Goal: Task Accomplishment & Management: Manage account settings

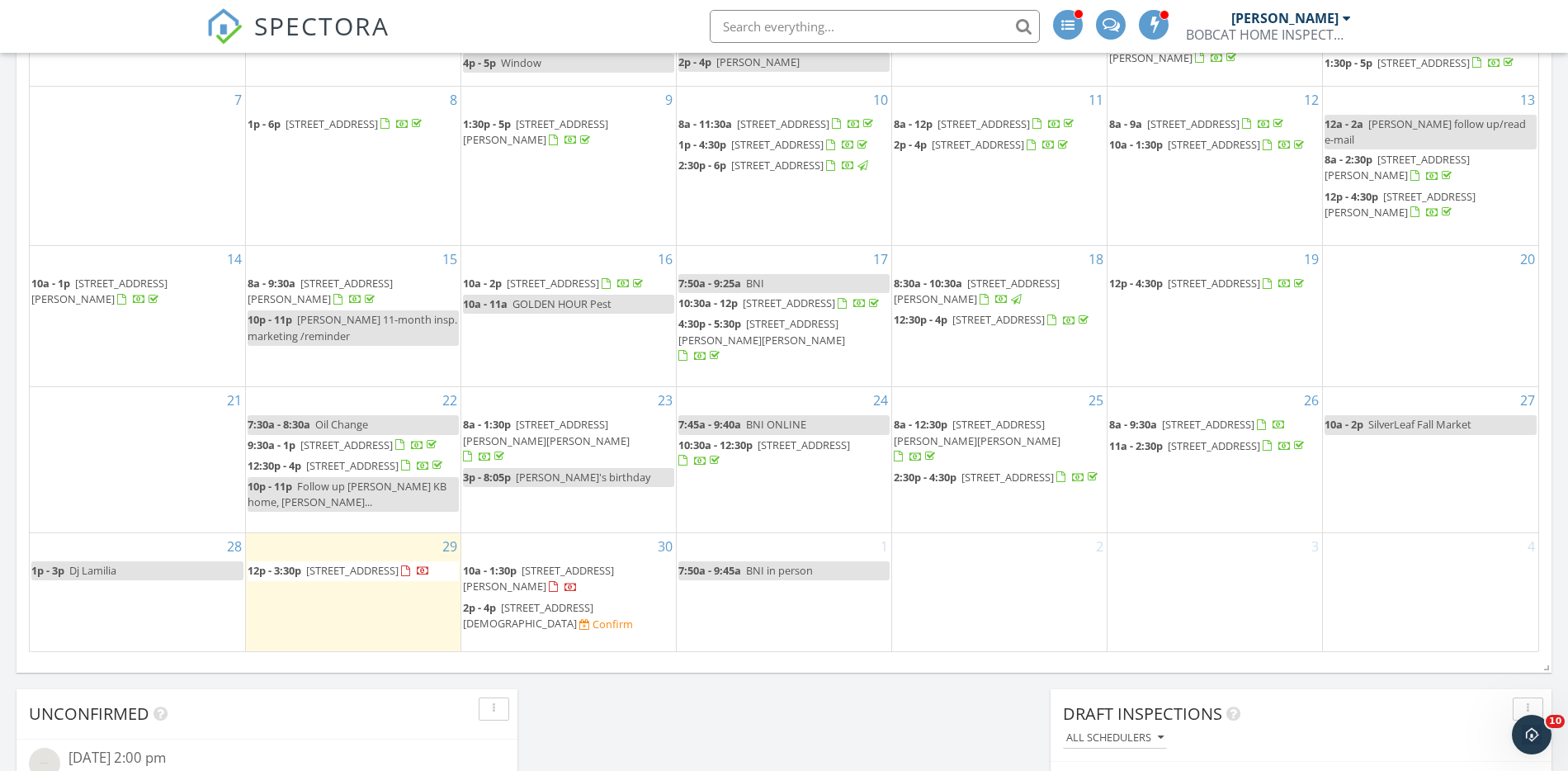
scroll to position [1001, 0]
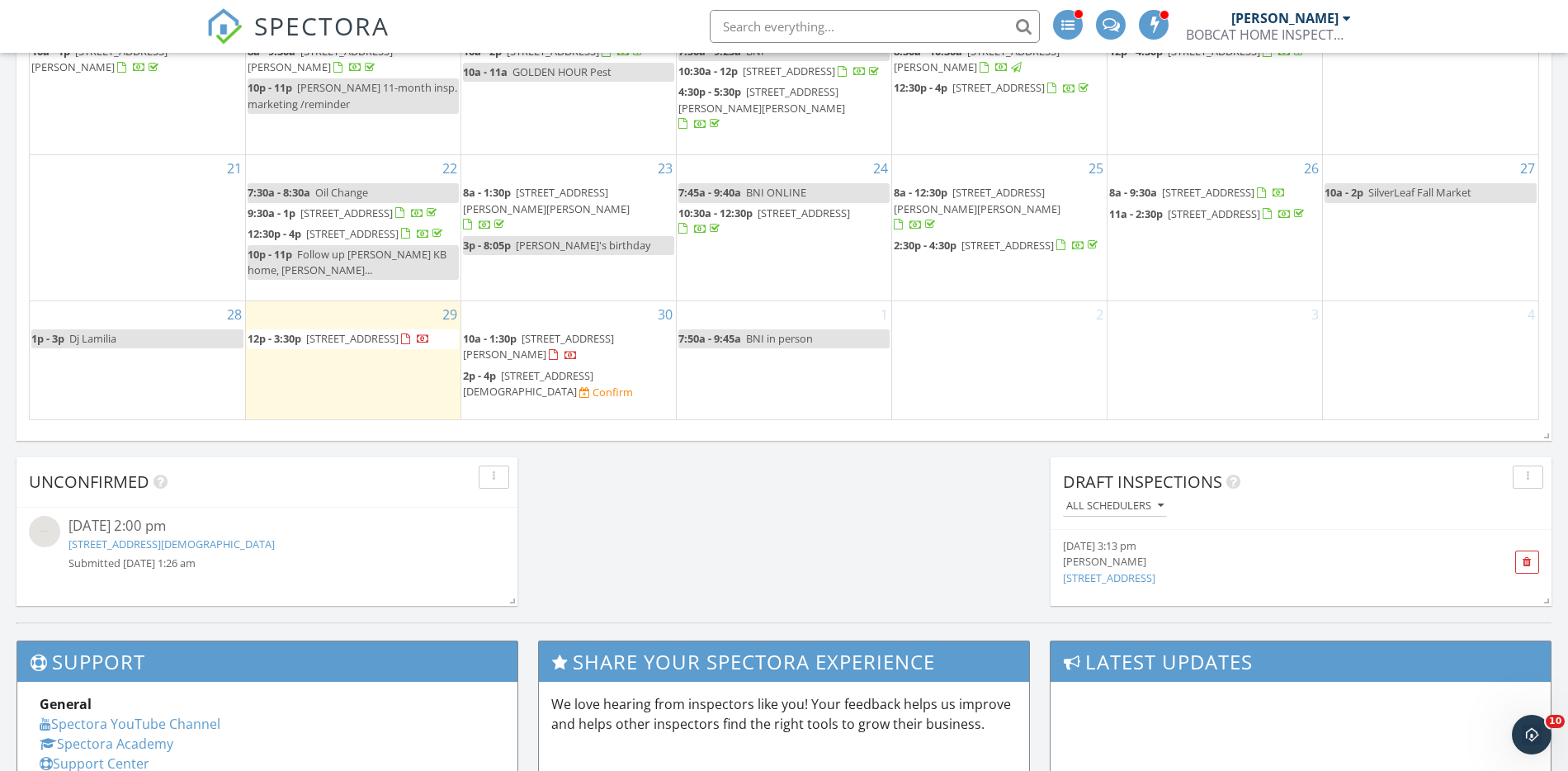
scroll to position [1088, 0]
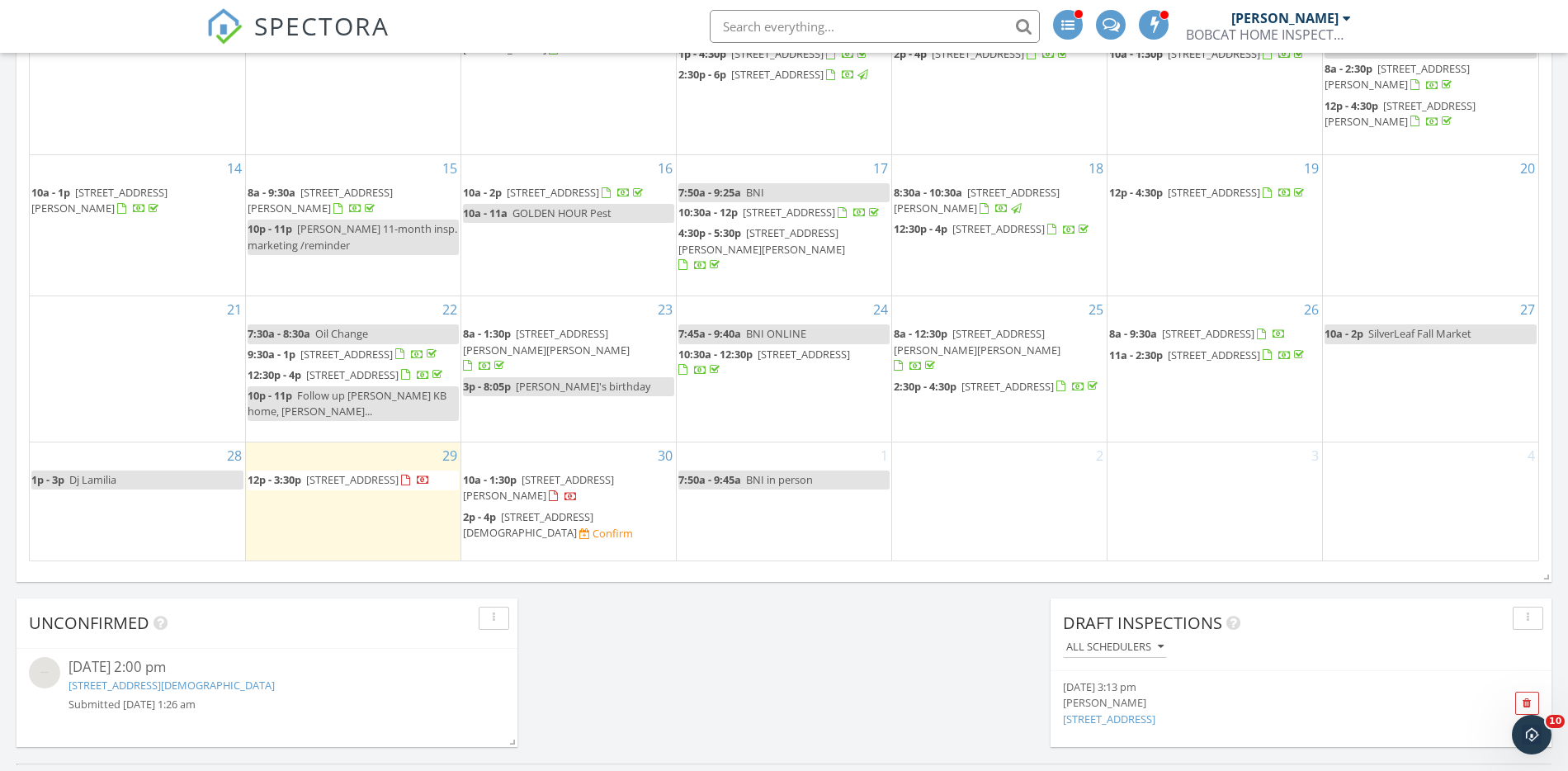
click at [593, 540] on div "Confirm" at bounding box center [613, 533] width 40 height 13
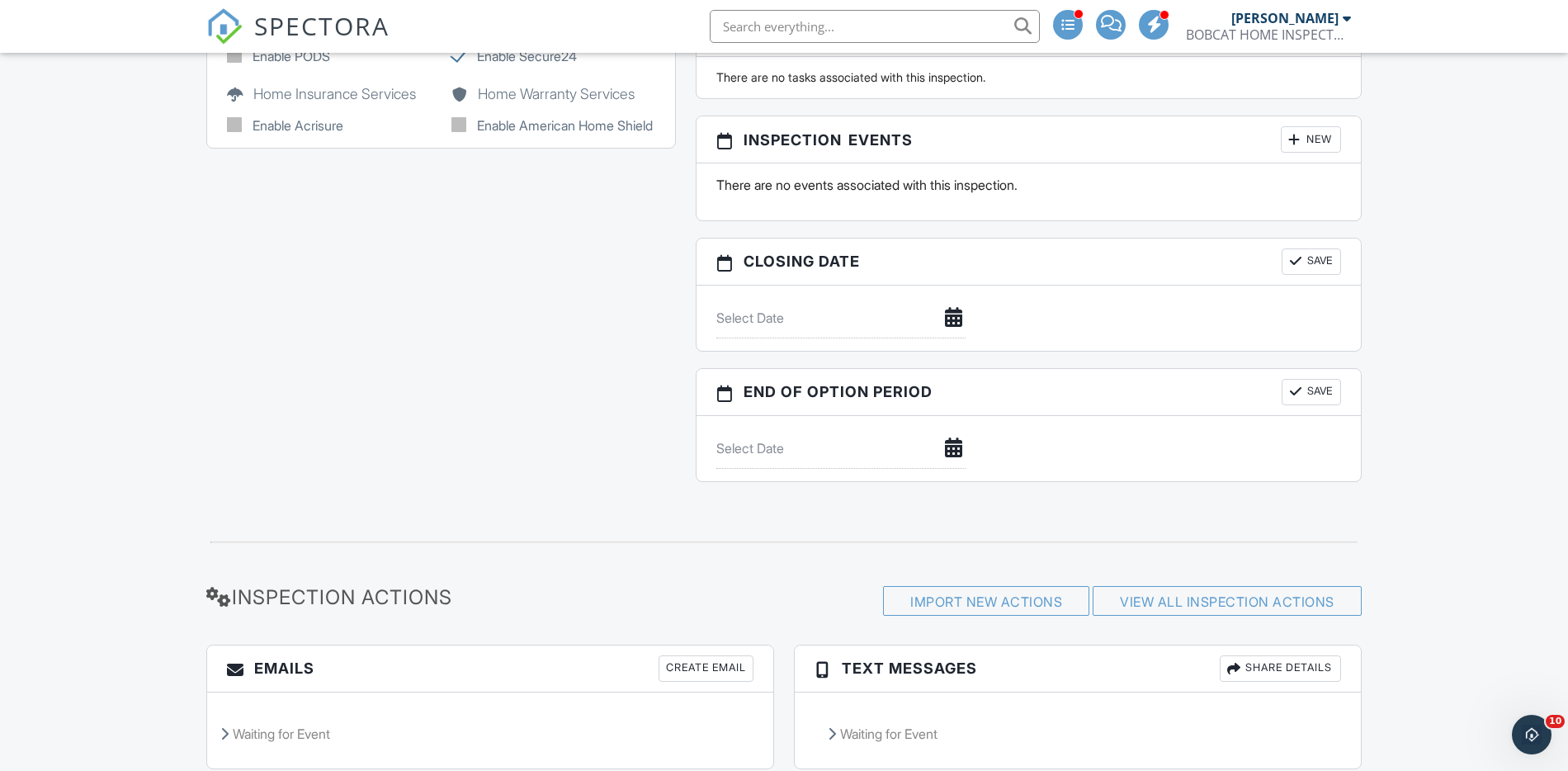
scroll to position [1593, 0]
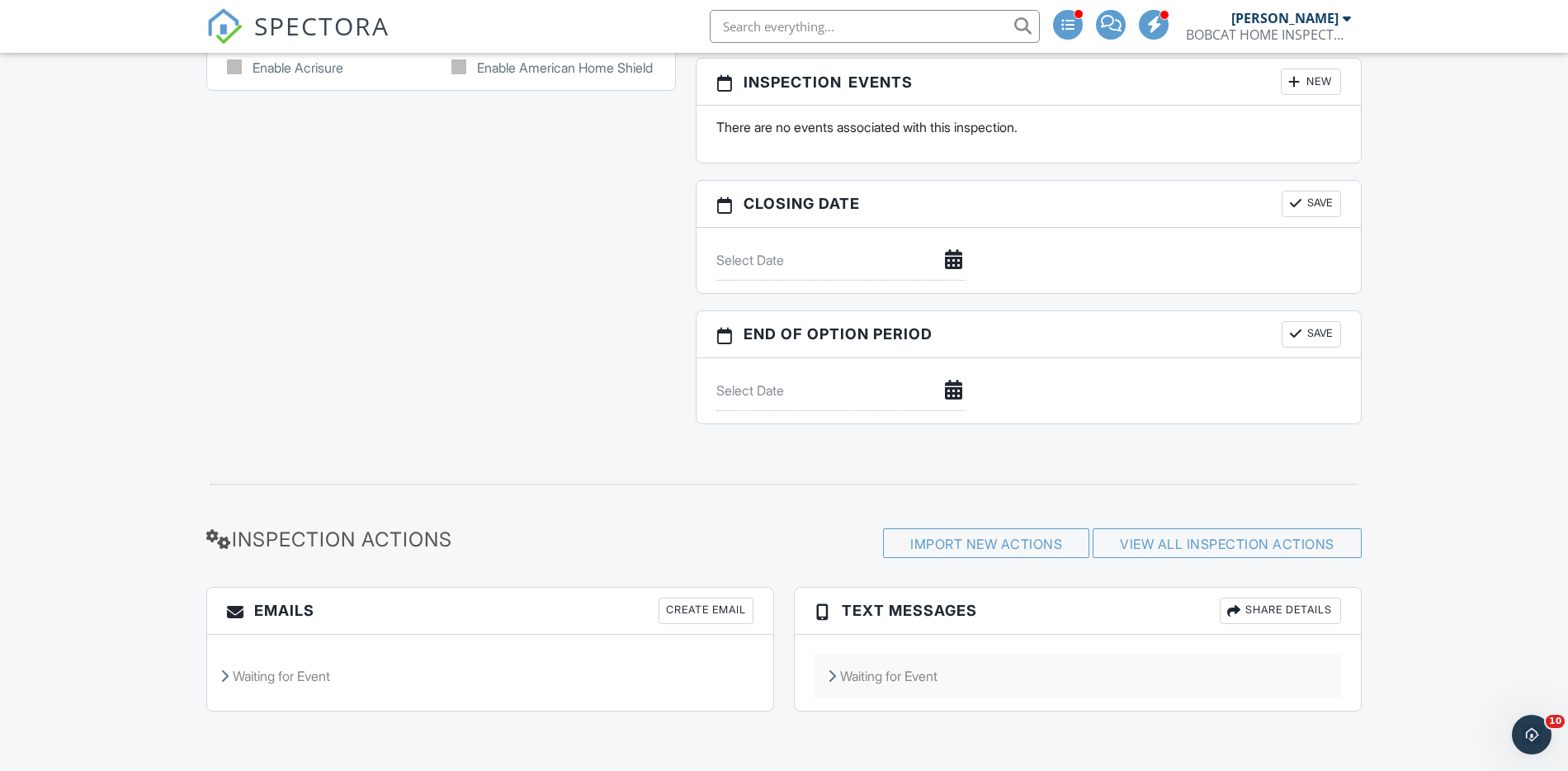
click at [903, 674] on div "Waiting for Event" at bounding box center [1077, 676] width 526 height 45
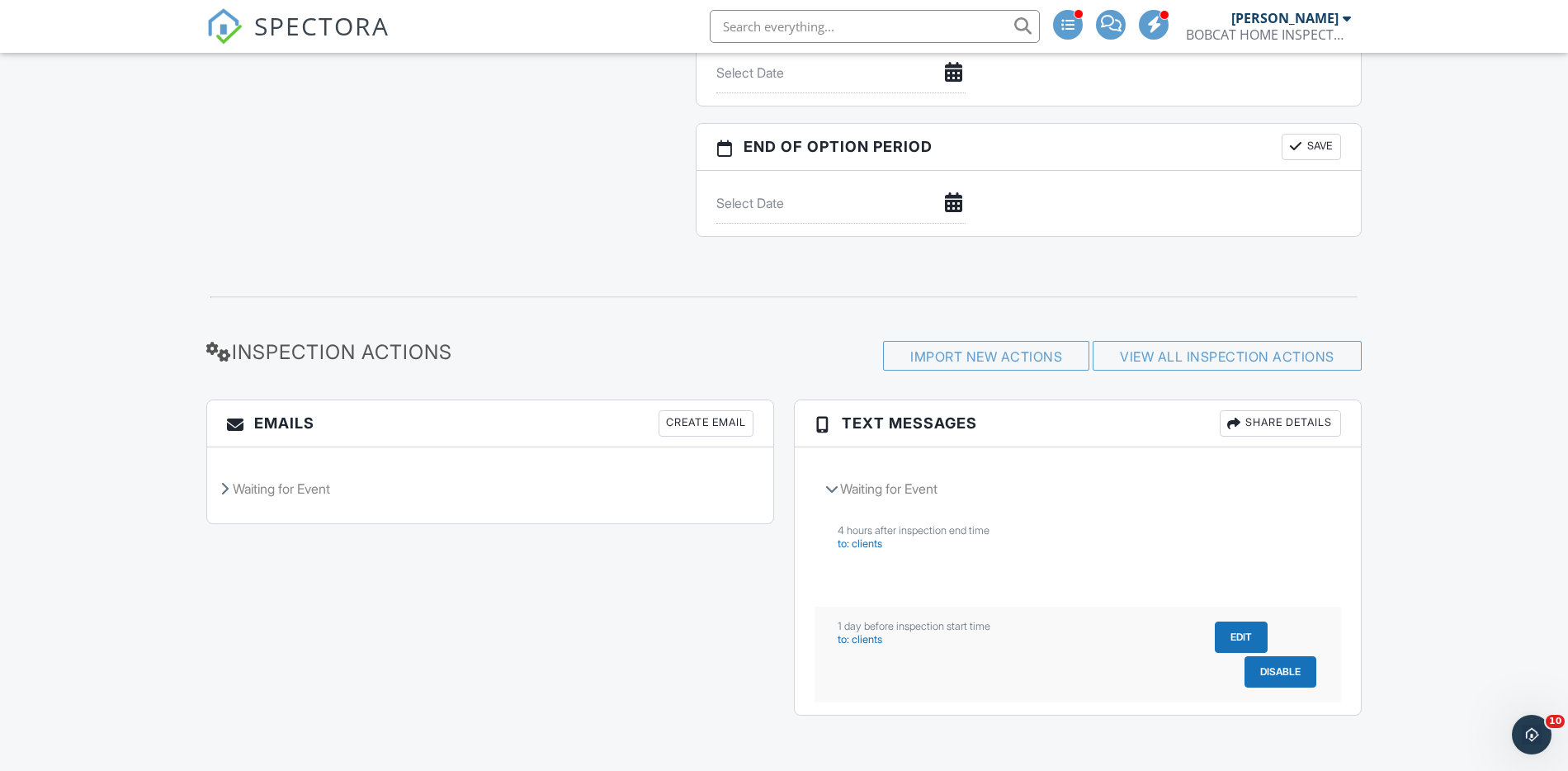
scroll to position [1785, 0]
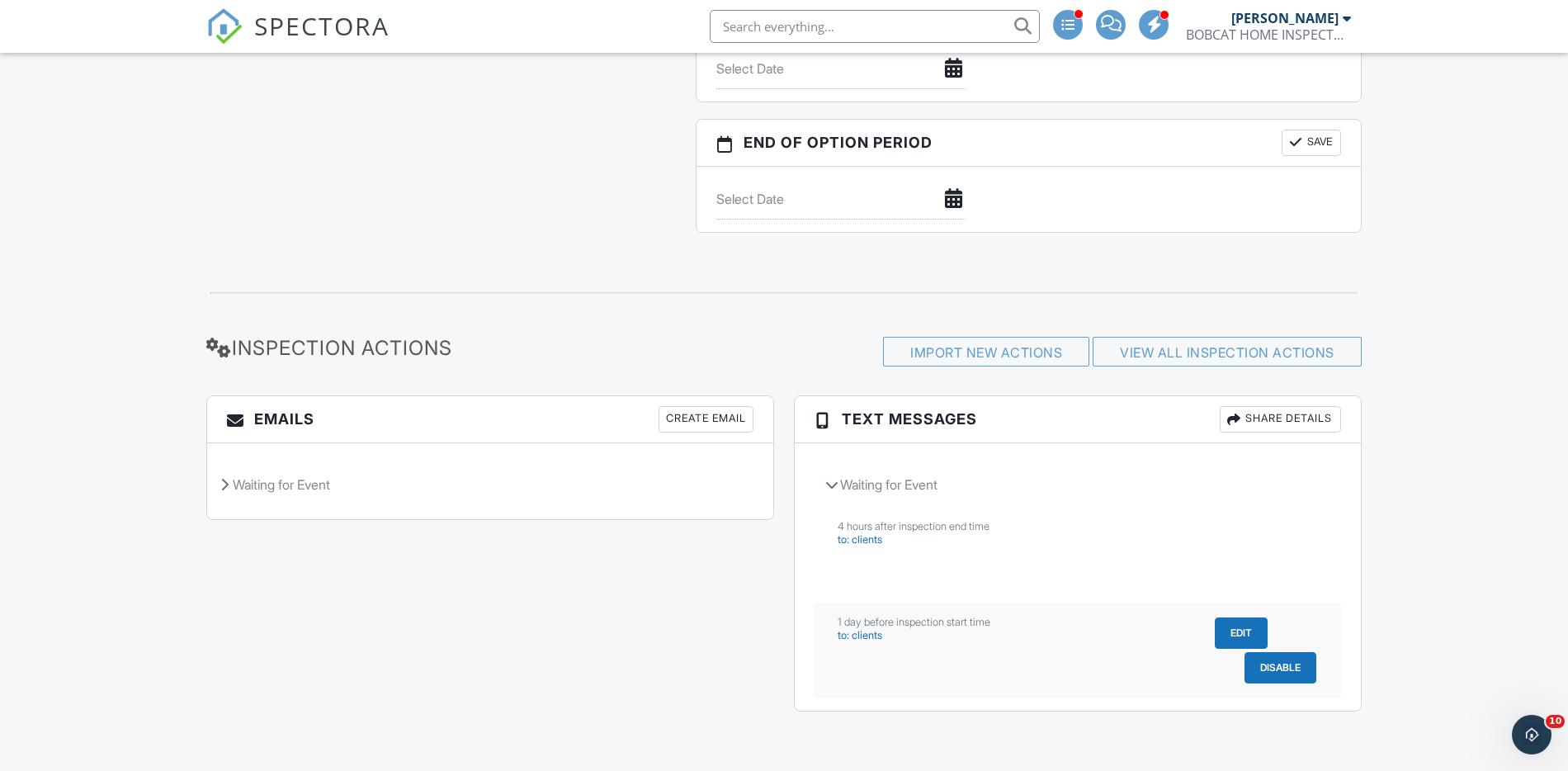
click at [1255, 635] on button "Edit" at bounding box center [1241, 632] width 53 height 31
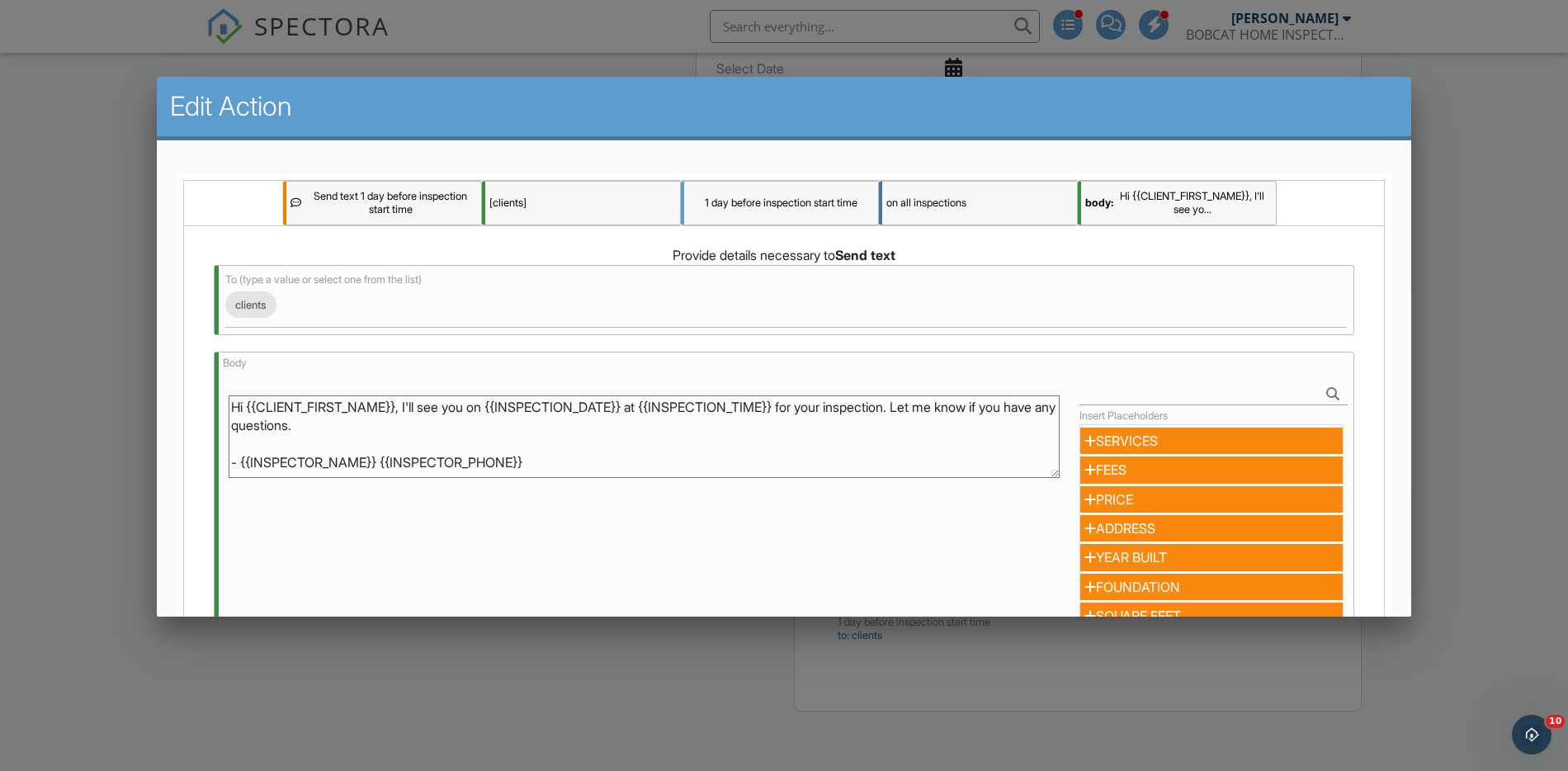
click at [917, 408] on textarea "Hi {{CLIENT_FIRST_NAME}}, I'll see you on {{INSPECTION_DATE}} at {{INSPECTION_T…" at bounding box center [644, 437] width 831 height 82
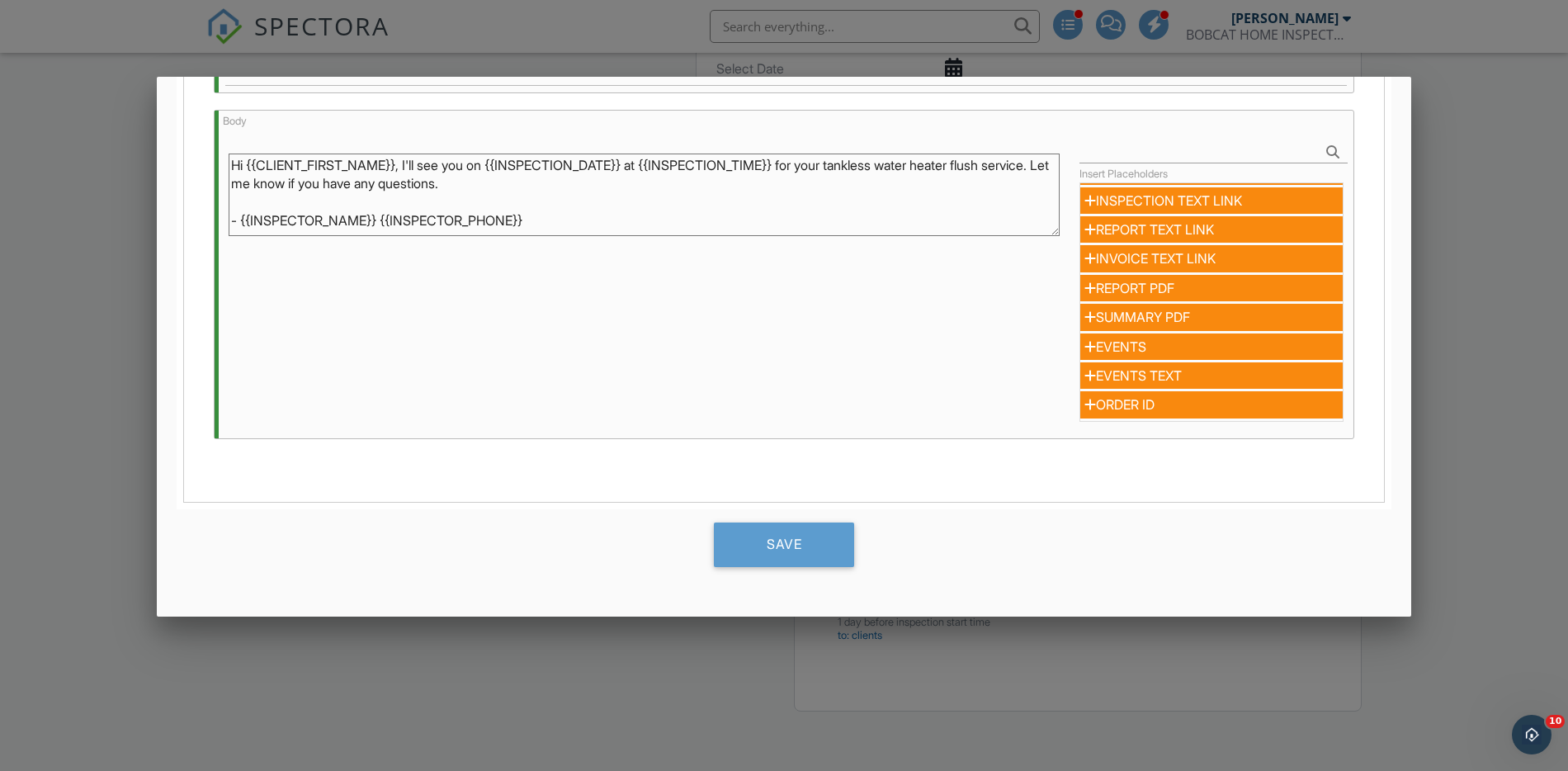
scroll to position [250, 0]
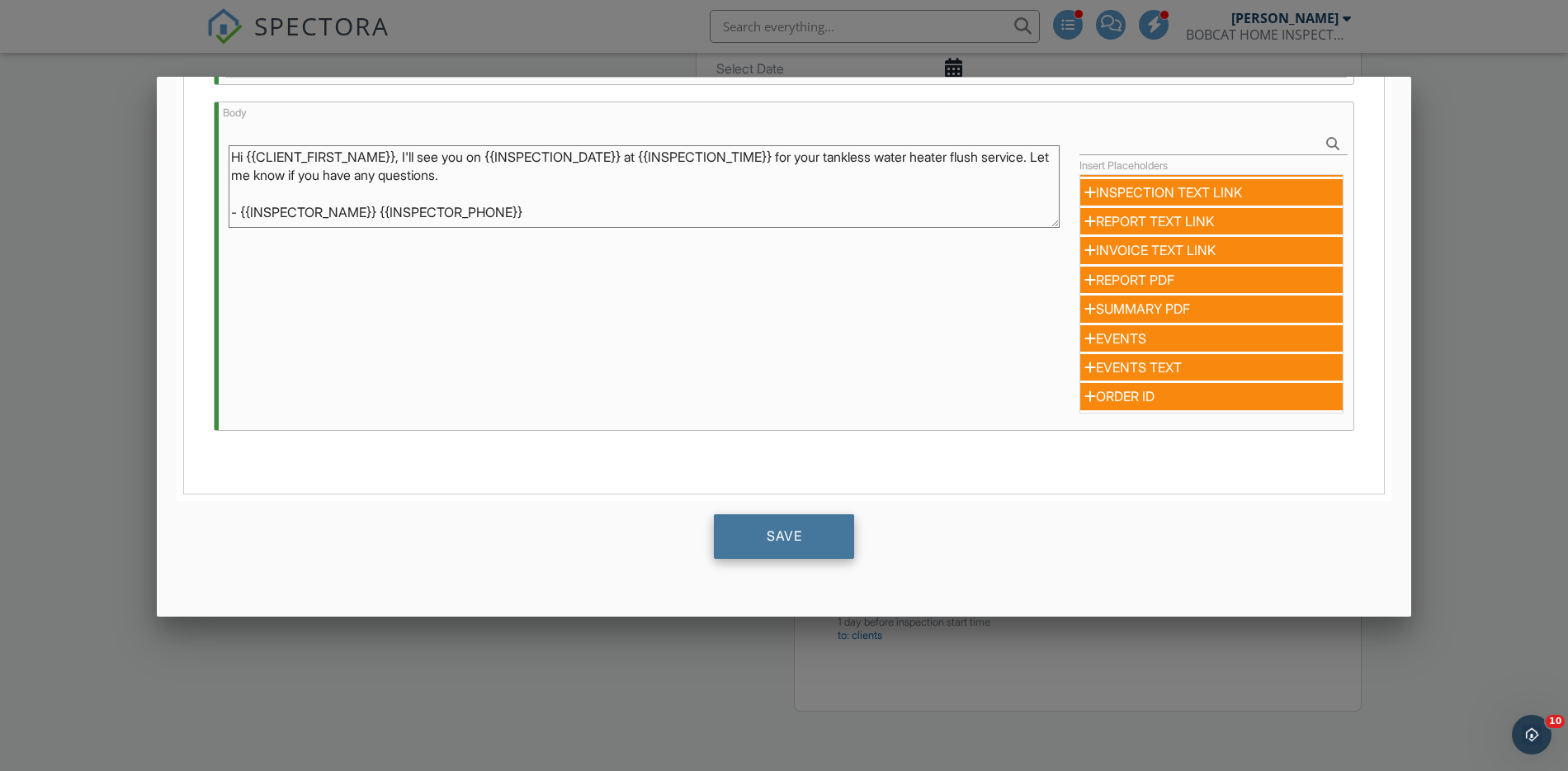
type textarea "Hi {{CLIENT_FIRST_NAME}}, I'll see you on {{INSPECTION_DATE}} at {{INSPECTION_T…"
click at [791, 530] on div "Save" at bounding box center [784, 537] width 140 height 45
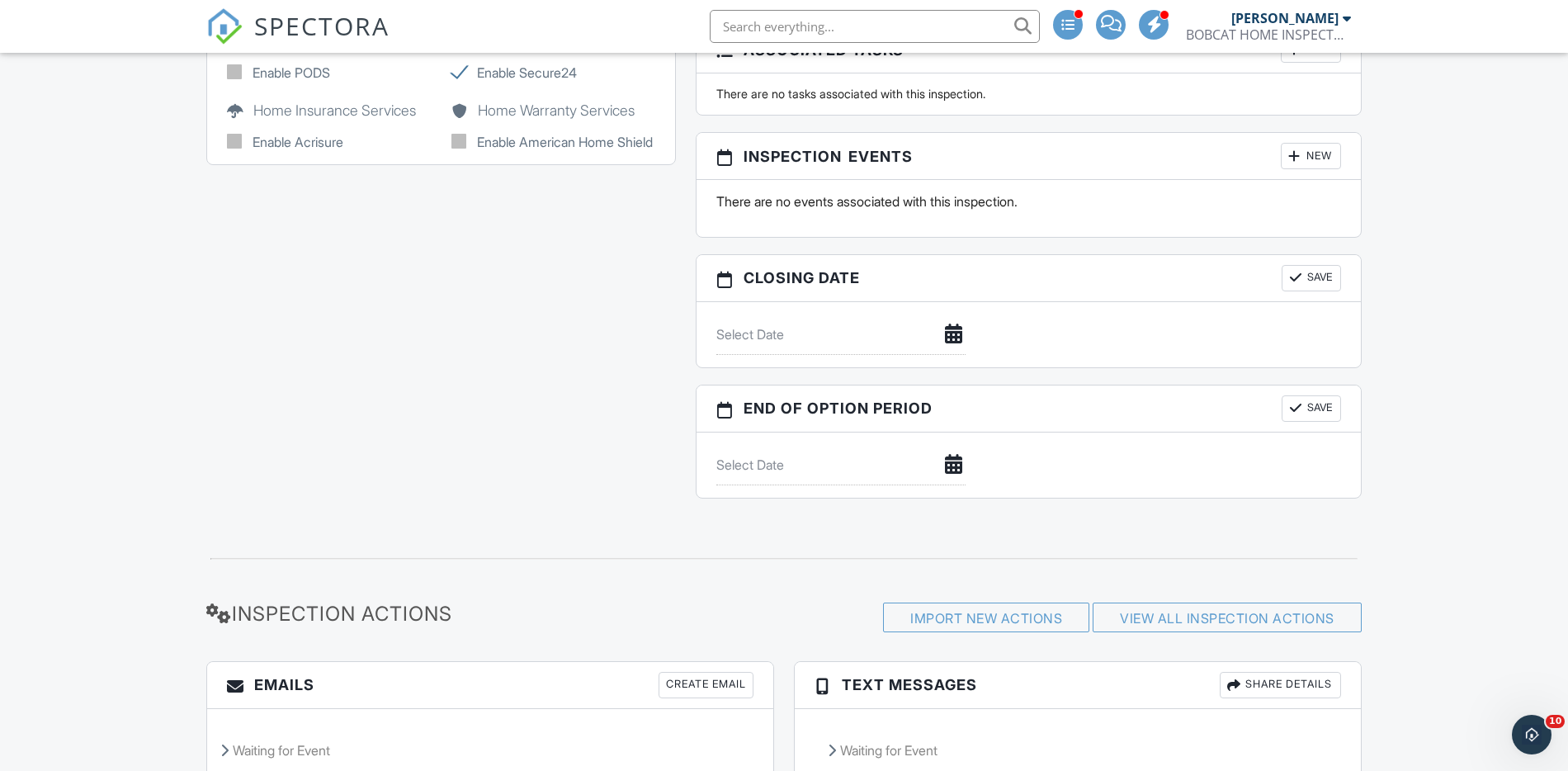
scroll to position [1593, 0]
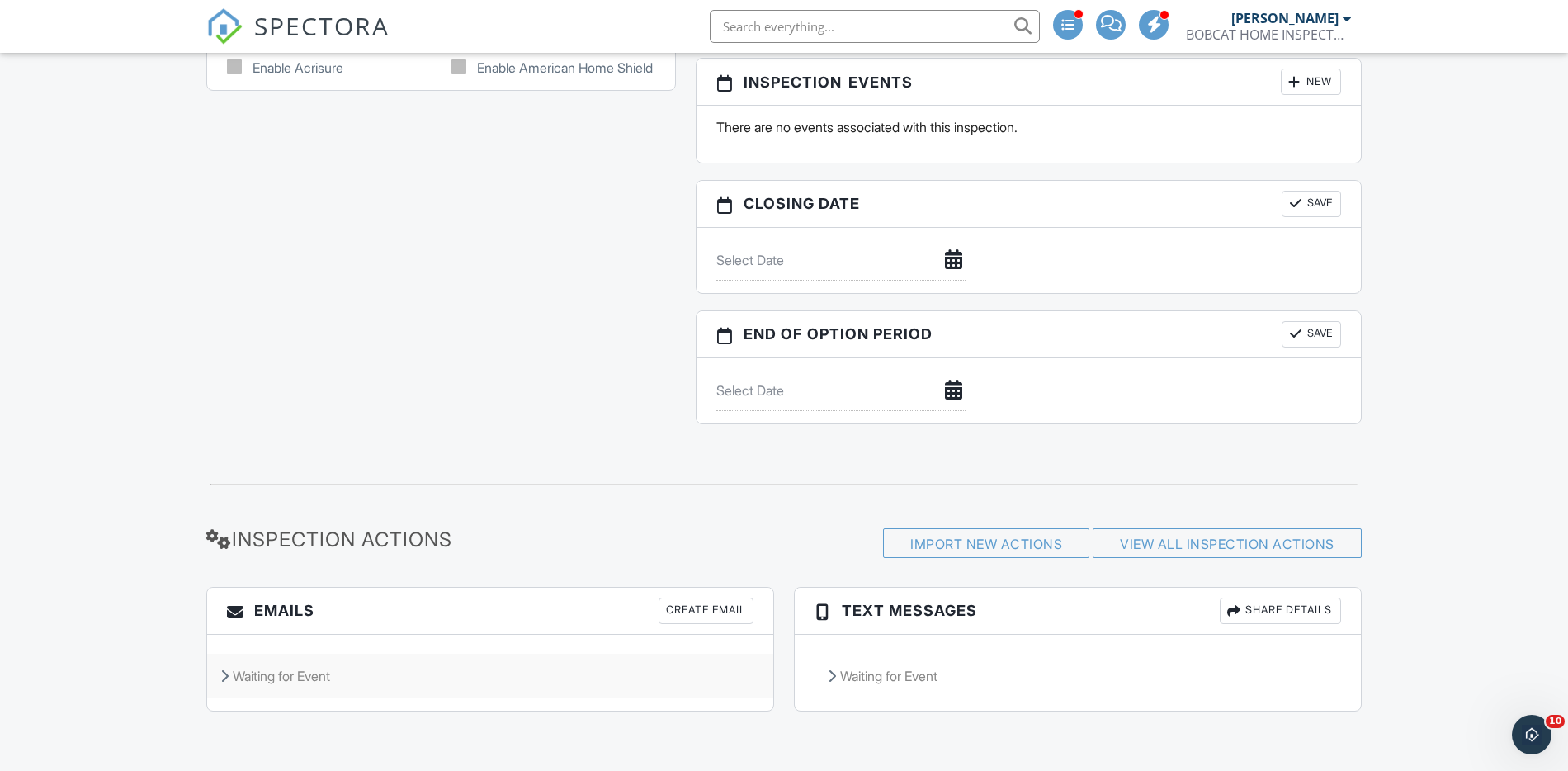
click at [291, 682] on div "Waiting for Event" at bounding box center [490, 676] width 567 height 45
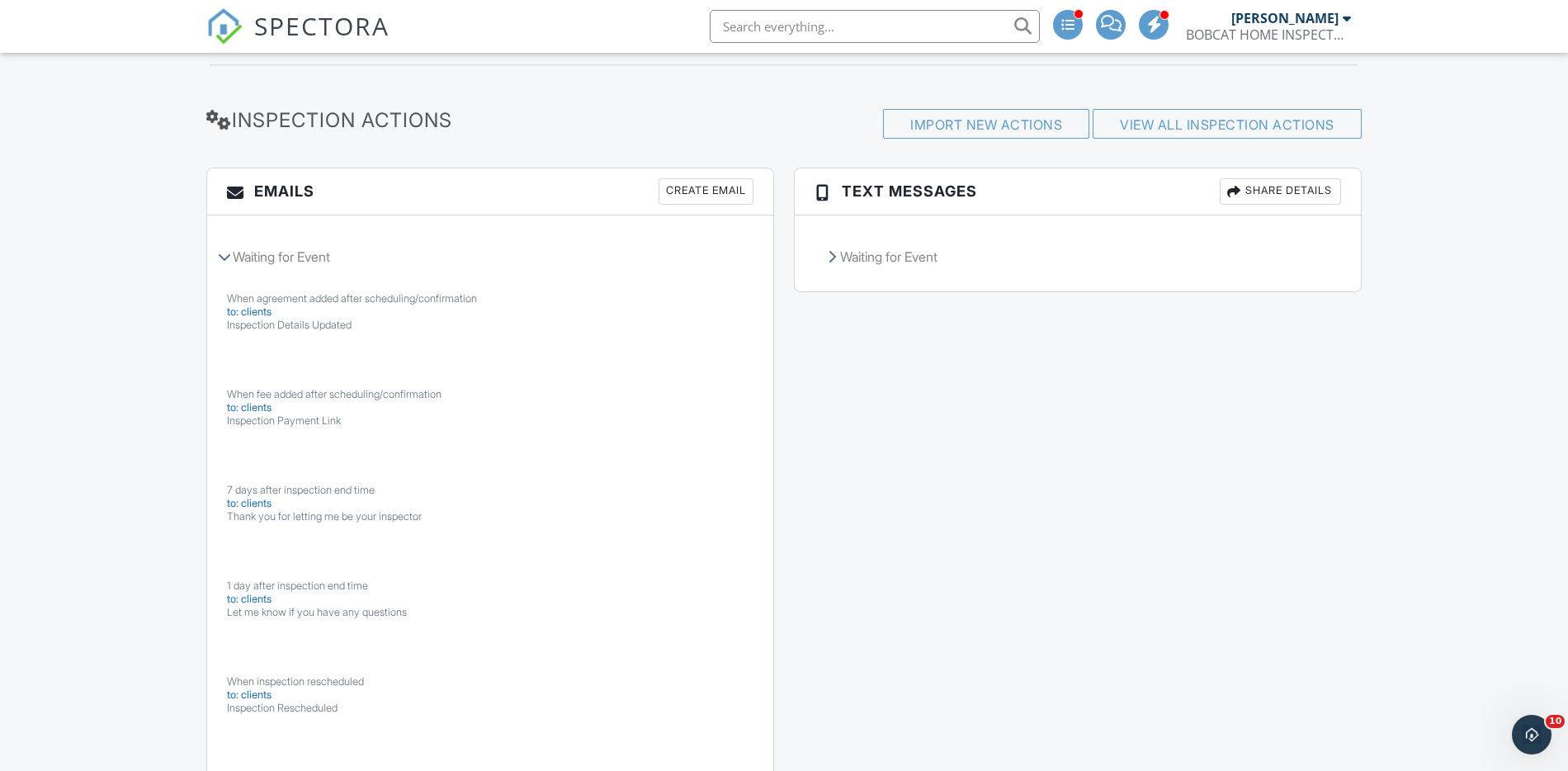
scroll to position [2061, 0]
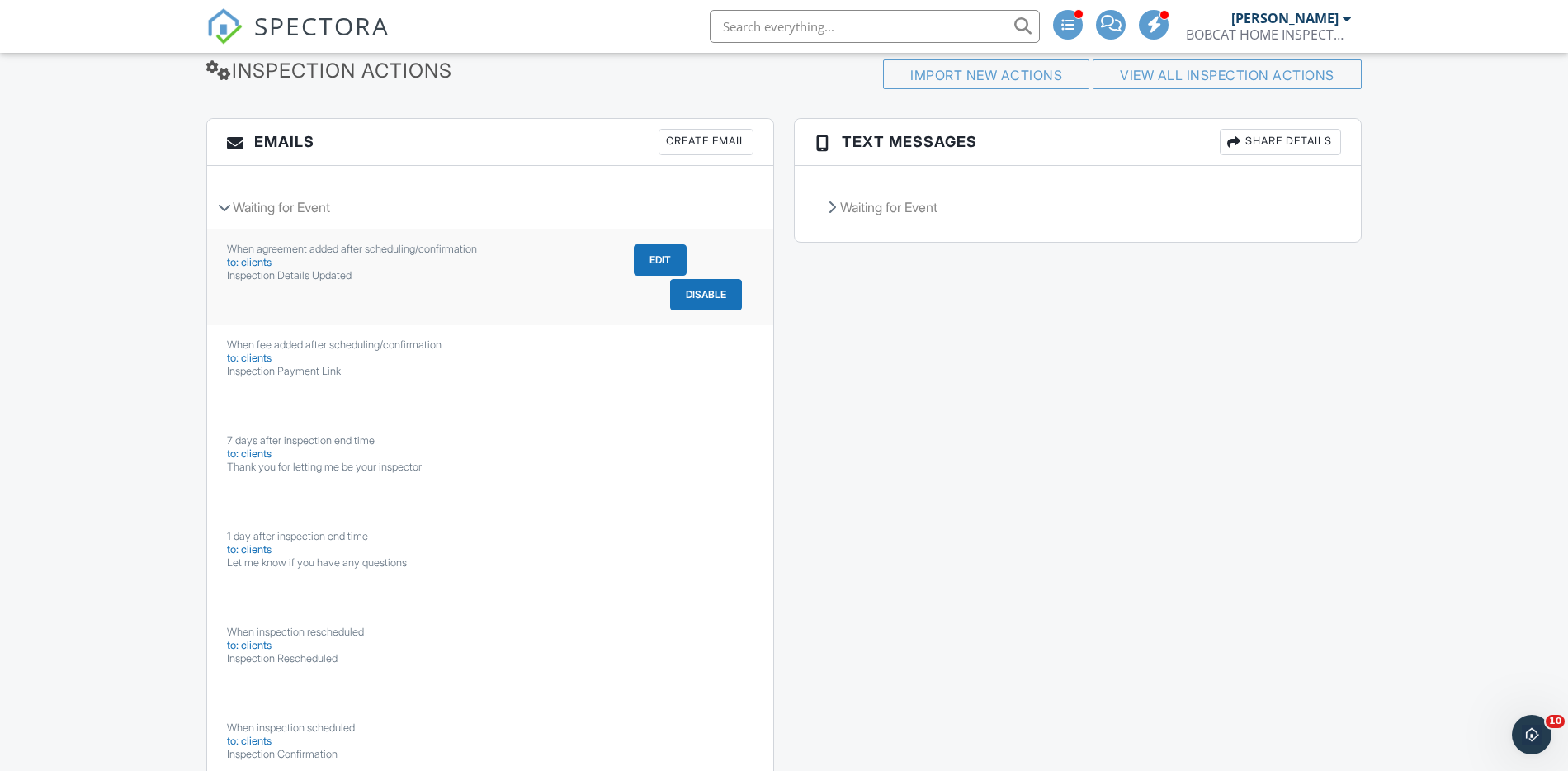
click at [650, 254] on button "Edit" at bounding box center [660, 260] width 53 height 31
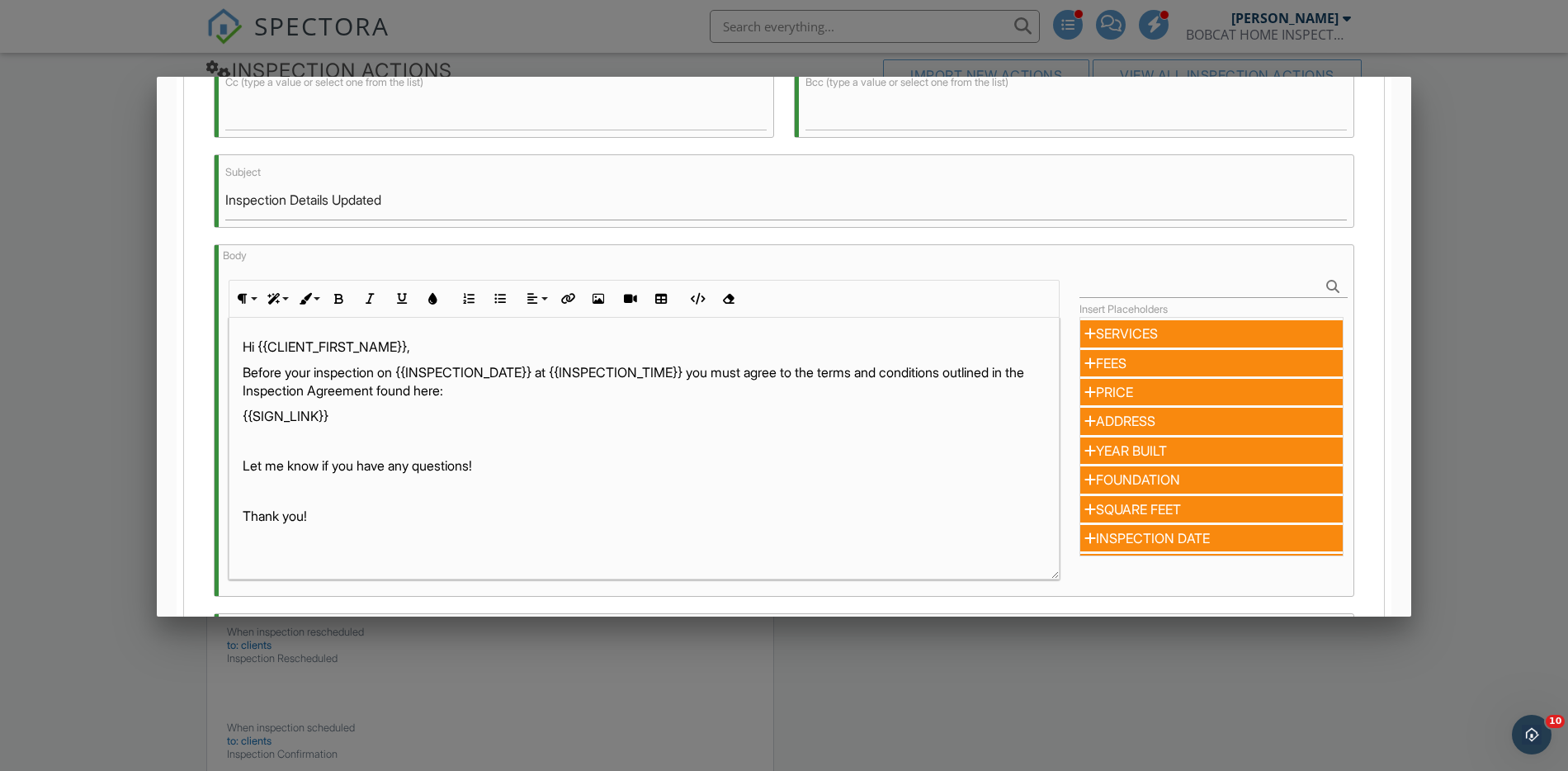
scroll to position [286, 0]
click at [380, 386] on p "Before your inspection on {{INSPECTION_DATE}} at {{INSPECTION_TIME}} you must a…" at bounding box center [644, 380] width 803 height 37
click at [465, 399] on p "Before your tankless water heater service on {{INSPECTION_DATE}} at {{INSPECTIO…" at bounding box center [644, 380] width 803 height 37
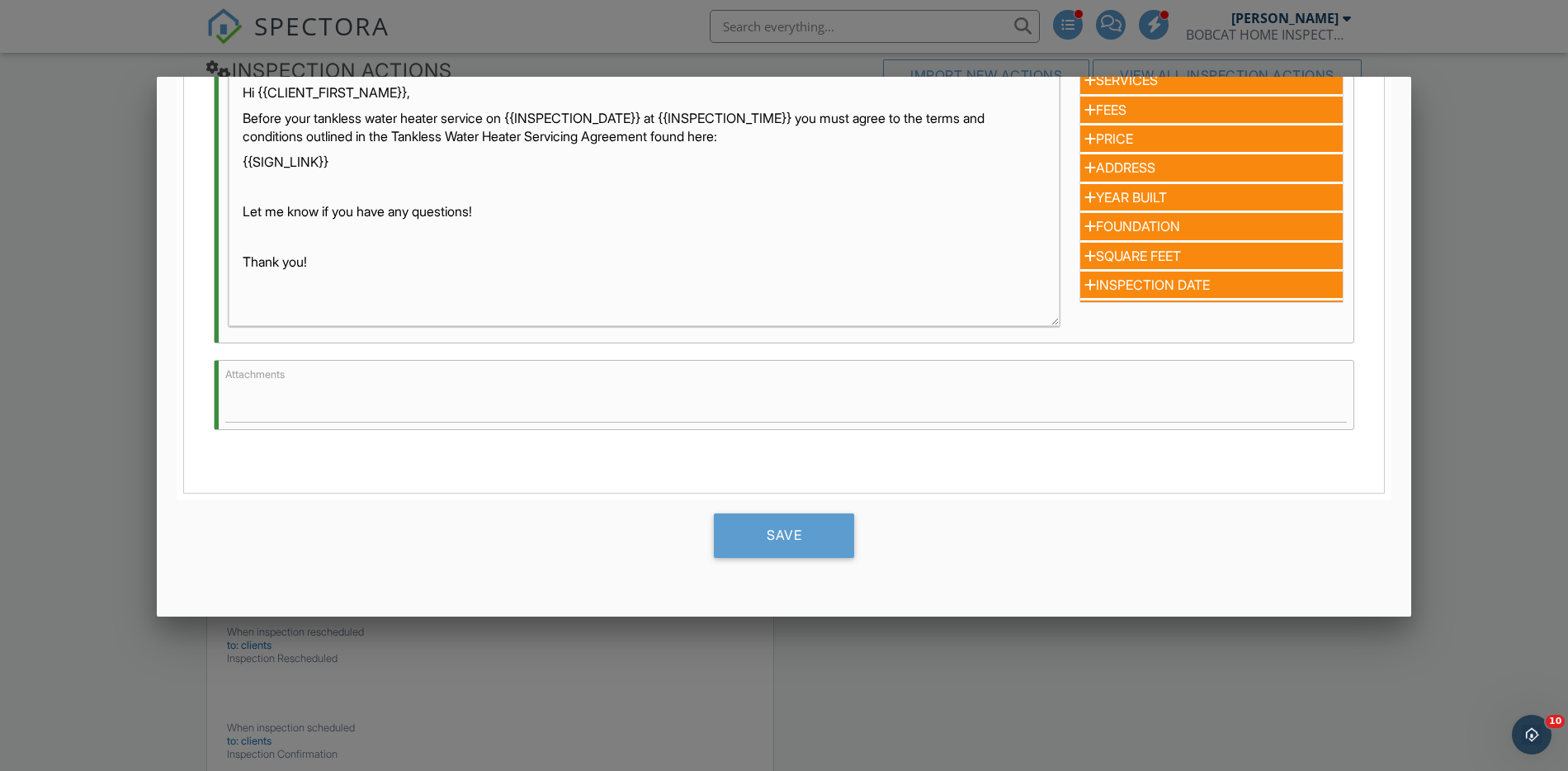
scroll to position [551, 0]
click at [741, 547] on div "Save" at bounding box center [784, 536] width 140 height 45
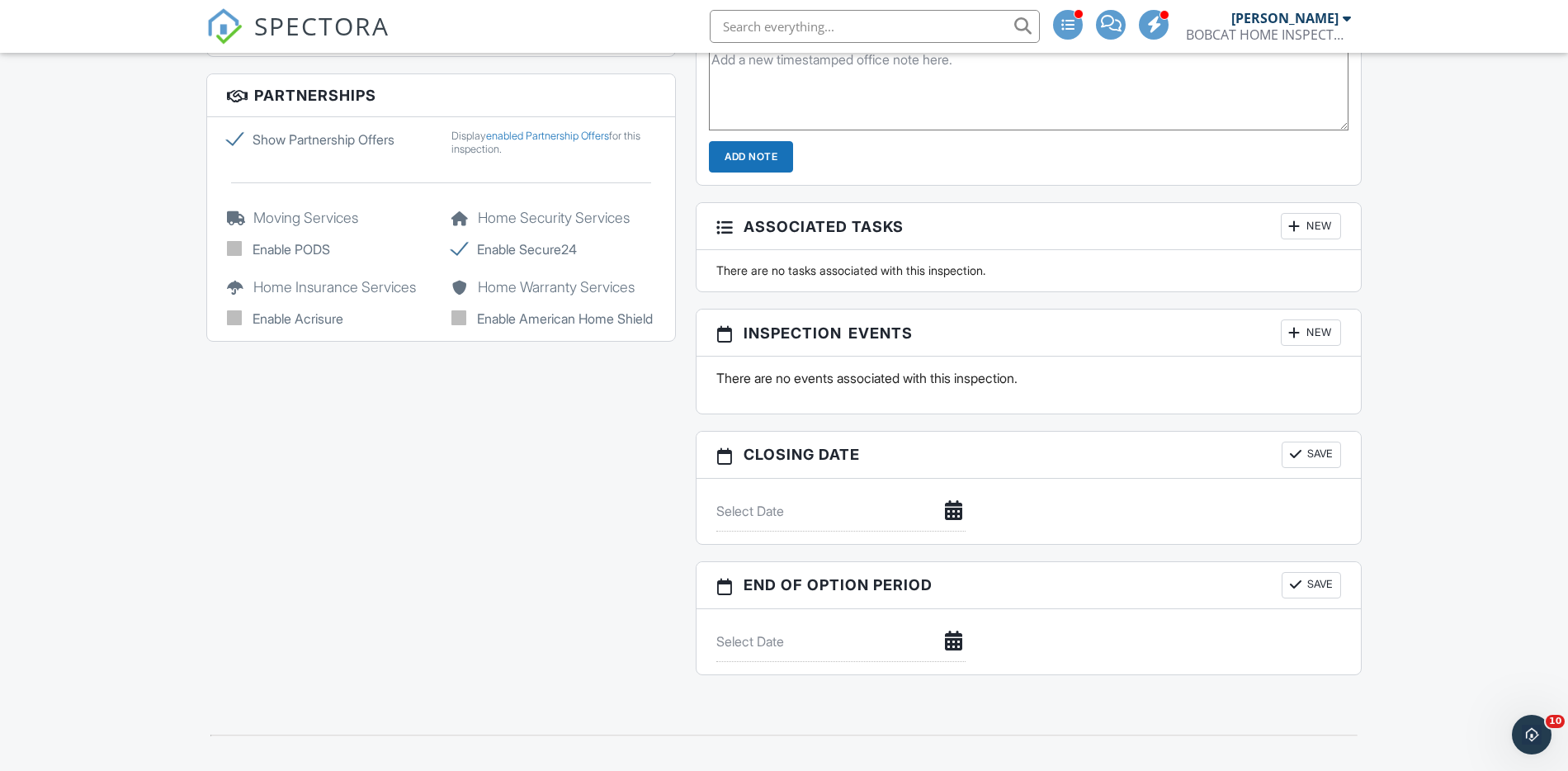
scroll to position [1593, 0]
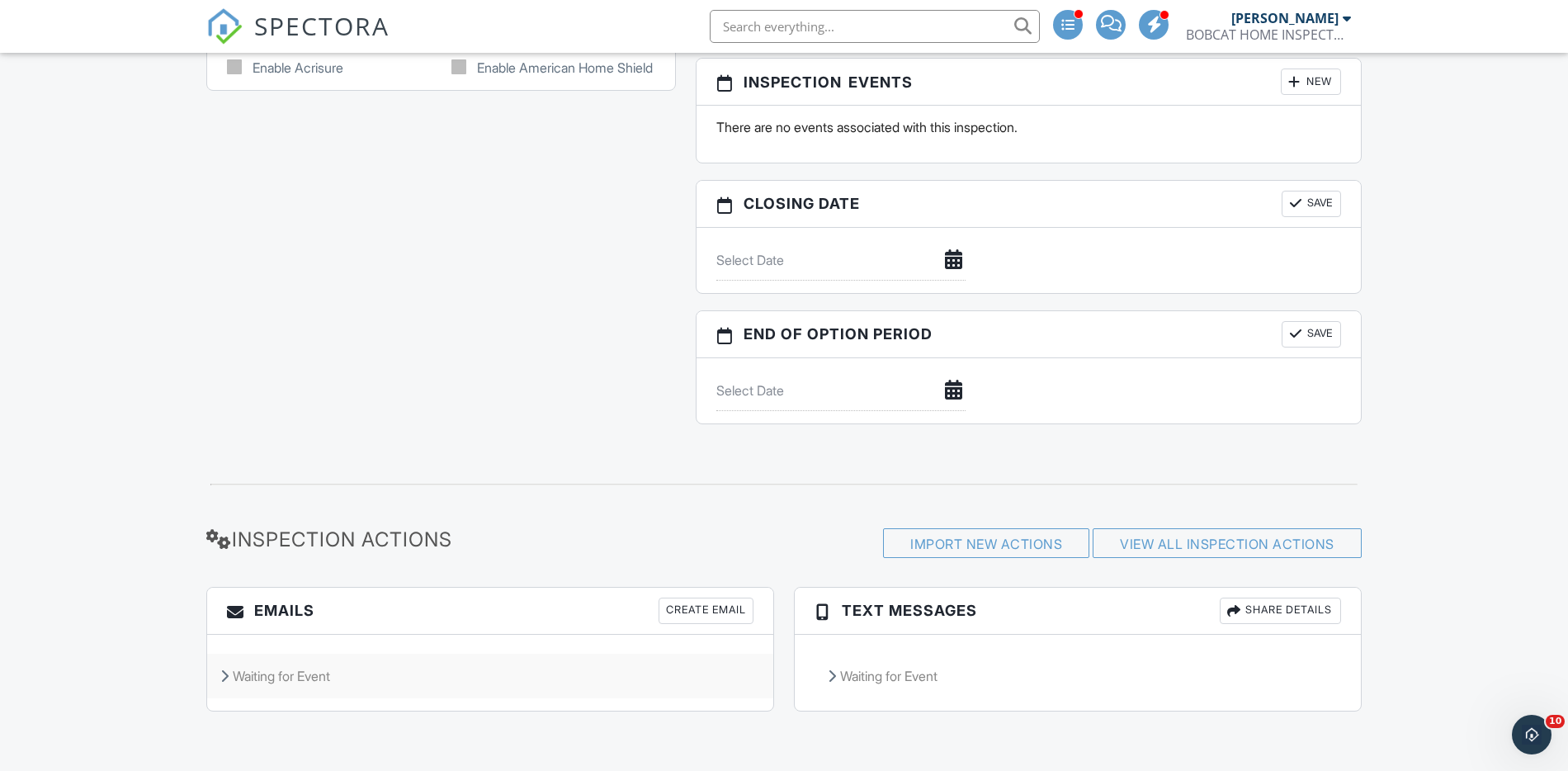
click at [311, 673] on div "Waiting for Event" at bounding box center [490, 676] width 567 height 45
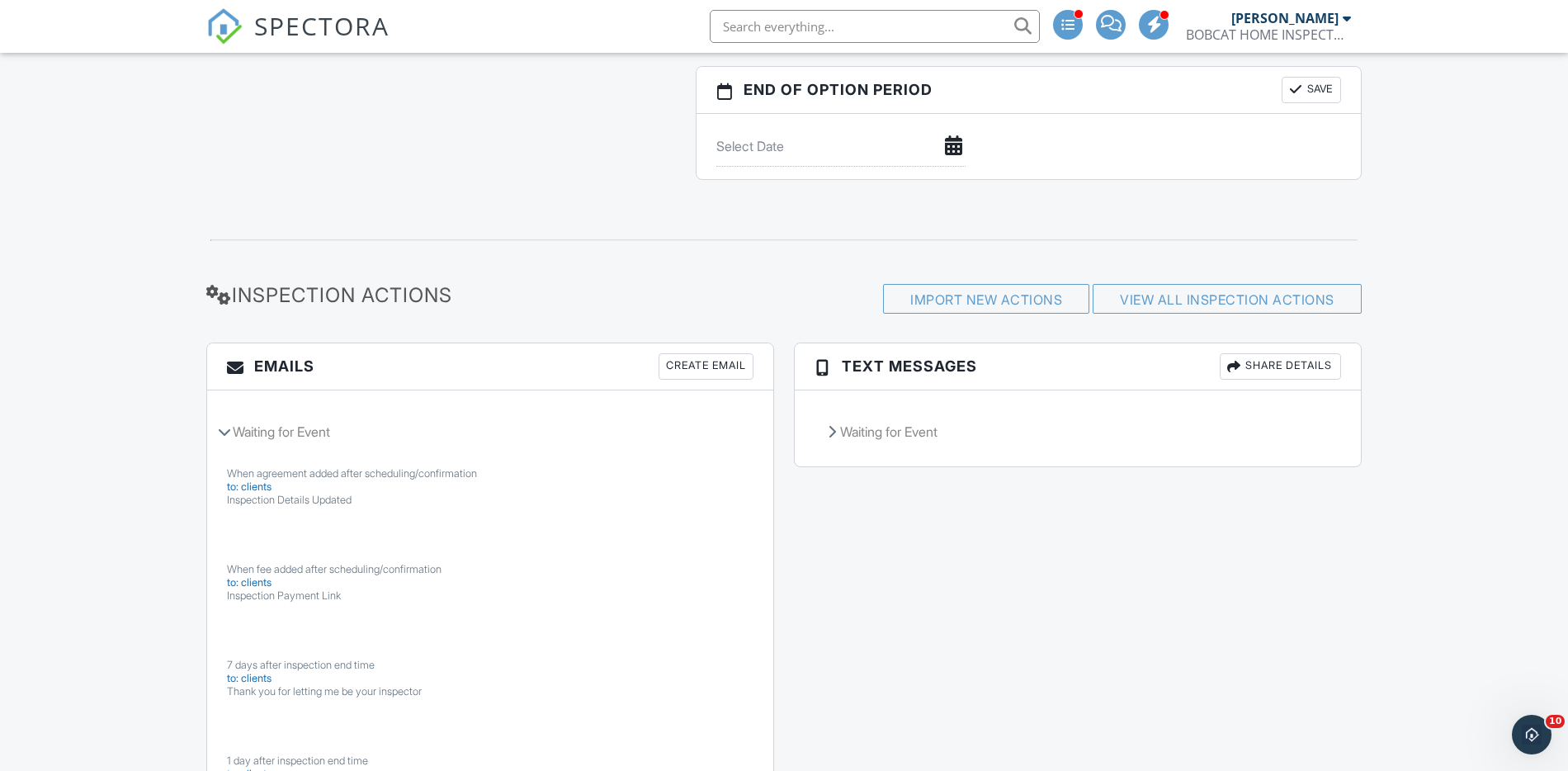
scroll to position [2095, 0]
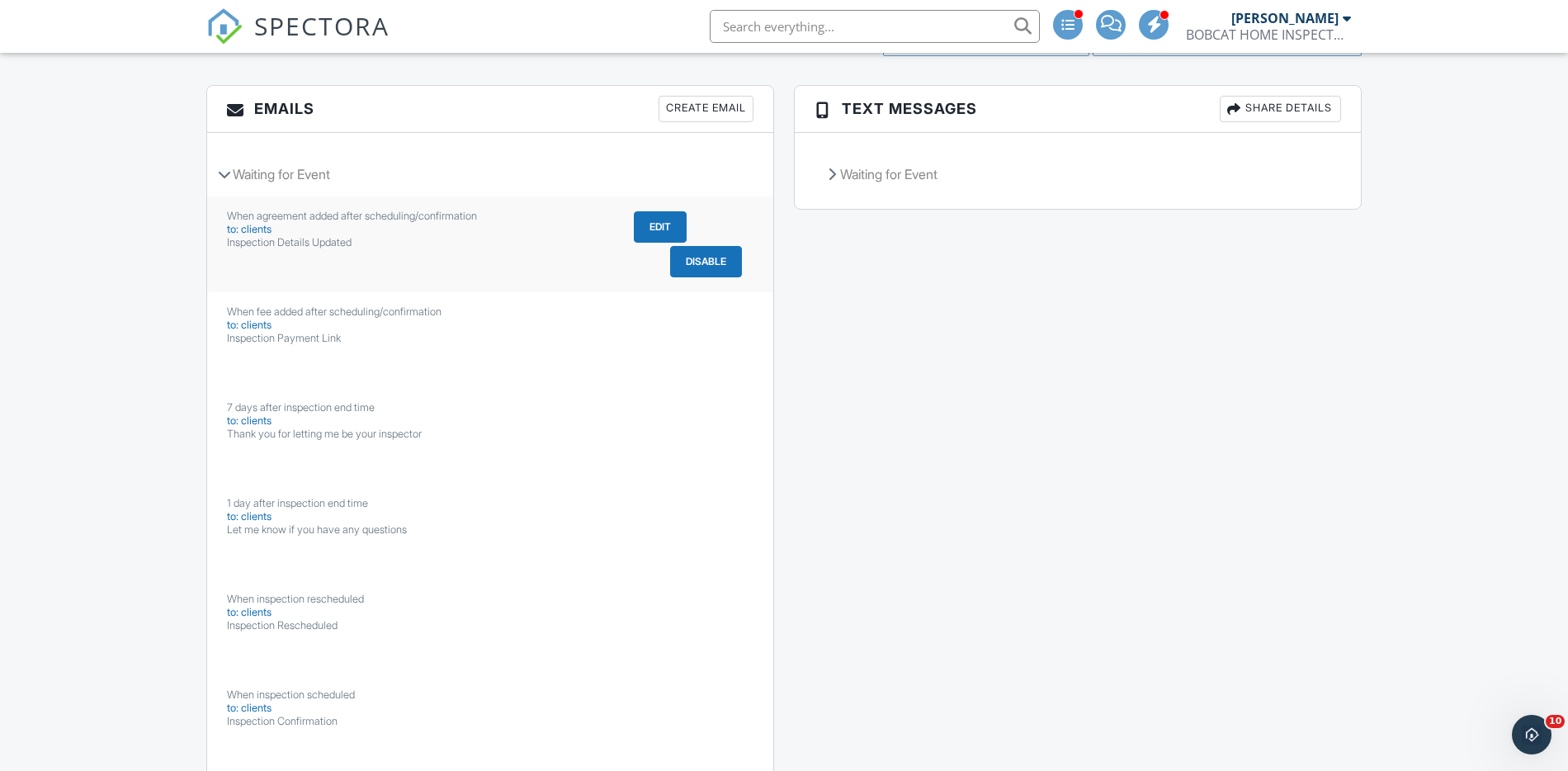
click at [665, 227] on button "Edit" at bounding box center [660, 227] width 53 height 31
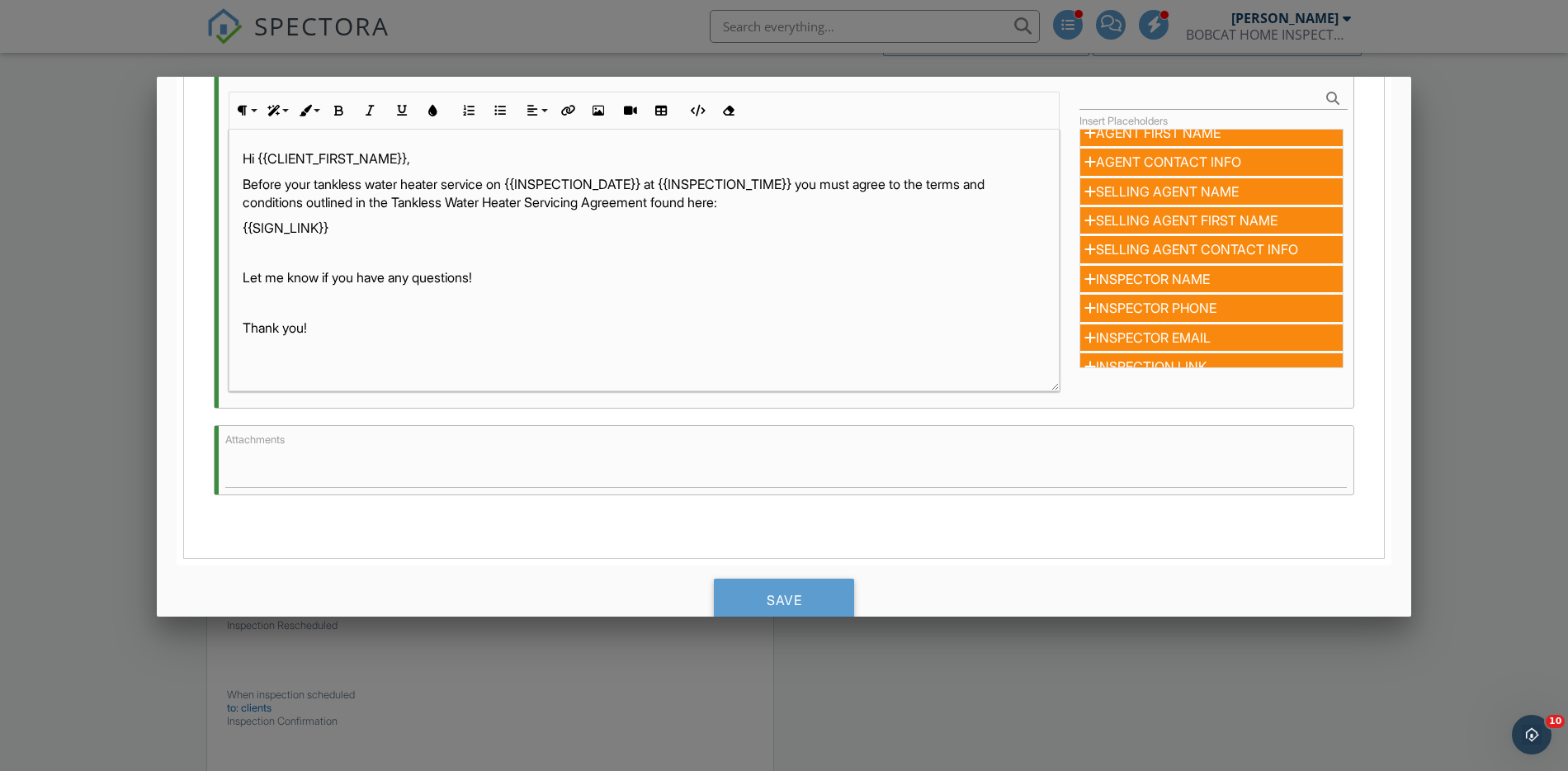
scroll to position [551, 0]
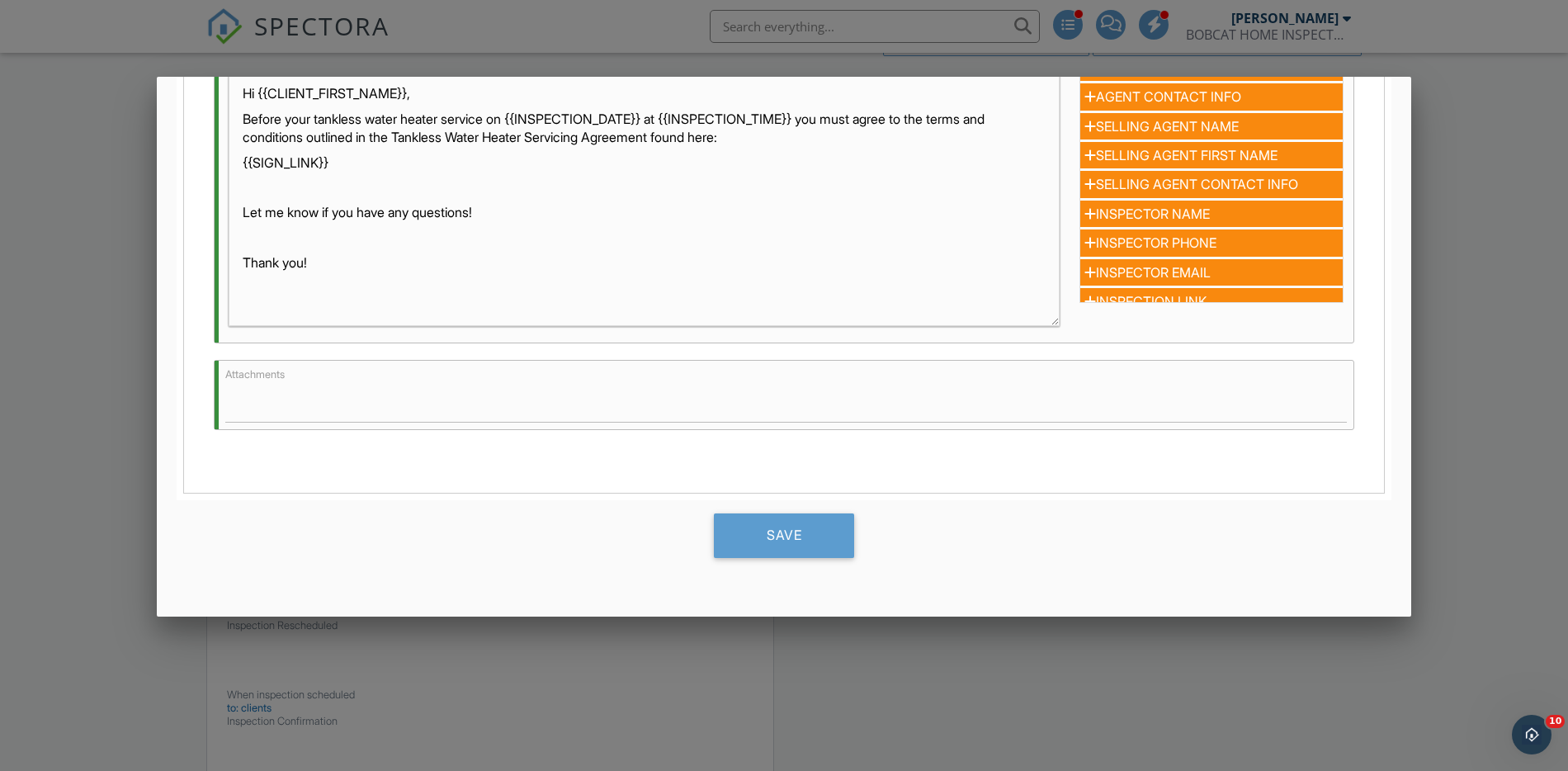
click at [1456, 296] on div at bounding box center [784, 400] width 1568 height 964
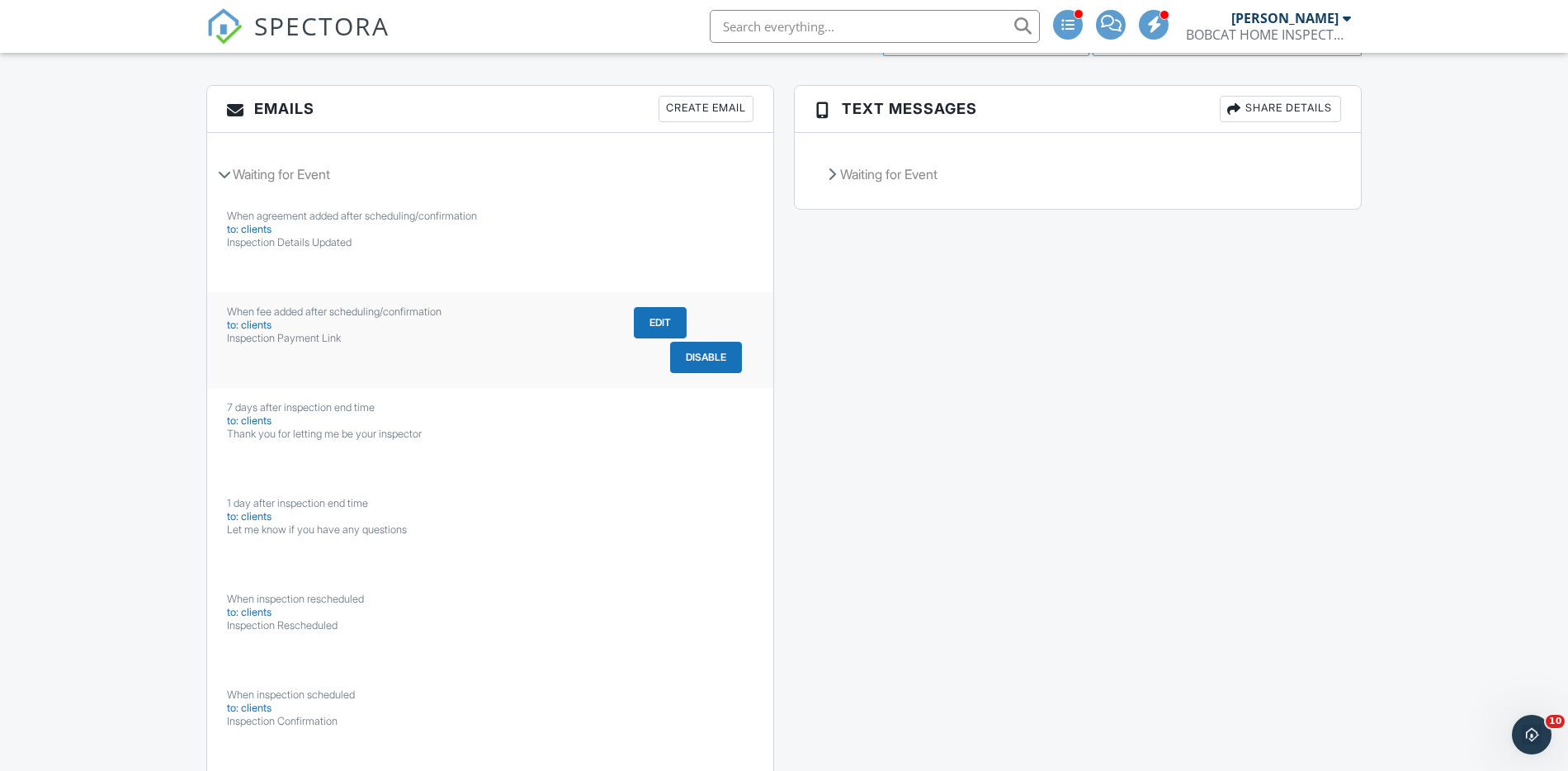
click at [661, 325] on button "Edit" at bounding box center [660, 323] width 53 height 31
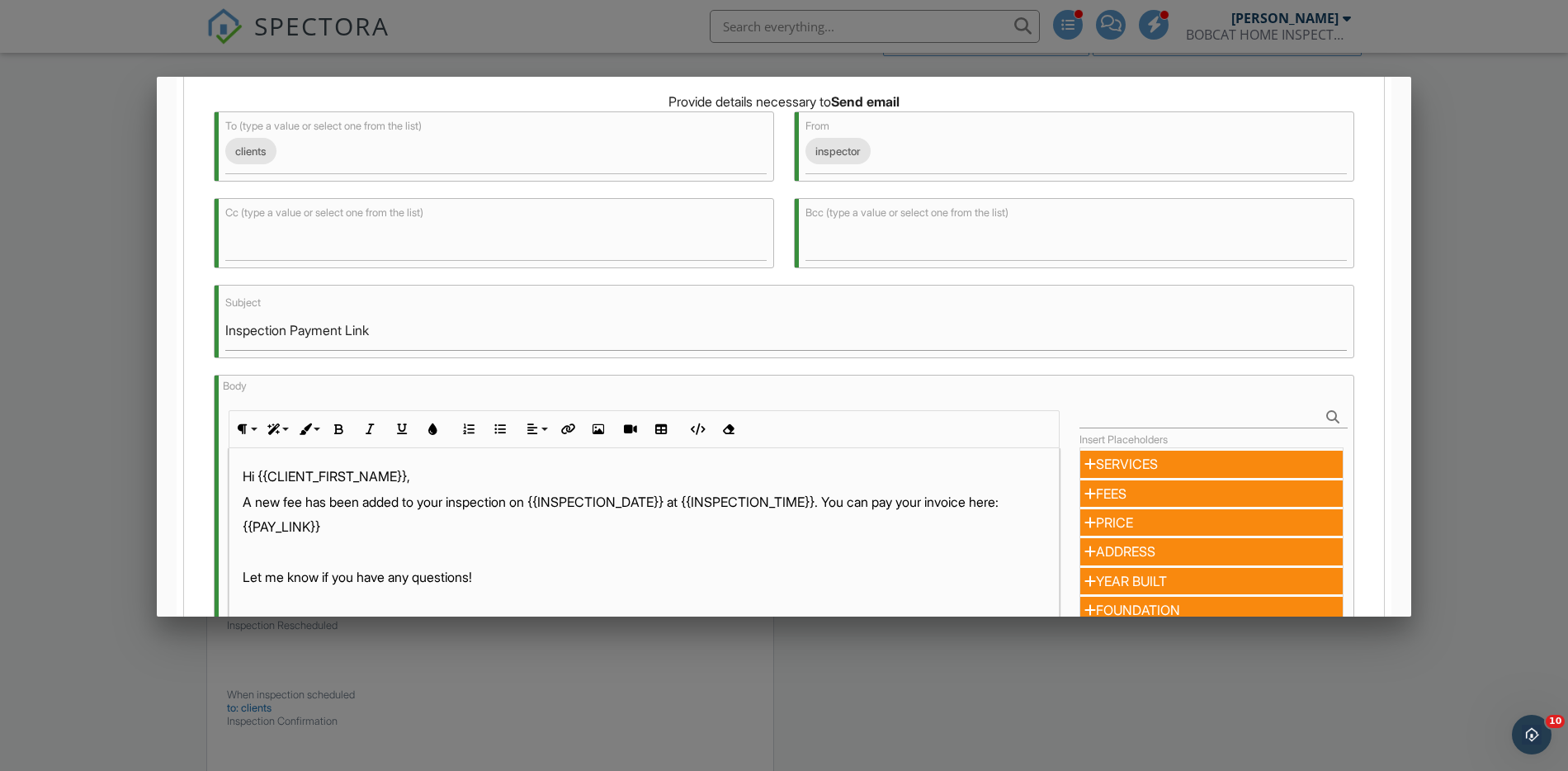
scroll to position [0, 0]
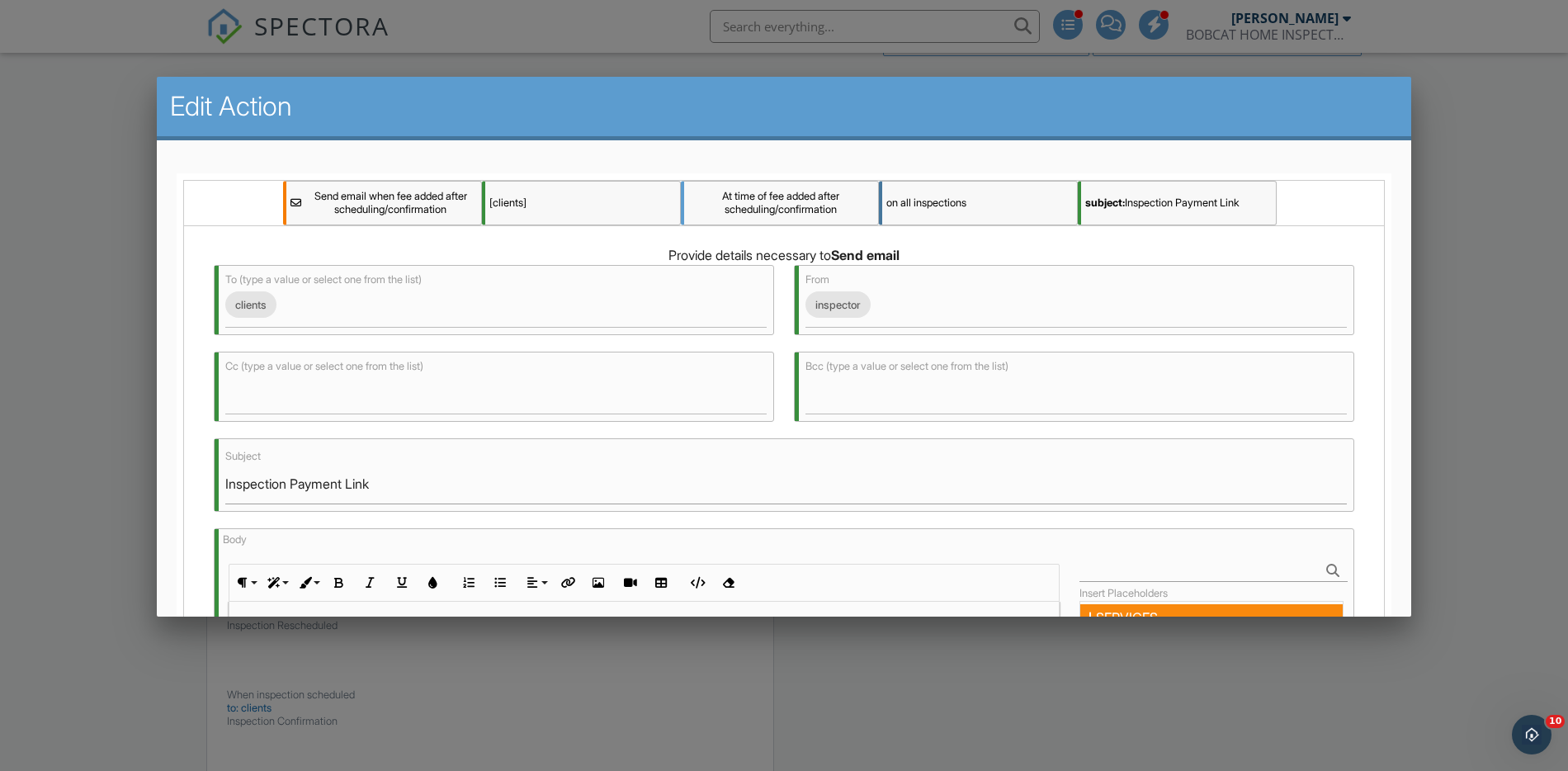
click at [1521, 262] on div at bounding box center [784, 400] width 1568 height 964
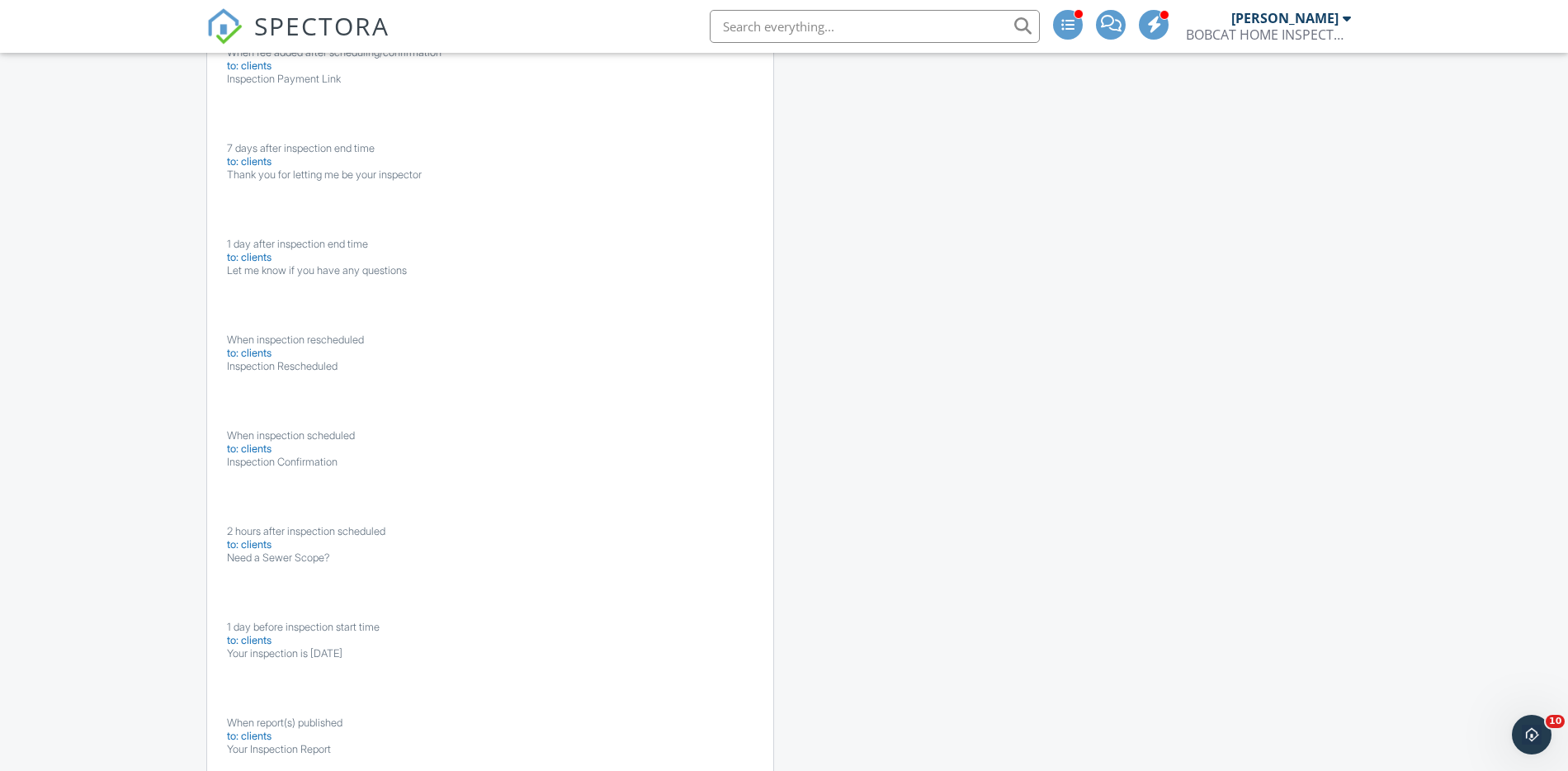
scroll to position [2360, 0]
click at [665, 342] on button "Edit" at bounding box center [660, 344] width 53 height 31
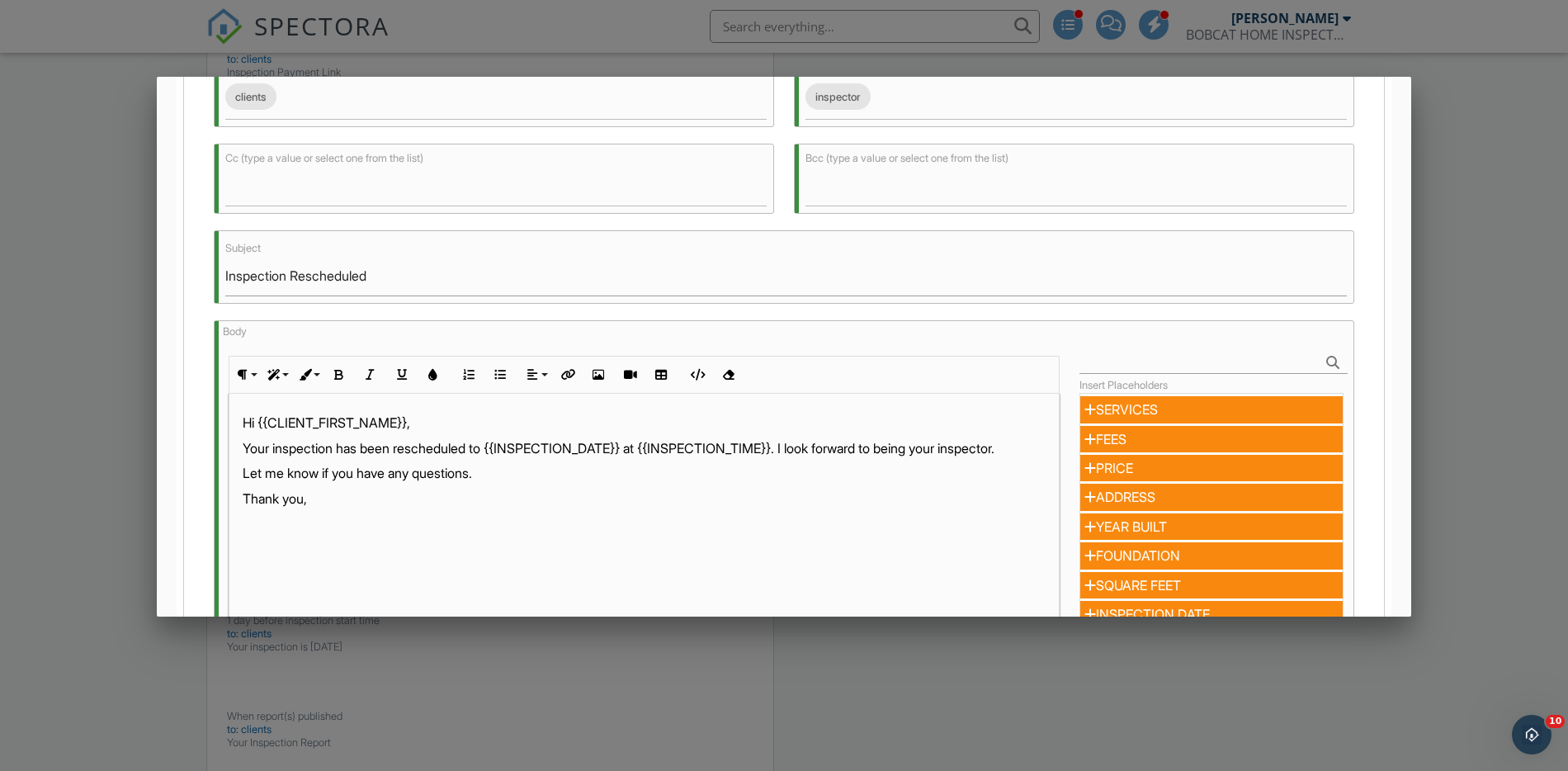
scroll to position [260, 0]
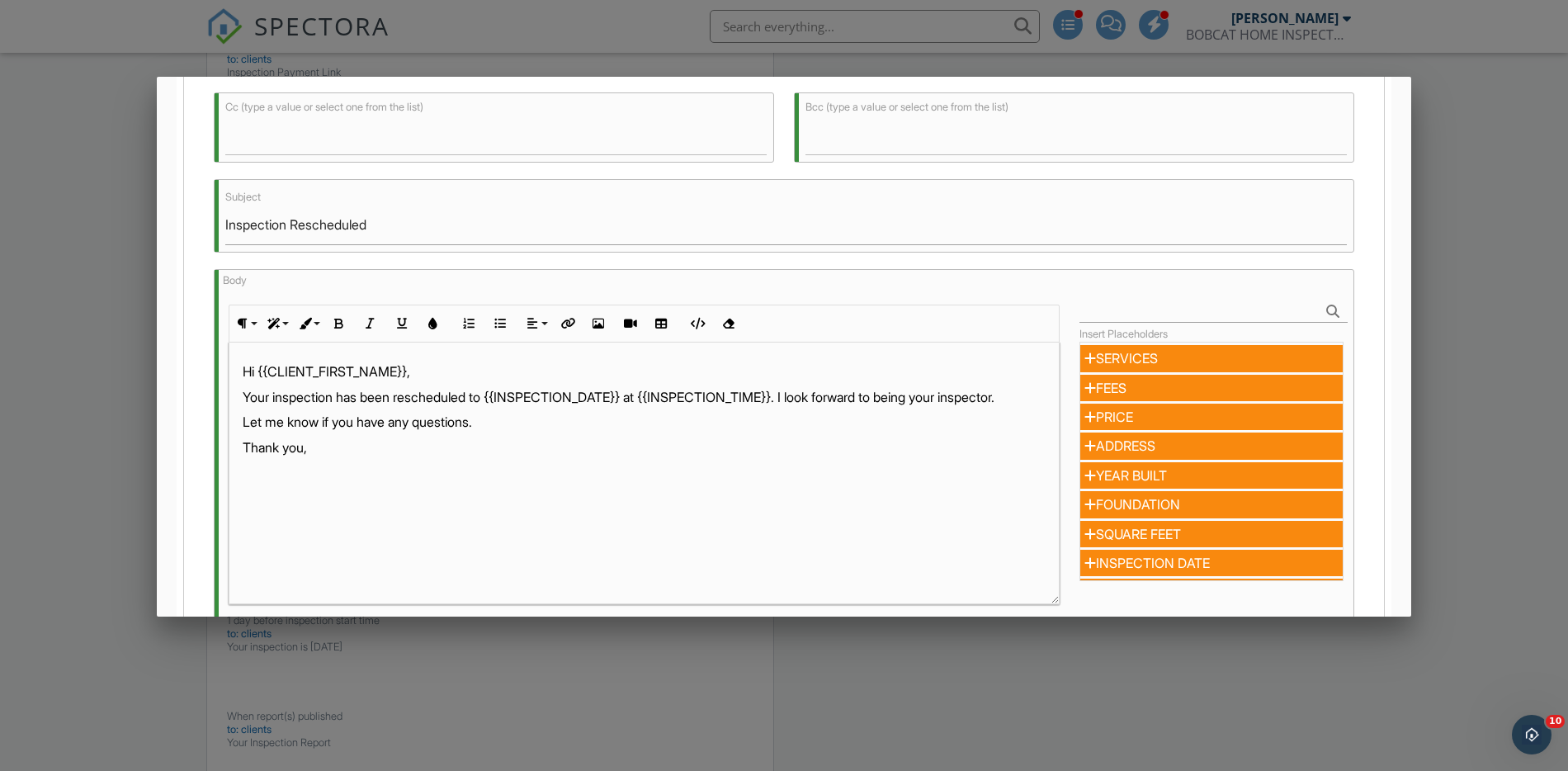
click at [336, 398] on p "Your inspection has been rescheduled to {{INSPECTION_DATE}} at {{INSPECTION_TIM…" at bounding box center [644, 397] width 803 height 18
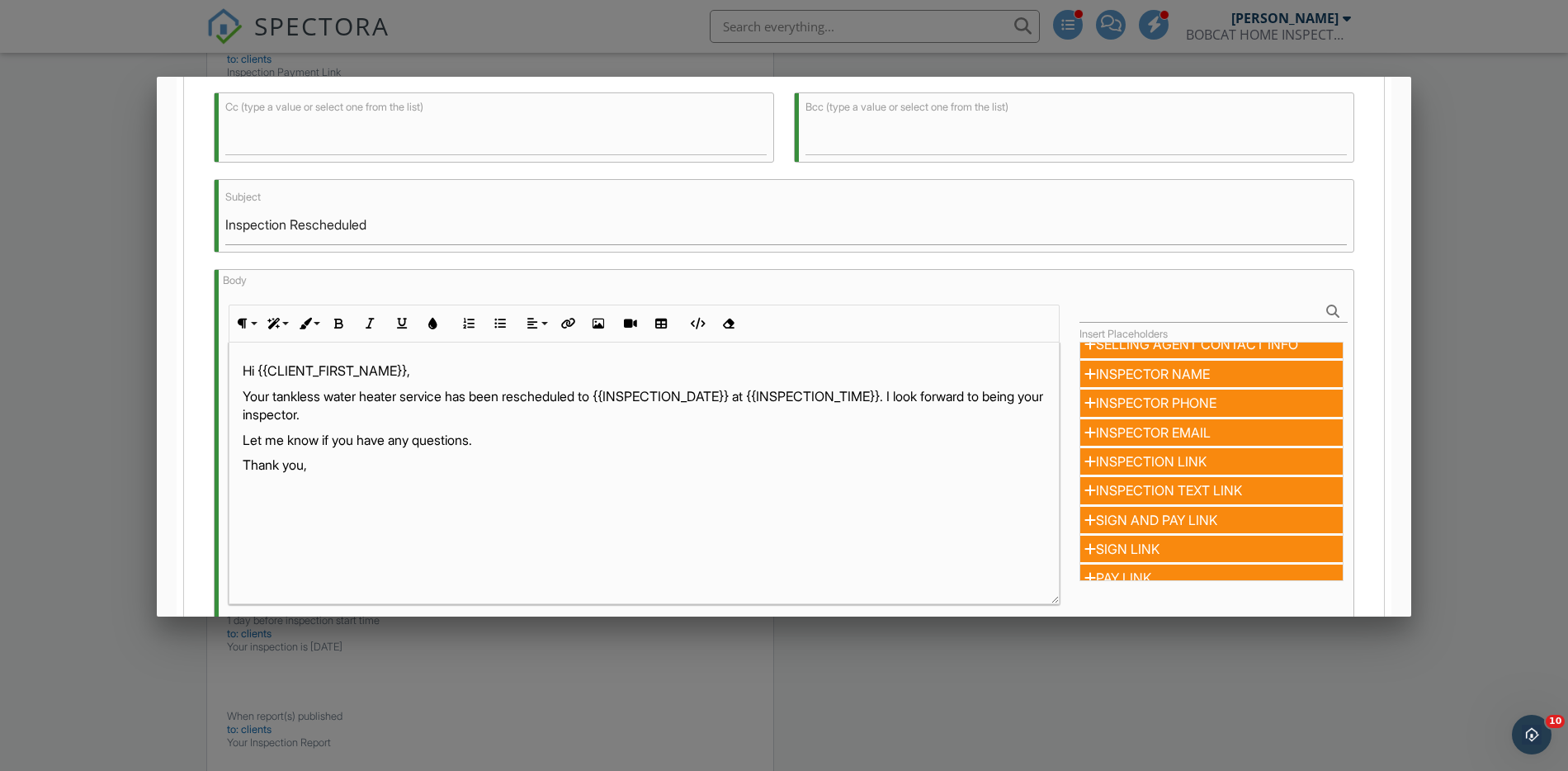
scroll to position [538, 0]
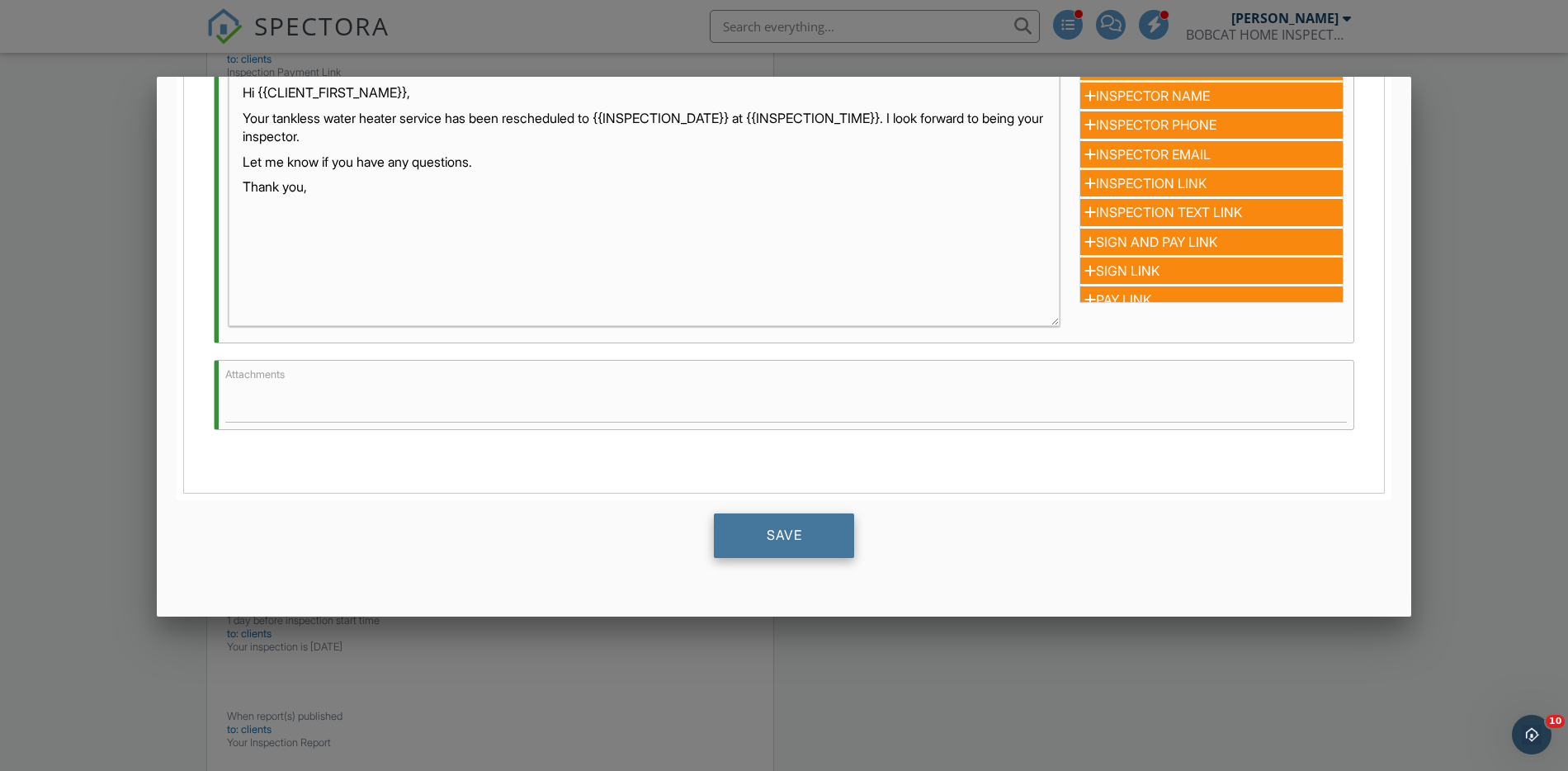
click at [796, 542] on div "Save" at bounding box center [784, 536] width 140 height 45
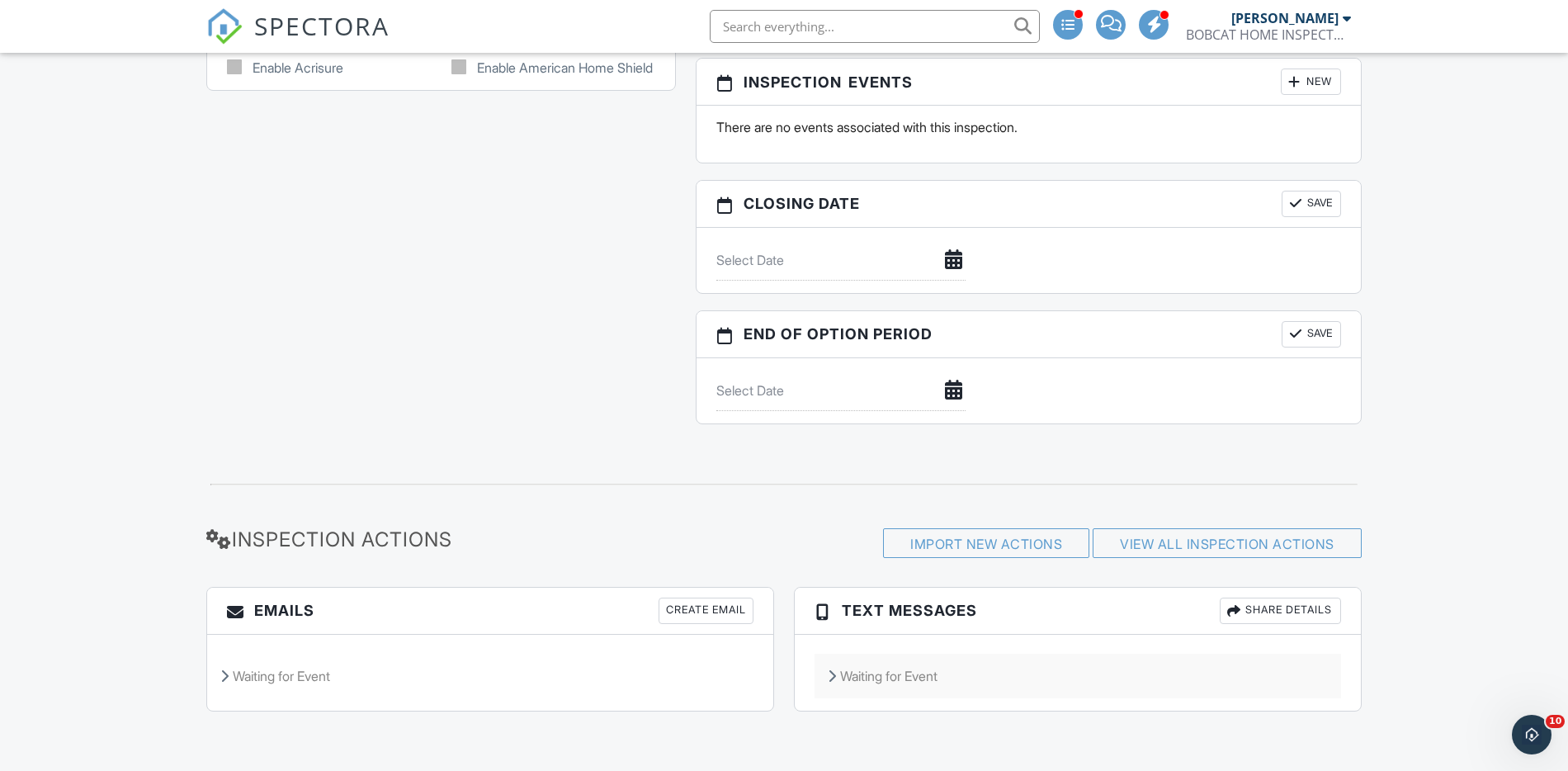
click at [830, 675] on icon at bounding box center [832, 676] width 8 height 13
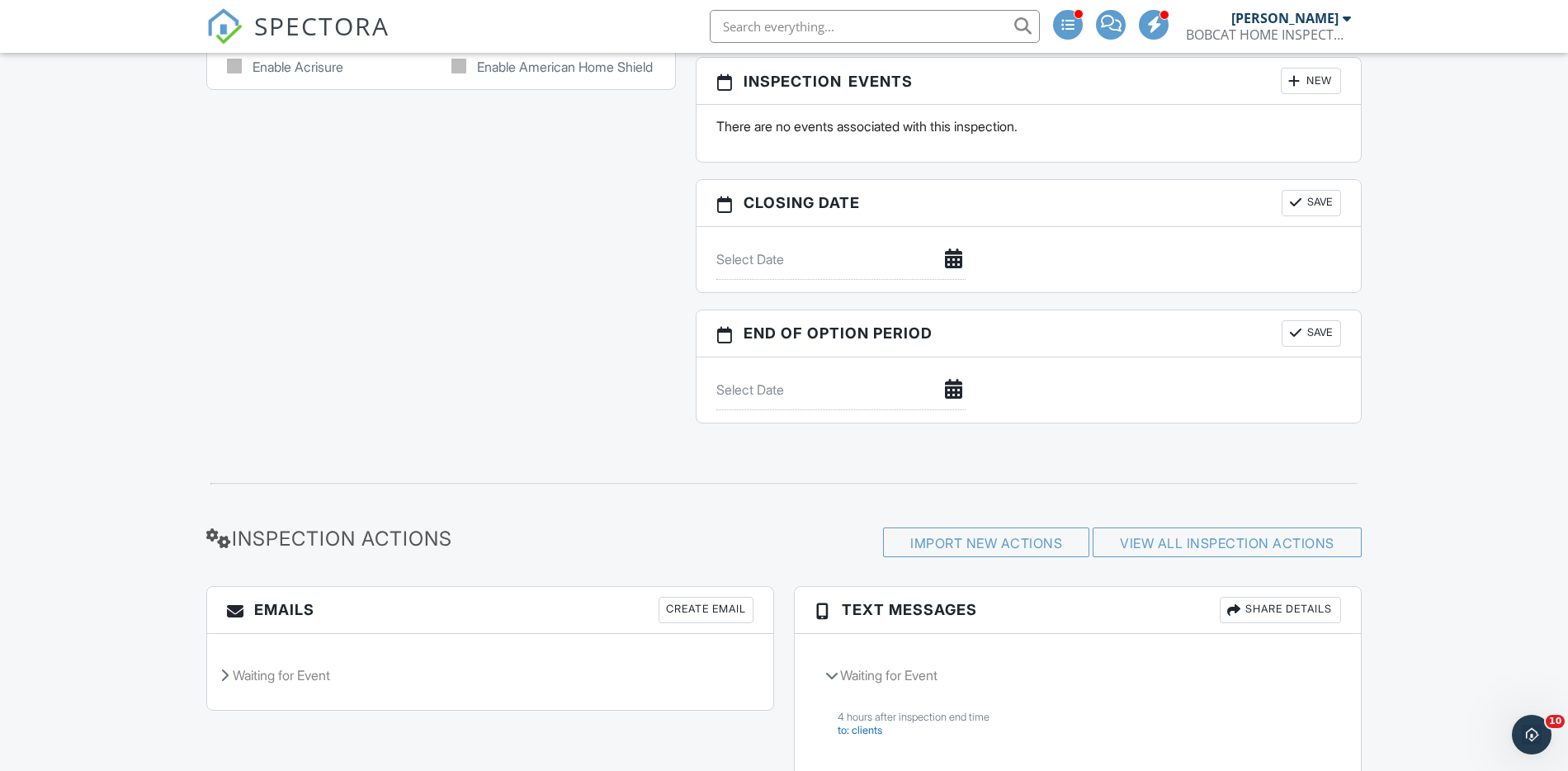
scroll to position [1785, 0]
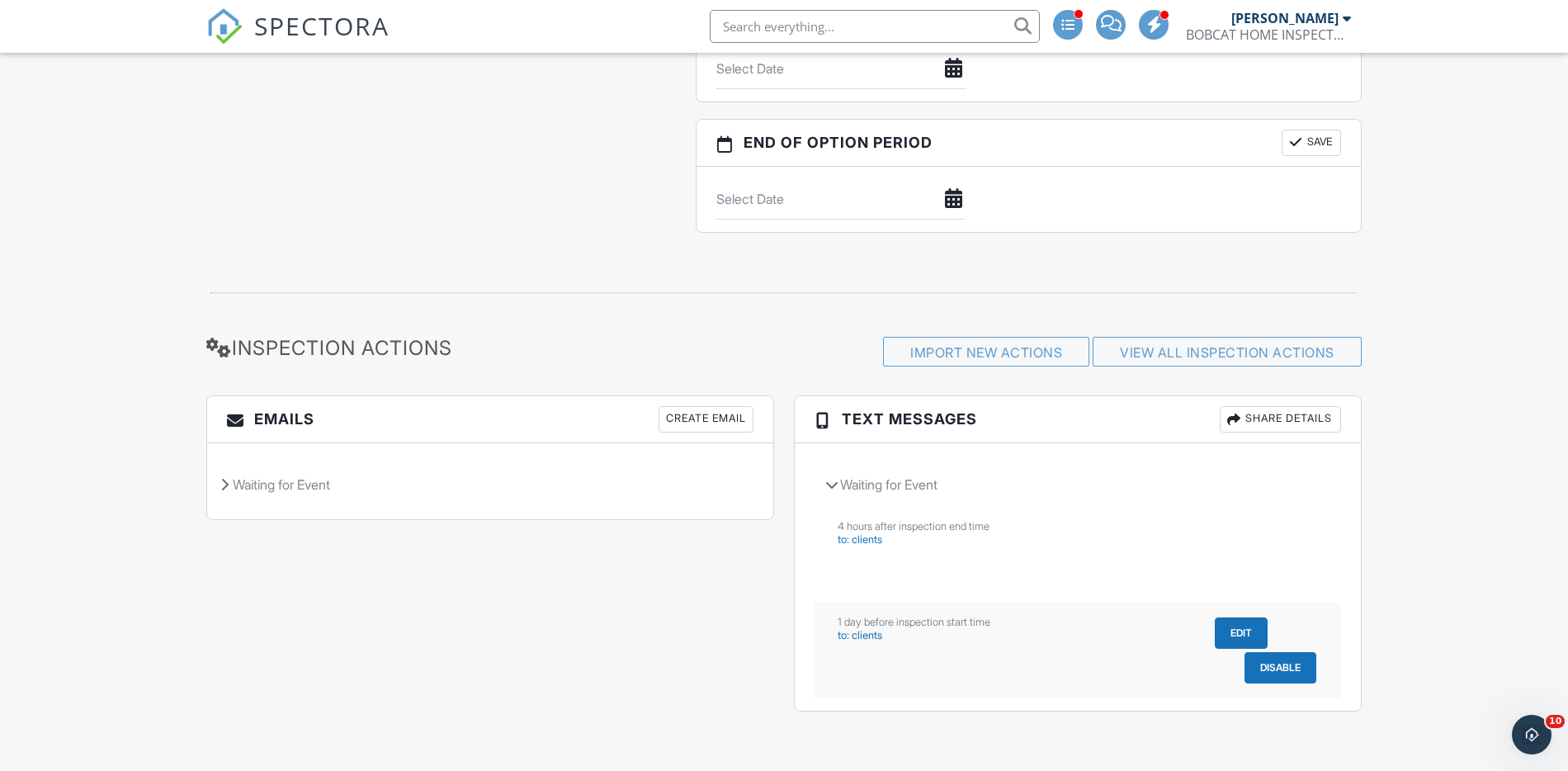
click at [1226, 631] on button "Edit" at bounding box center [1241, 632] width 53 height 31
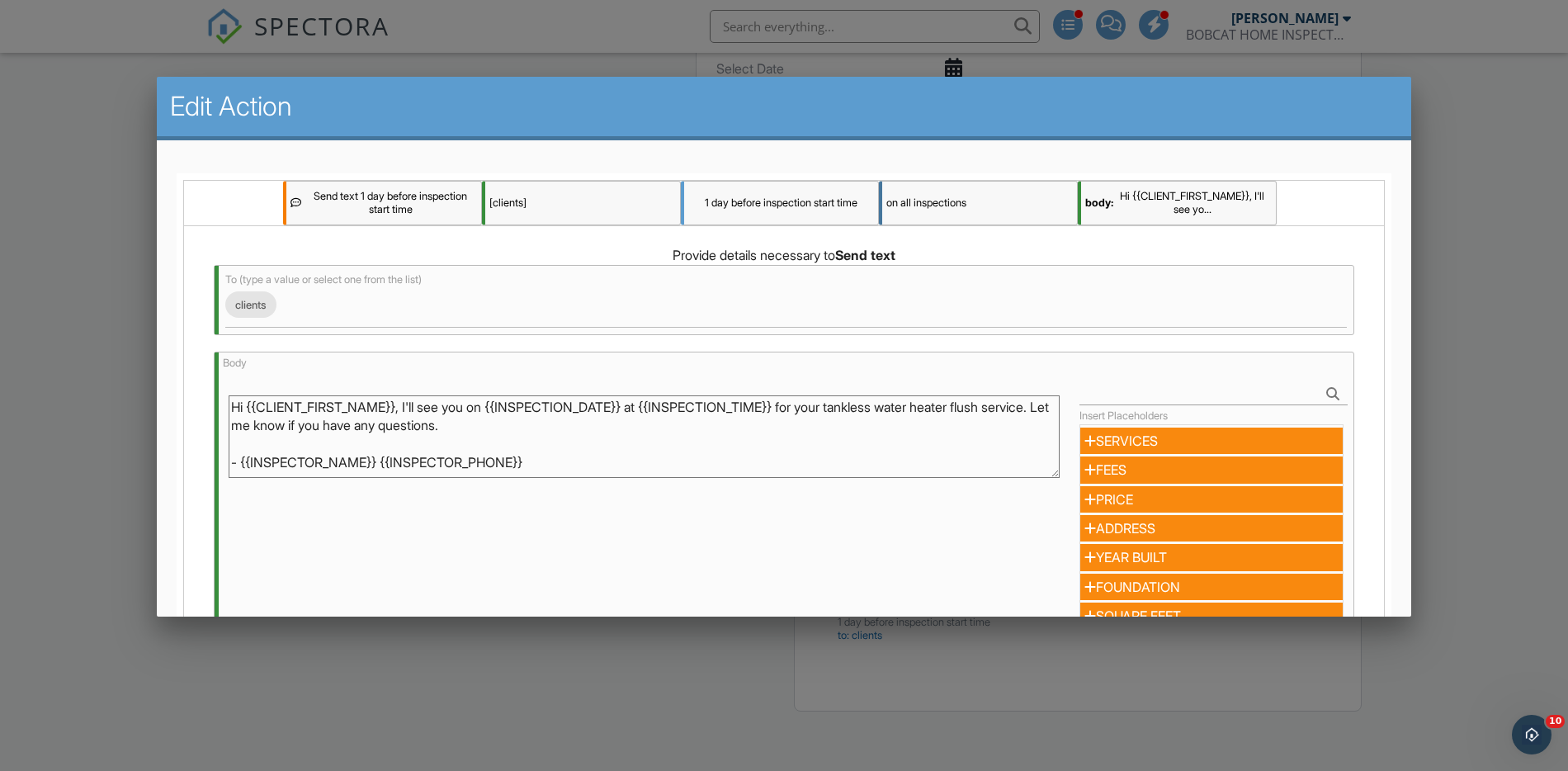
click at [1523, 385] on div at bounding box center [784, 400] width 1568 height 964
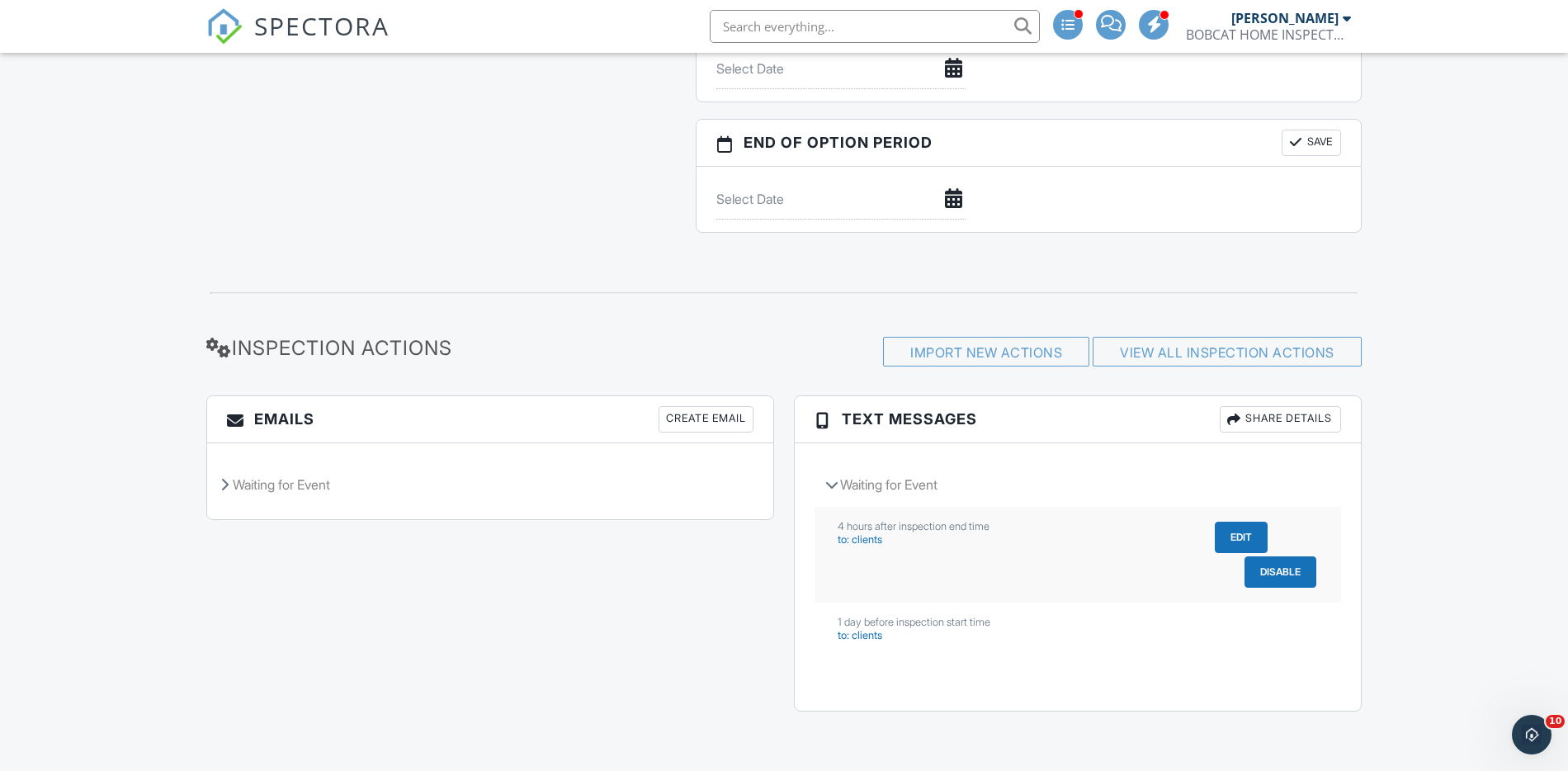
click at [1234, 536] on button "Edit" at bounding box center [1241, 537] width 53 height 31
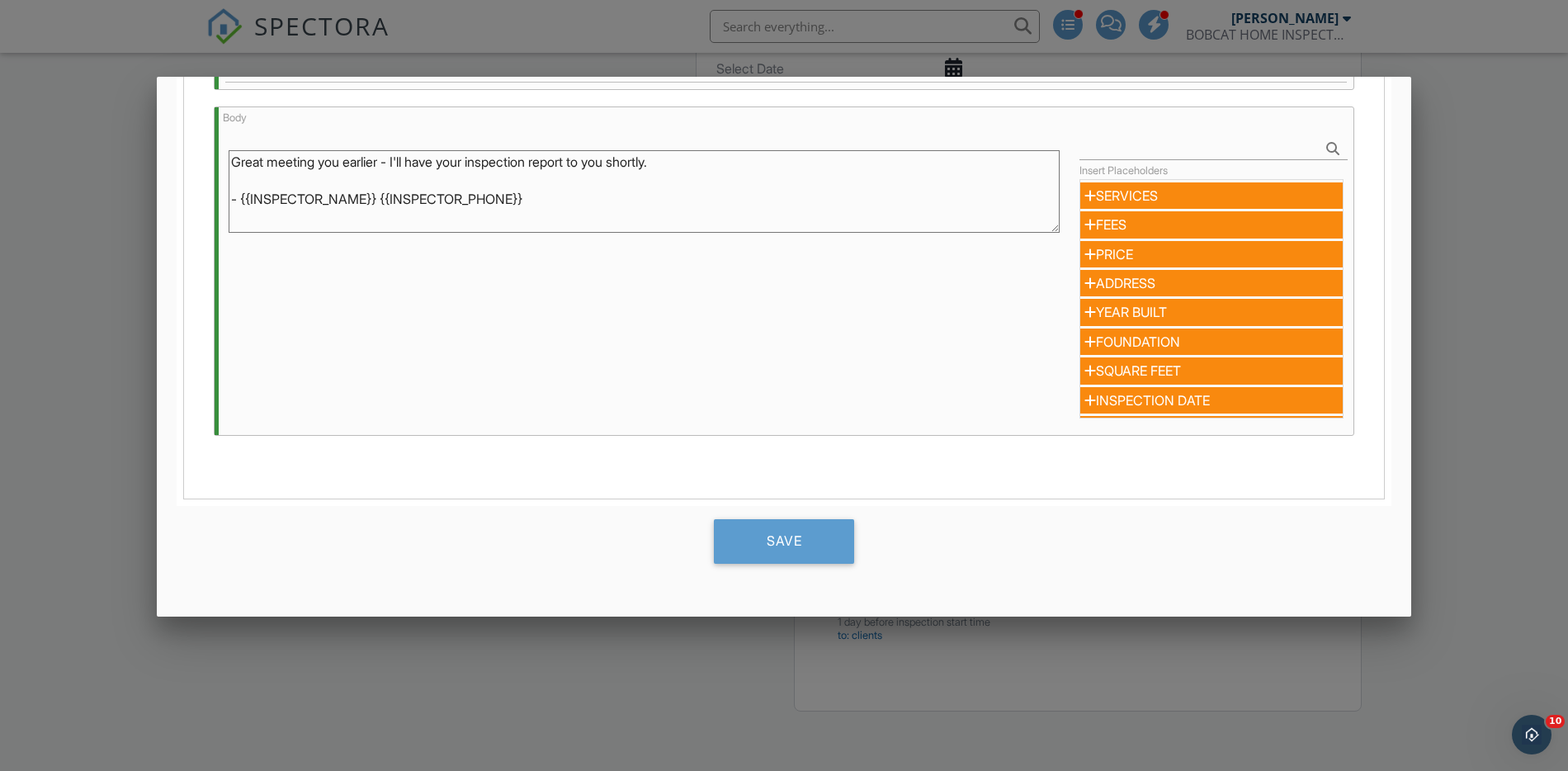
scroll to position [250, 0]
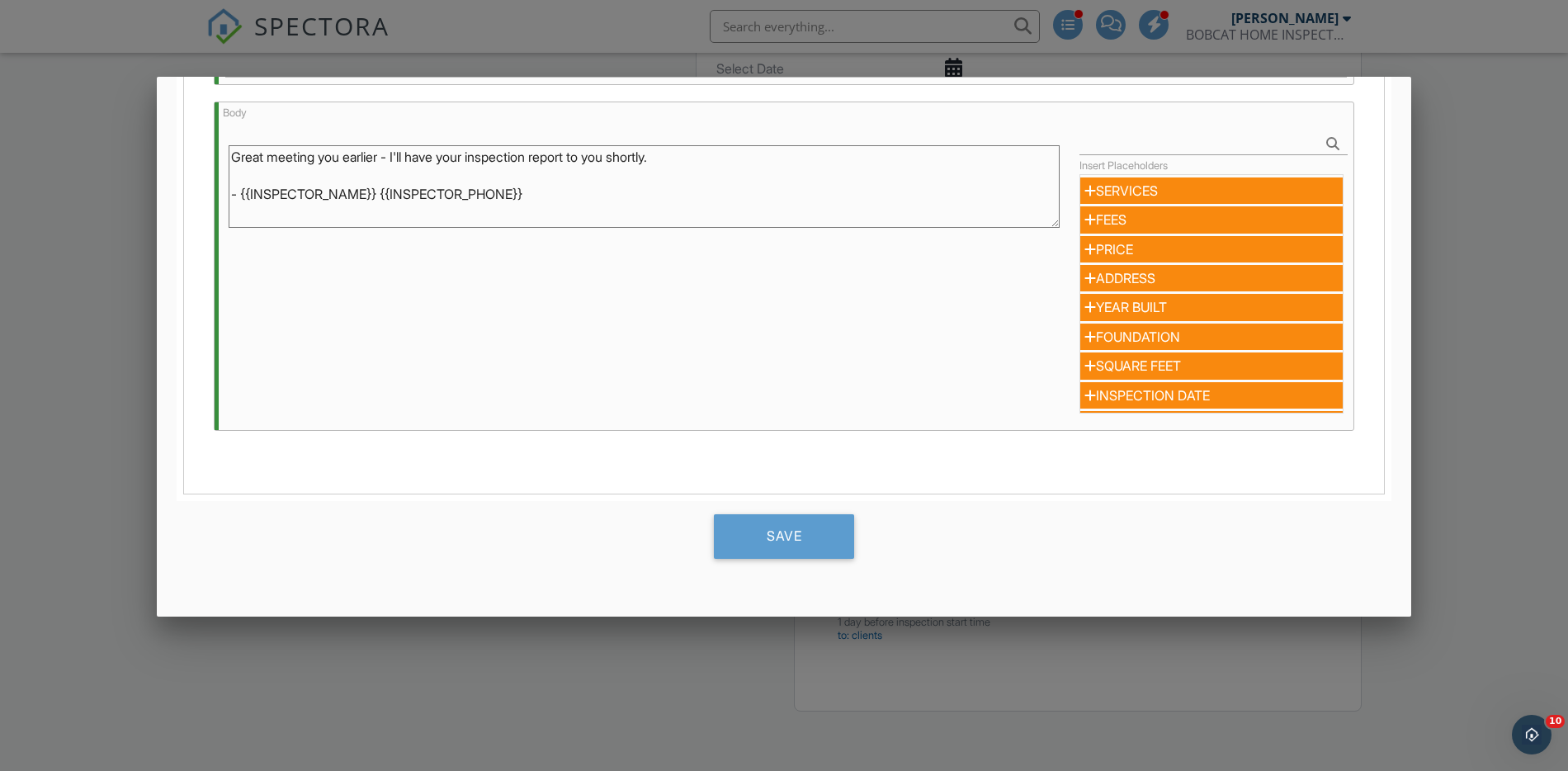
click at [1513, 333] on div at bounding box center [784, 400] width 1568 height 964
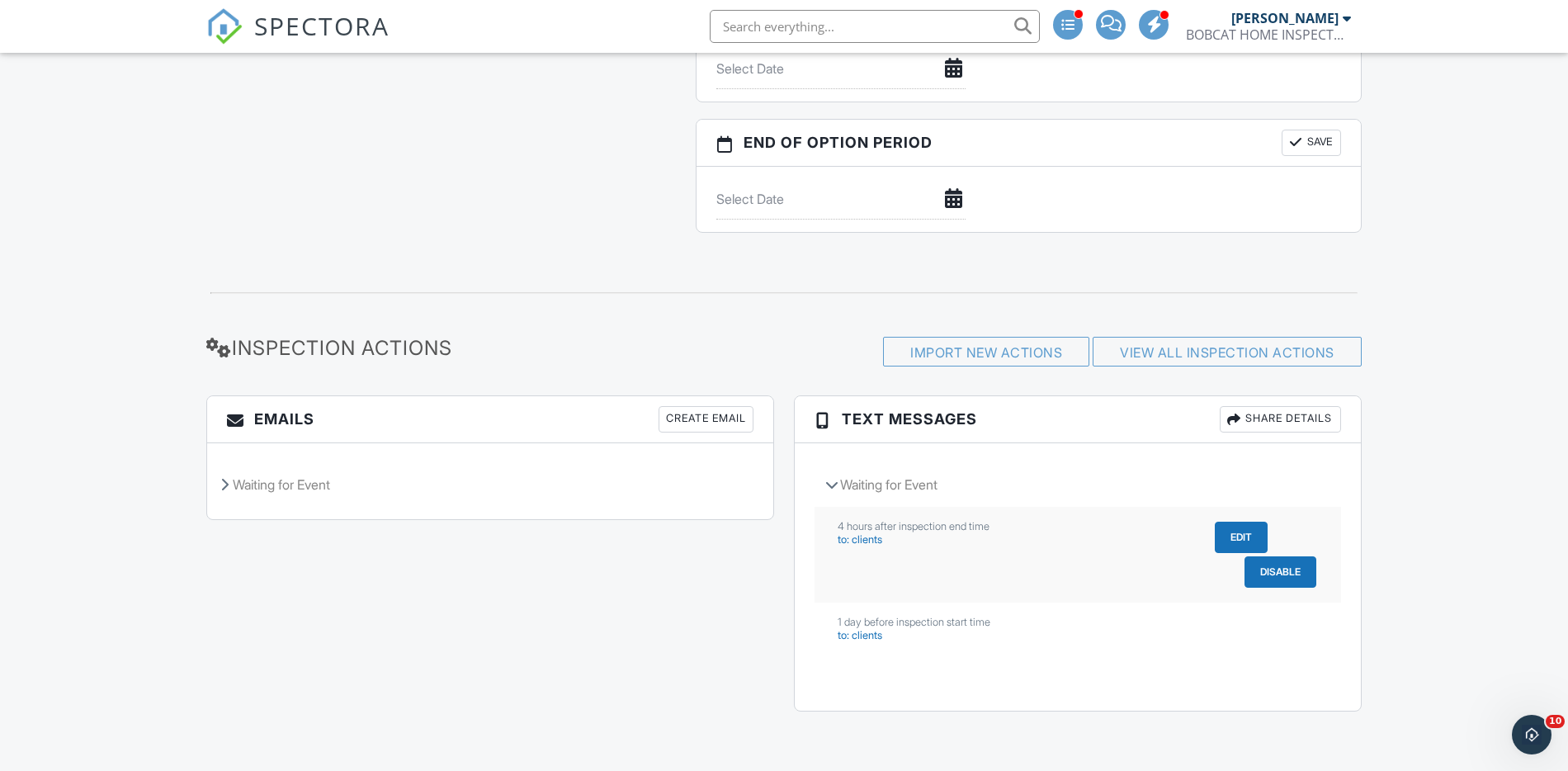
click at [1267, 569] on button "Disable" at bounding box center [1281, 572] width 72 height 31
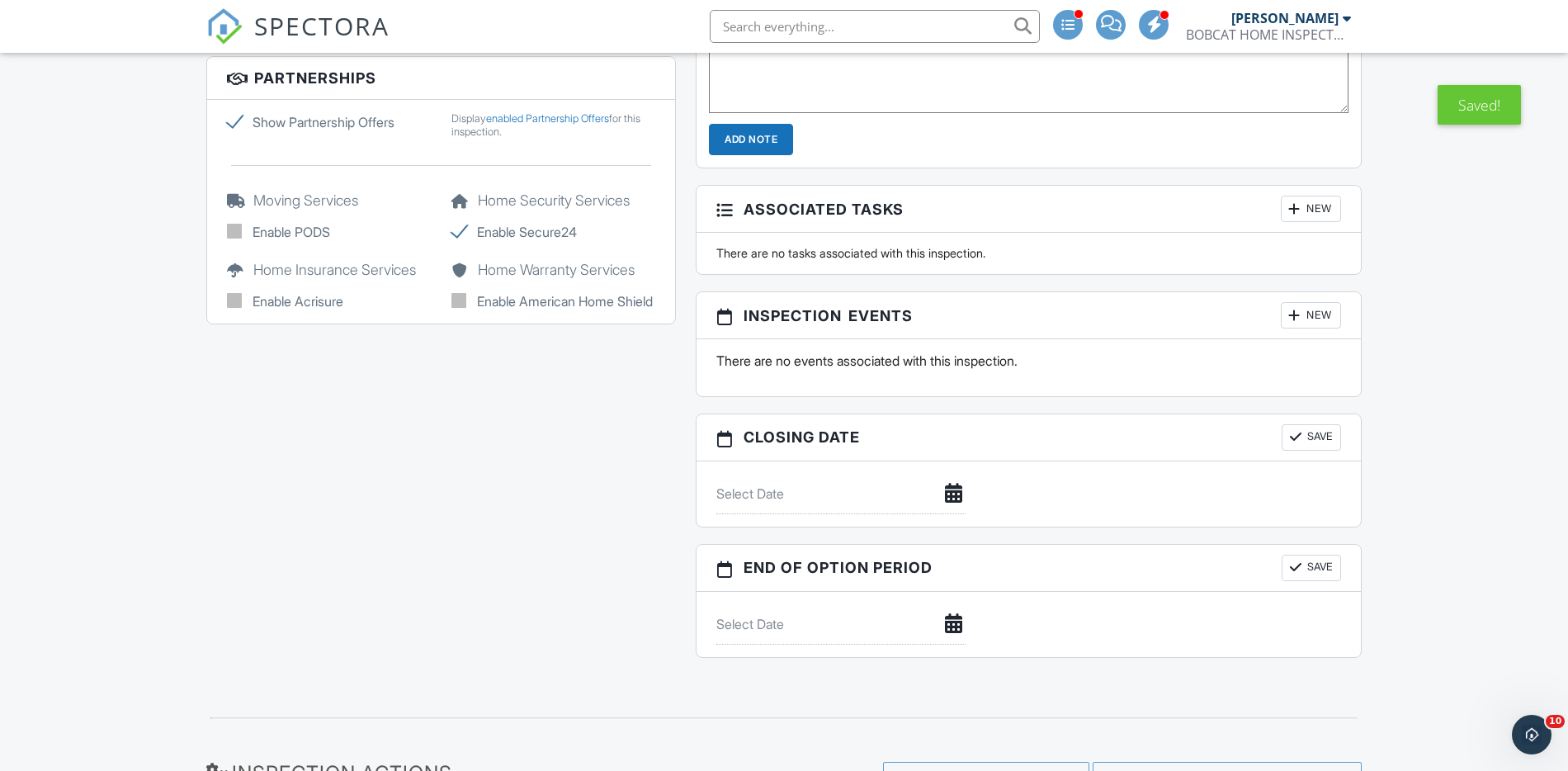
scroll to position [1593, 0]
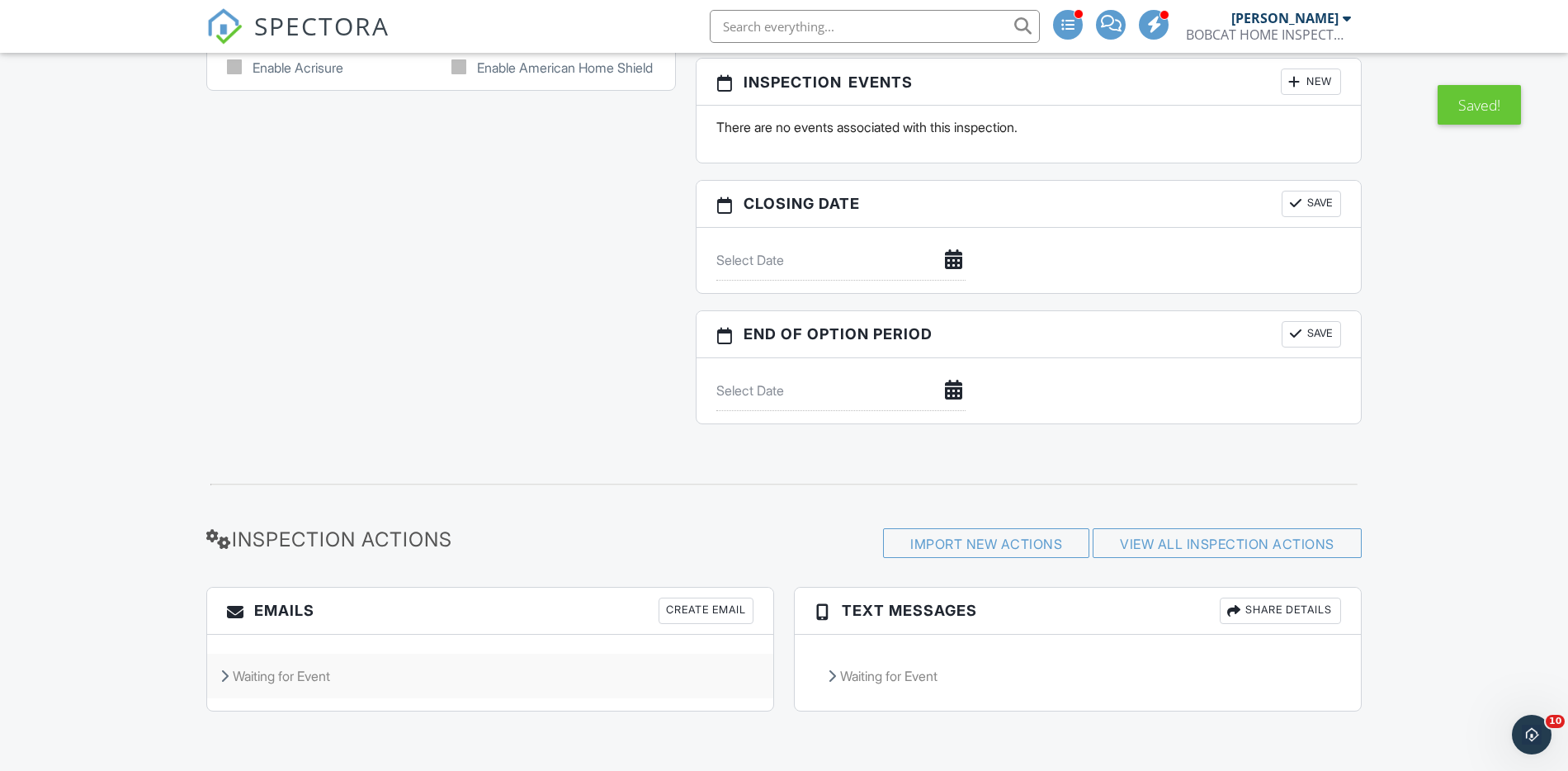
click at [297, 674] on div "Waiting for Event" at bounding box center [490, 676] width 567 height 45
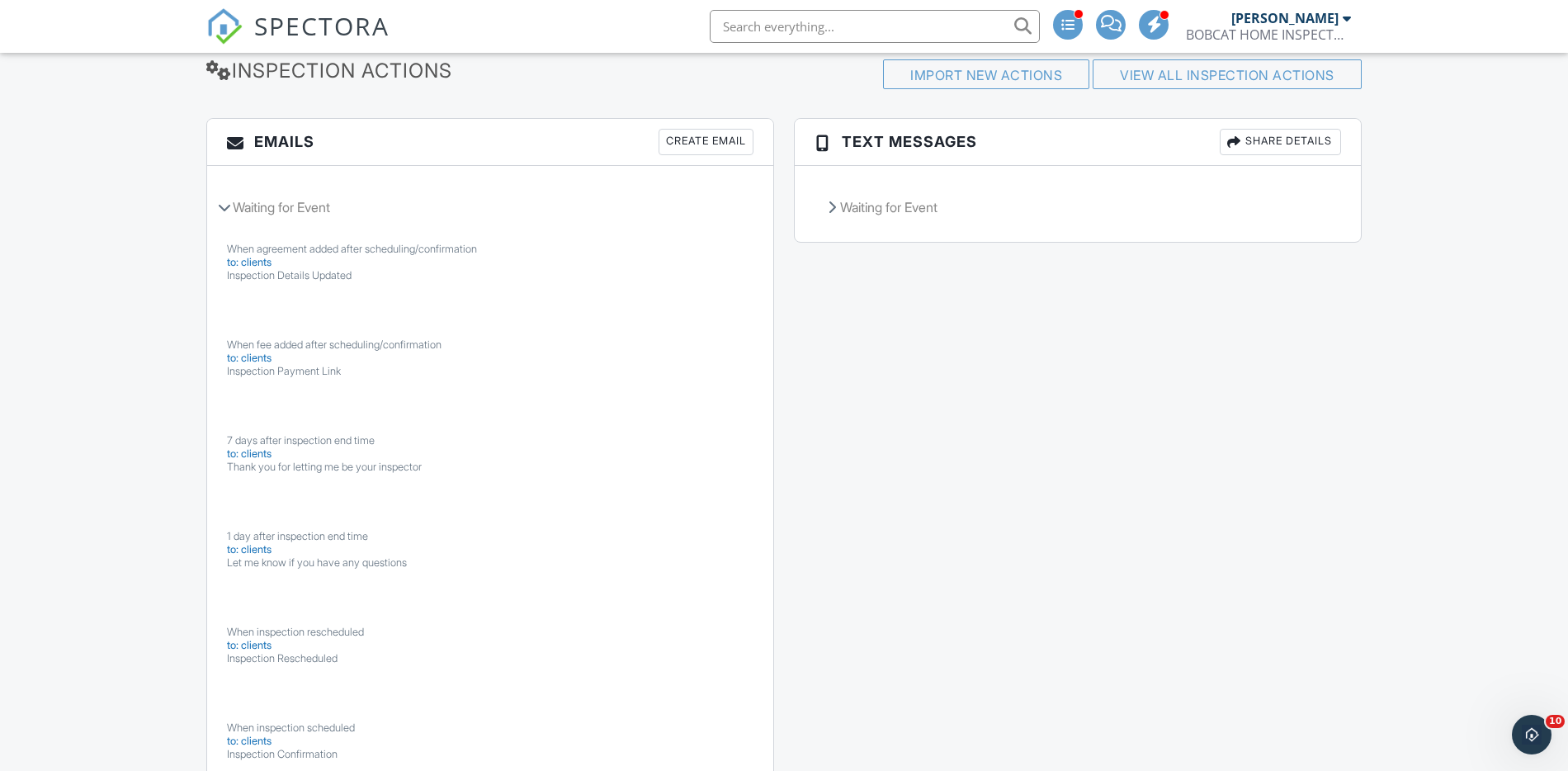
scroll to position [2066, 0]
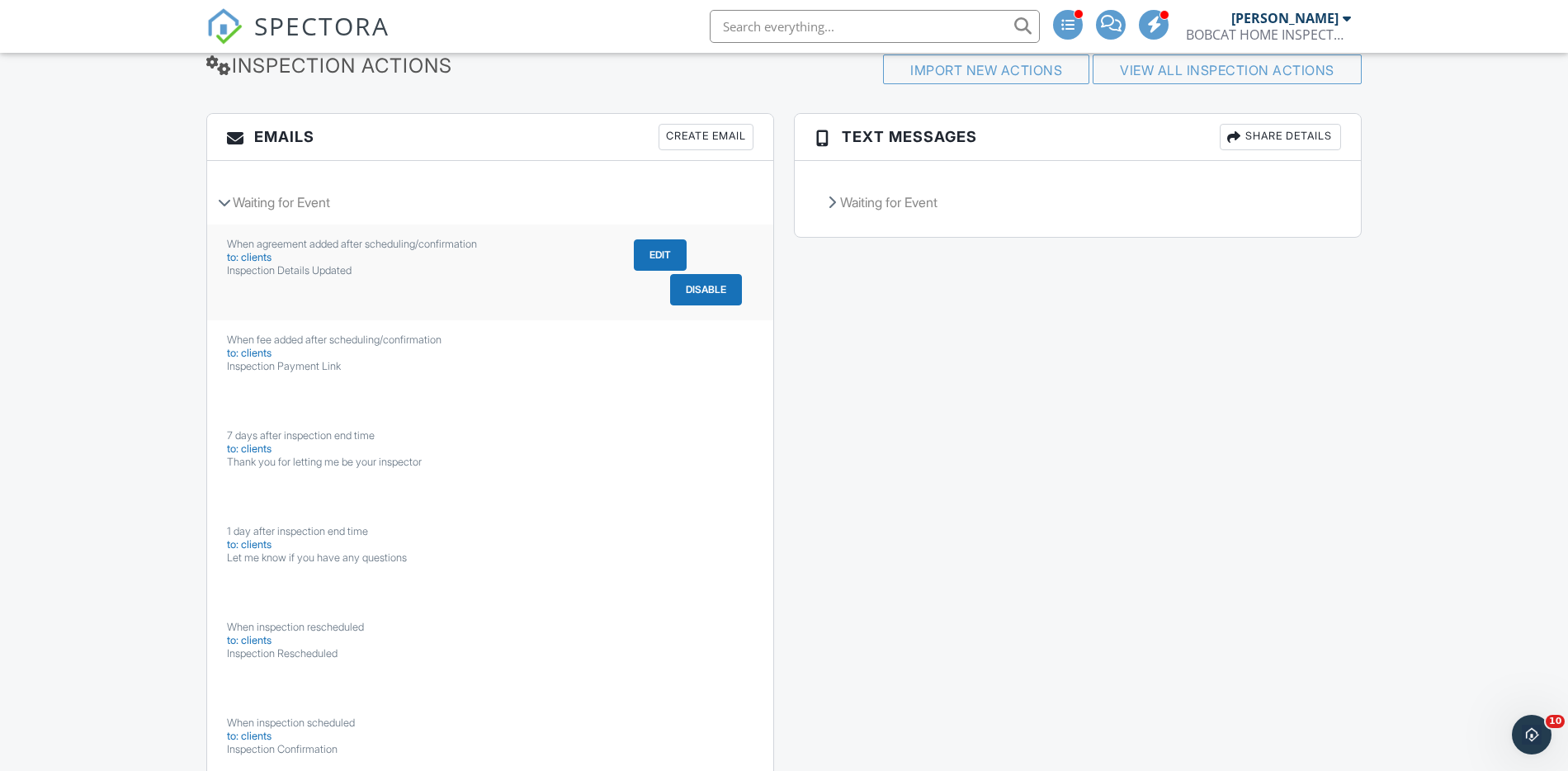
click at [656, 256] on button "Edit" at bounding box center [660, 254] width 53 height 31
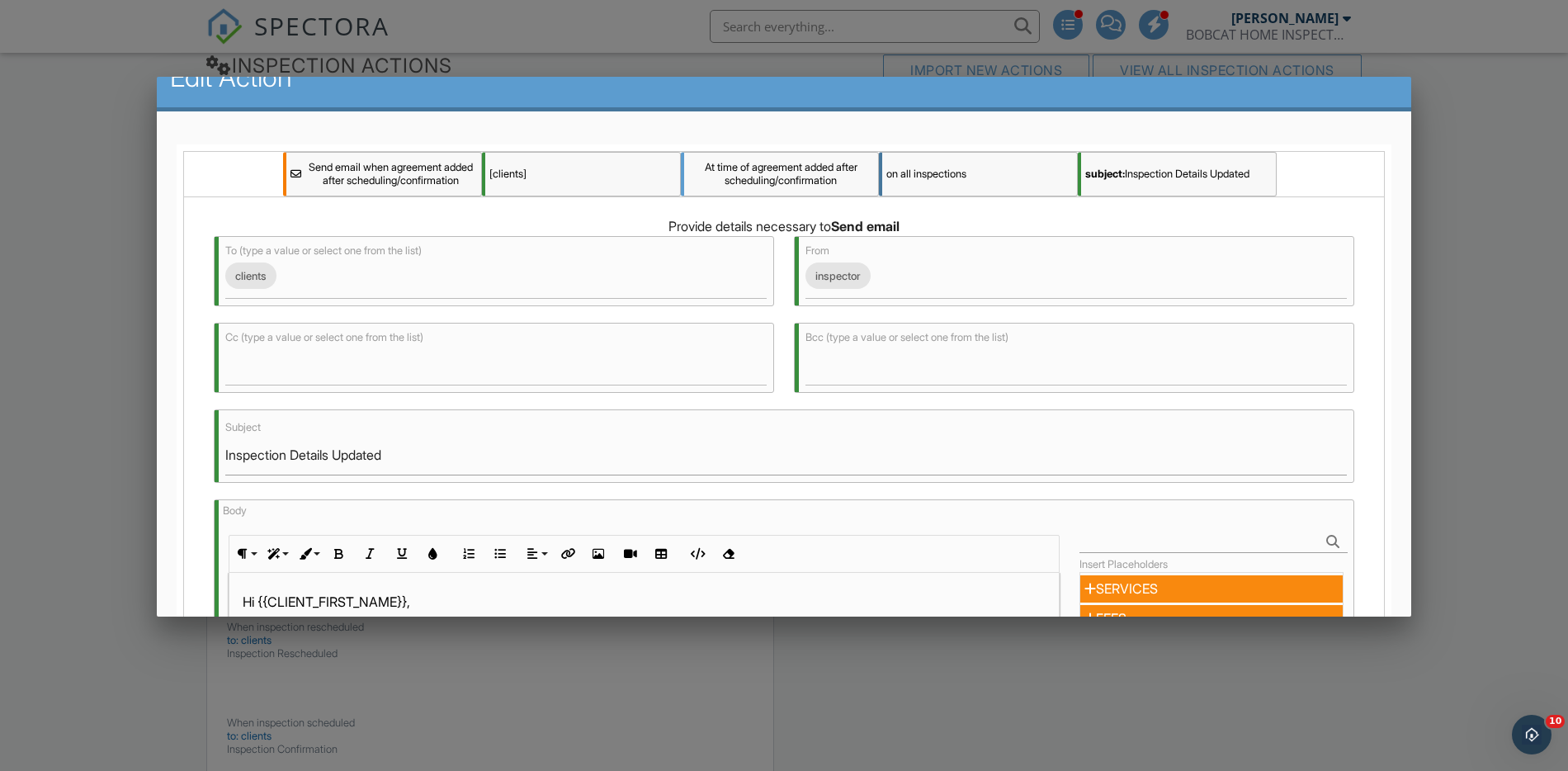
scroll to position [0, 0]
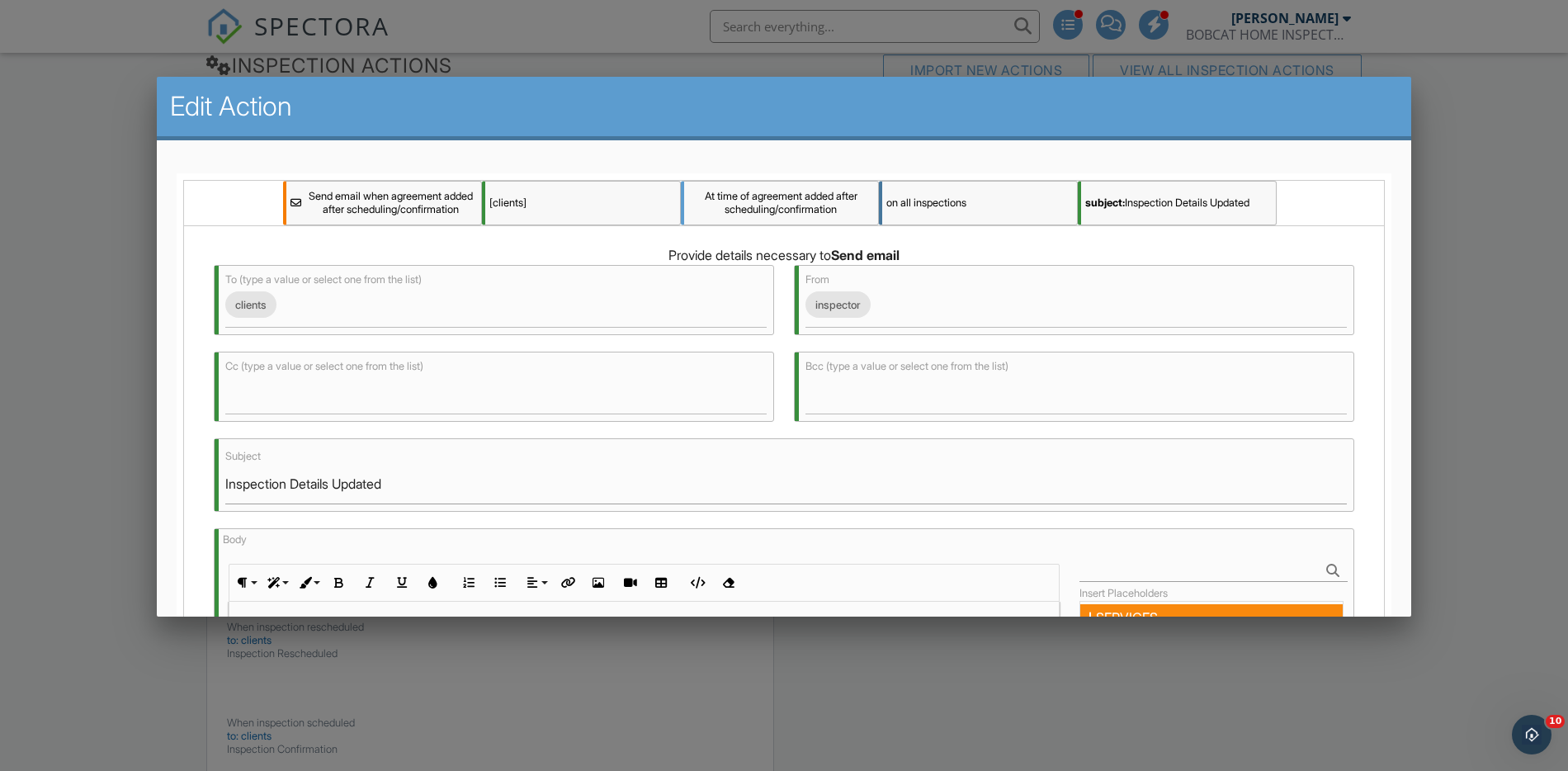
click at [1386, 248] on div "Enabled Send email when agreement added after scheduling/confirmation [clients]…" at bounding box center [783, 605] width 1215 height 864
click at [1450, 254] on div at bounding box center [784, 400] width 1568 height 964
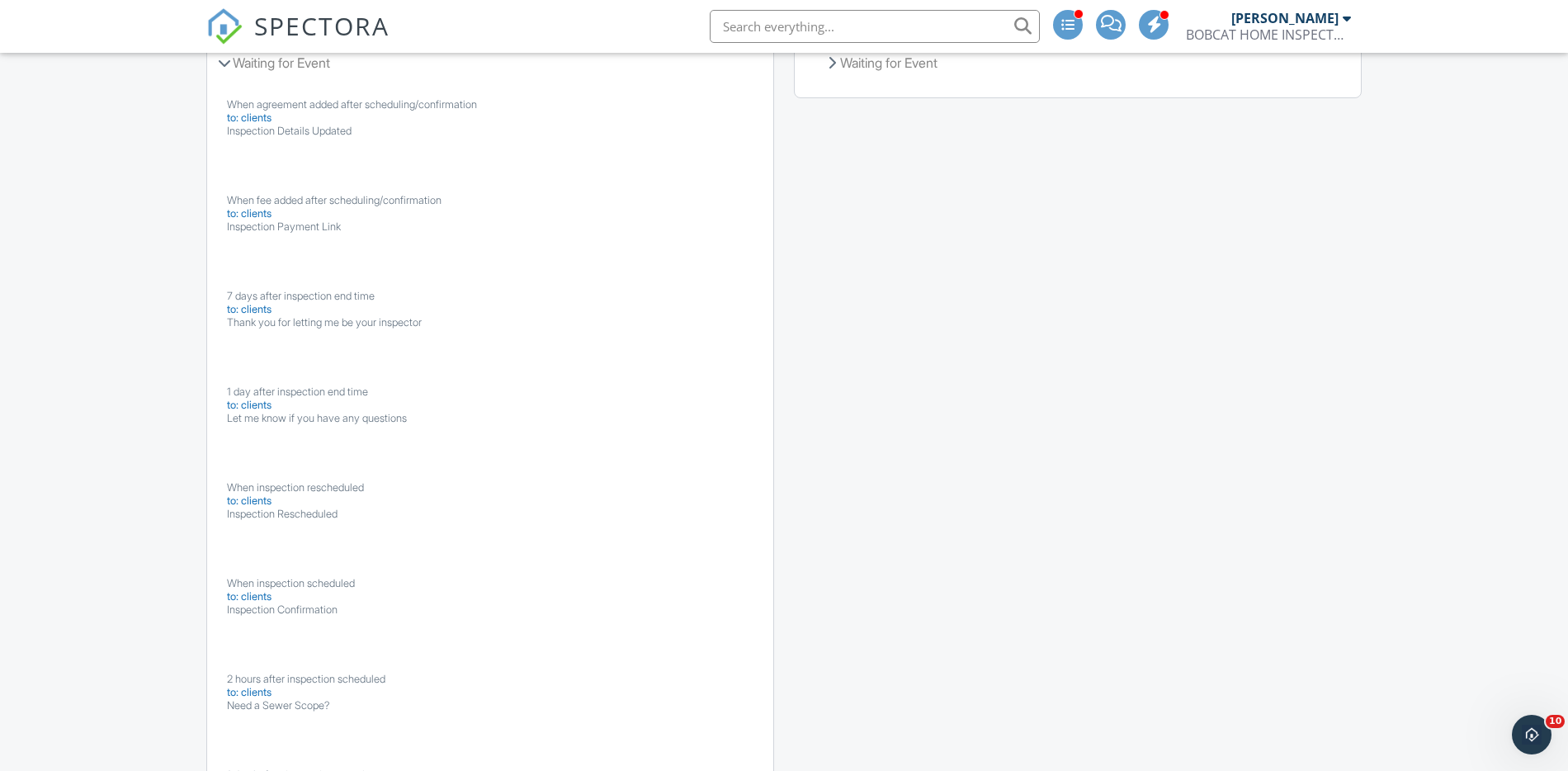
scroll to position [2448, 0]
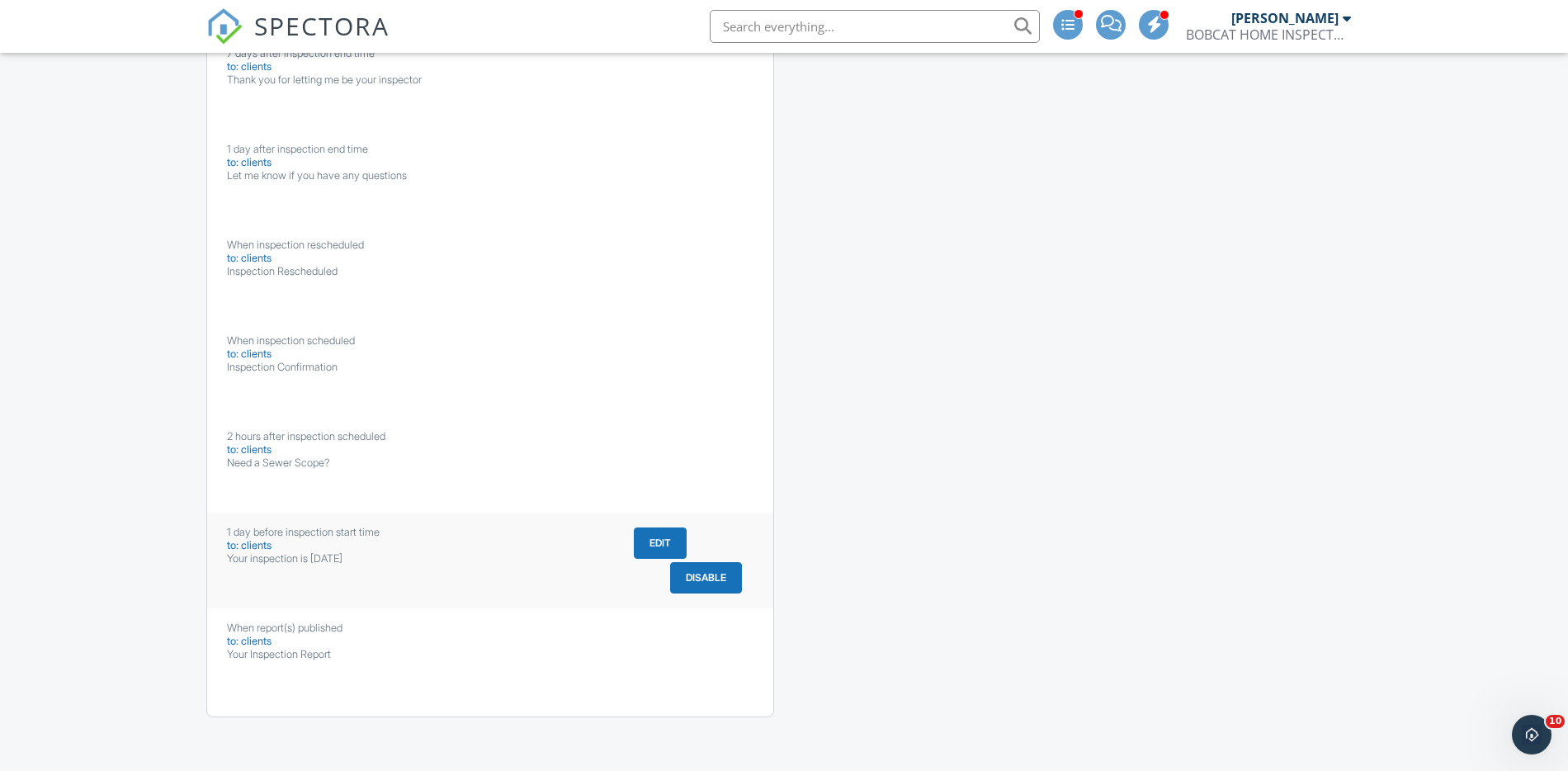
click at [656, 543] on button "Edit" at bounding box center [660, 543] width 53 height 31
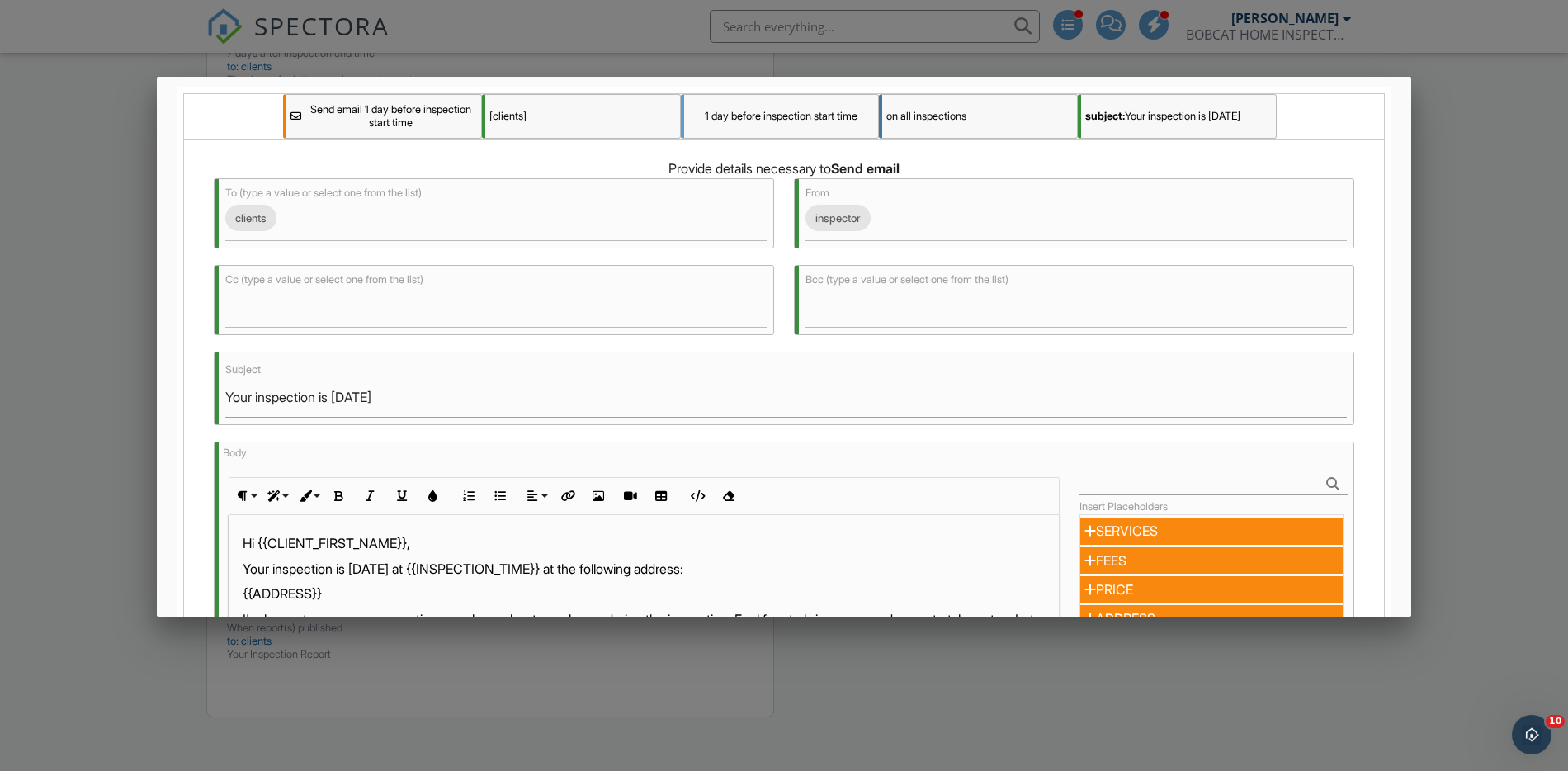
scroll to position [127, 0]
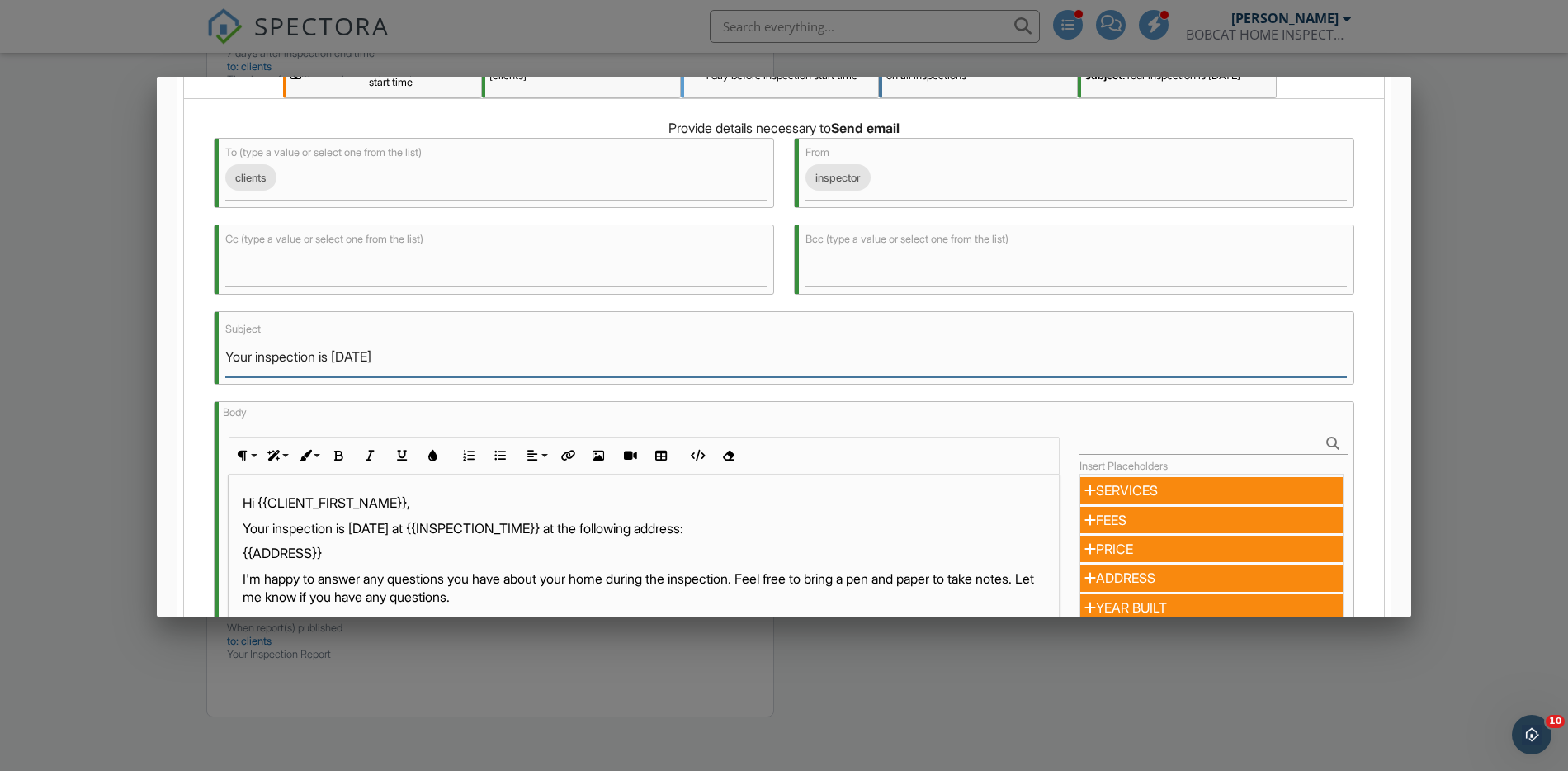
click at [320, 359] on input "Your inspection is tomorrow" at bounding box center [786, 357] width 1121 height 40
type input "Your tankless water heater service is [DATE]"
click at [337, 530] on p "Your inspection is tomorrow at {{INSPECTION_TIME}} at the following address:" at bounding box center [644, 528] width 803 height 18
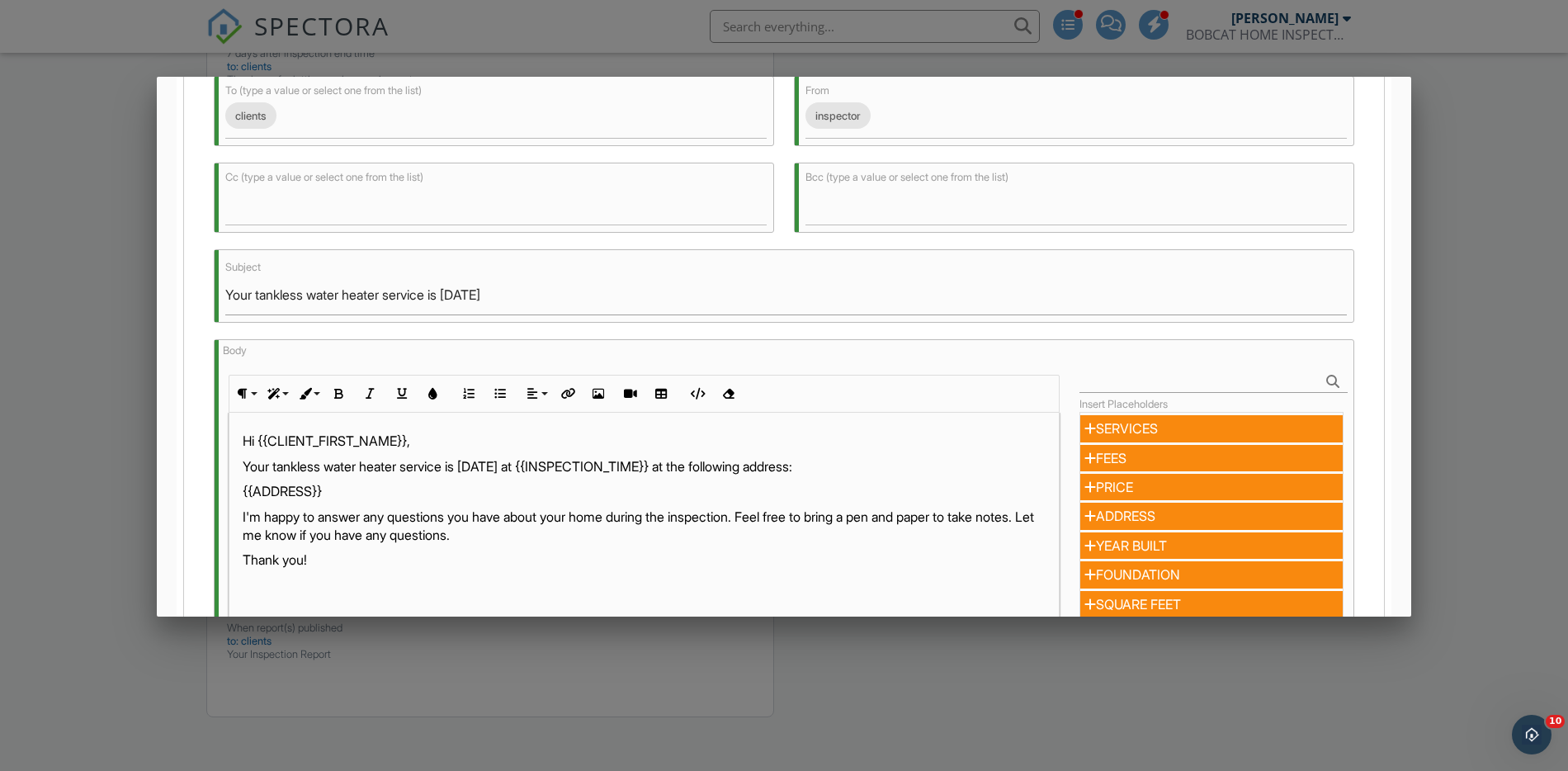
scroll to position [211, 0]
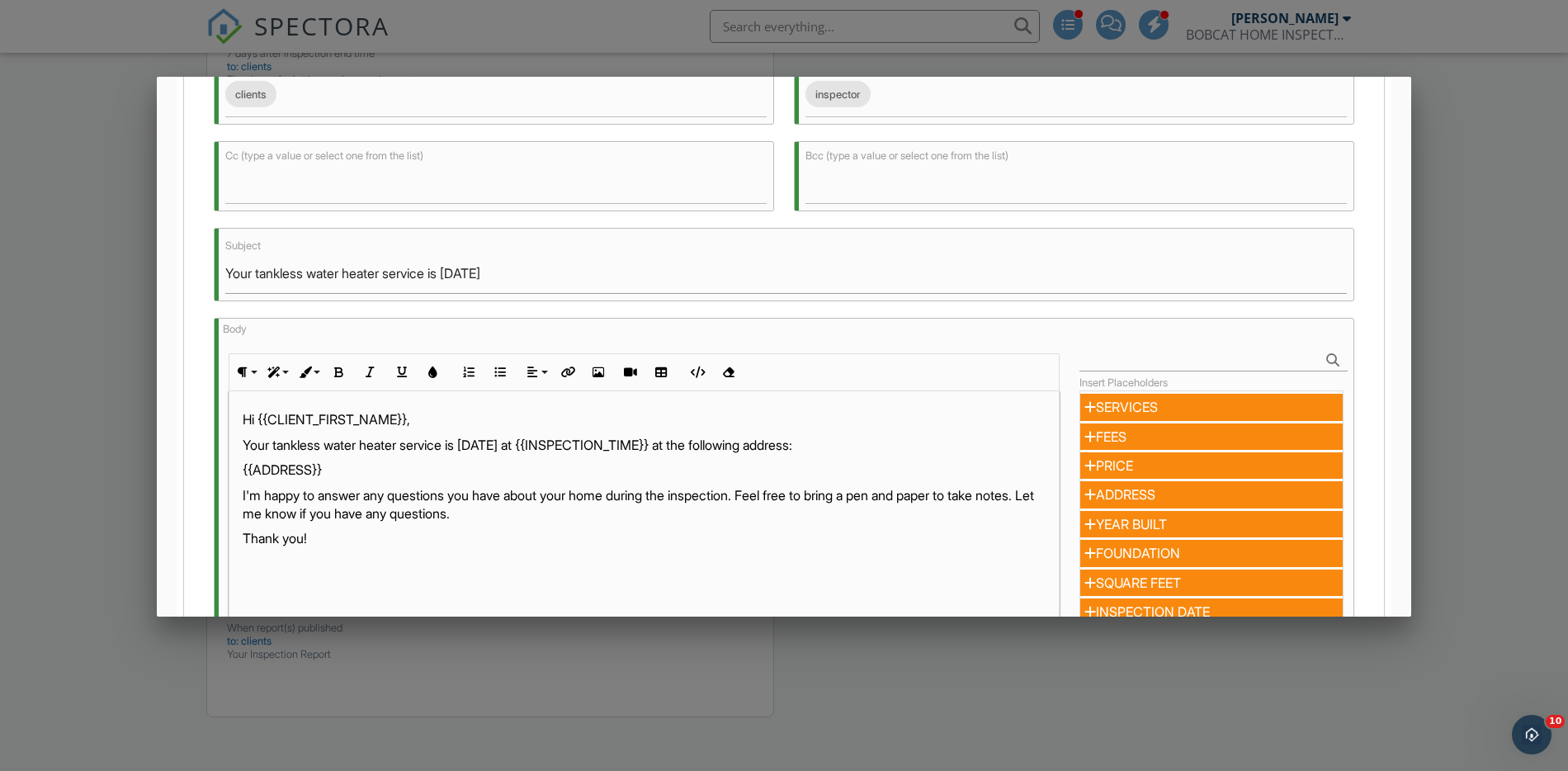
click at [457, 496] on p "I'm happy to answer any questions you have about your home during the inspectio…" at bounding box center [644, 505] width 803 height 37
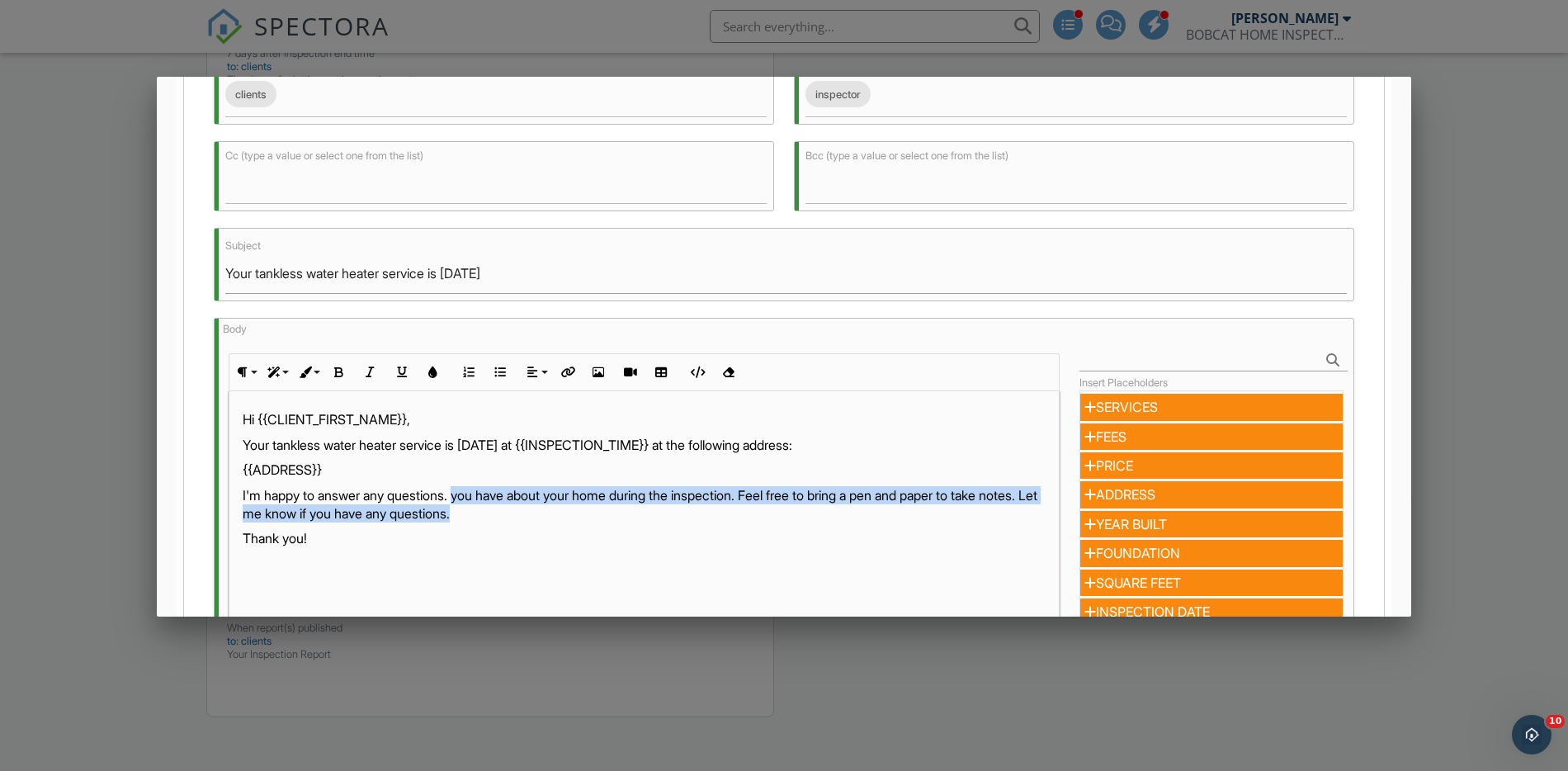
drag, startPoint x: 465, startPoint y: 493, endPoint x: 537, endPoint y: 514, distance: 75.0
click at [537, 514] on p "I'm happy to answer any questions. you have about your home during the inspecti…" at bounding box center [644, 505] width 803 height 37
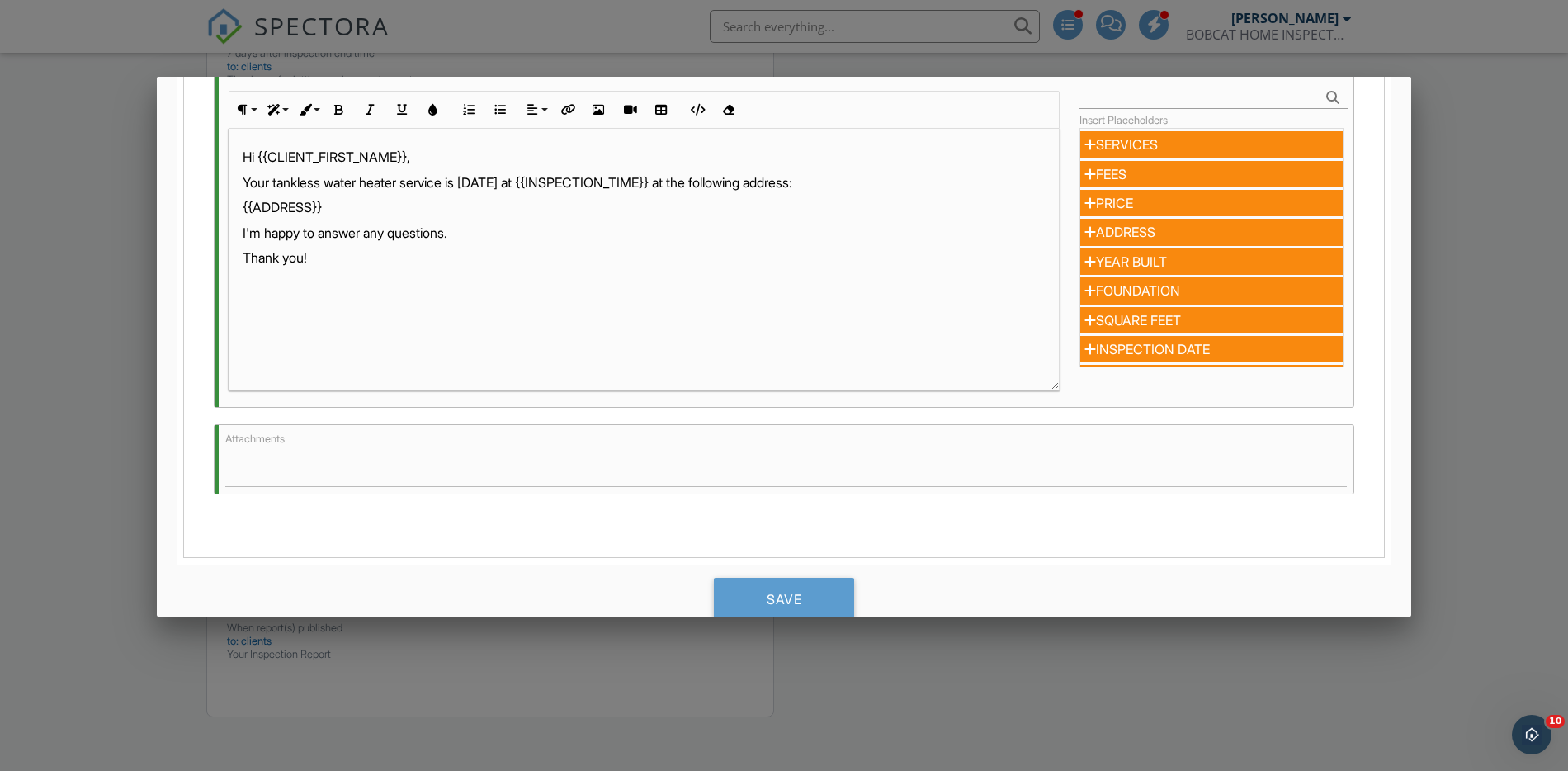
scroll to position [538, 0]
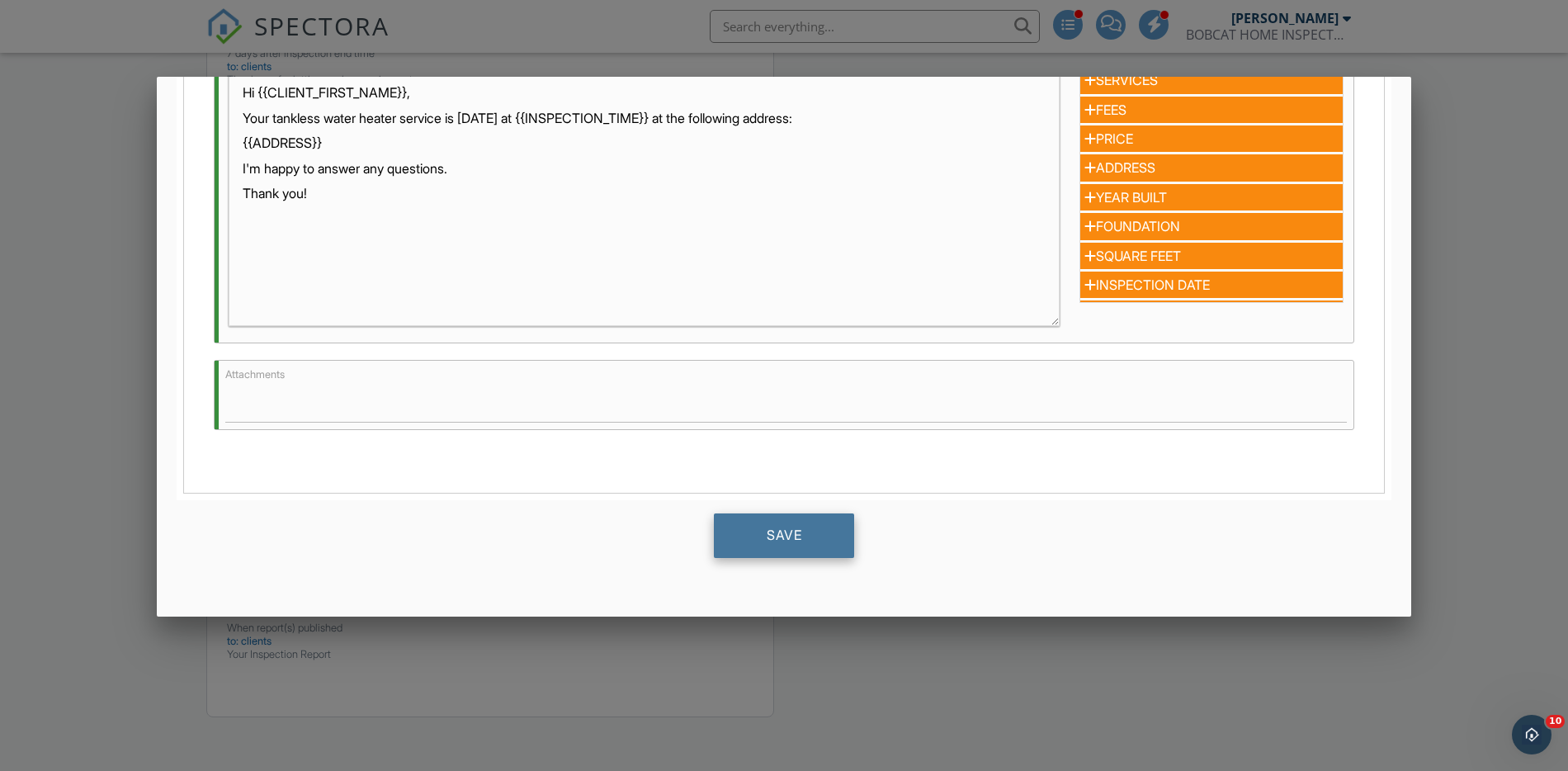
click at [731, 548] on div "Save" at bounding box center [784, 536] width 140 height 45
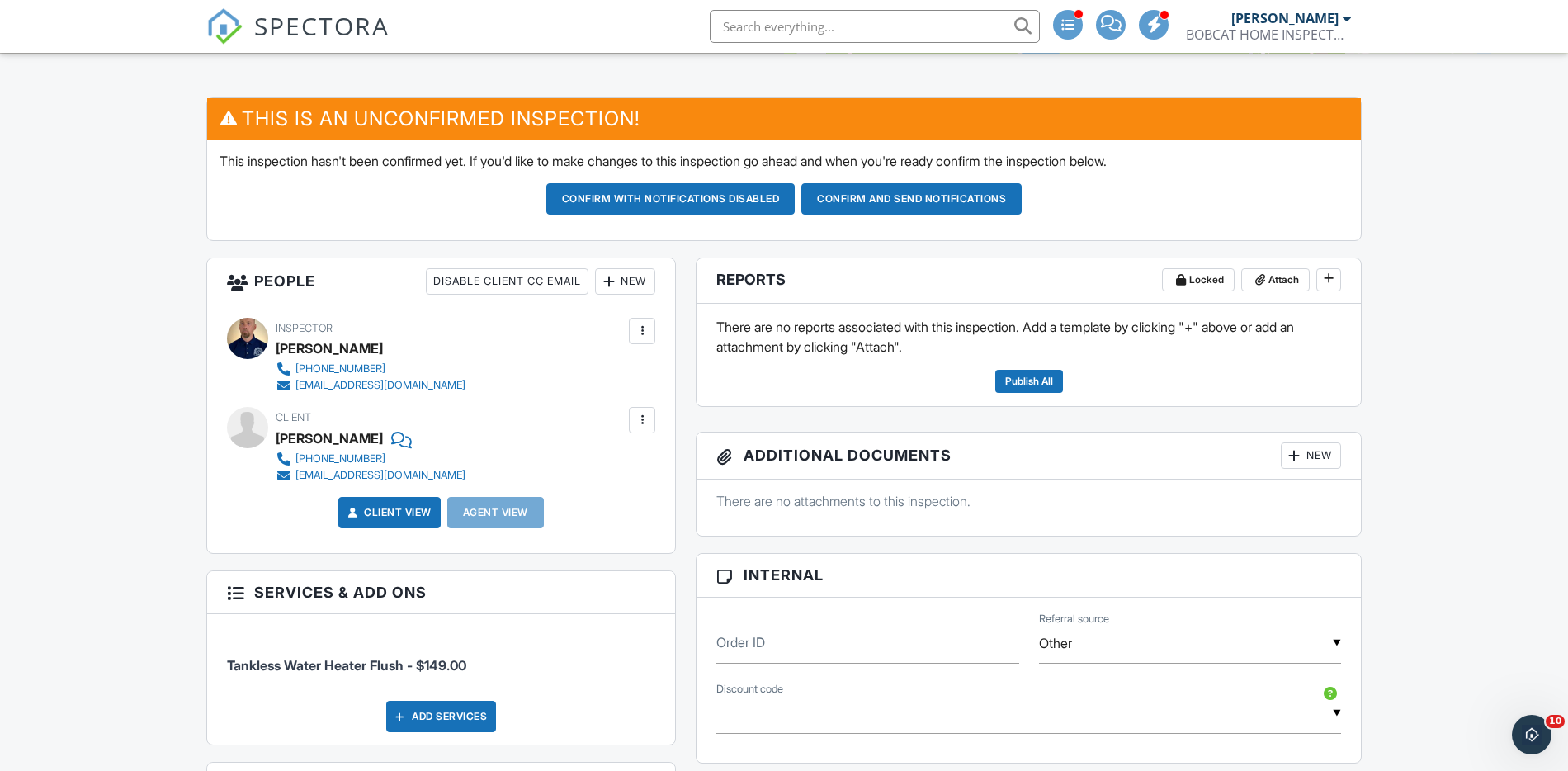
scroll to position [384, 0]
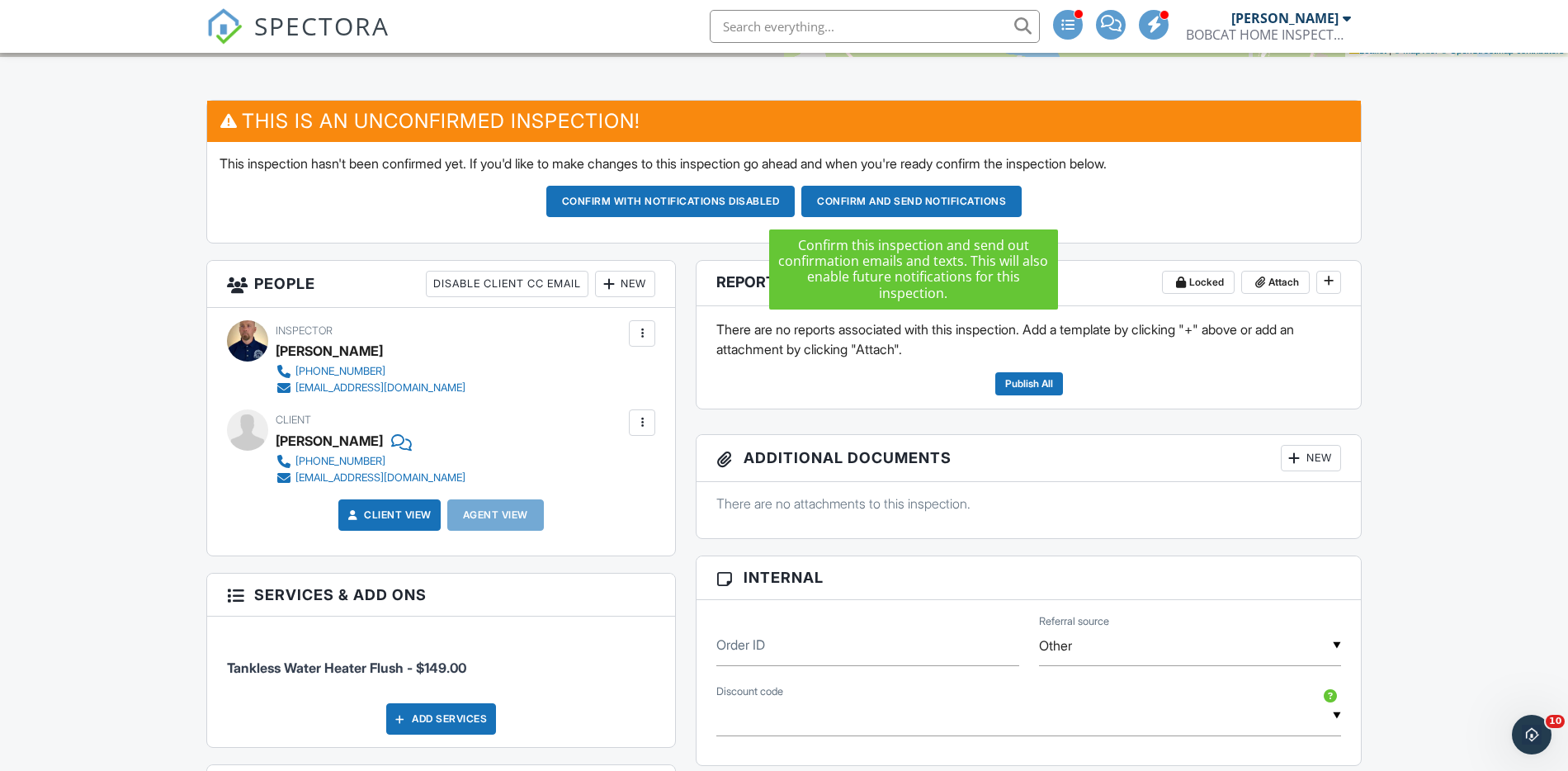
click at [864, 202] on button "Confirm and send notifications" at bounding box center [912, 201] width 221 height 31
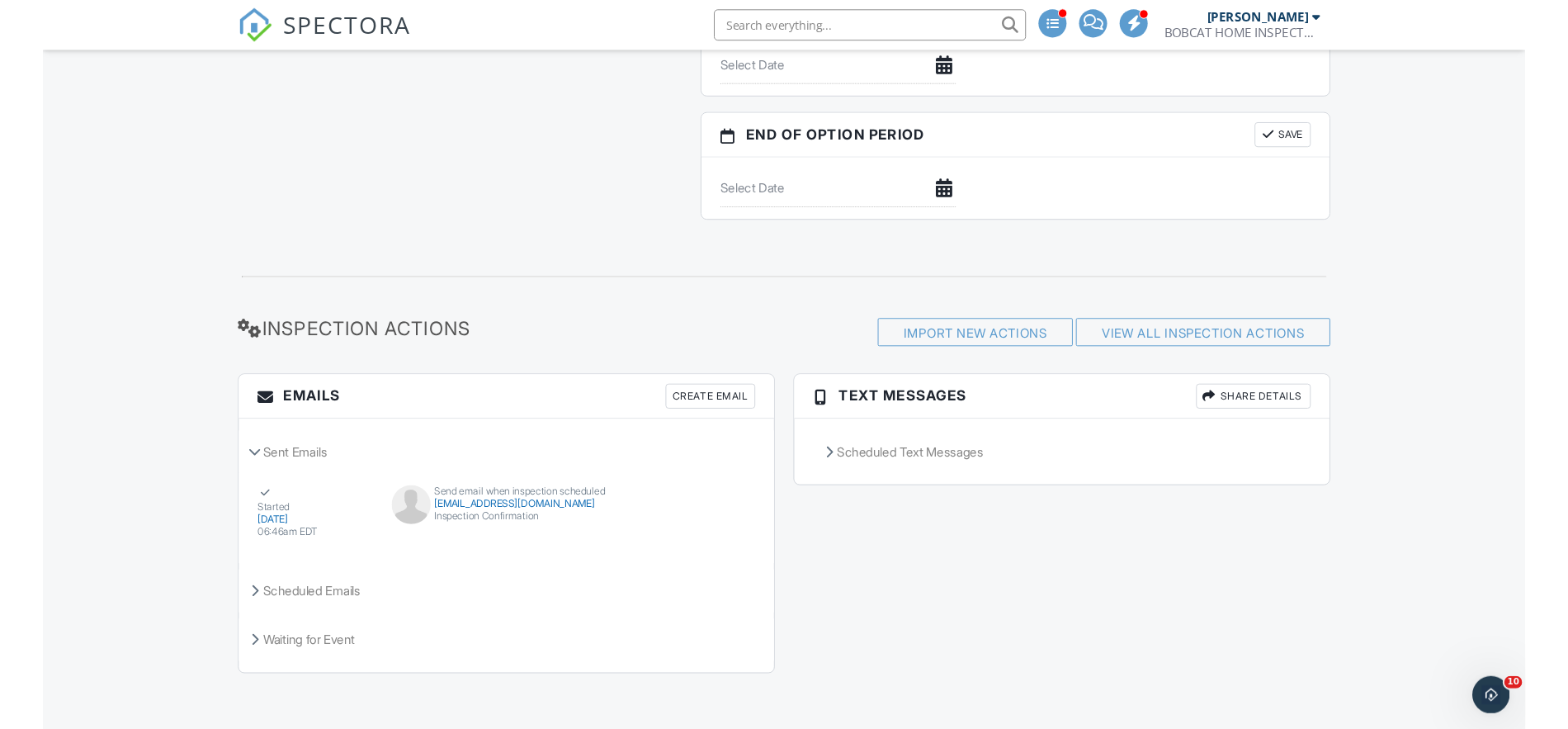
scroll to position [1687, 0]
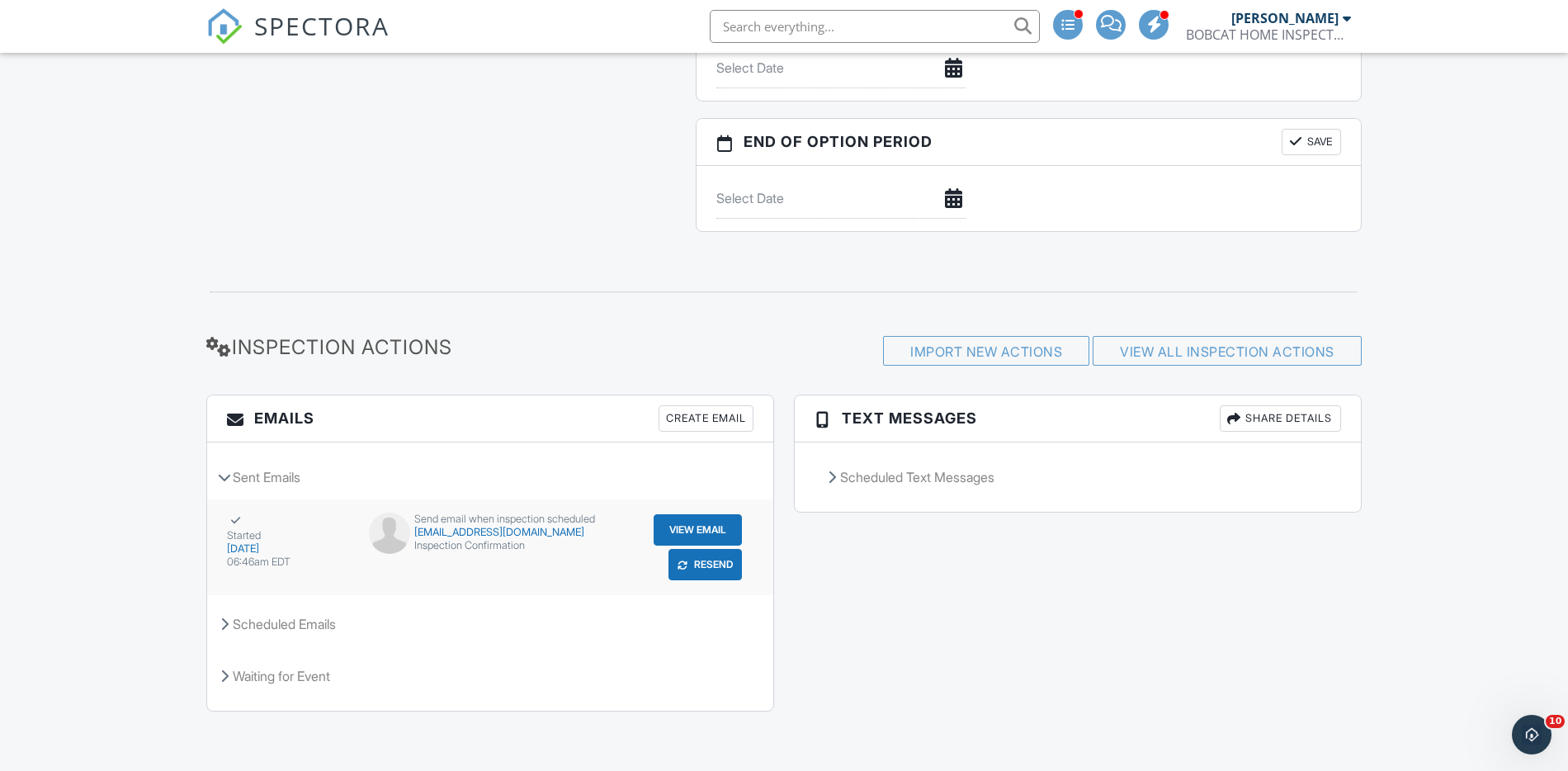
click at [675, 532] on button "View Email" at bounding box center [698, 530] width 88 height 31
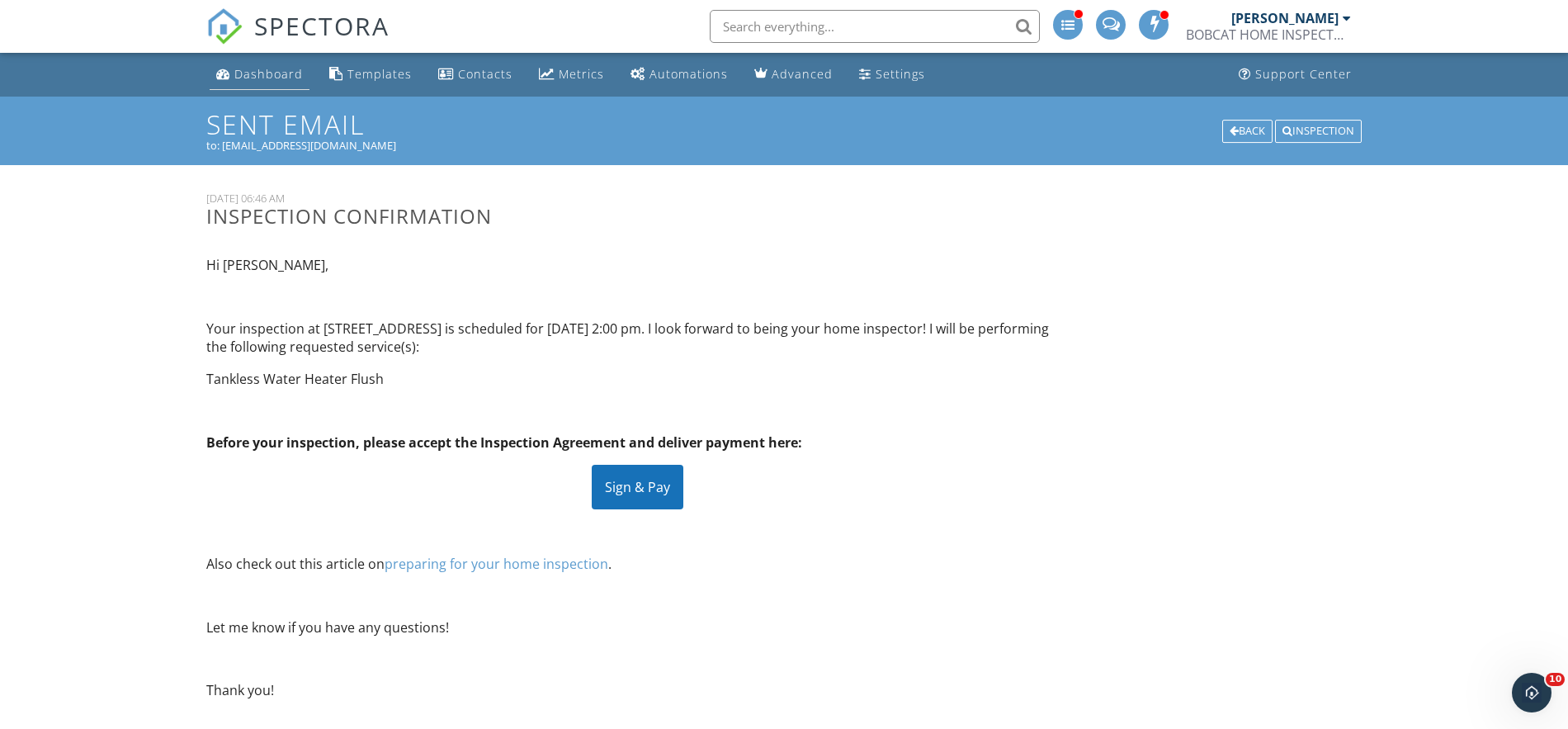
click at [269, 74] on div "Dashboard" at bounding box center [269, 74] width 69 height 16
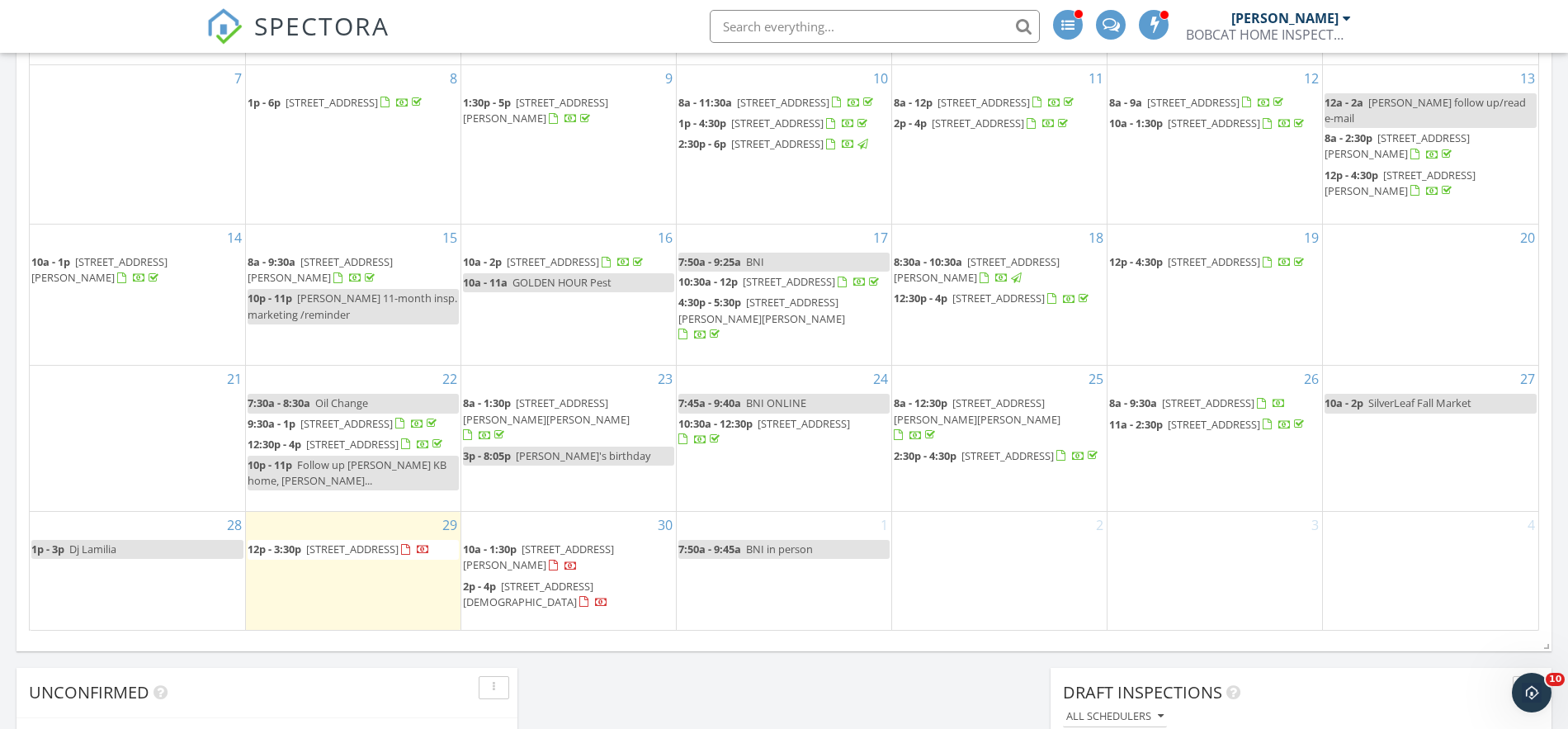
scroll to position [1261, 0]
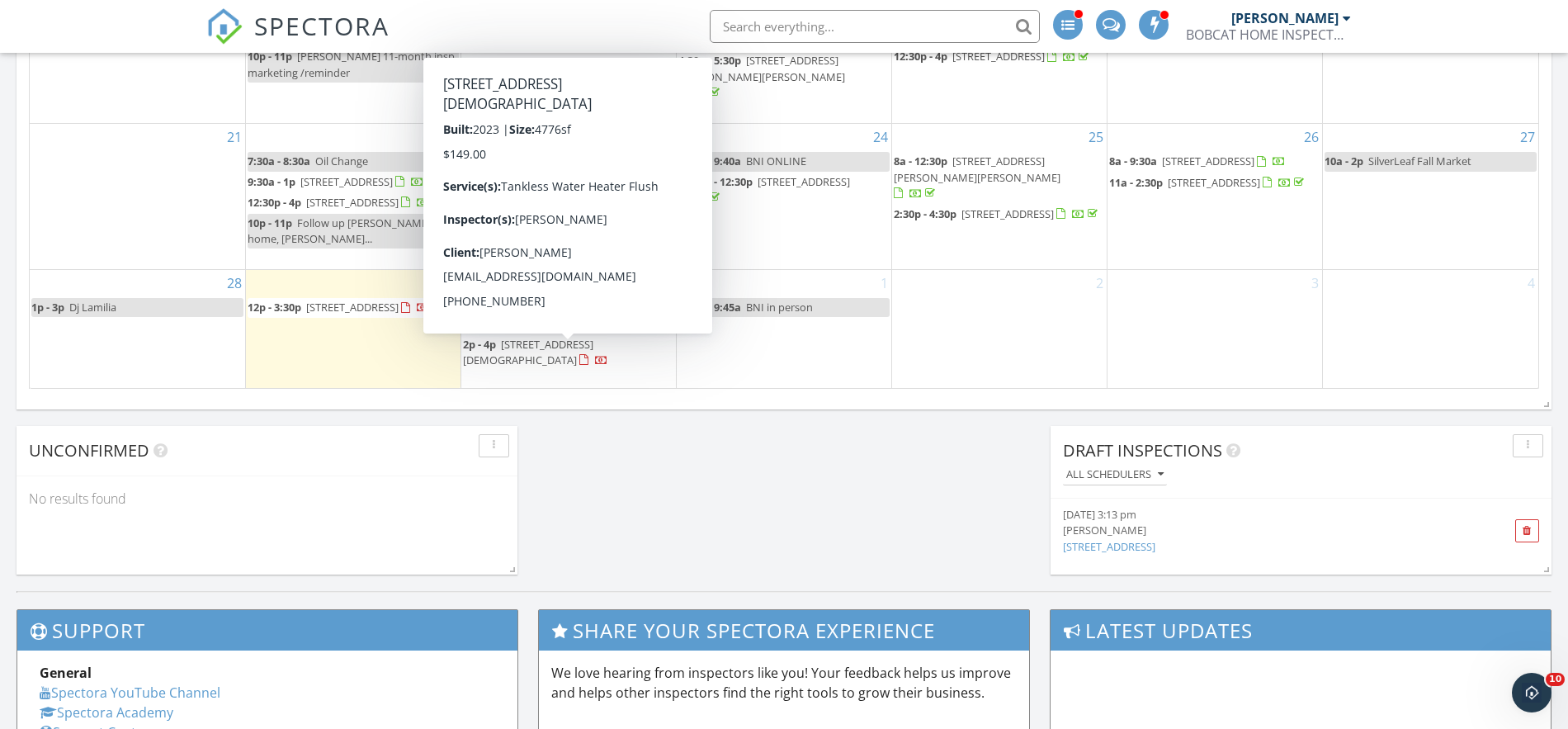
click at [547, 359] on span "[STREET_ADDRESS][DEMOGRAPHIC_DATA]" at bounding box center [528, 352] width 130 height 30
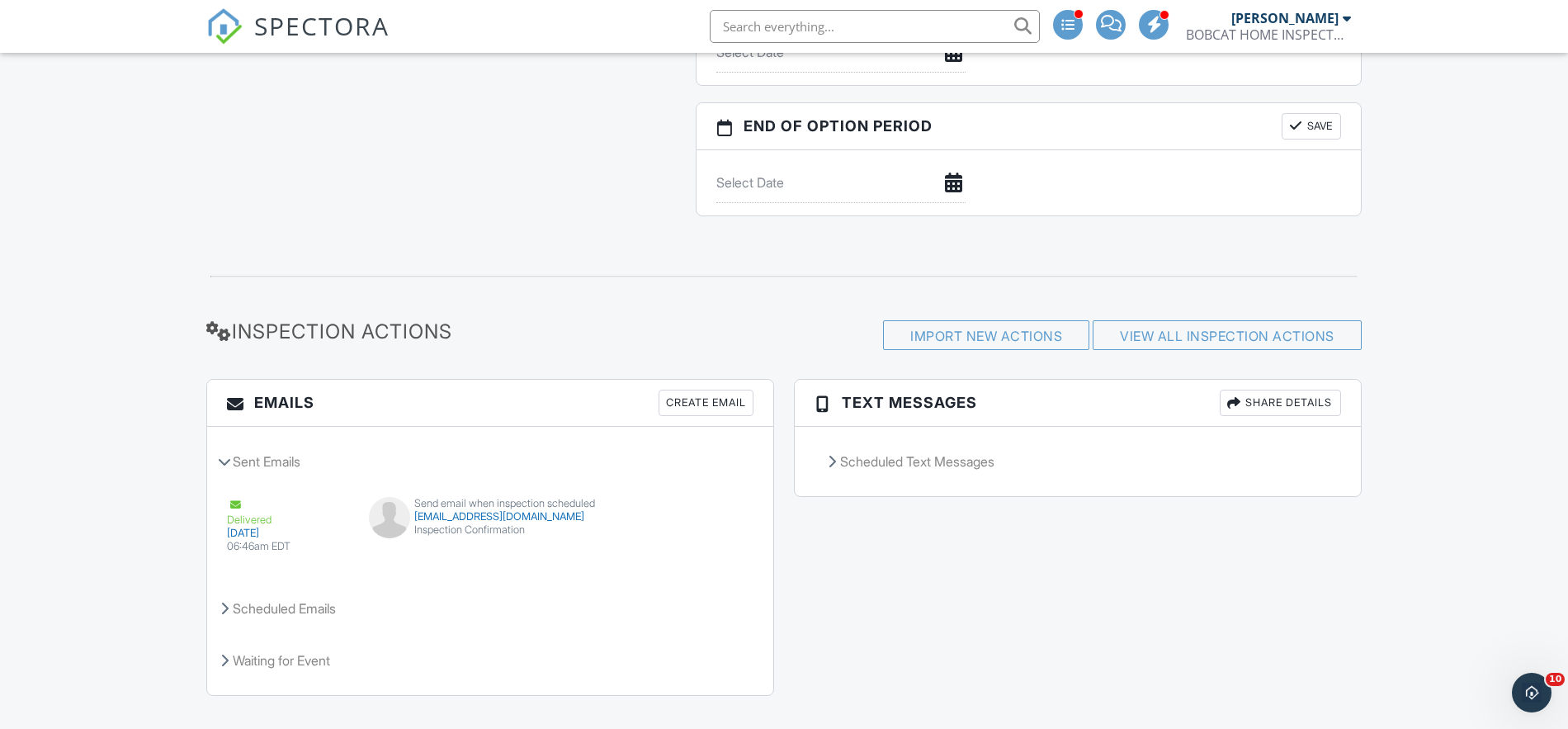
scroll to position [1729, 0]
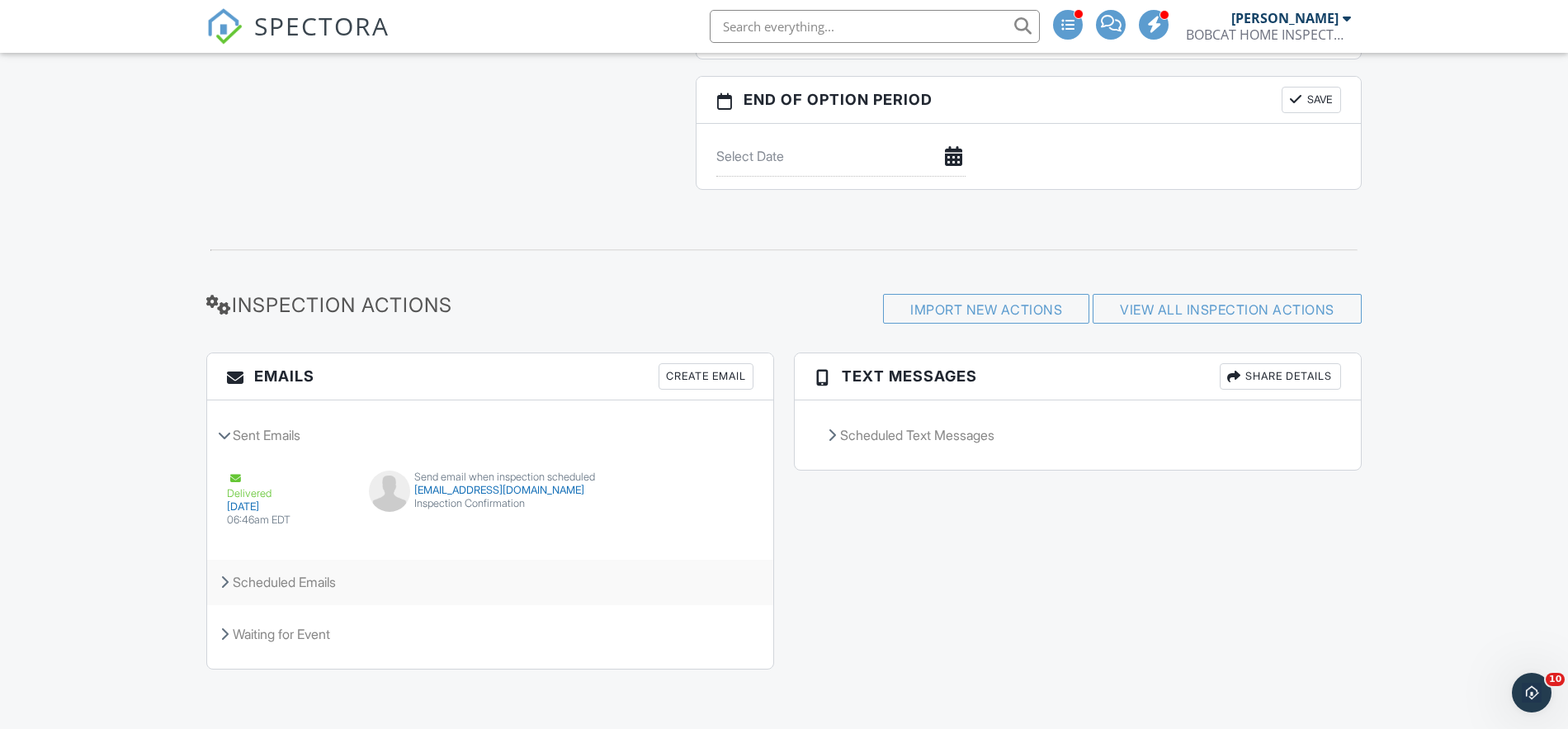
click at [371, 593] on div "Scheduled Emails" at bounding box center [490, 582] width 567 height 45
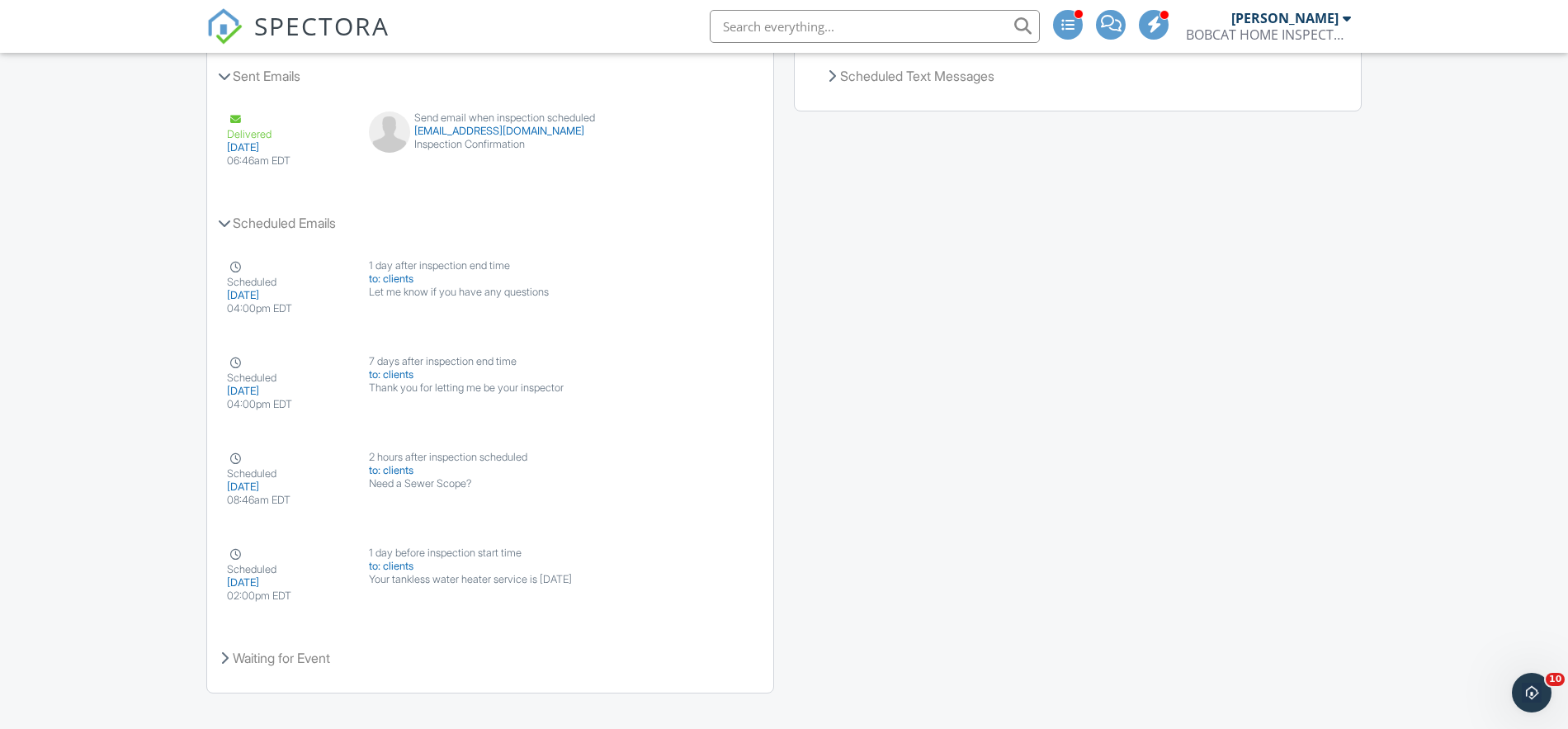
scroll to position [2112, 0]
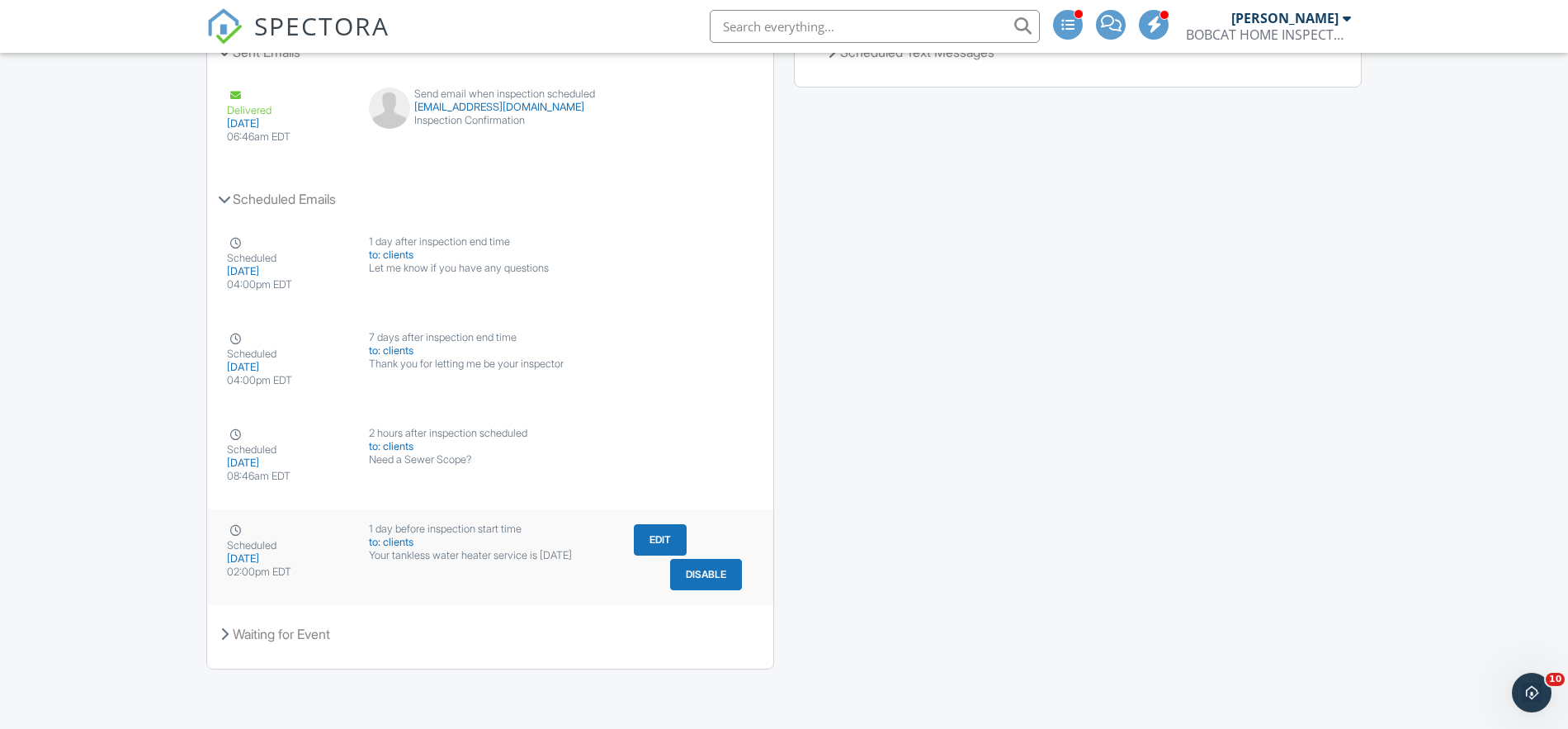
click at [654, 538] on button "Edit" at bounding box center [660, 539] width 53 height 31
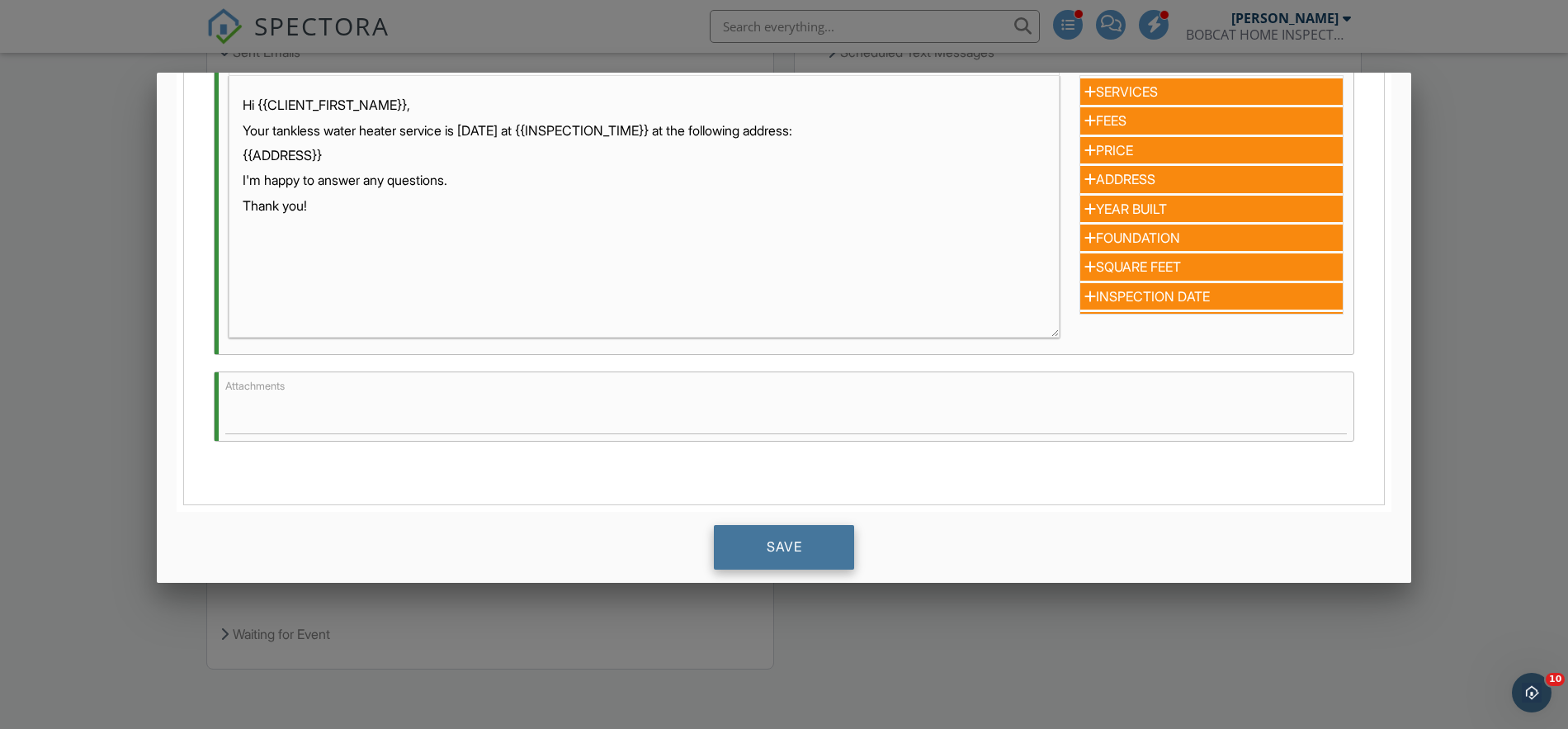
scroll to position [378, 0]
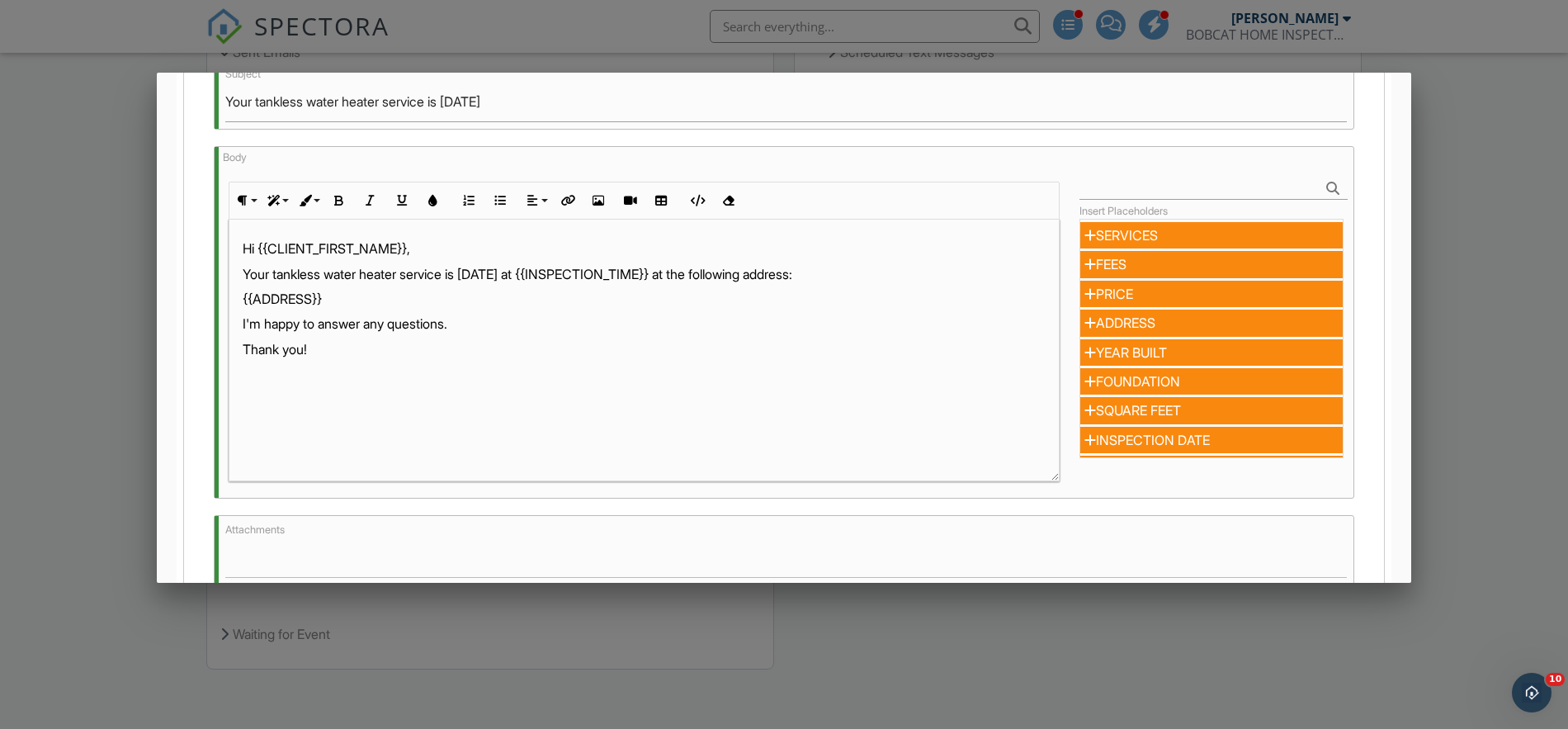
click at [1446, 283] on div at bounding box center [784, 374] width 1568 height 912
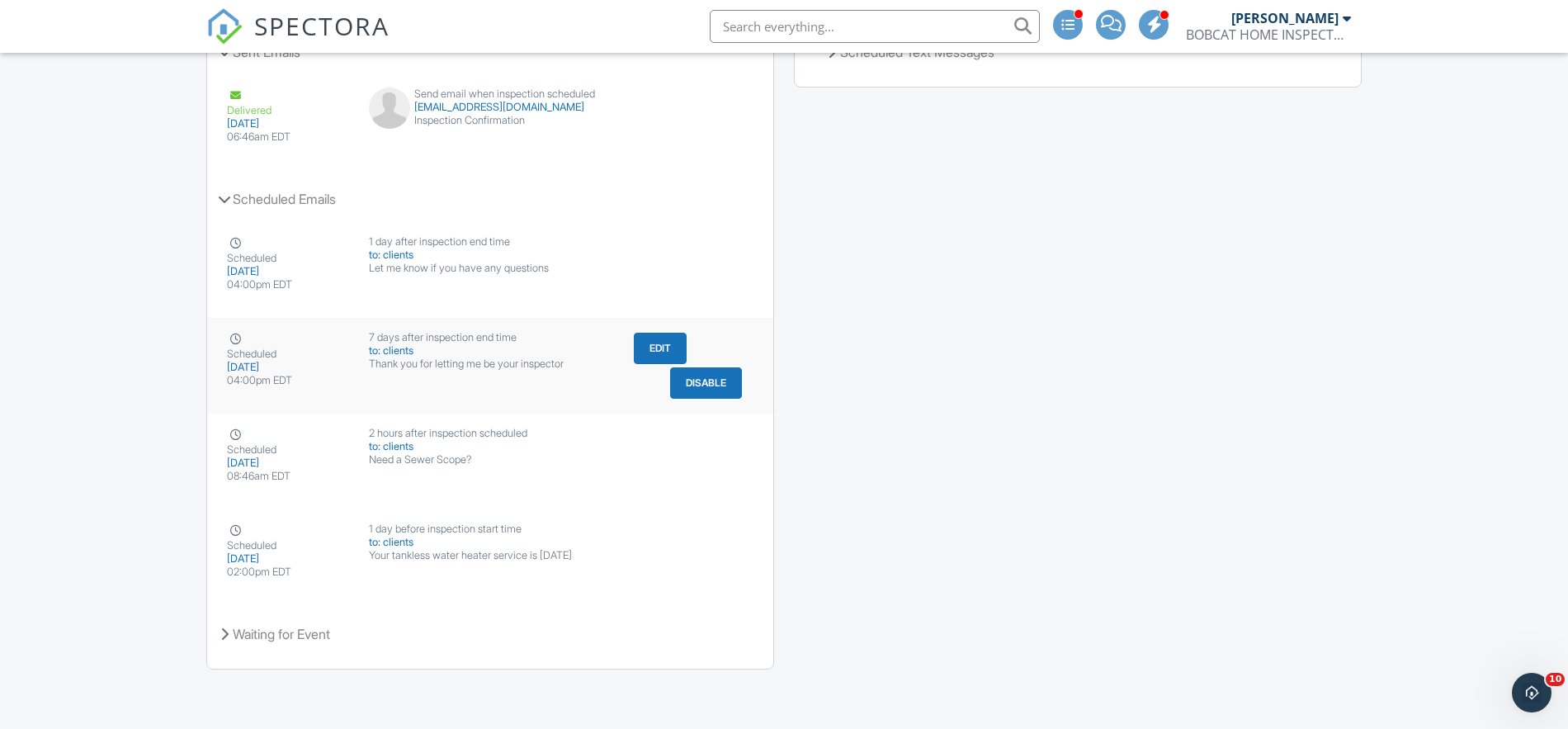
click at [699, 391] on button "Disable" at bounding box center [706, 383] width 72 height 31
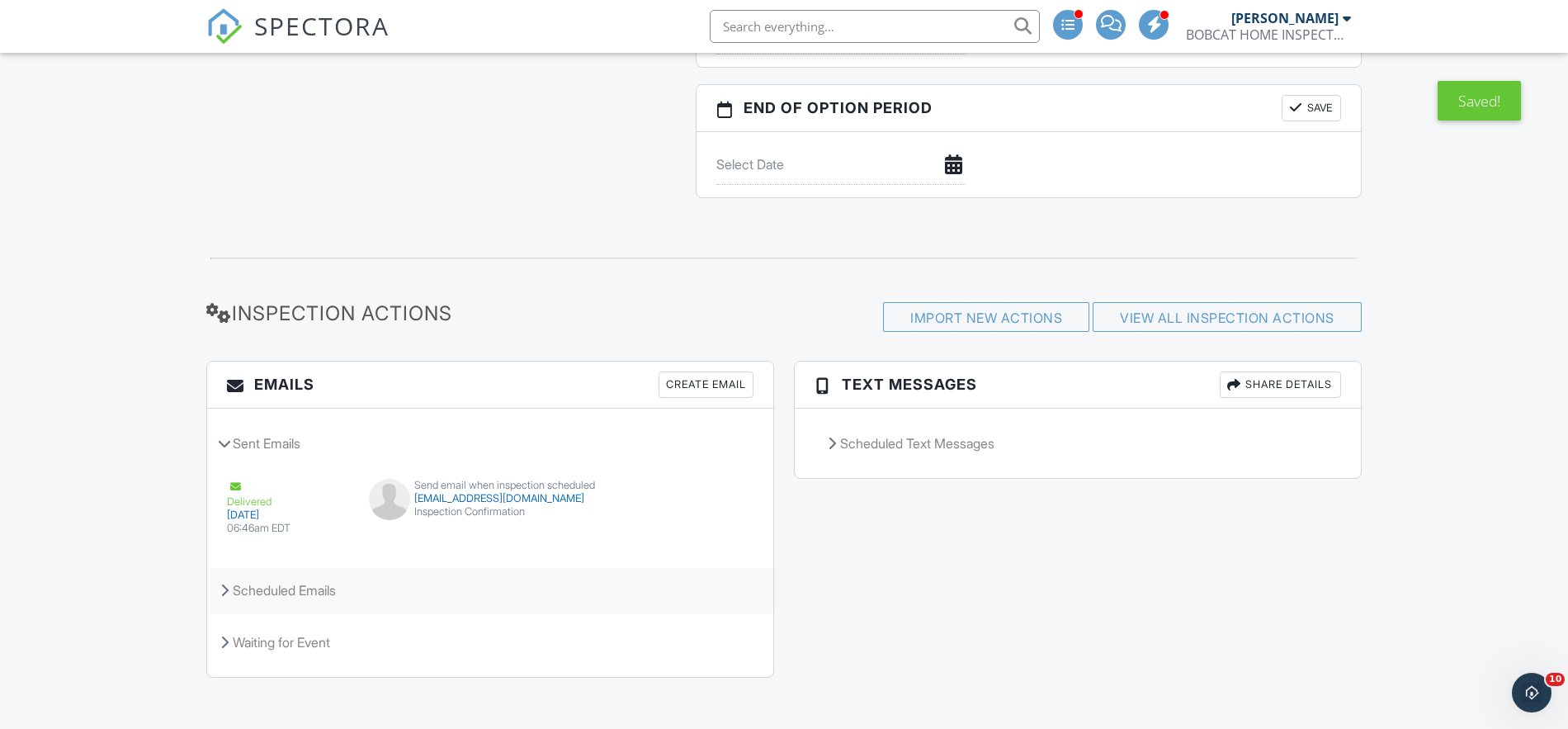
scroll to position [1729, 0]
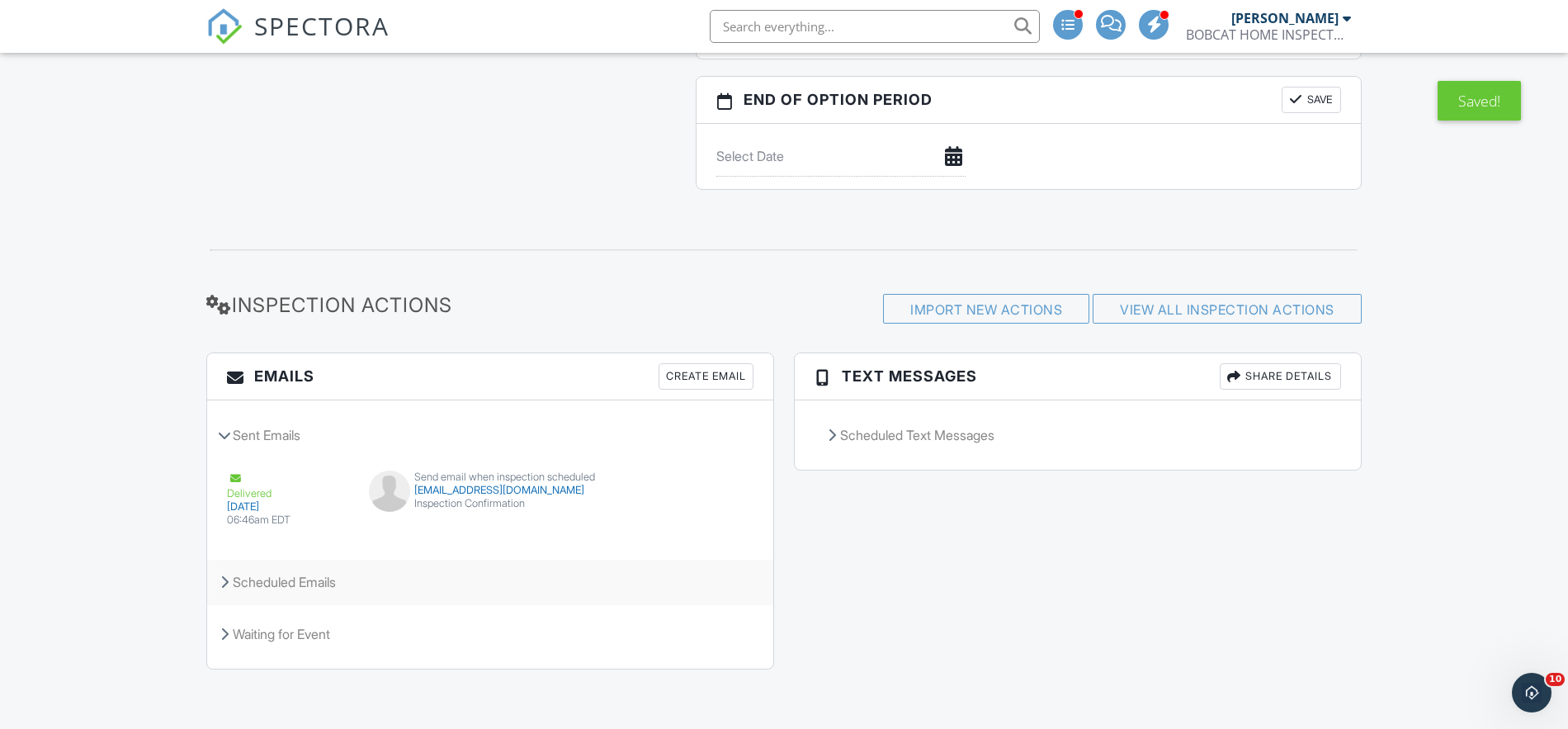
click at [298, 590] on div "Scheduled Emails" at bounding box center [490, 582] width 567 height 45
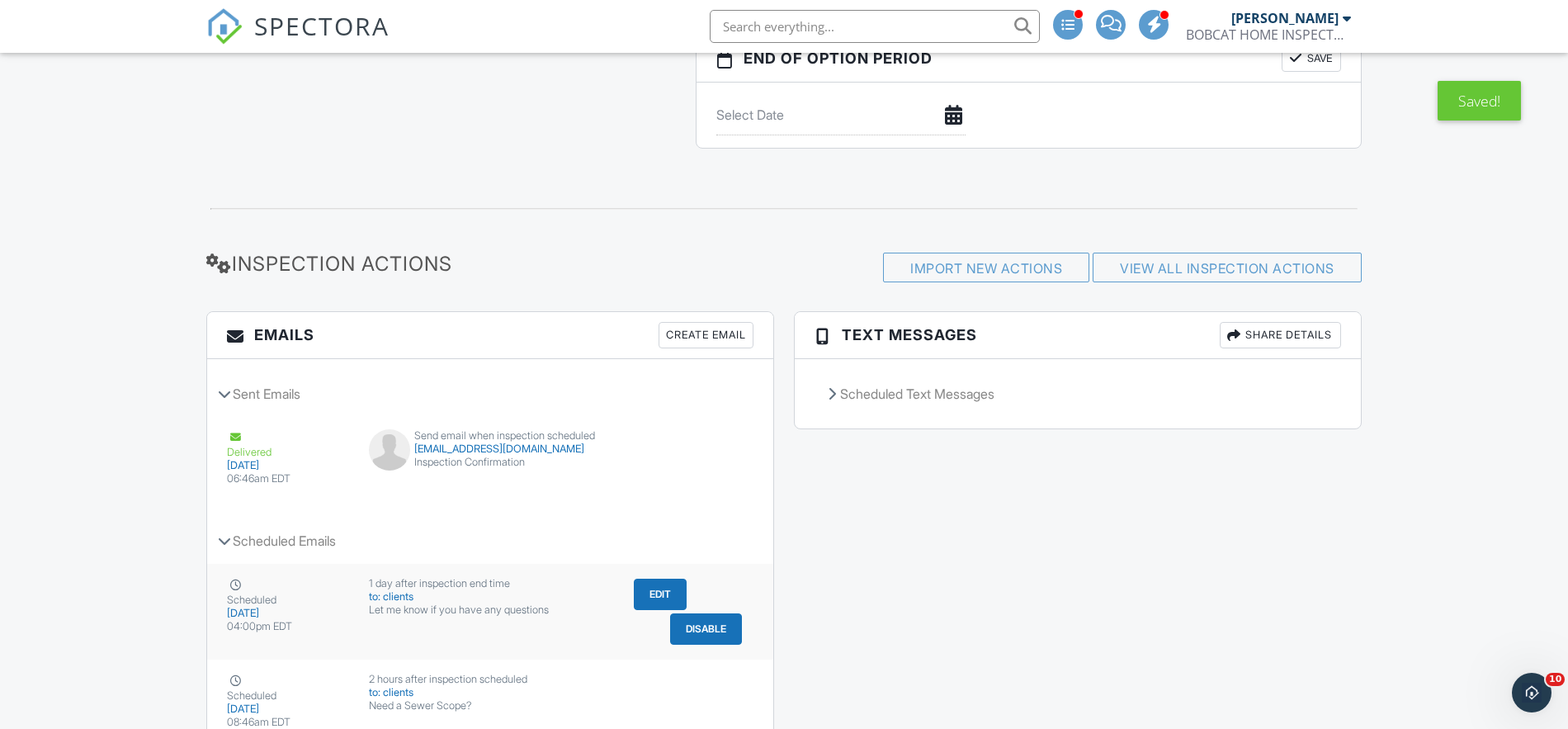
scroll to position [1771, 0]
click at [653, 595] on button "Edit" at bounding box center [660, 592] width 53 height 31
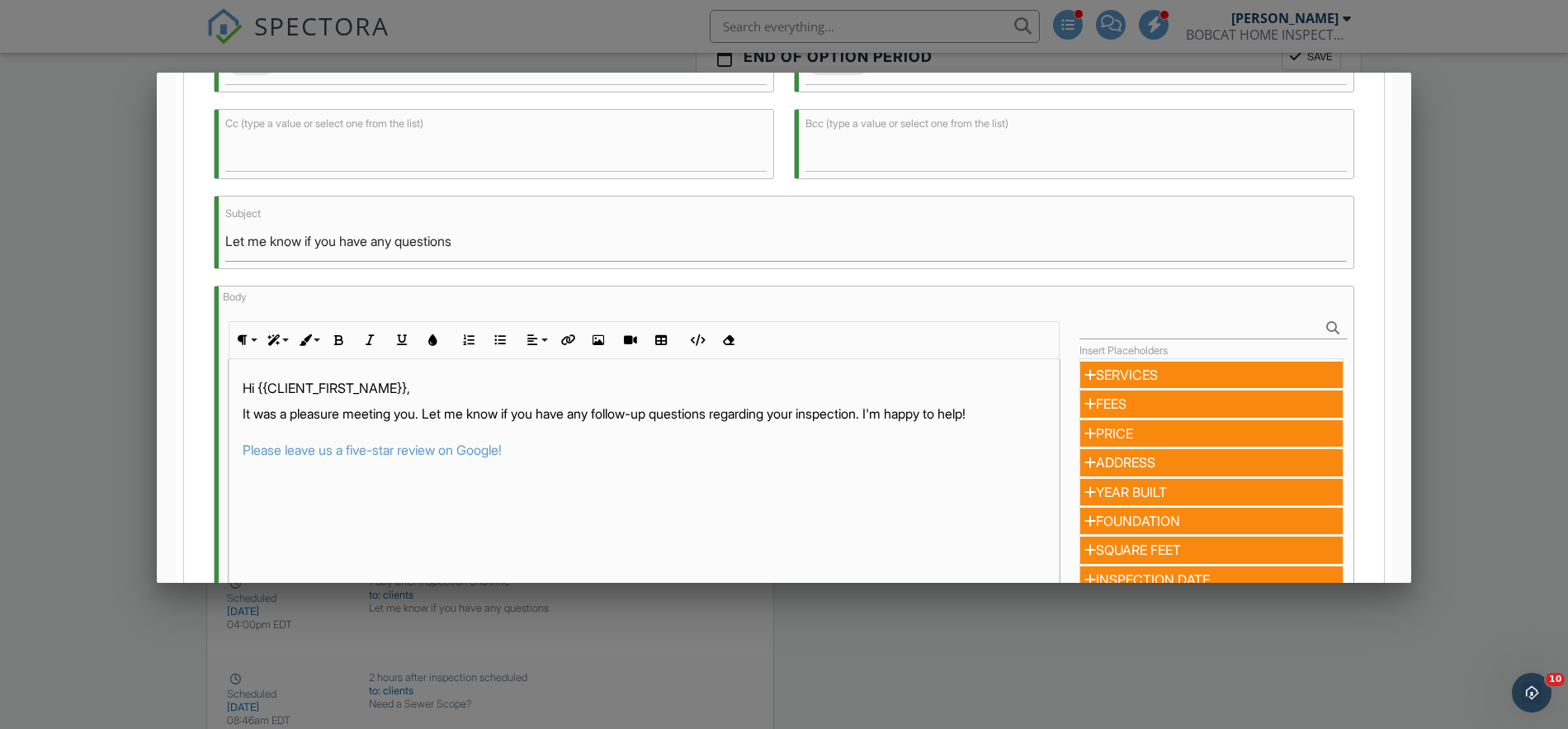
scroll to position [242, 0]
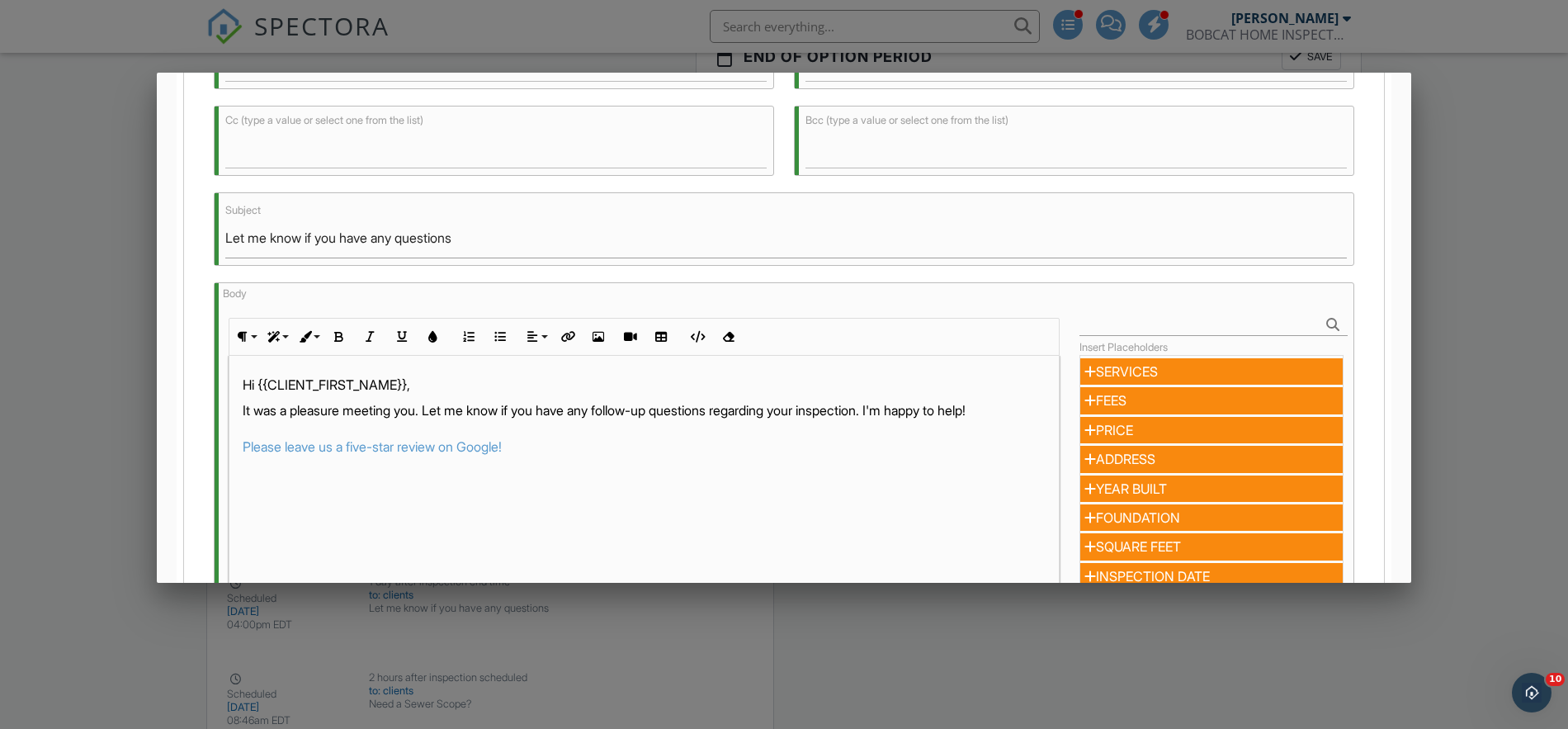
click at [832, 409] on p "It was a pleasure meeting you. Let me know if you have any follow-up questions …" at bounding box center [644, 429] width 803 height 55
click at [307, 429] on p "It was a pleasure meeting you. Let me know if you have any follow-up questions …" at bounding box center [644, 438] width 803 height 74
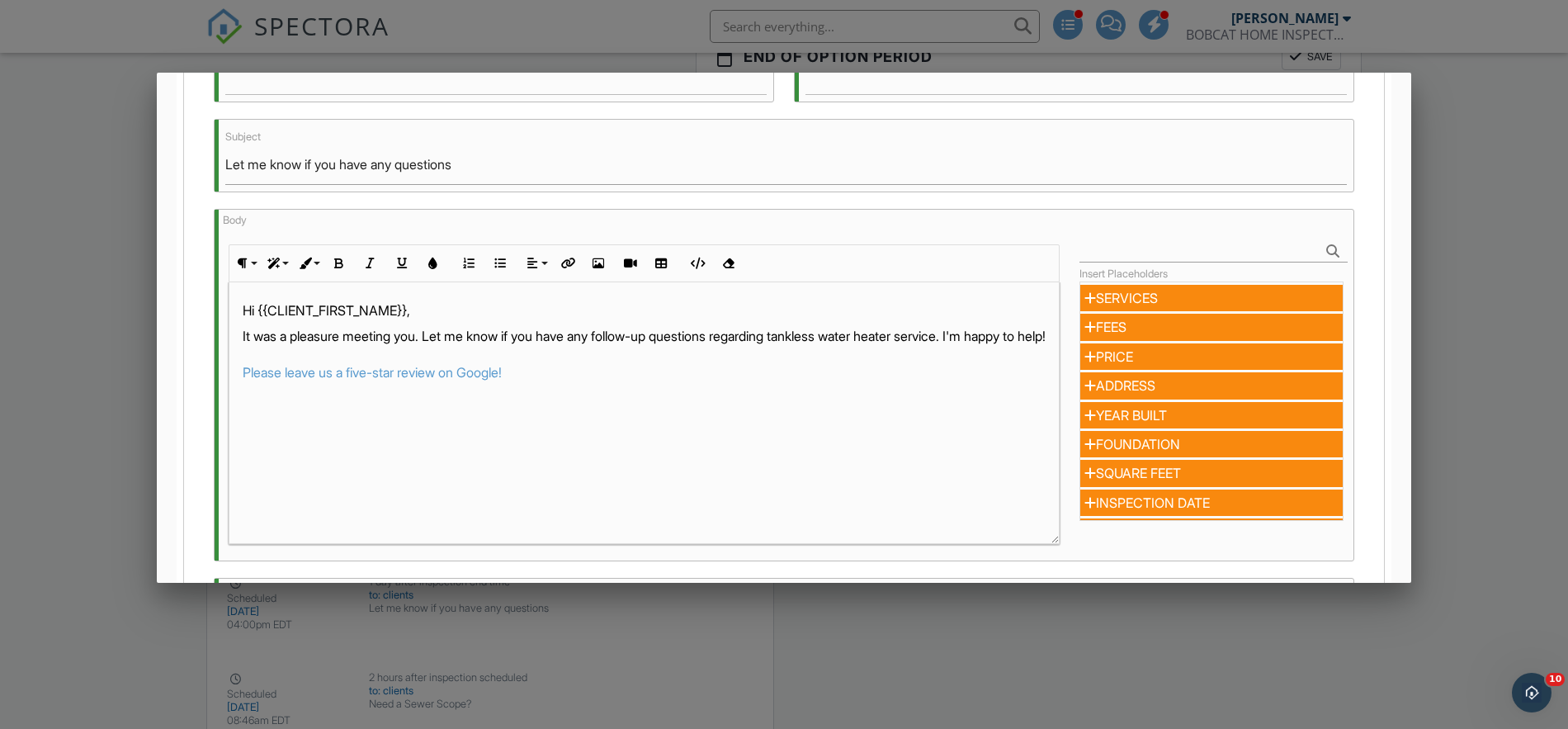
scroll to position [567, 0]
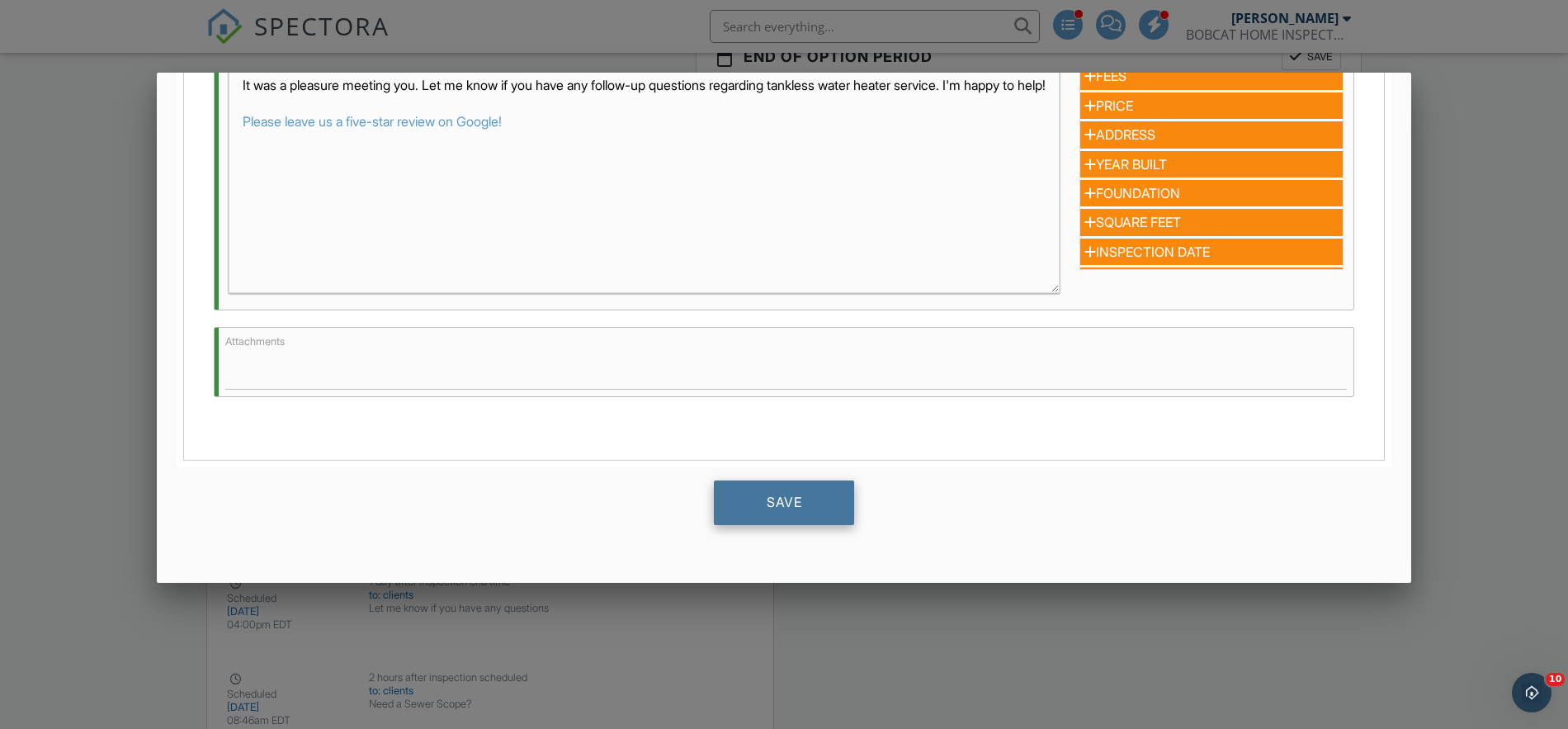
click at [807, 511] on div "Save" at bounding box center [784, 502] width 140 height 45
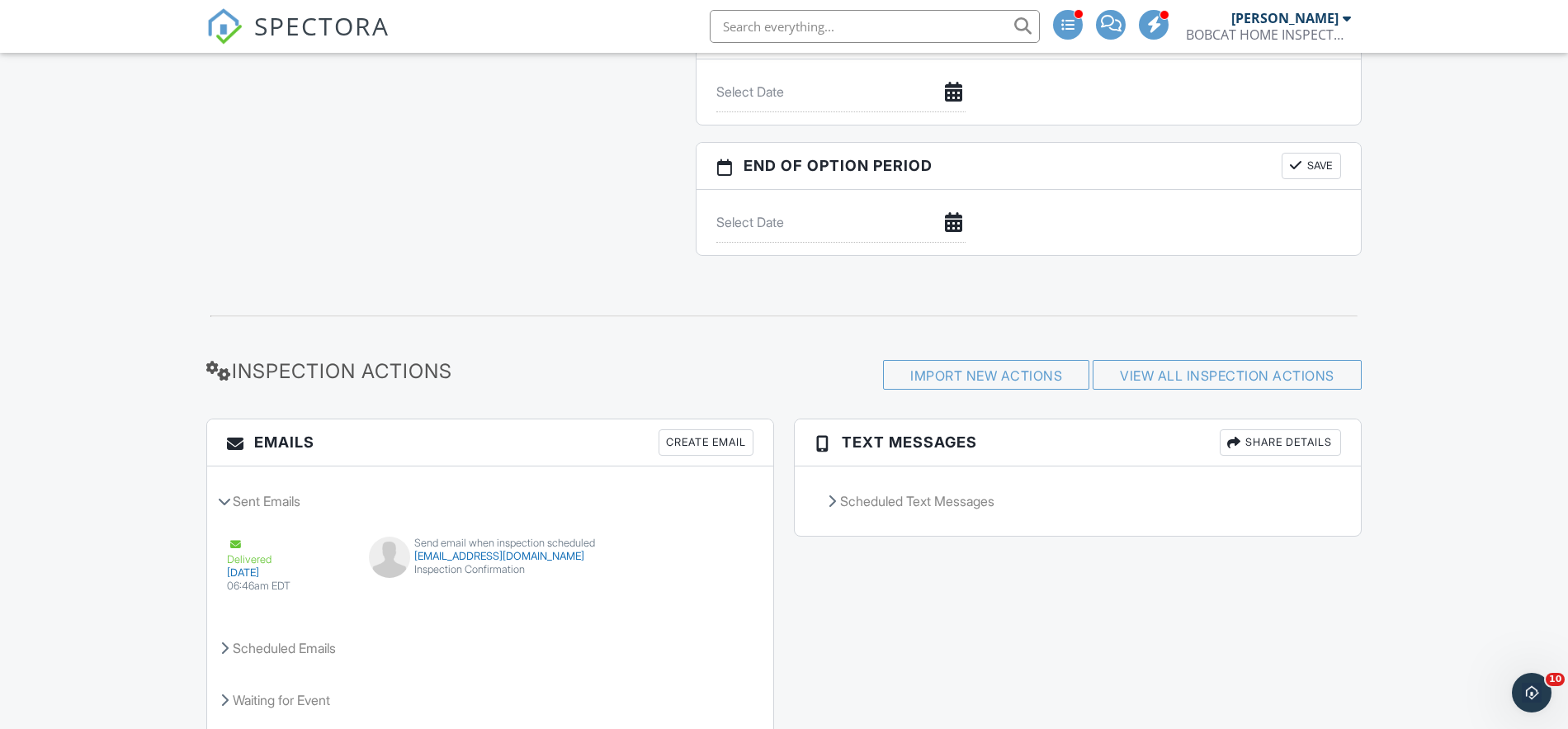
scroll to position [1729, 0]
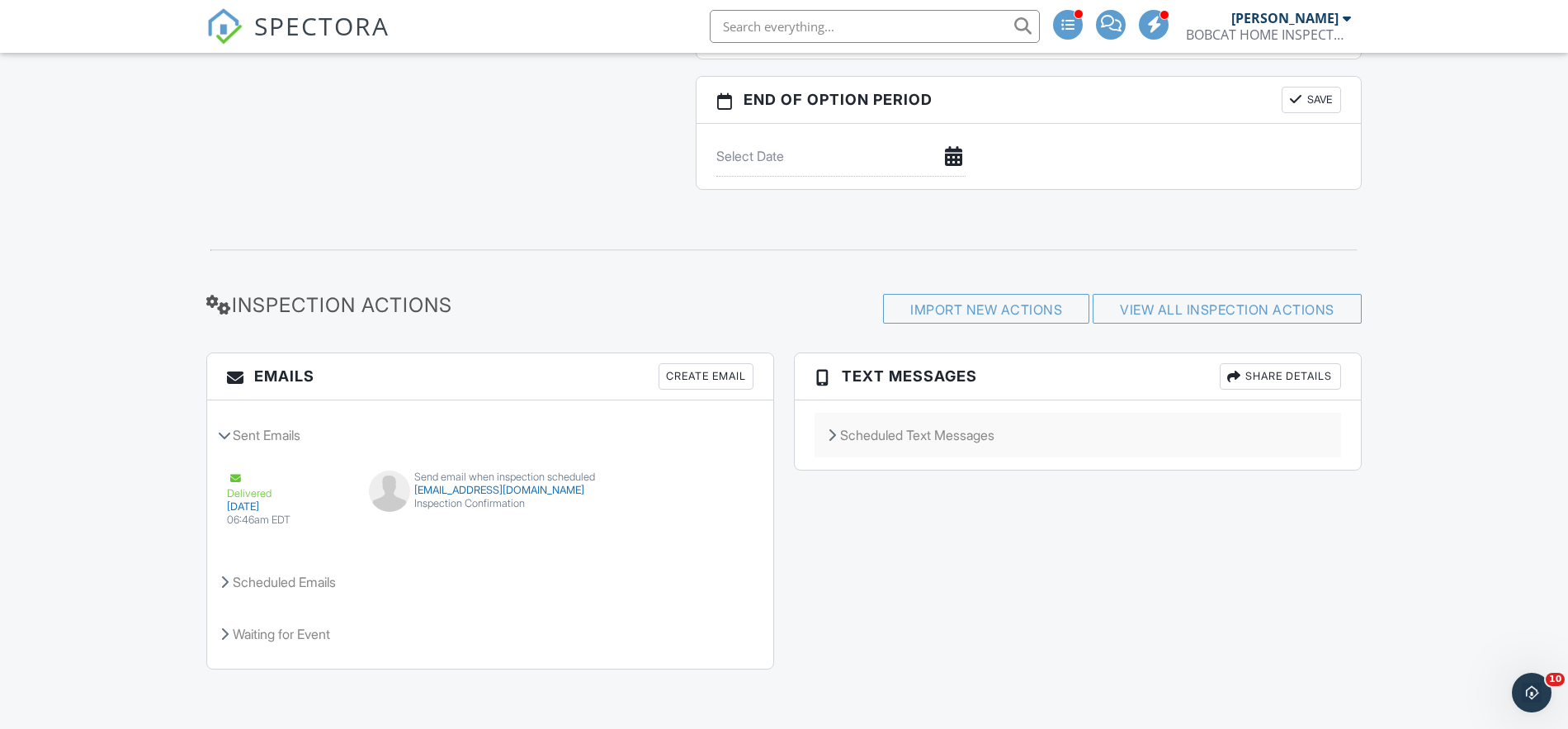
click at [926, 435] on div "Scheduled Text Messages" at bounding box center [1077, 435] width 526 height 45
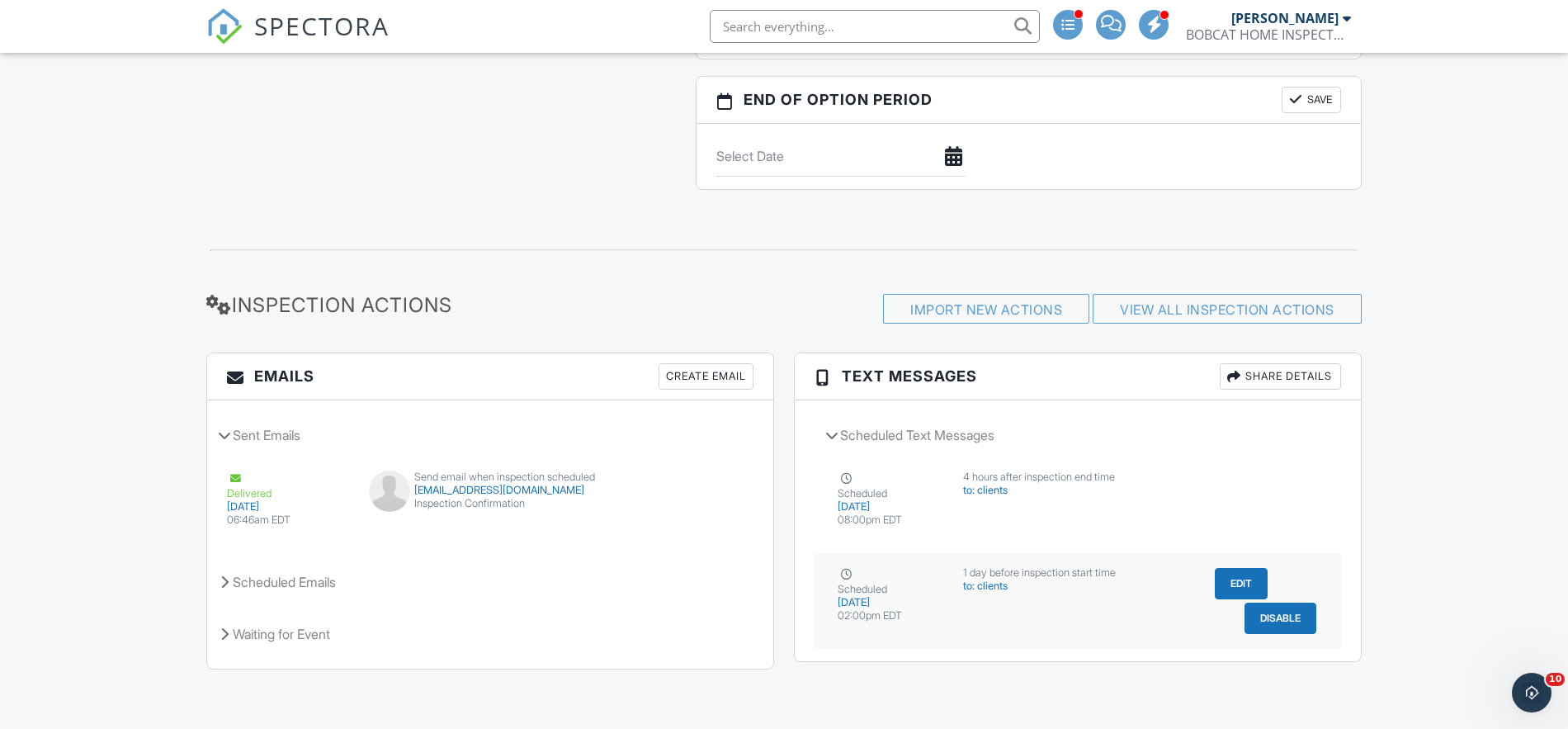
click at [1236, 583] on button "Edit" at bounding box center [1241, 583] width 53 height 31
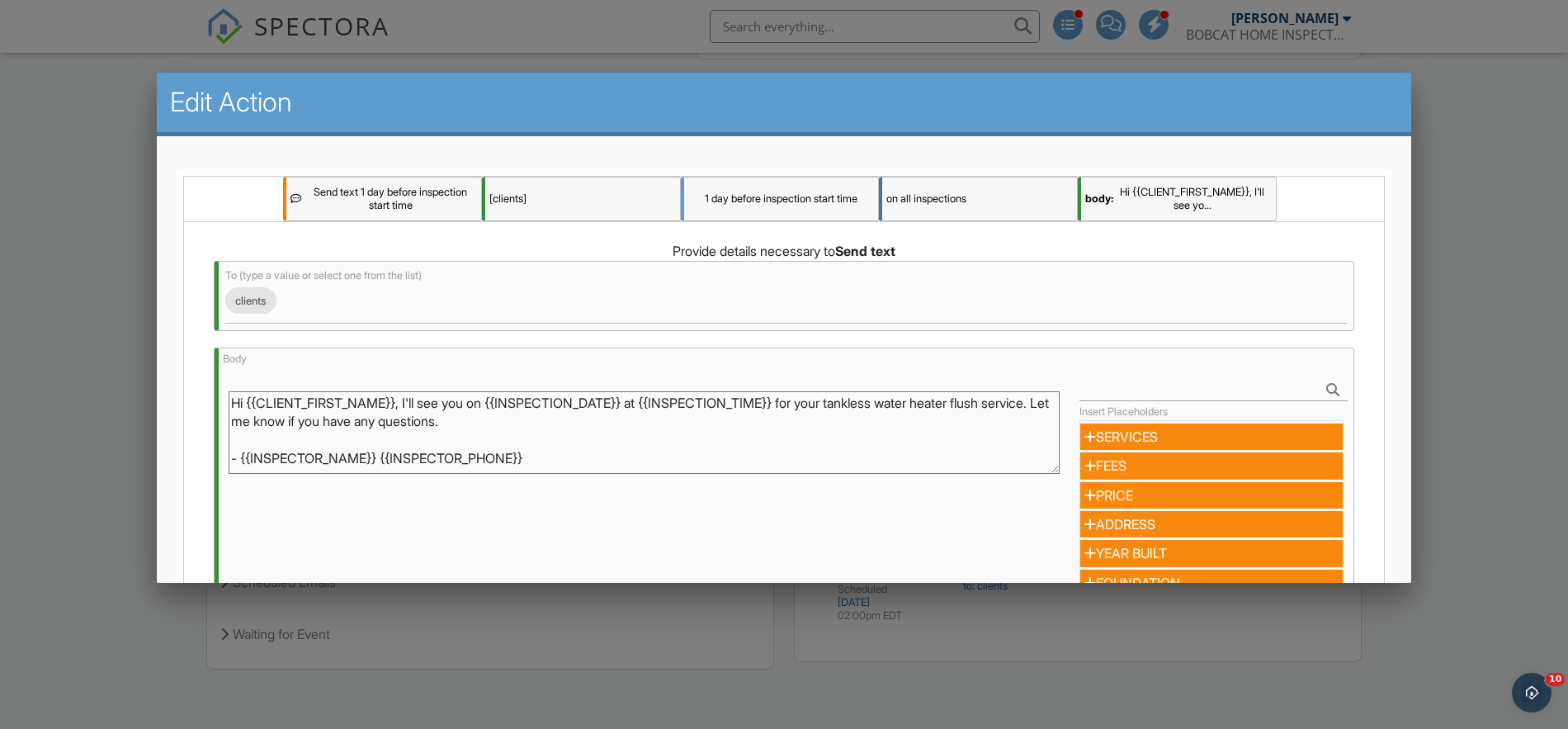
click at [1462, 223] on div at bounding box center [784, 374] width 1568 height 912
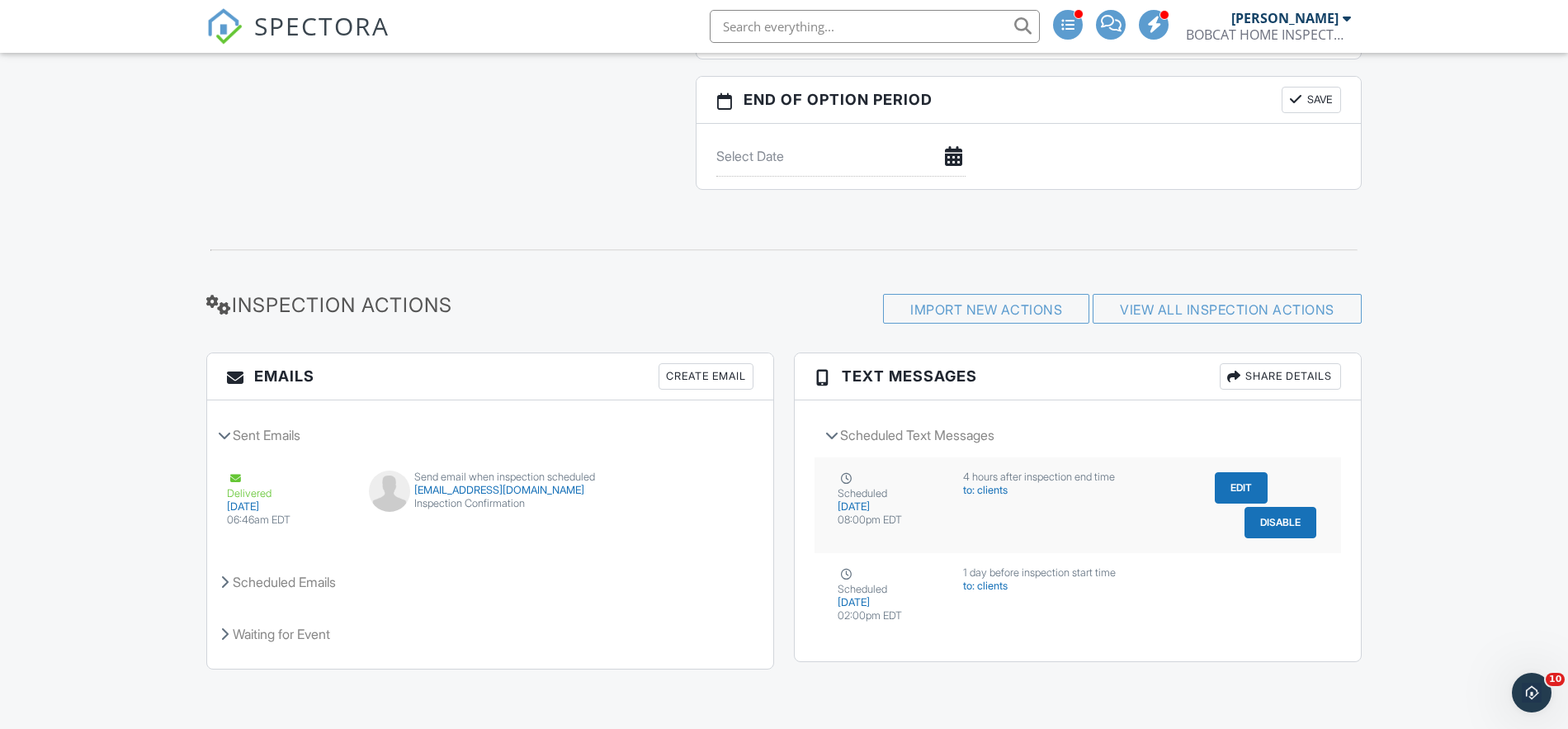
click at [1232, 485] on button "Edit" at bounding box center [1241, 487] width 53 height 31
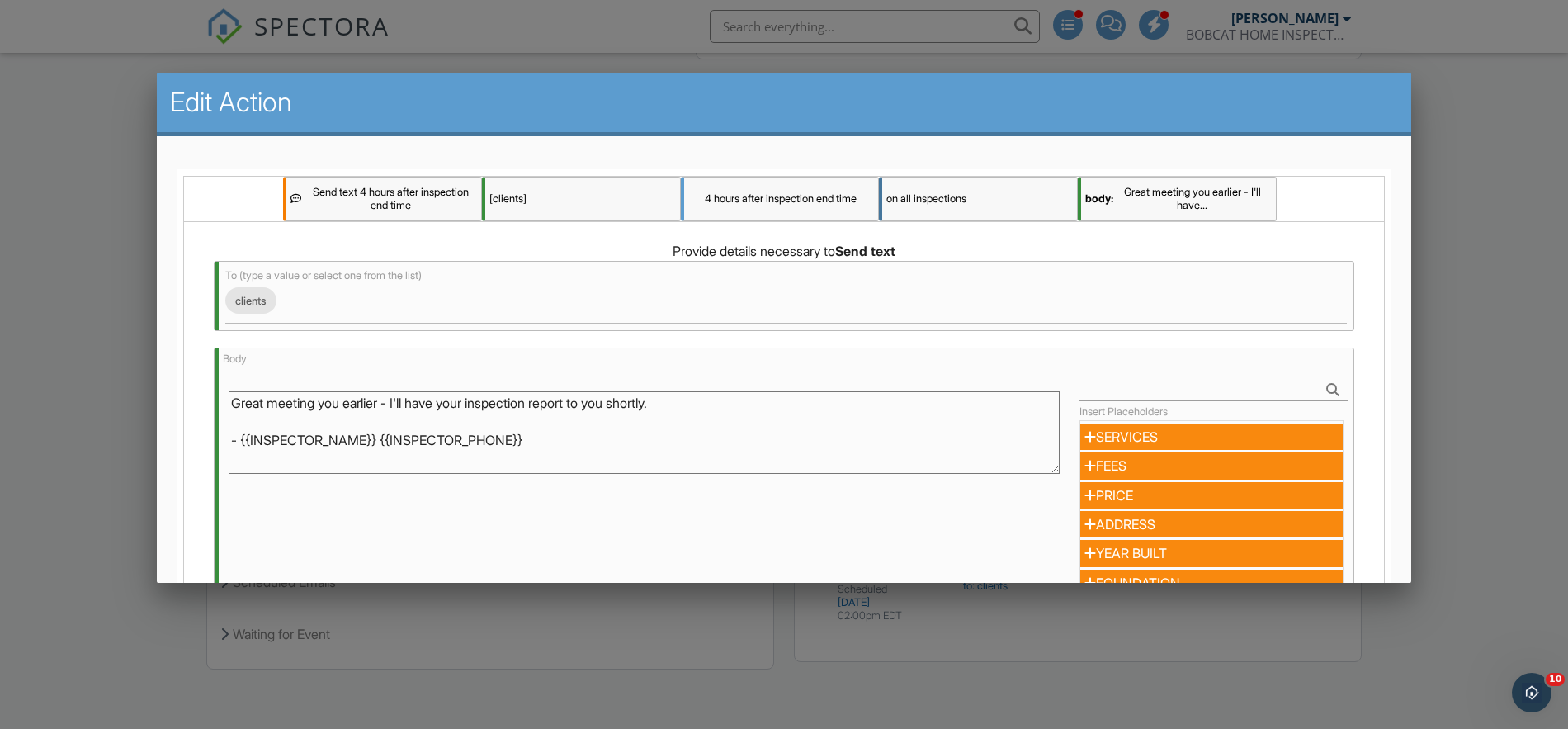
click at [1506, 312] on div at bounding box center [784, 374] width 1568 height 912
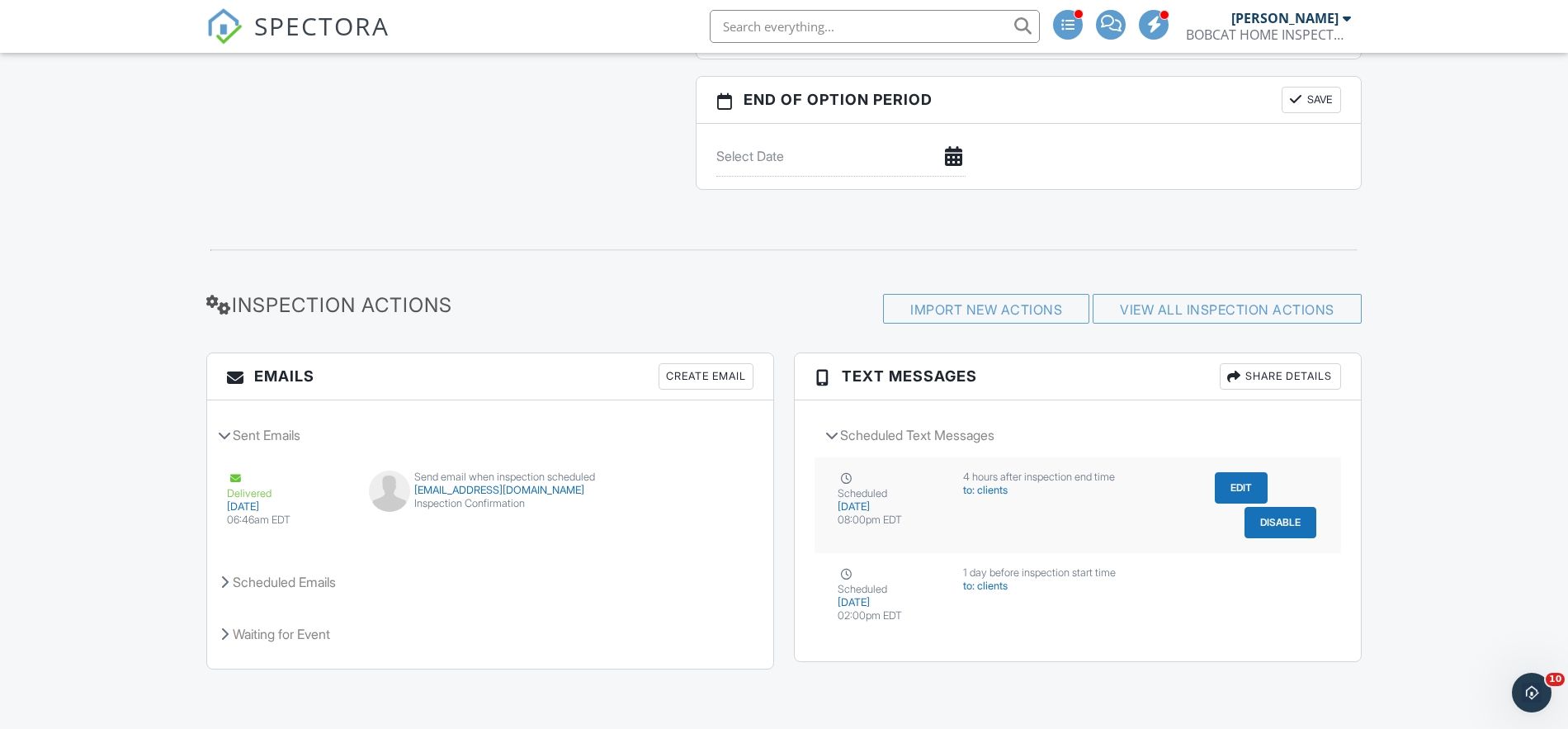
click at [1273, 517] on button "Disable" at bounding box center [1281, 522] width 72 height 31
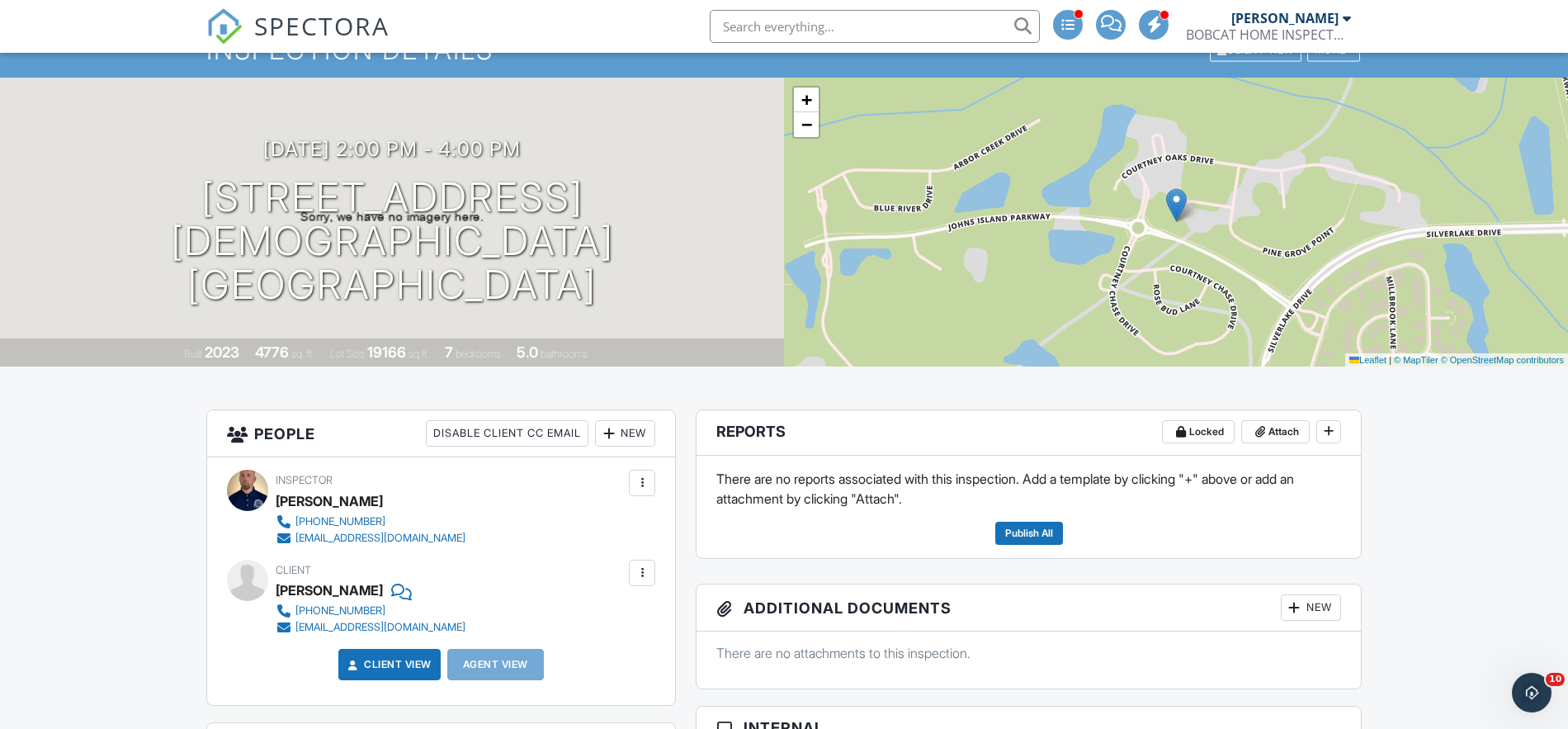
scroll to position [60, 0]
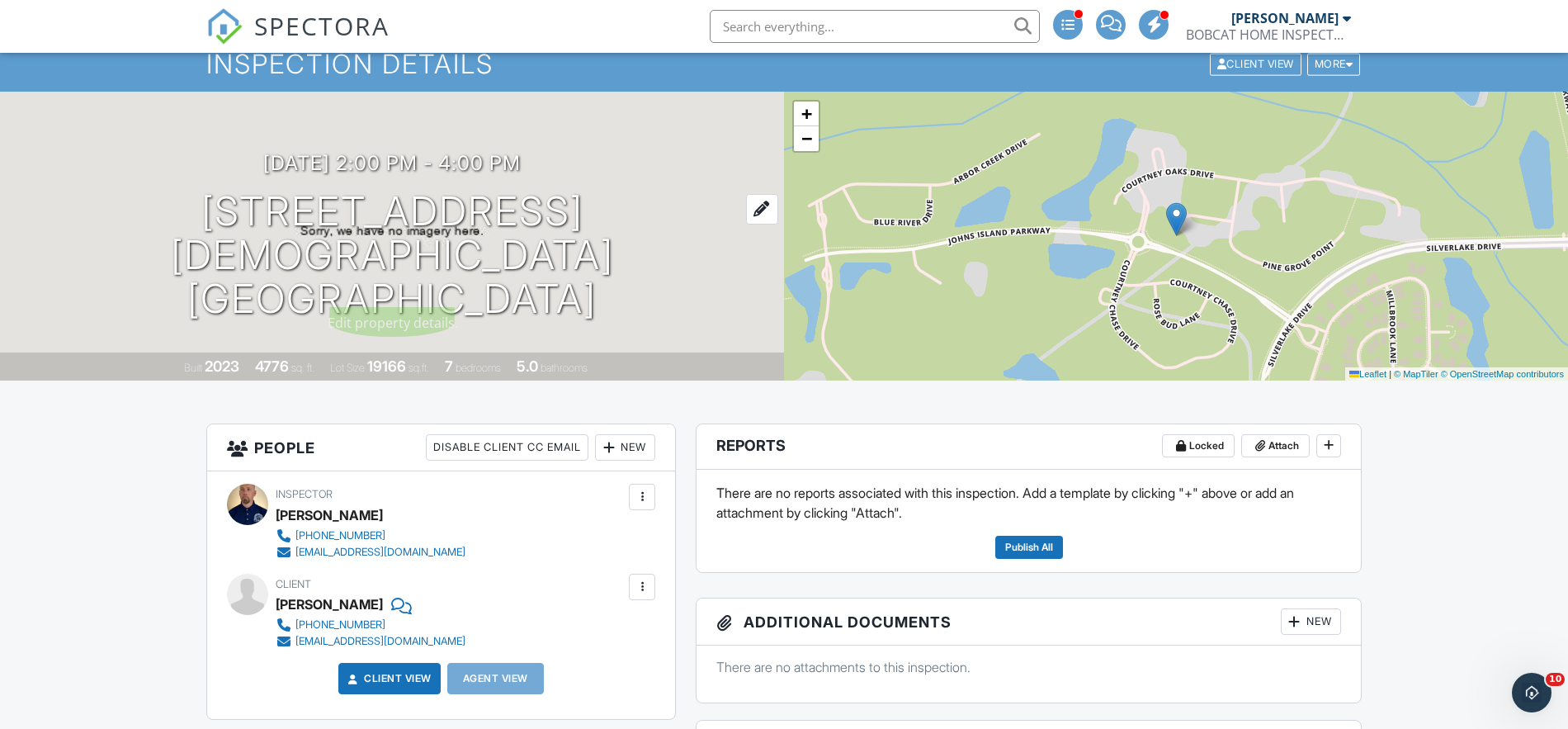
click at [227, 223] on h1 "[STREET_ADDRESS][DEMOGRAPHIC_DATA] [GEOGRAPHIC_DATA]" at bounding box center [391, 254] width 731 height 130
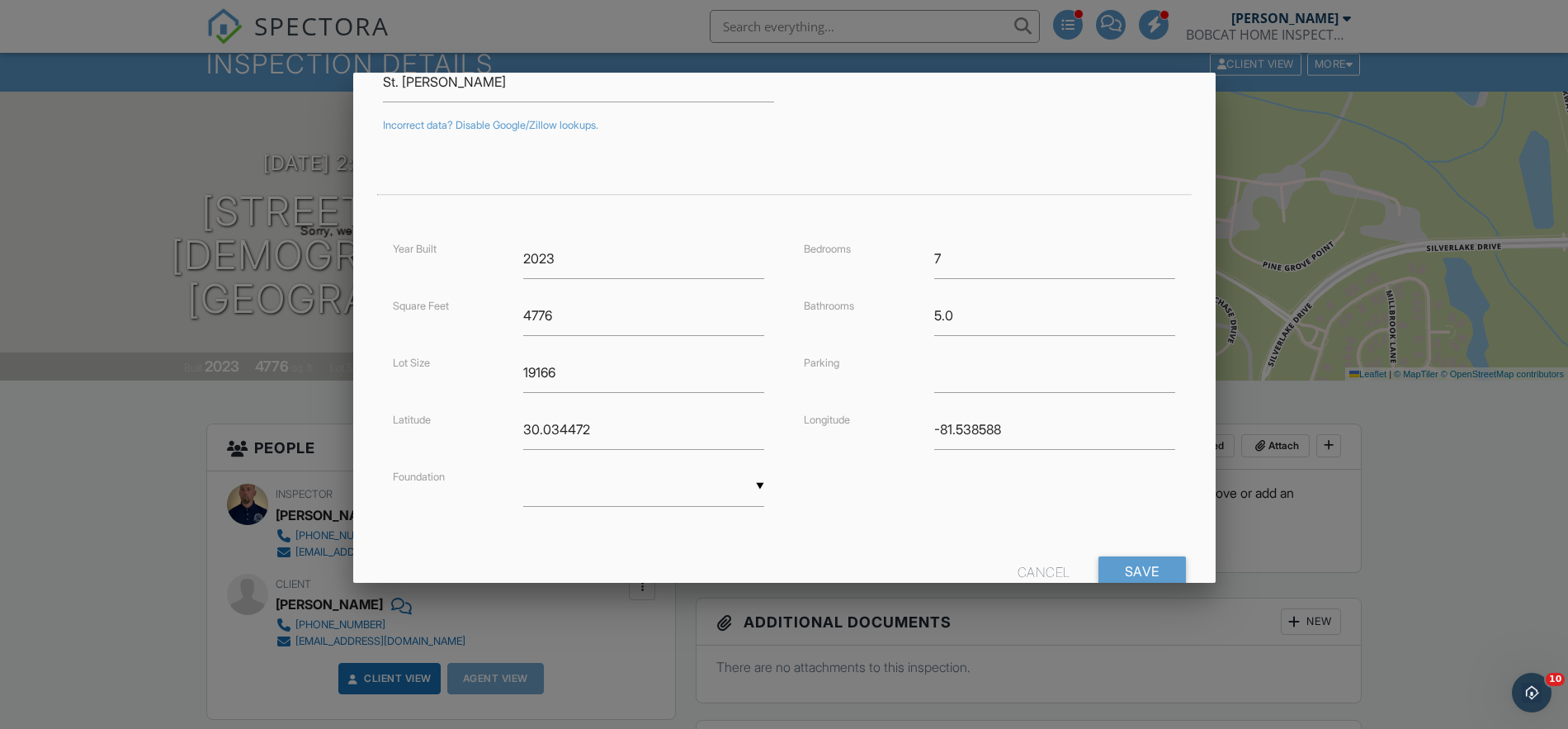
scroll to position [315, 0]
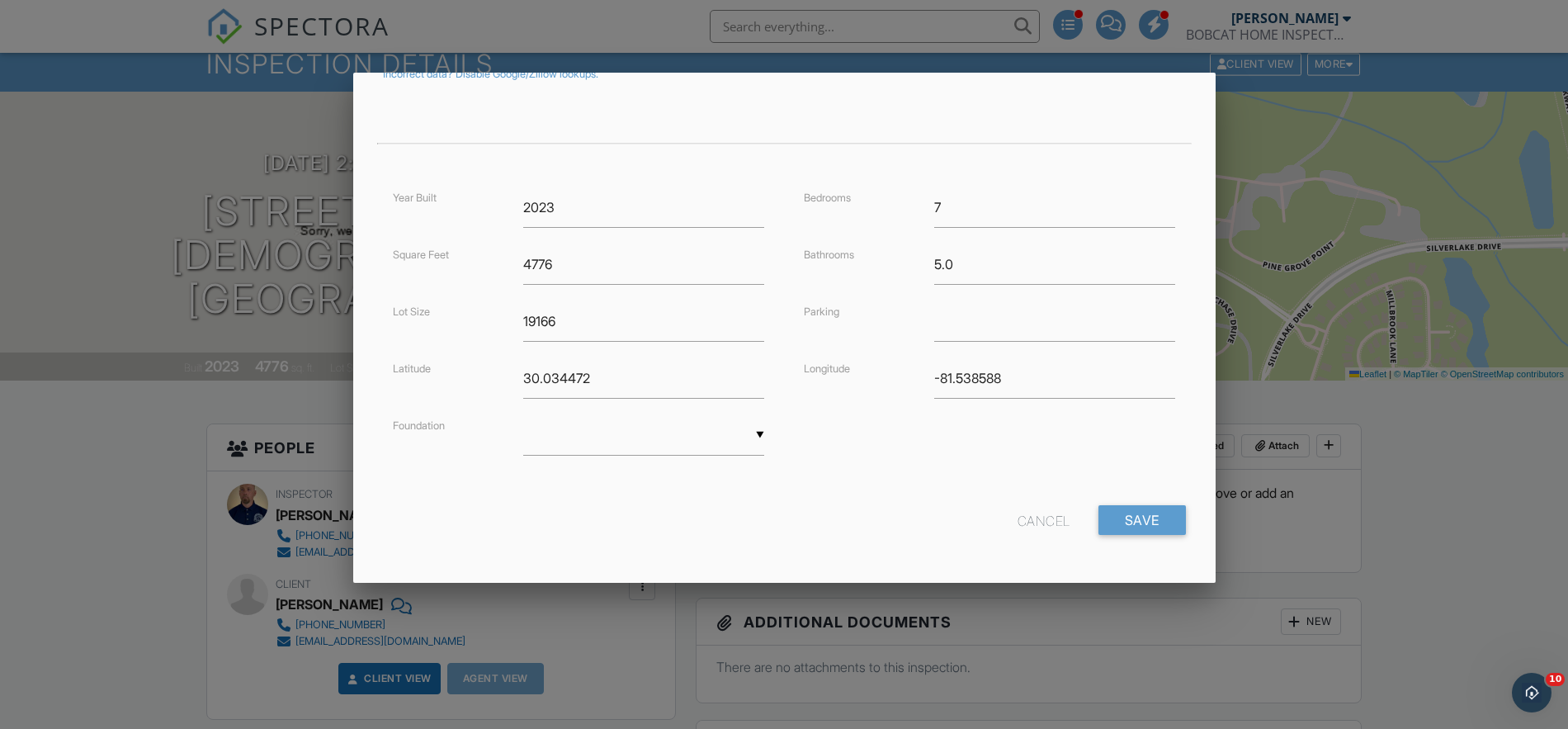
click at [1079, 517] on div "Cancel Save" at bounding box center [784, 527] width 823 height 42
click at [1050, 518] on div "Cancel" at bounding box center [1043, 520] width 53 height 29
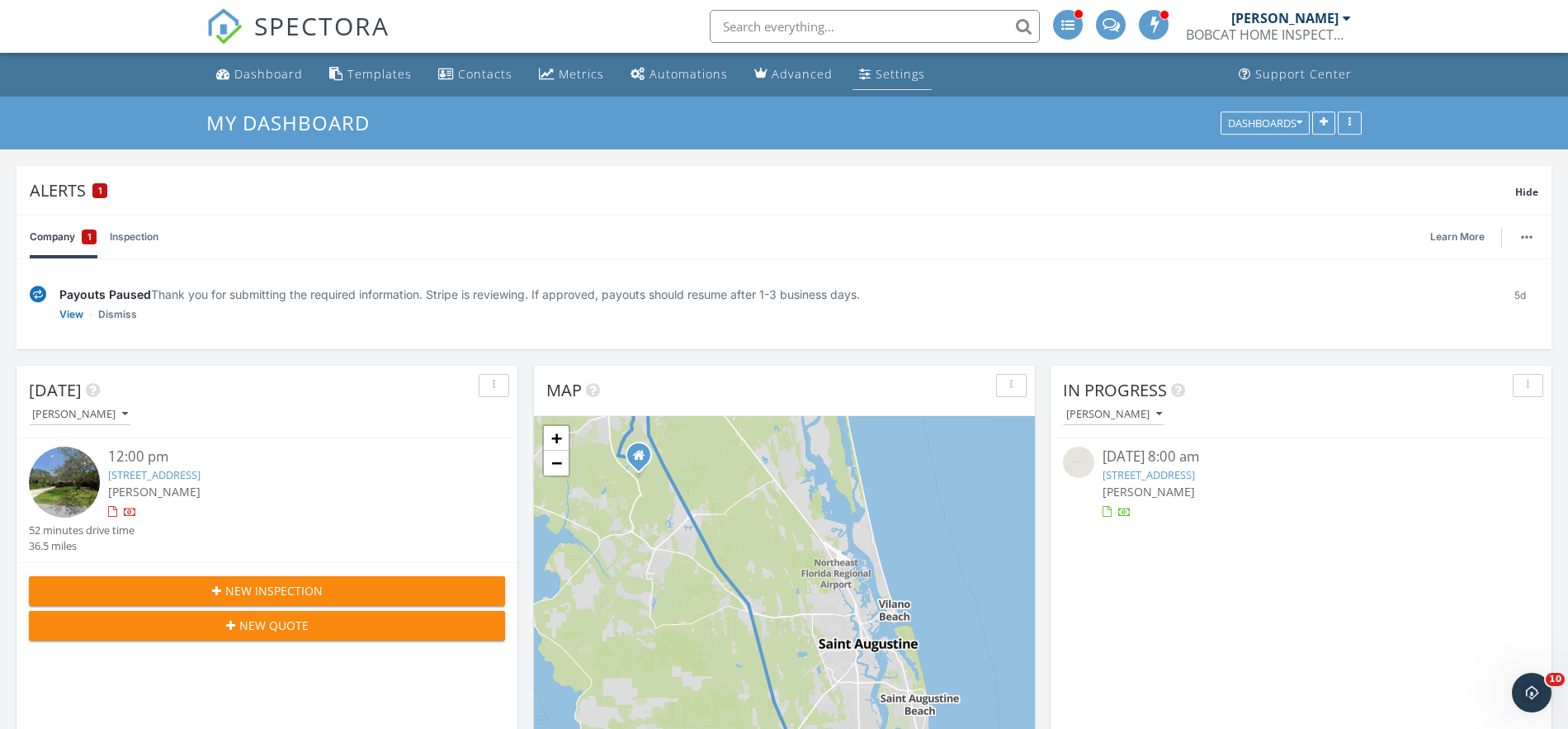
click at [875, 79] on div "Settings" at bounding box center [900, 74] width 50 height 16
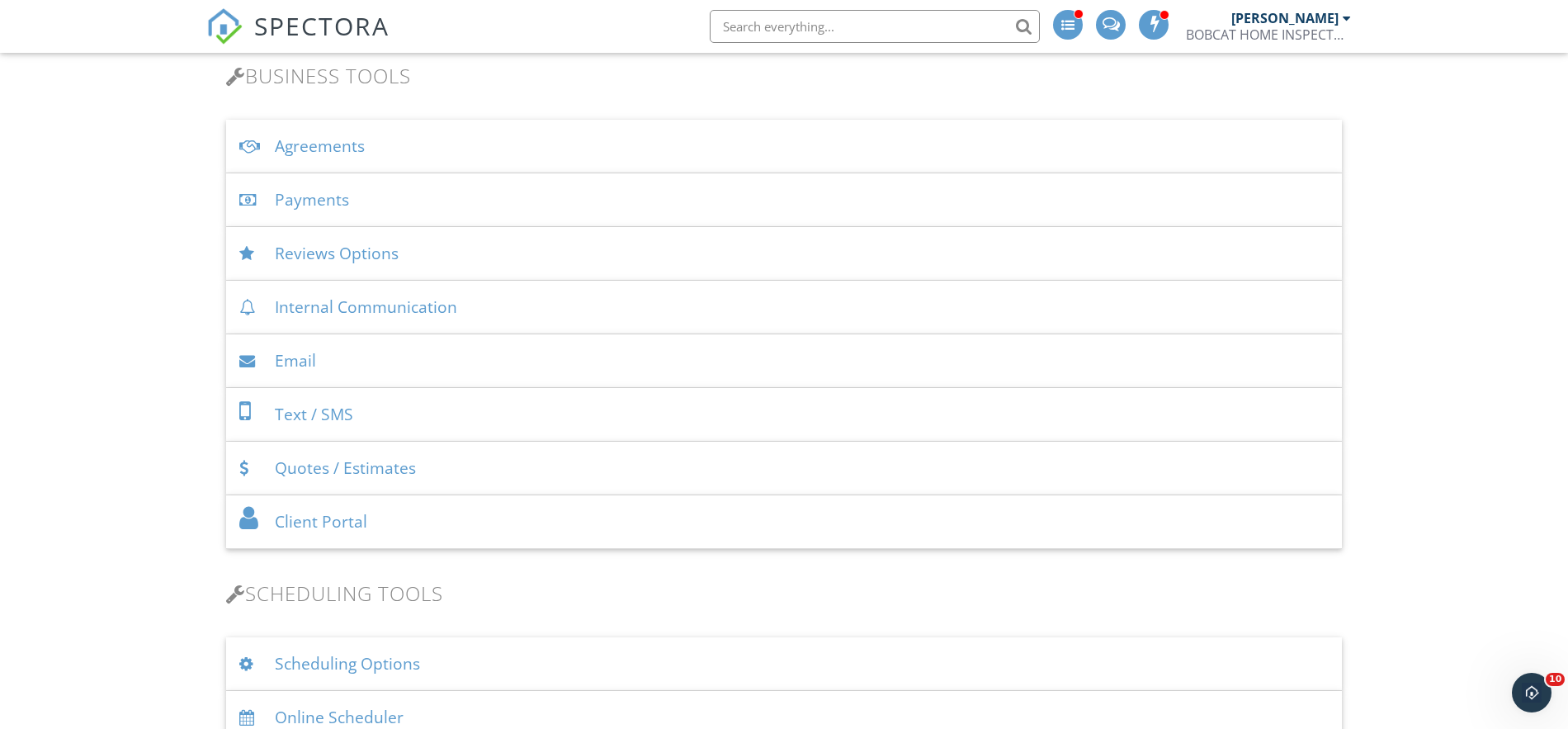
scroll to position [454, 0]
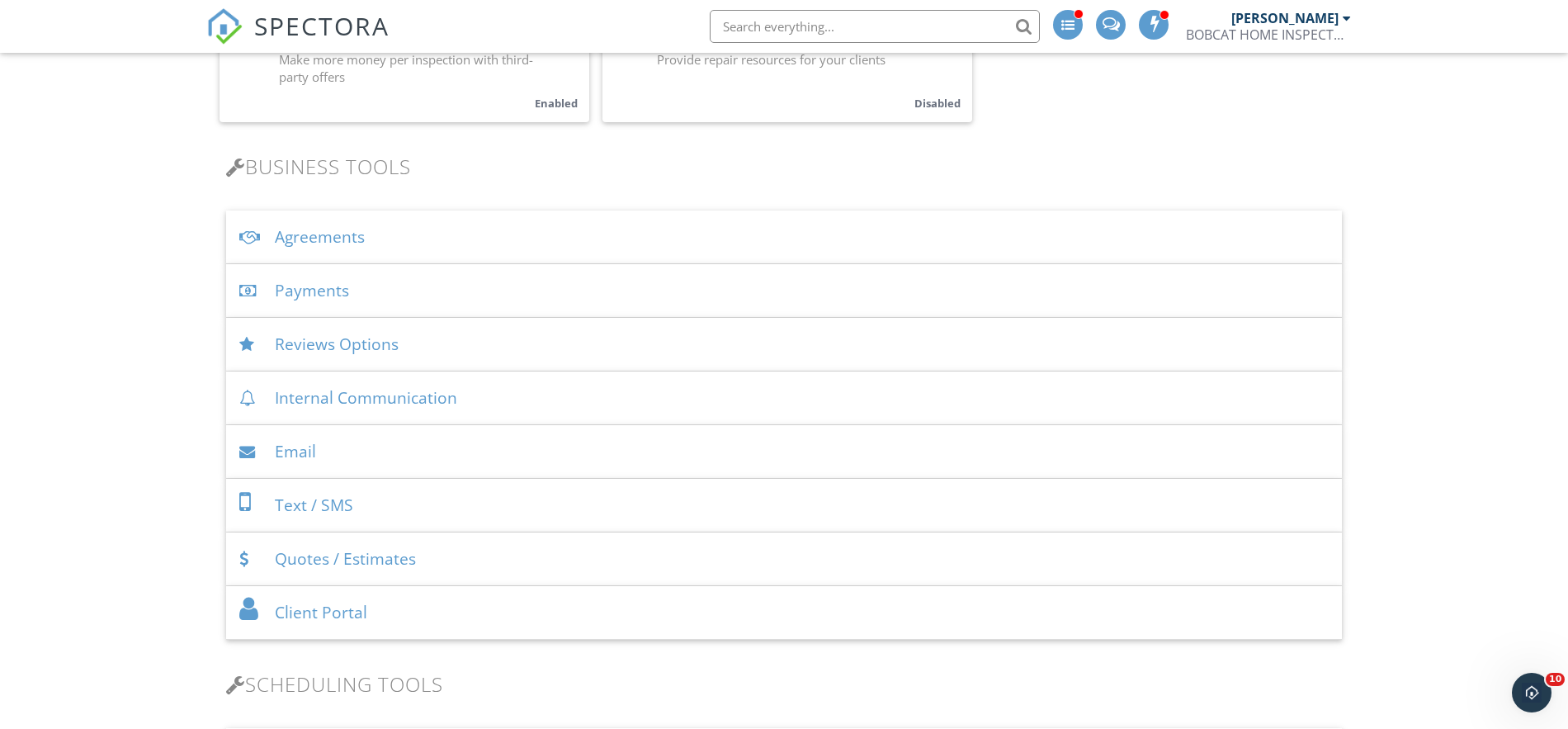
click at [354, 291] on div "Payments" at bounding box center [783, 291] width 1116 height 54
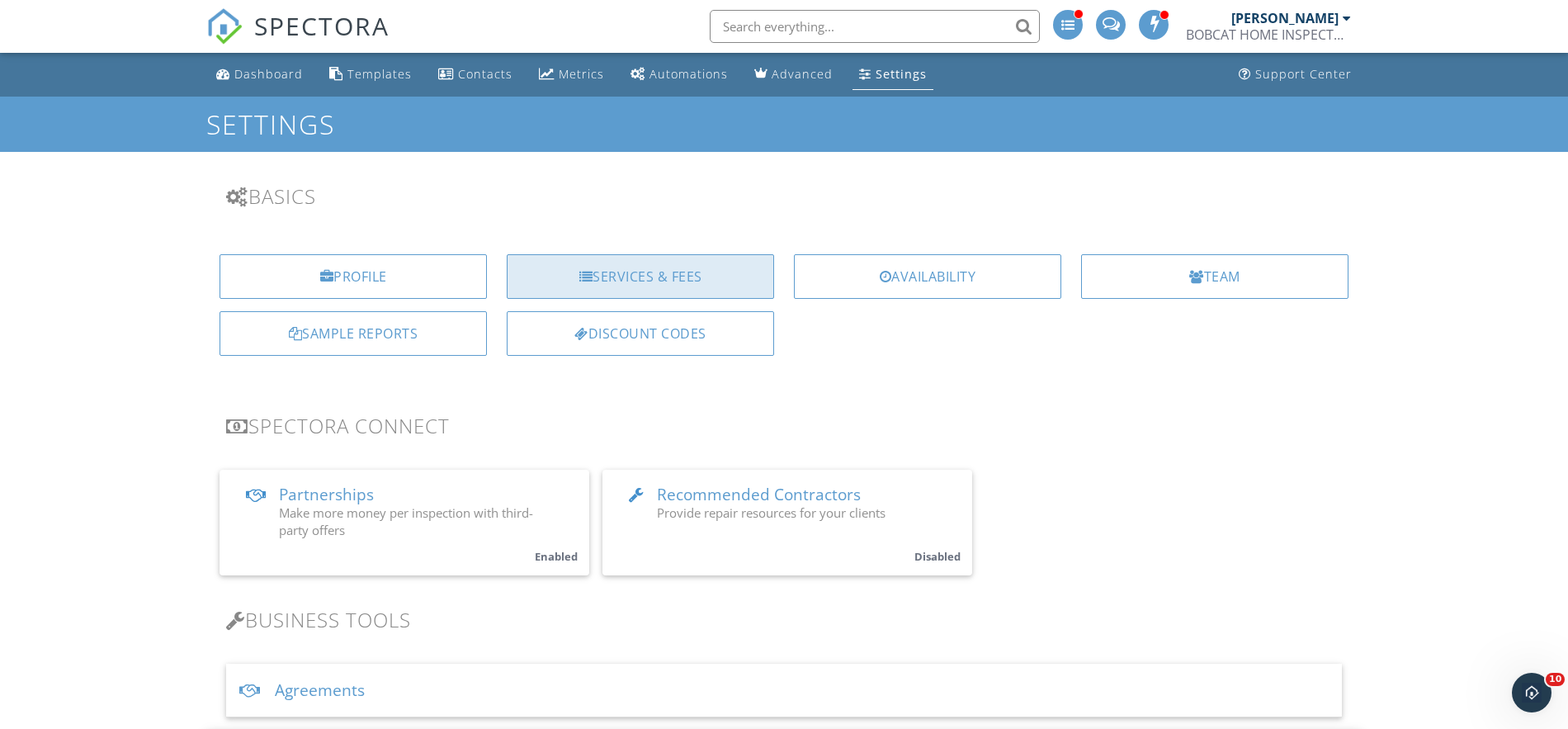
click at [631, 271] on div "Services & Fees" at bounding box center [640, 276] width 268 height 45
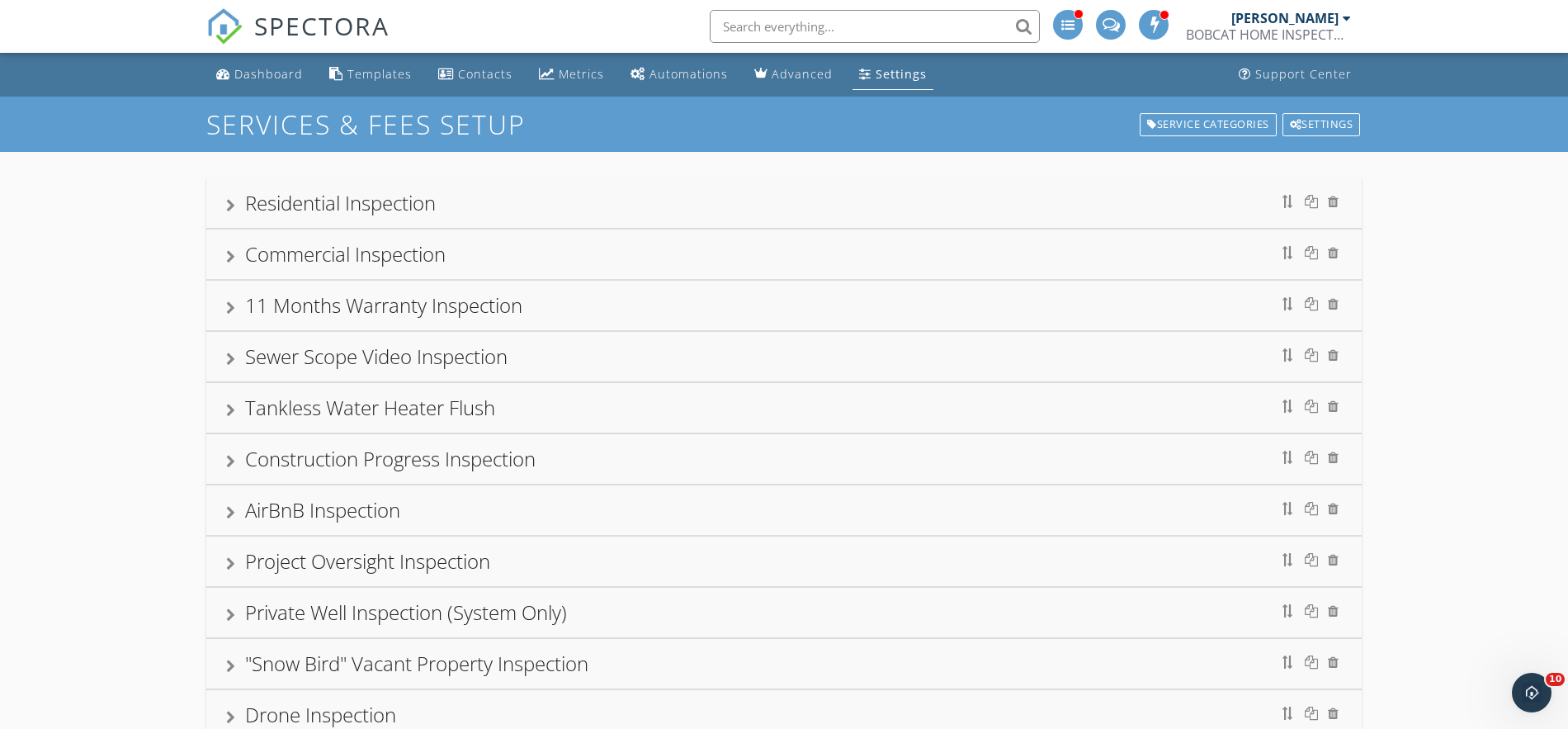
click at [447, 402] on div "Tankless Water Heater Flush" at bounding box center [370, 407] width 250 height 27
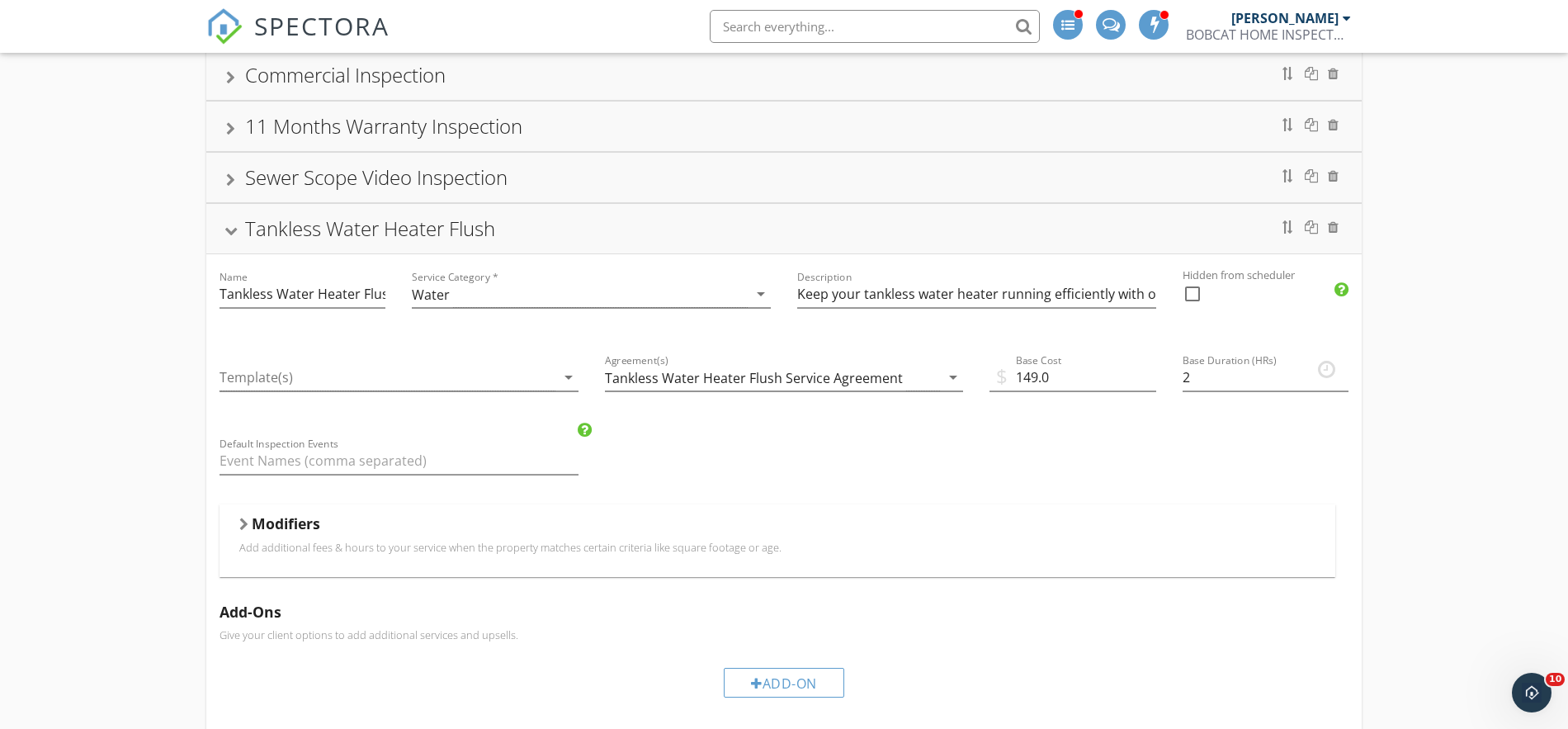
scroll to position [213, 0]
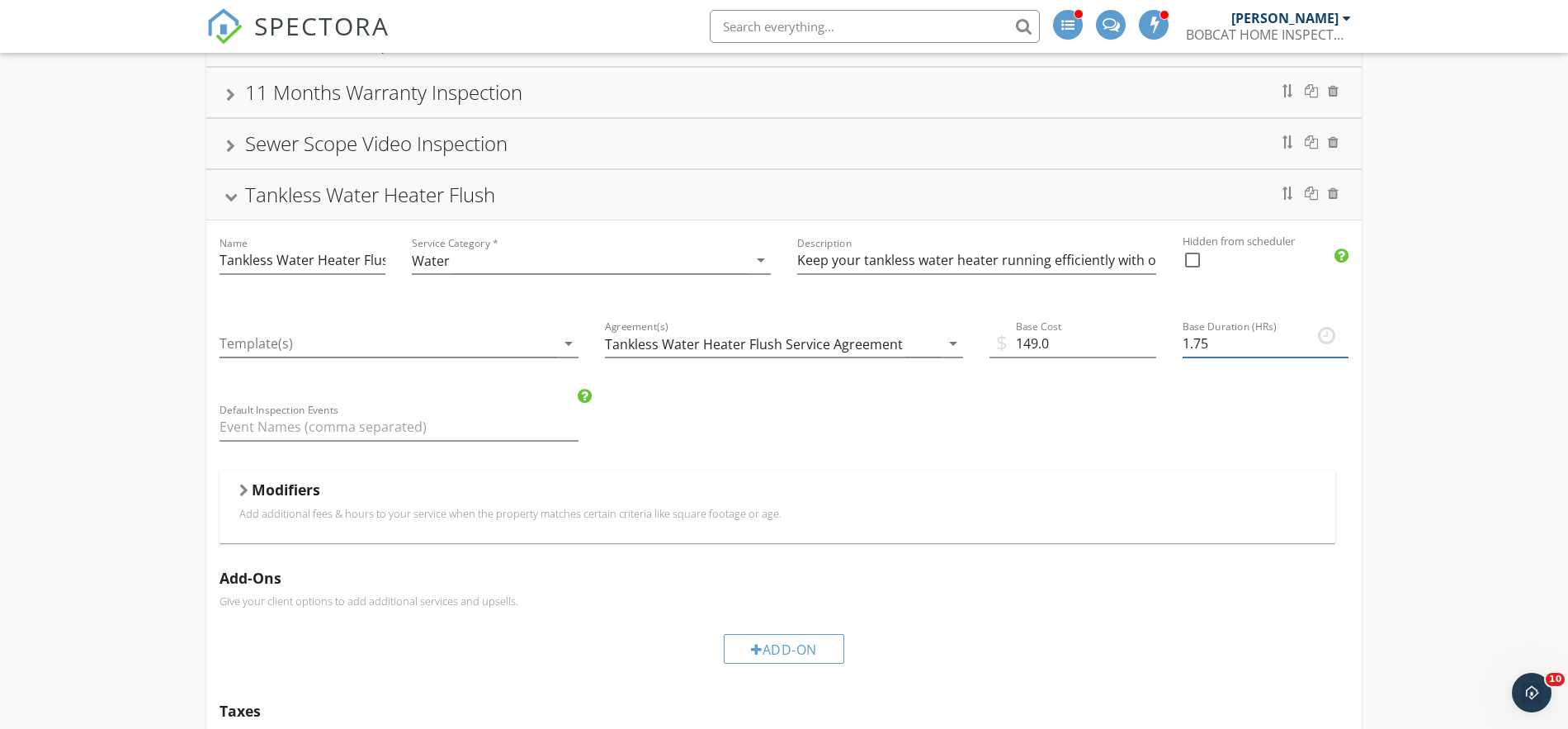
click at [1342, 350] on input "1.75" at bounding box center [1266, 344] width 166 height 27
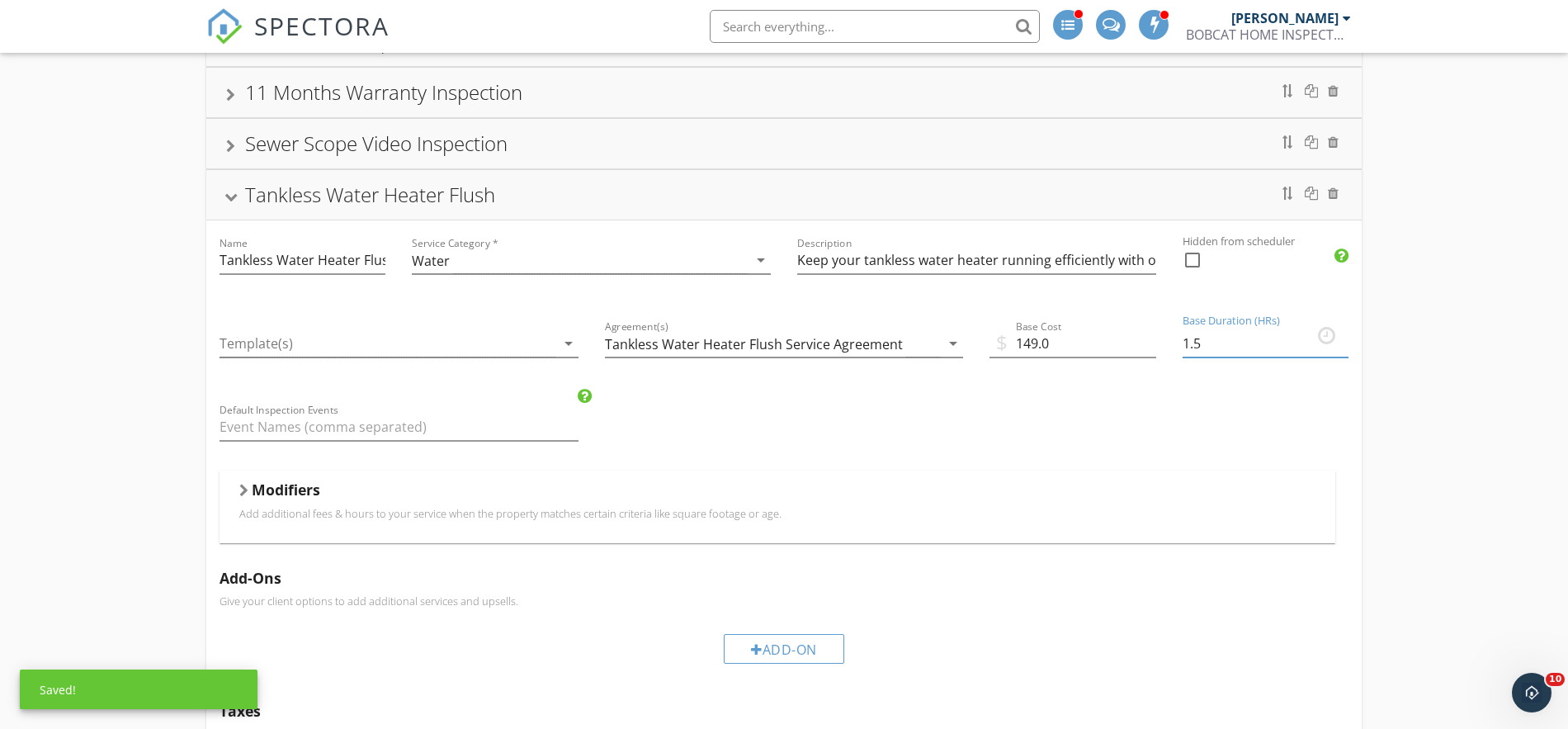
type input "1.5"
click at [1341, 349] on input "1.5" at bounding box center [1266, 344] width 166 height 27
click at [1148, 434] on div "Name Tankless Water Heater Flush Service Category * Water arrow_drop_down Descr…" at bounding box center [784, 606] width 1156 height 769
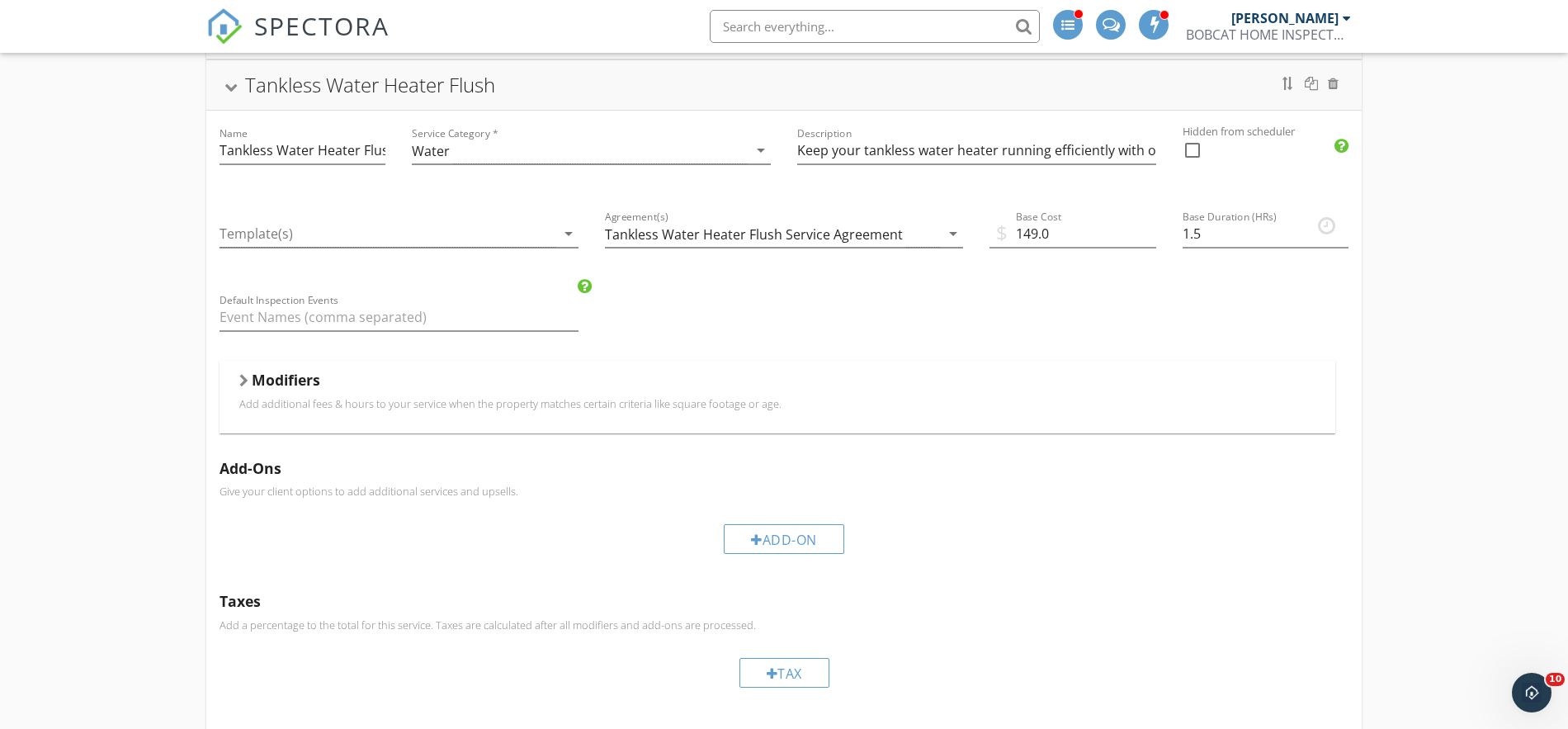
scroll to position [323, 0]
click at [373, 397] on p "Add additional fees & hours to your service when the property matches certain c…" at bounding box center [777, 404] width 1076 height 13
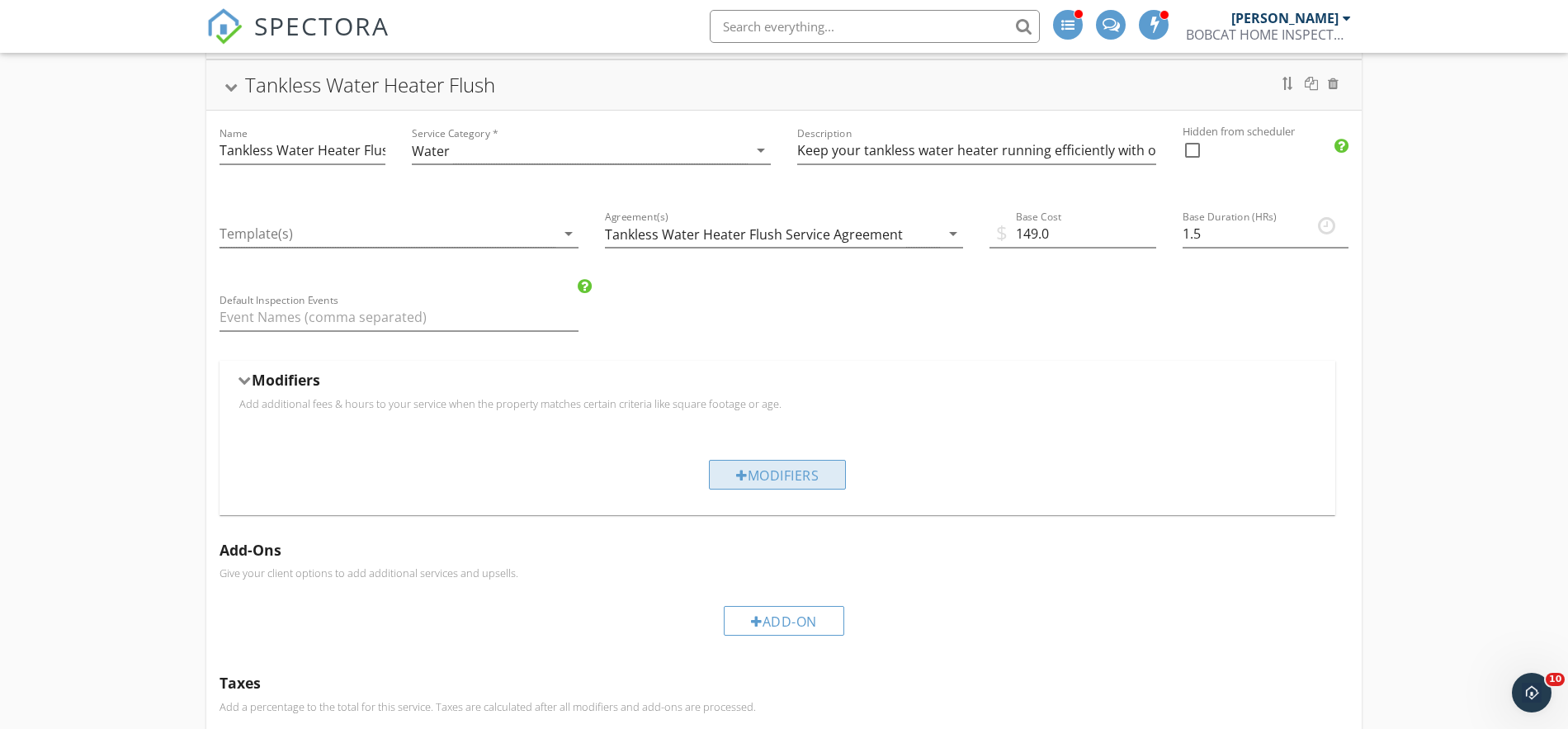
click at [773, 471] on div "Modifiers" at bounding box center [777, 475] width 137 height 29
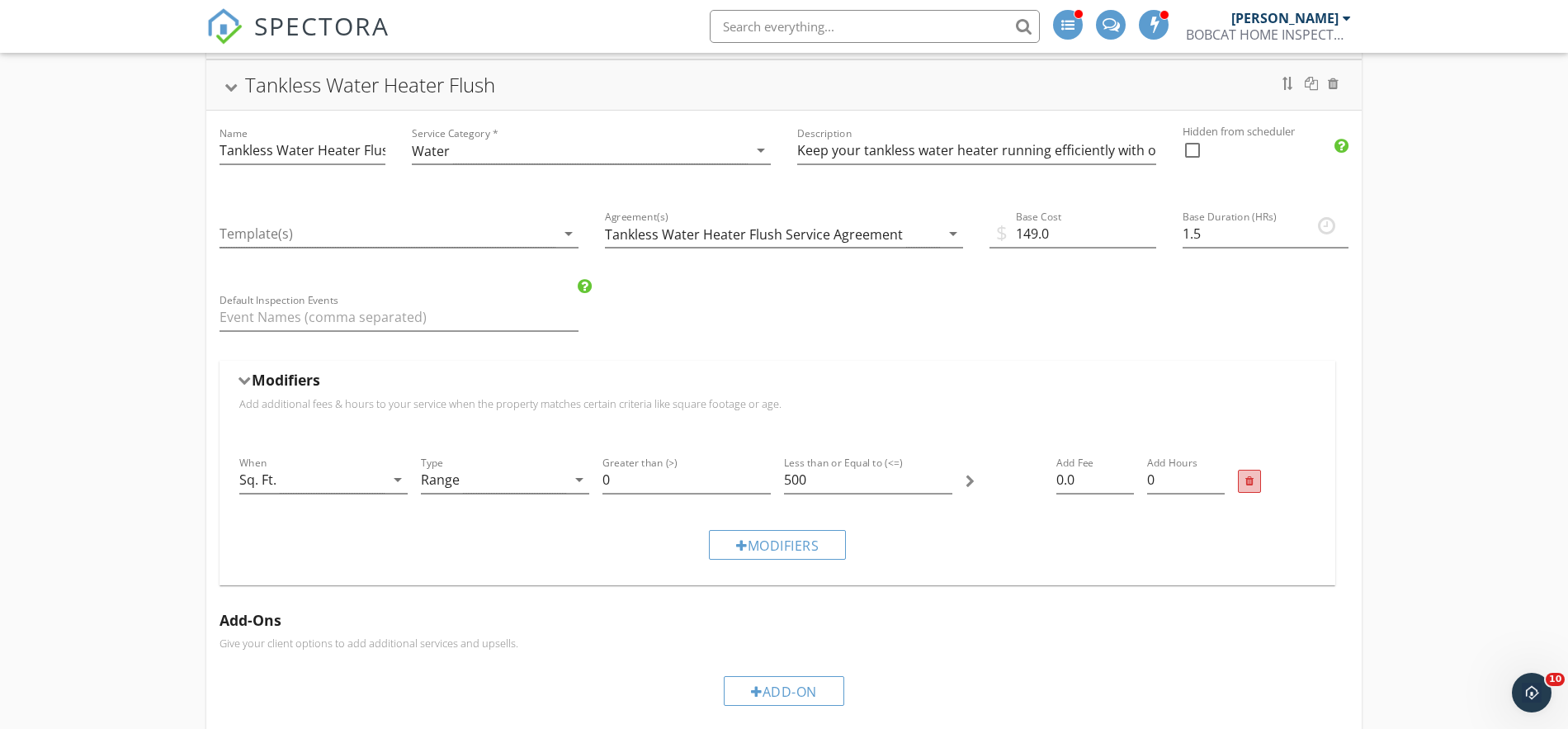
click at [1254, 480] on div at bounding box center [1250, 481] width 24 height 24
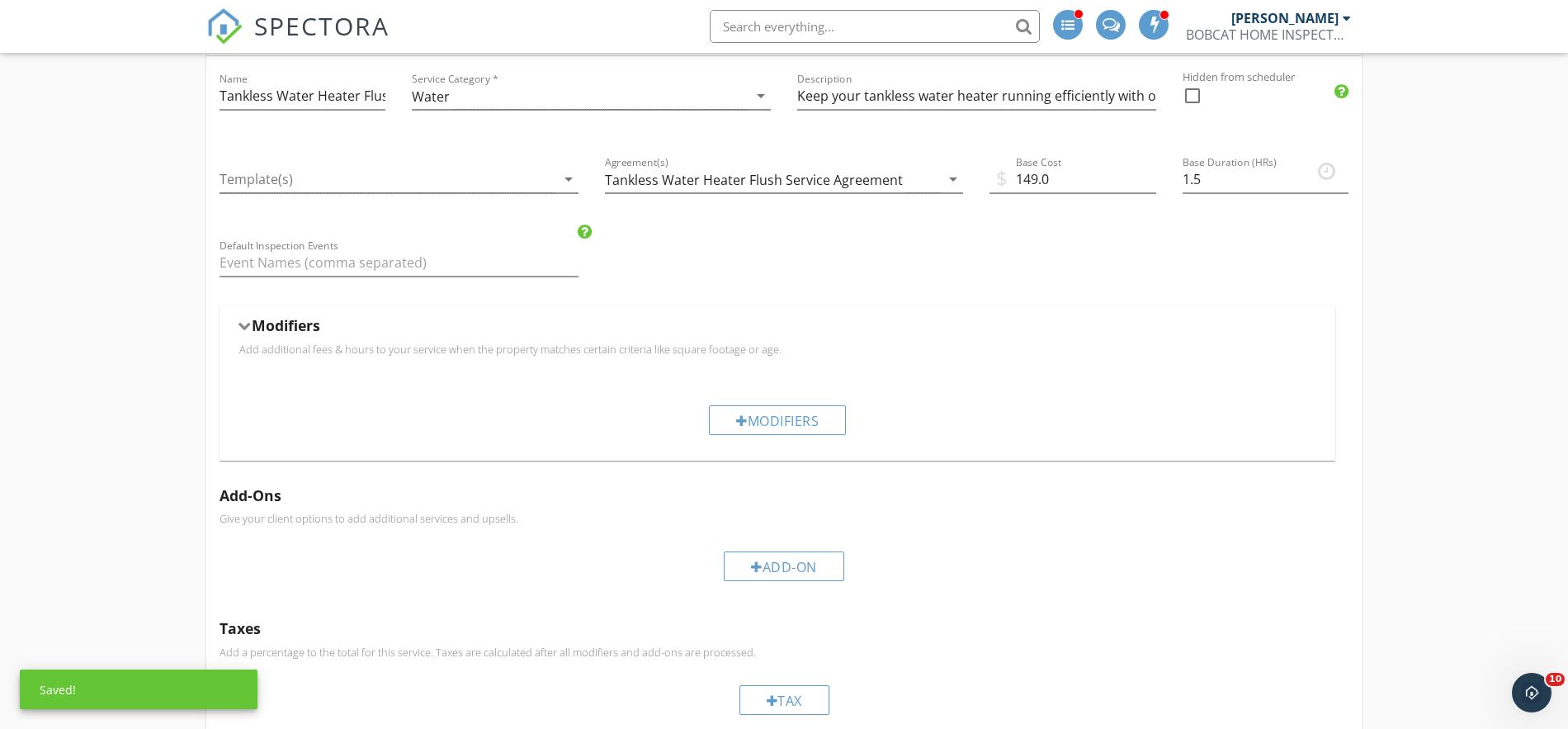
scroll to position [518, 0]
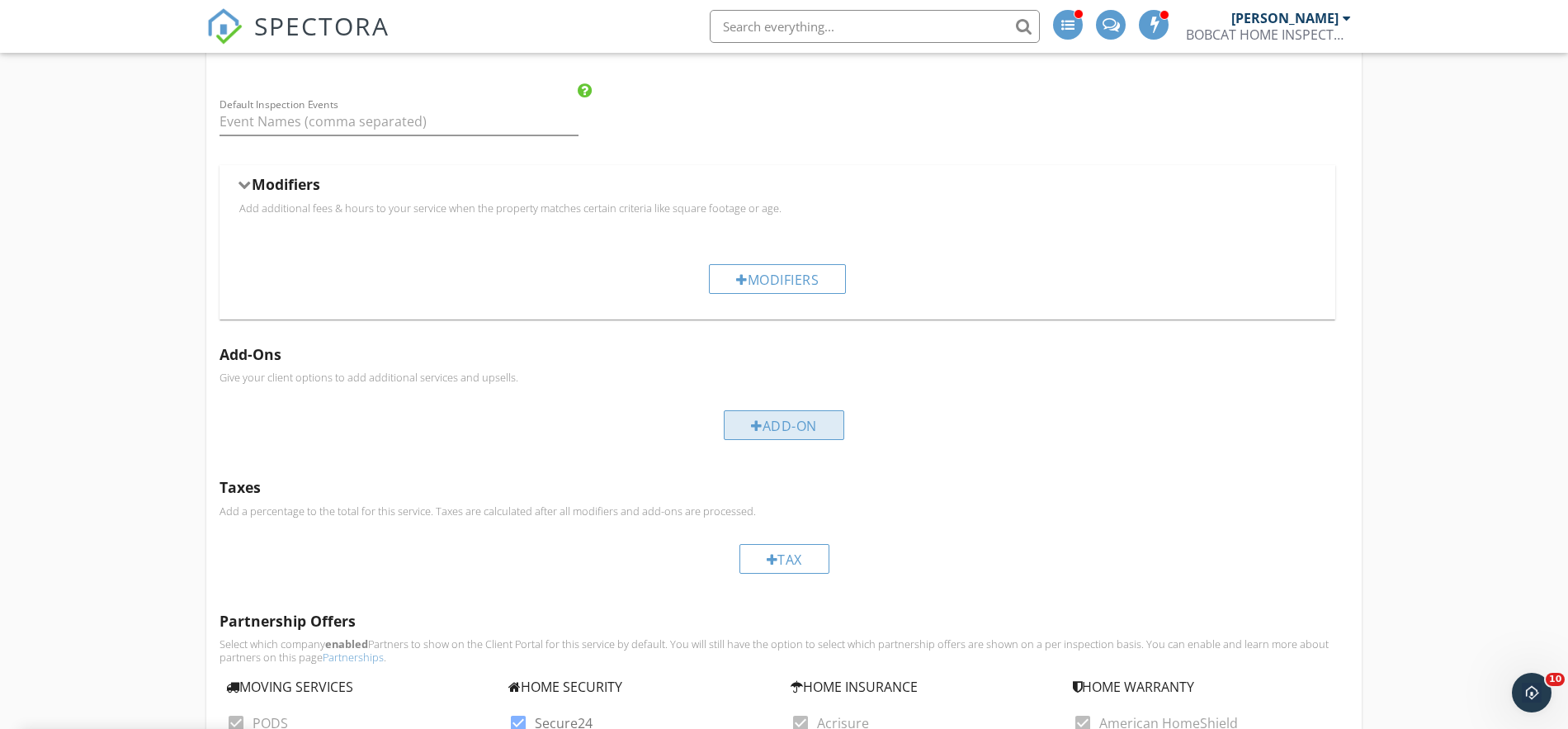
click at [787, 435] on div "Add-On" at bounding box center [784, 425] width 121 height 29
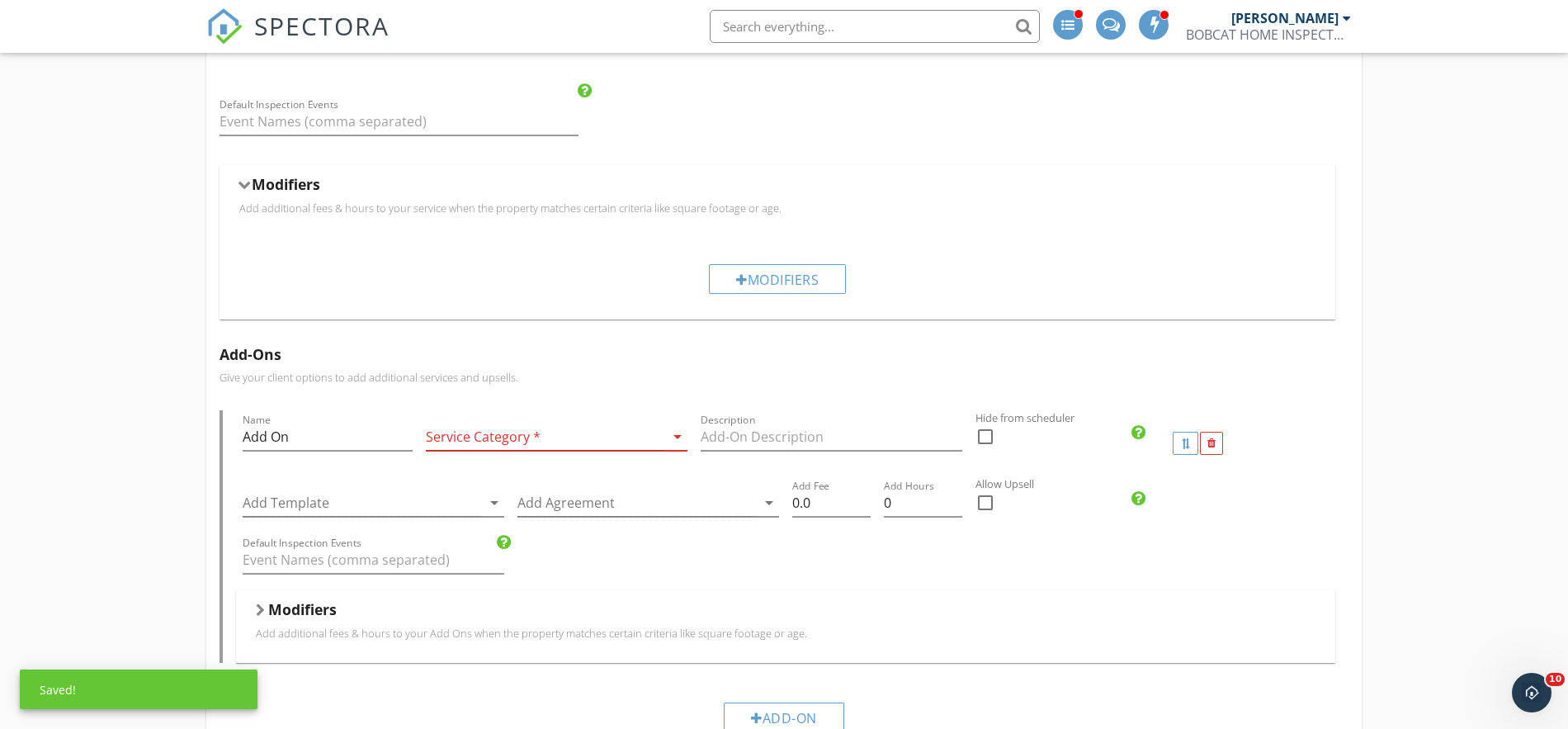
click at [548, 448] on div at bounding box center [545, 437] width 238 height 27
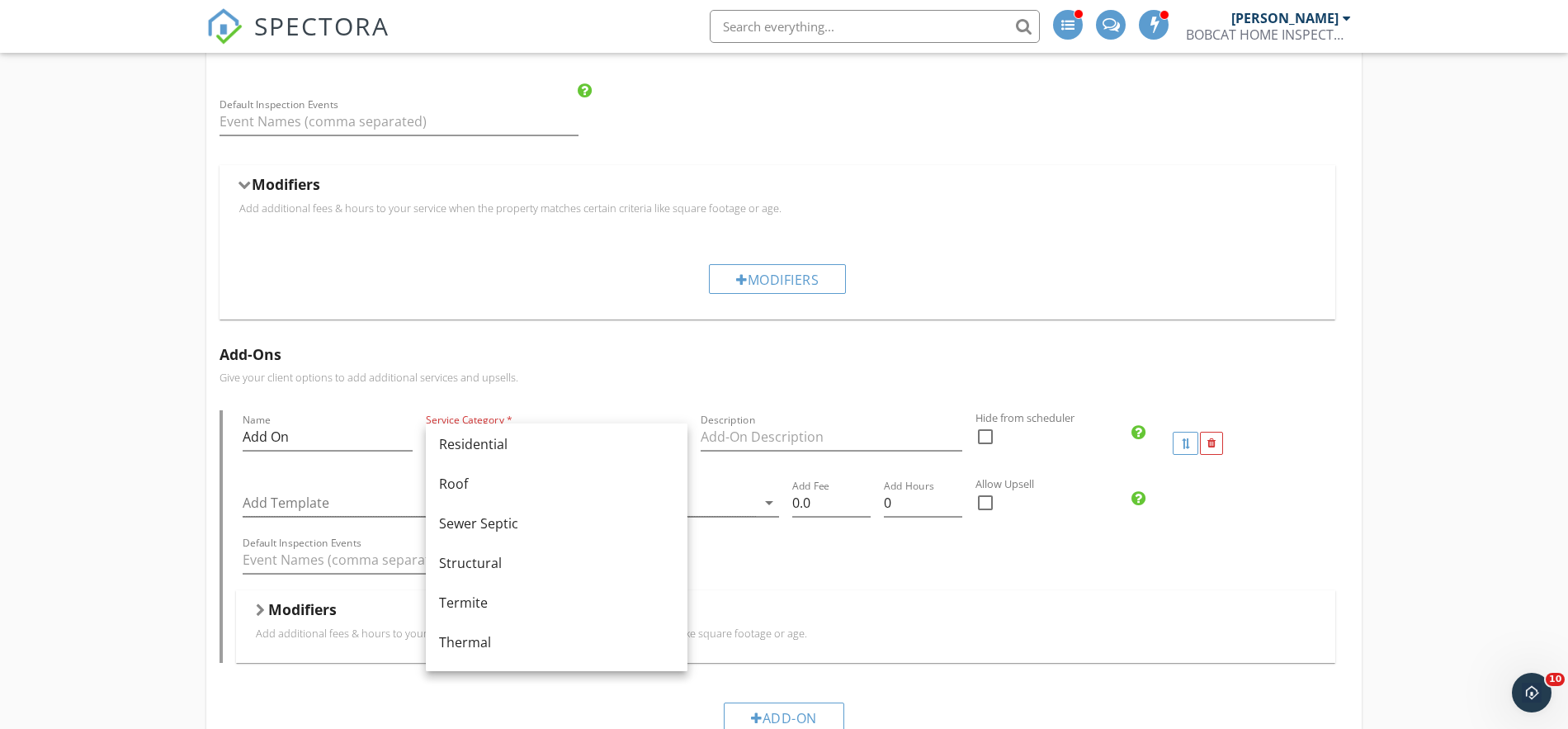
scroll to position [768, 0]
click at [539, 401] on div "Add-Ons Give your client options to add additional services and upsells. Name A…" at bounding box center [784, 545] width 1156 height 425
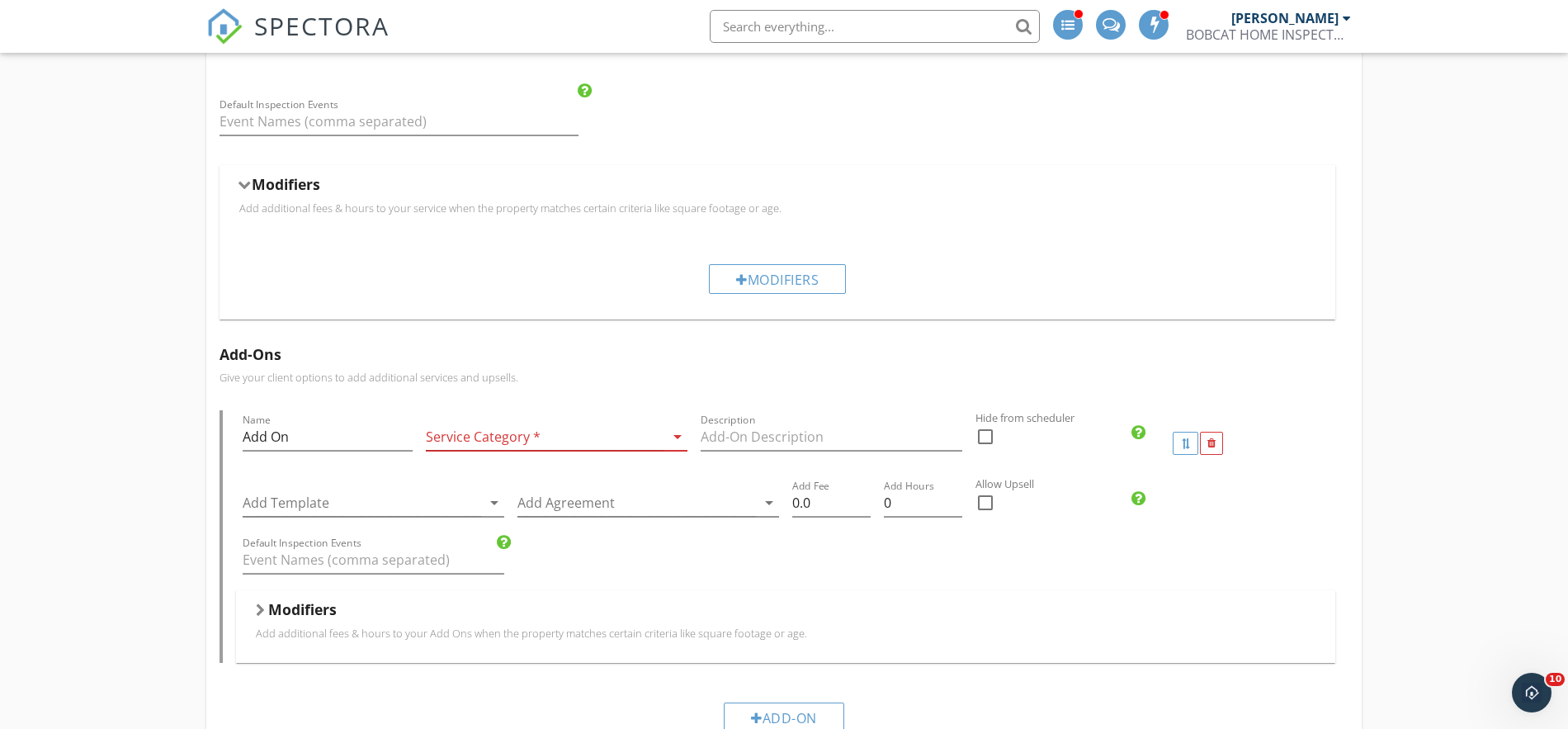
click at [500, 428] on div at bounding box center [545, 437] width 238 height 27
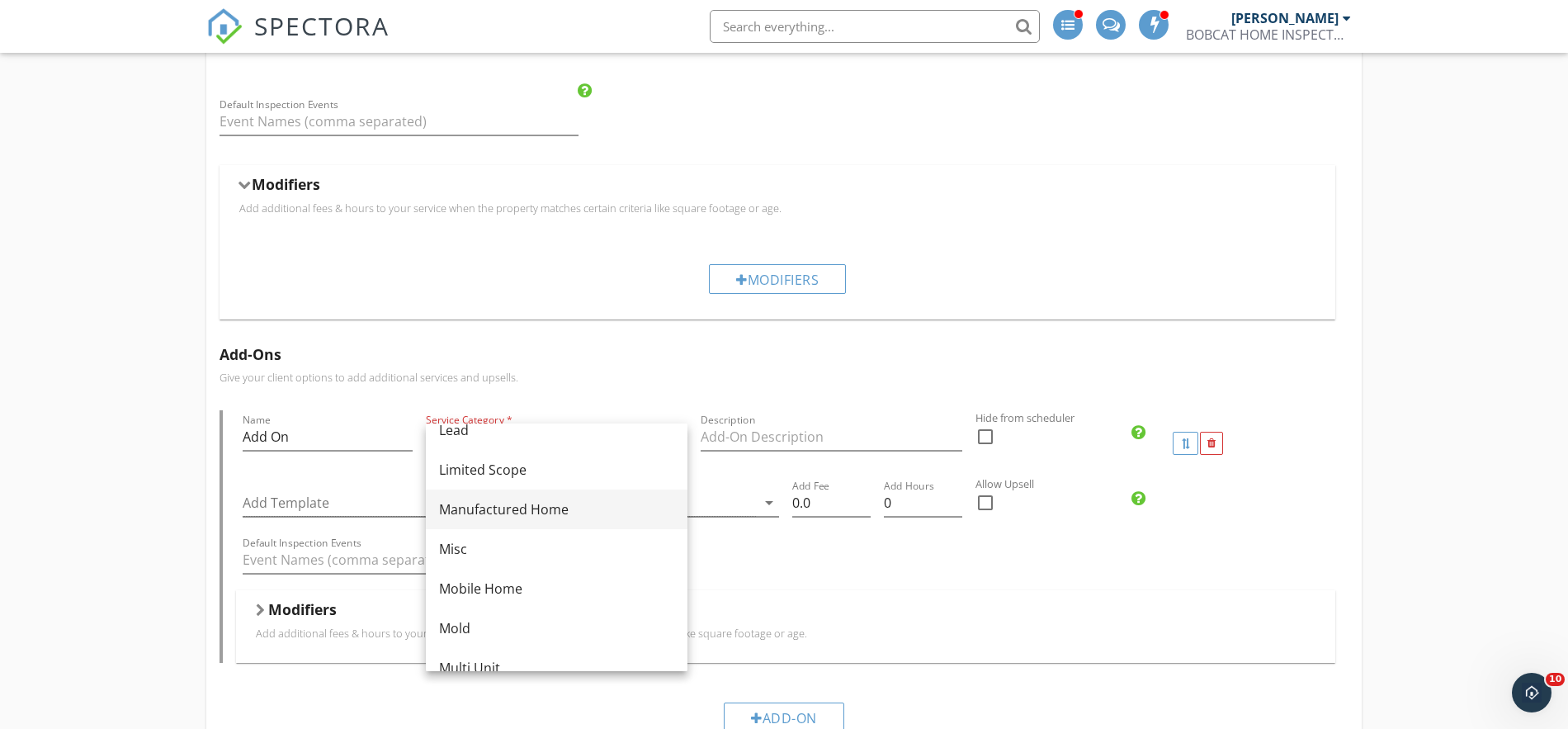
scroll to position [278, 0]
click at [572, 529] on div "Misc" at bounding box center [557, 528] width 235 height 20
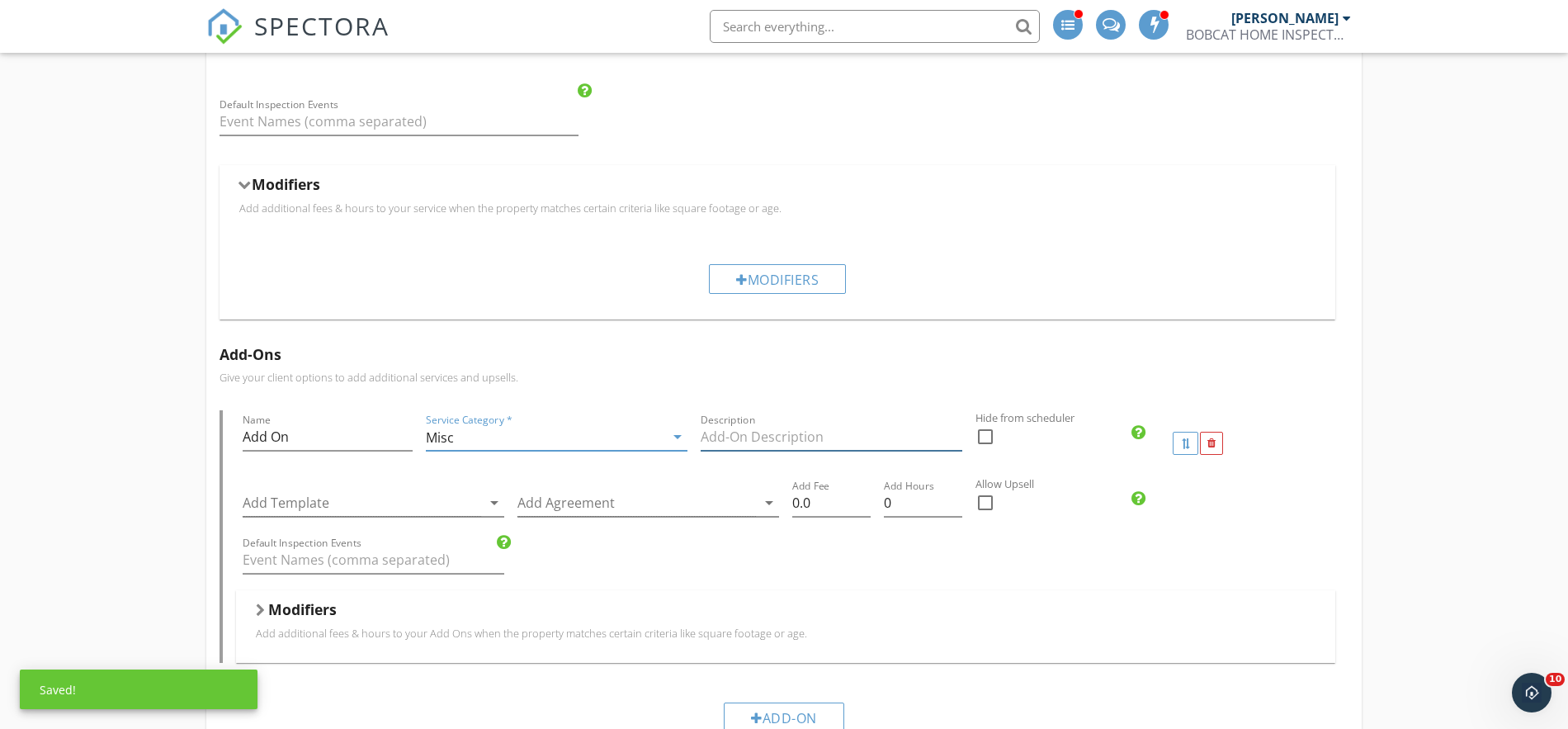
click at [717, 442] on input "Description" at bounding box center [832, 437] width 262 height 27
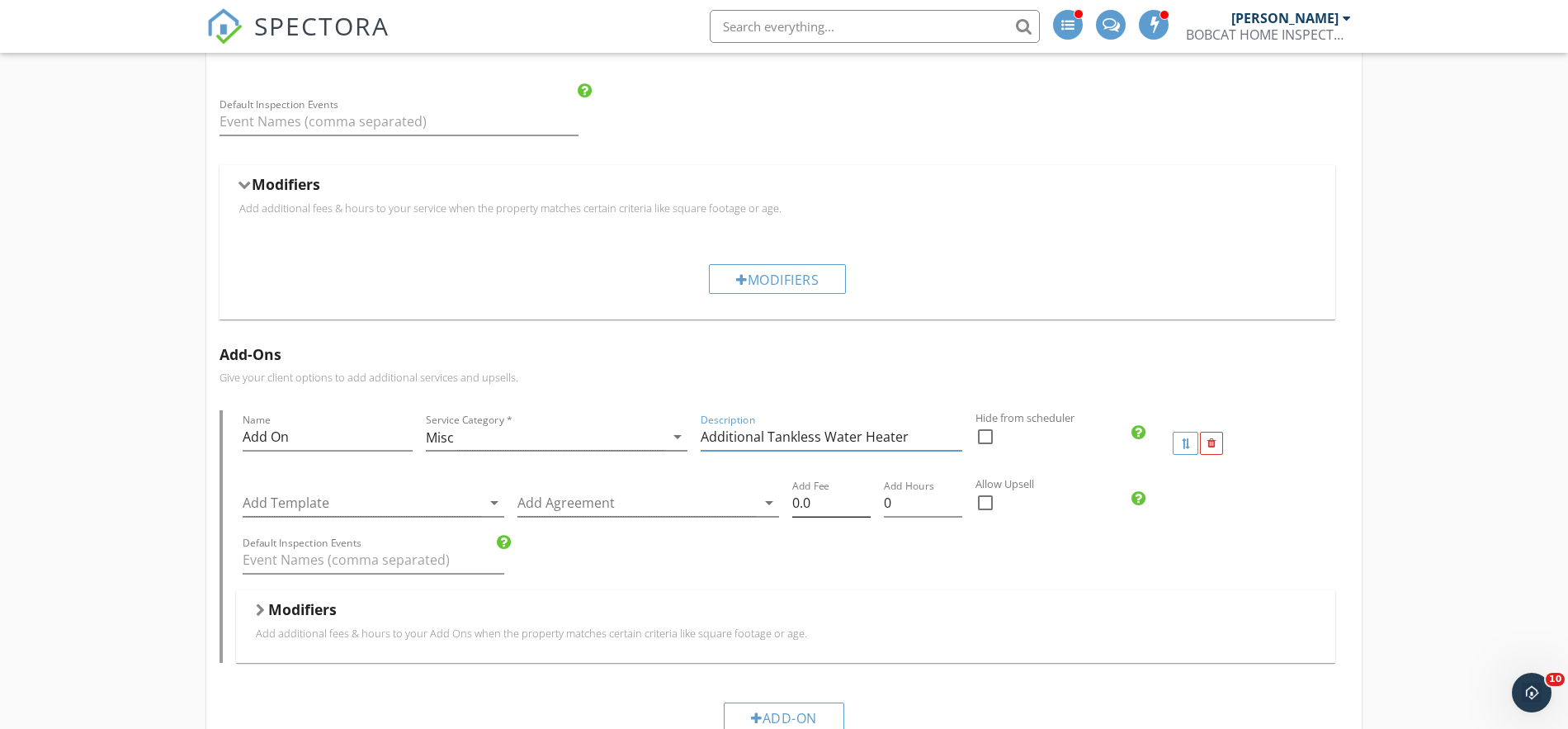
type input "Additional Tankless Water Heater"
click at [813, 506] on input "0.0" at bounding box center [831, 503] width 78 height 27
type input "0"
type input "76.00"
click at [955, 510] on input "0" at bounding box center [923, 503] width 78 height 27
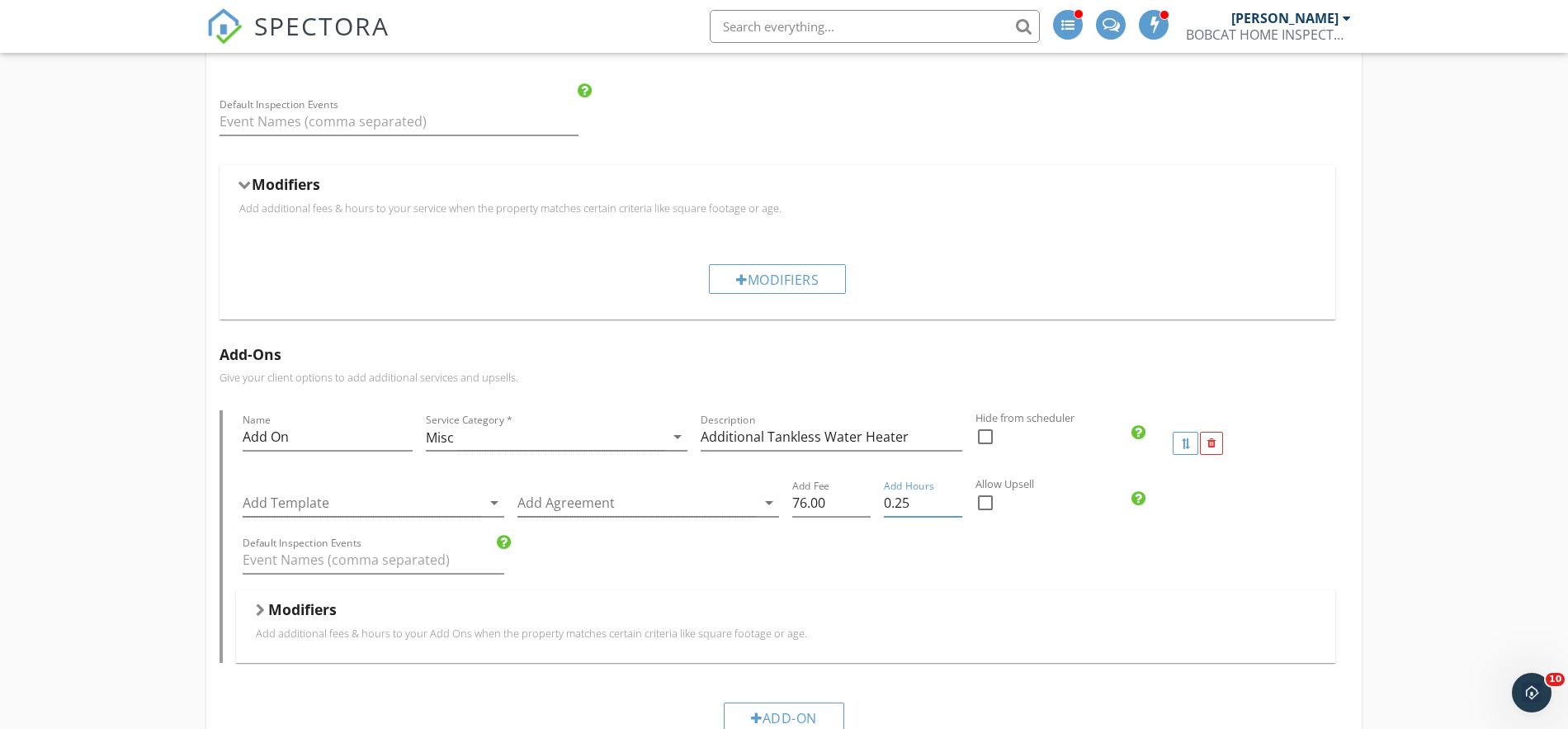
click at [958, 498] on input "0.25" at bounding box center [923, 503] width 78 height 27
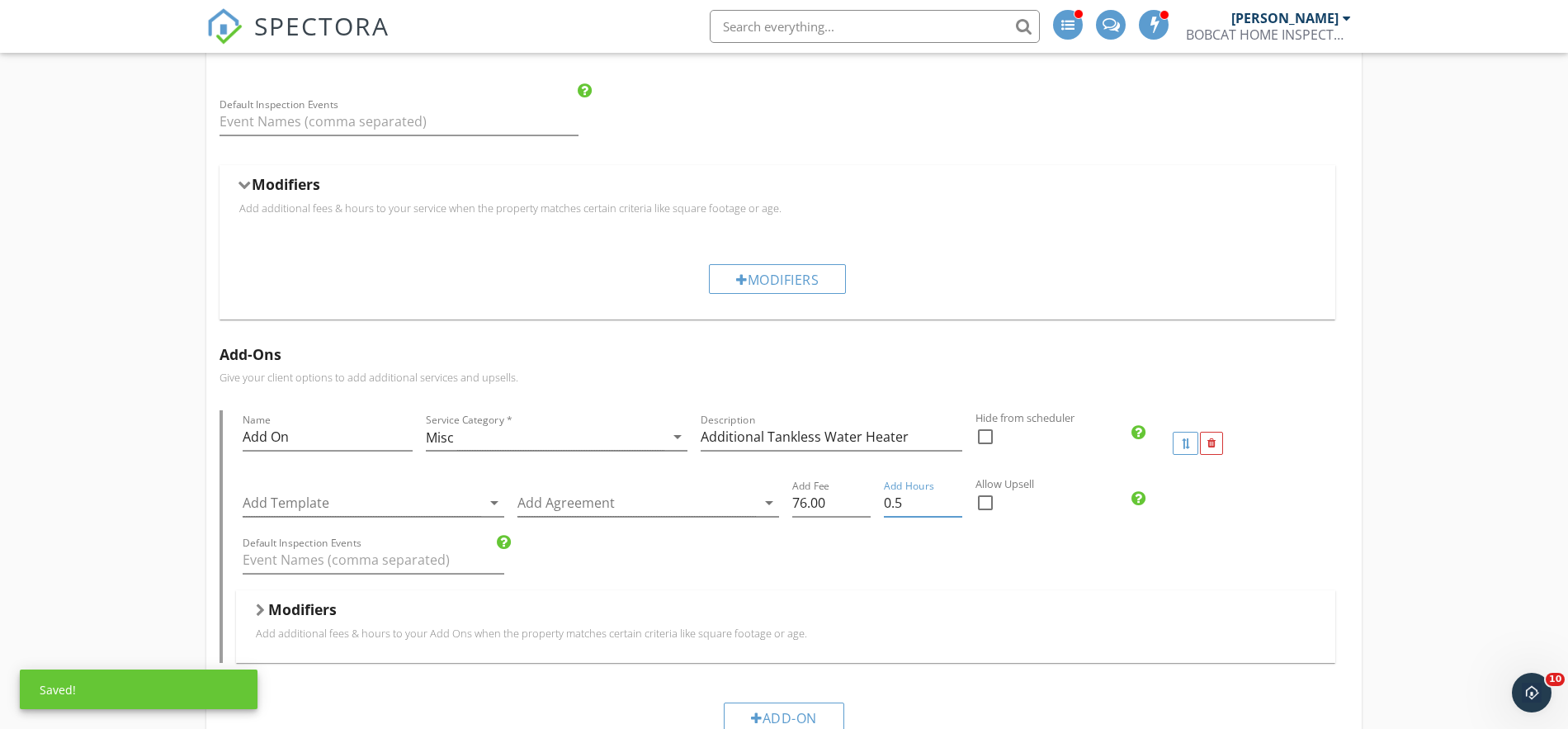
click at [958, 498] on input "0.5" at bounding box center [923, 503] width 78 height 27
click at [958, 498] on input "0.75" at bounding box center [923, 503] width 78 height 27
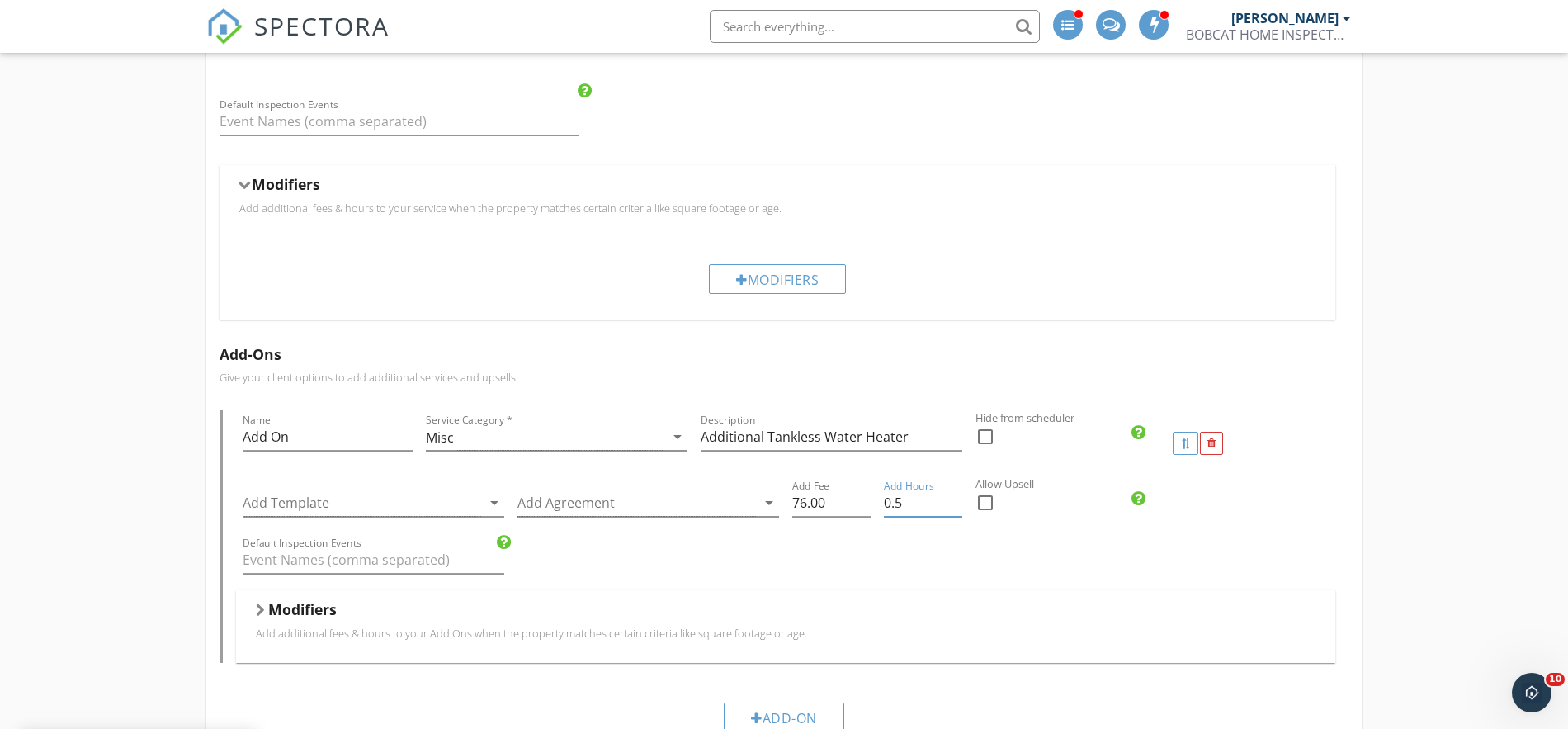
type input "0.5"
click at [958, 510] on input "0.5" at bounding box center [923, 503] width 78 height 27
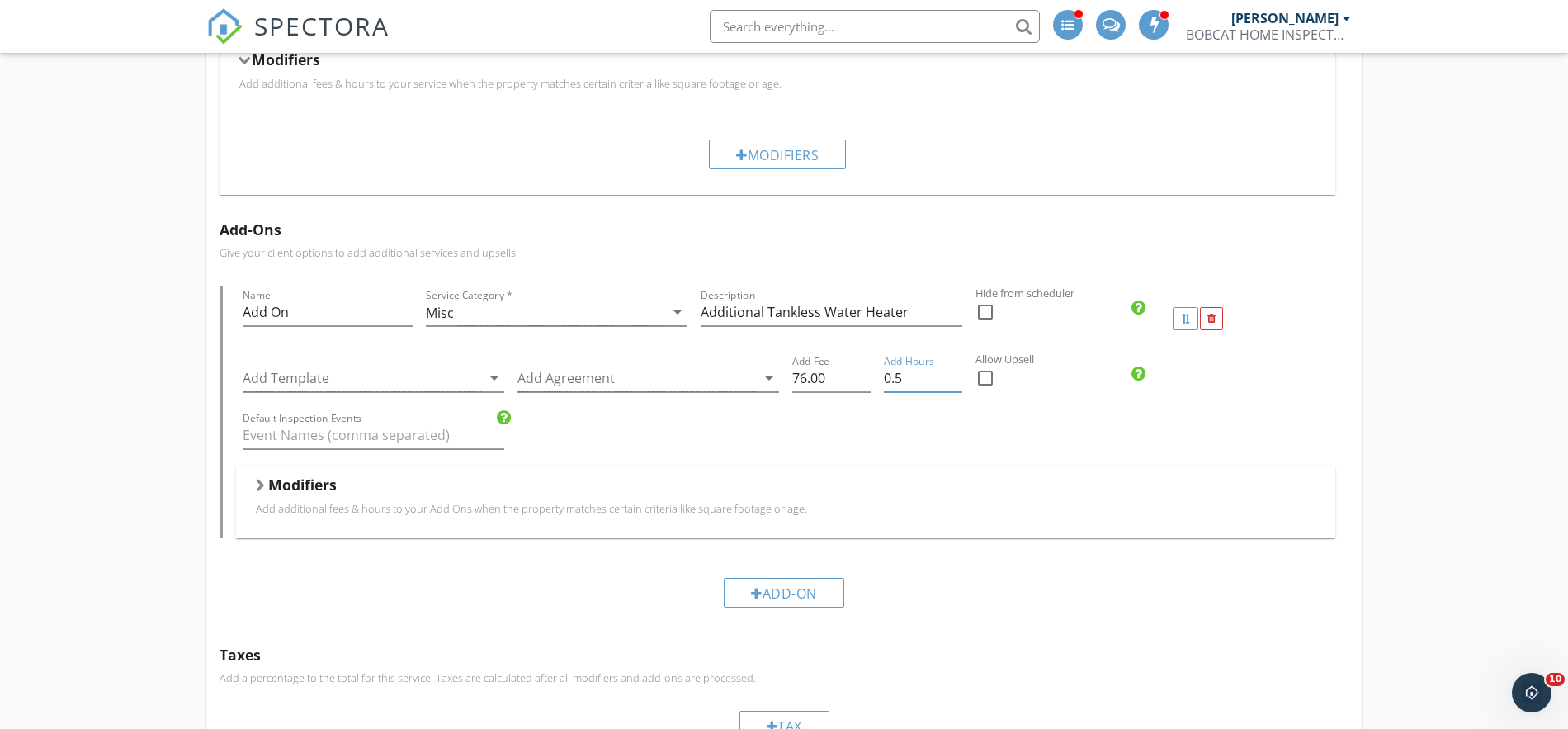
scroll to position [642, 0]
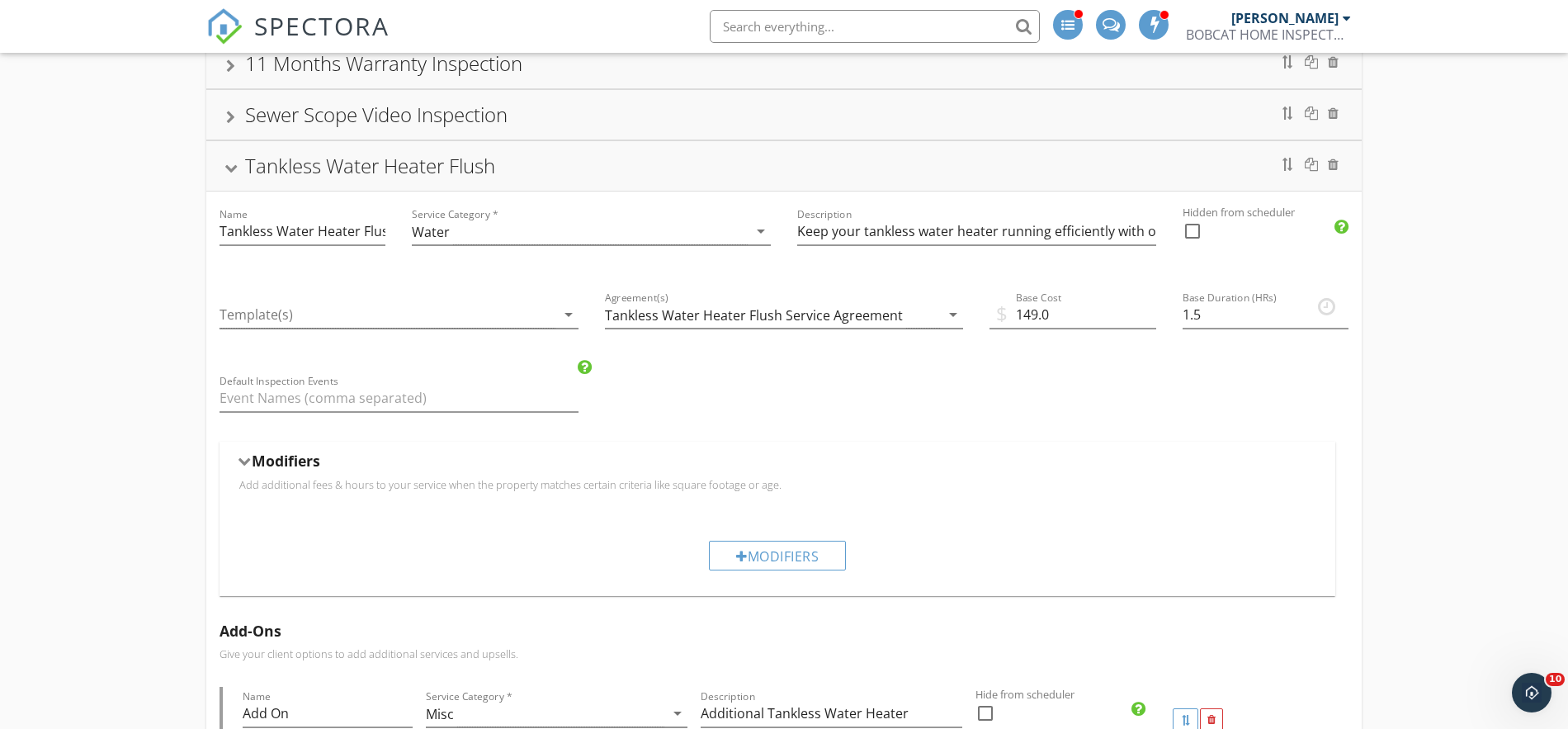
scroll to position [235, 0]
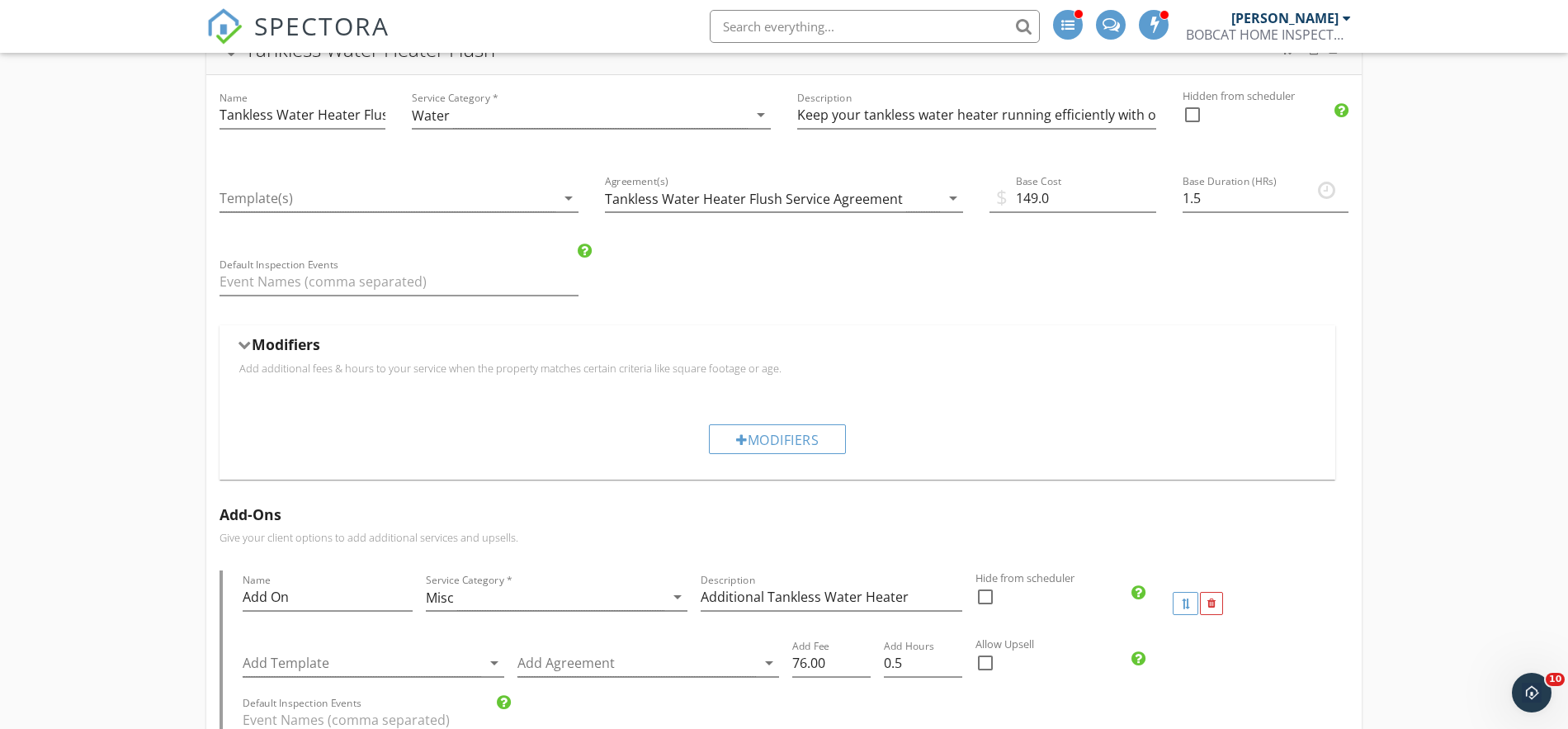
scroll to position [550, 0]
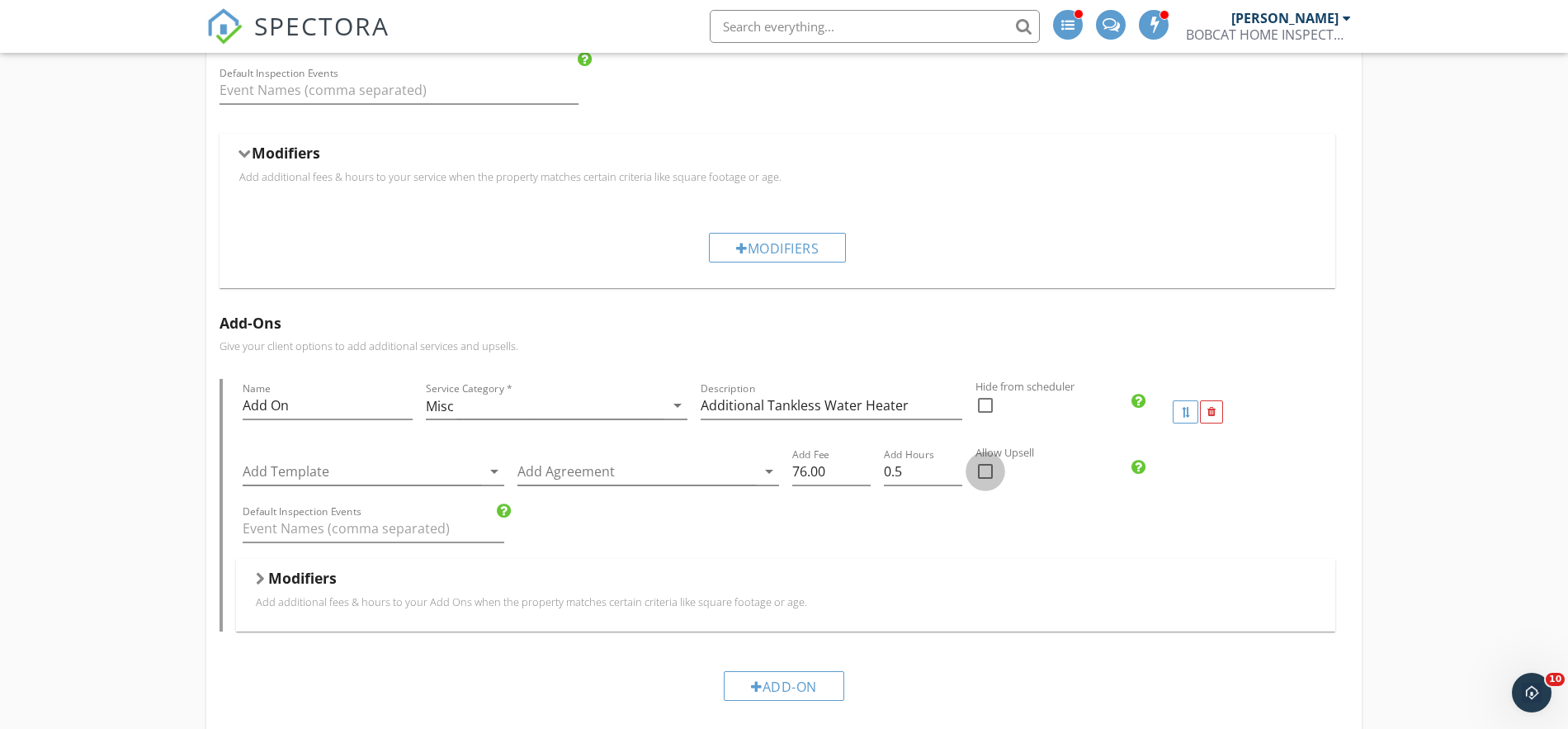
click at [987, 470] on div at bounding box center [985, 471] width 28 height 28
checkbox input "true"
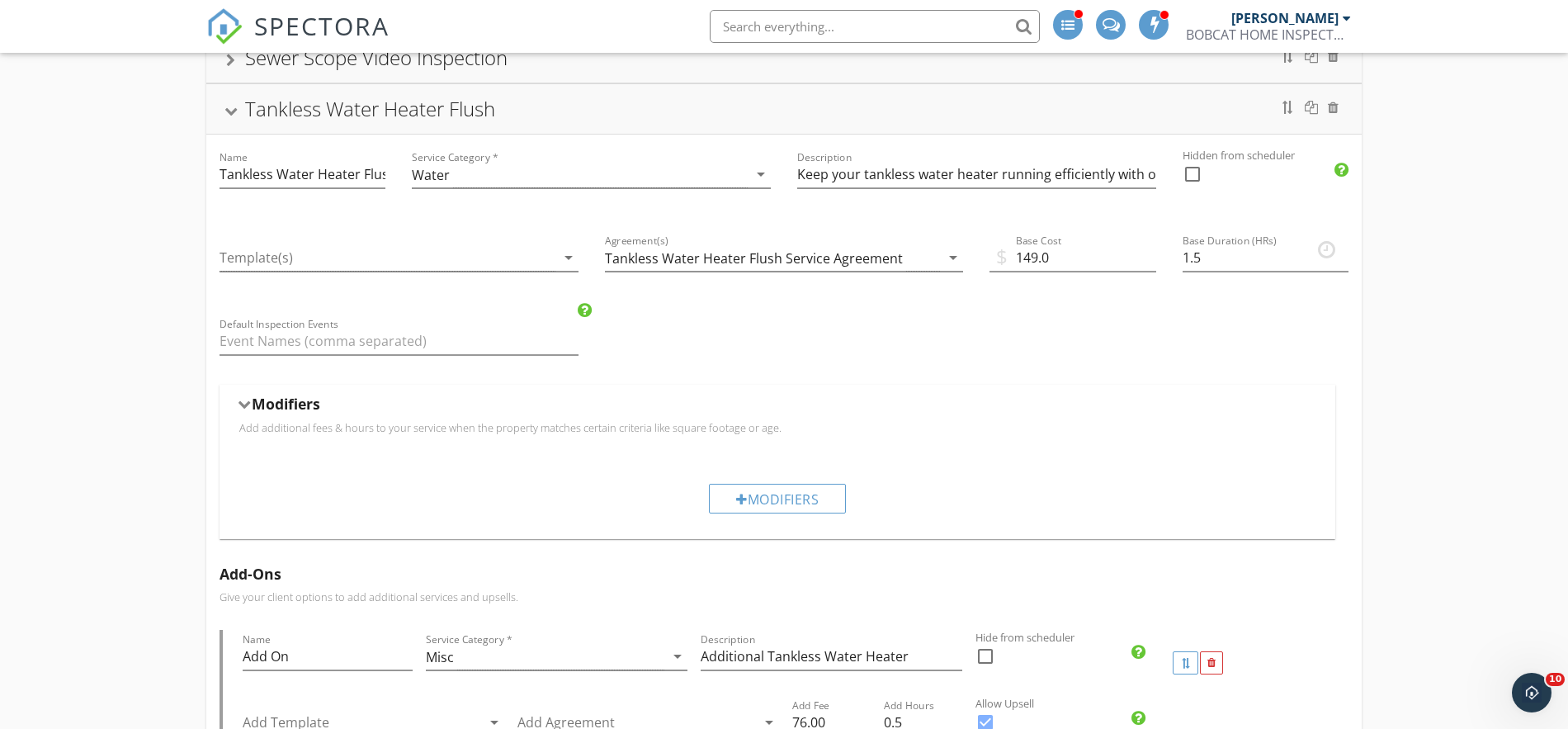
scroll to position [0, 0]
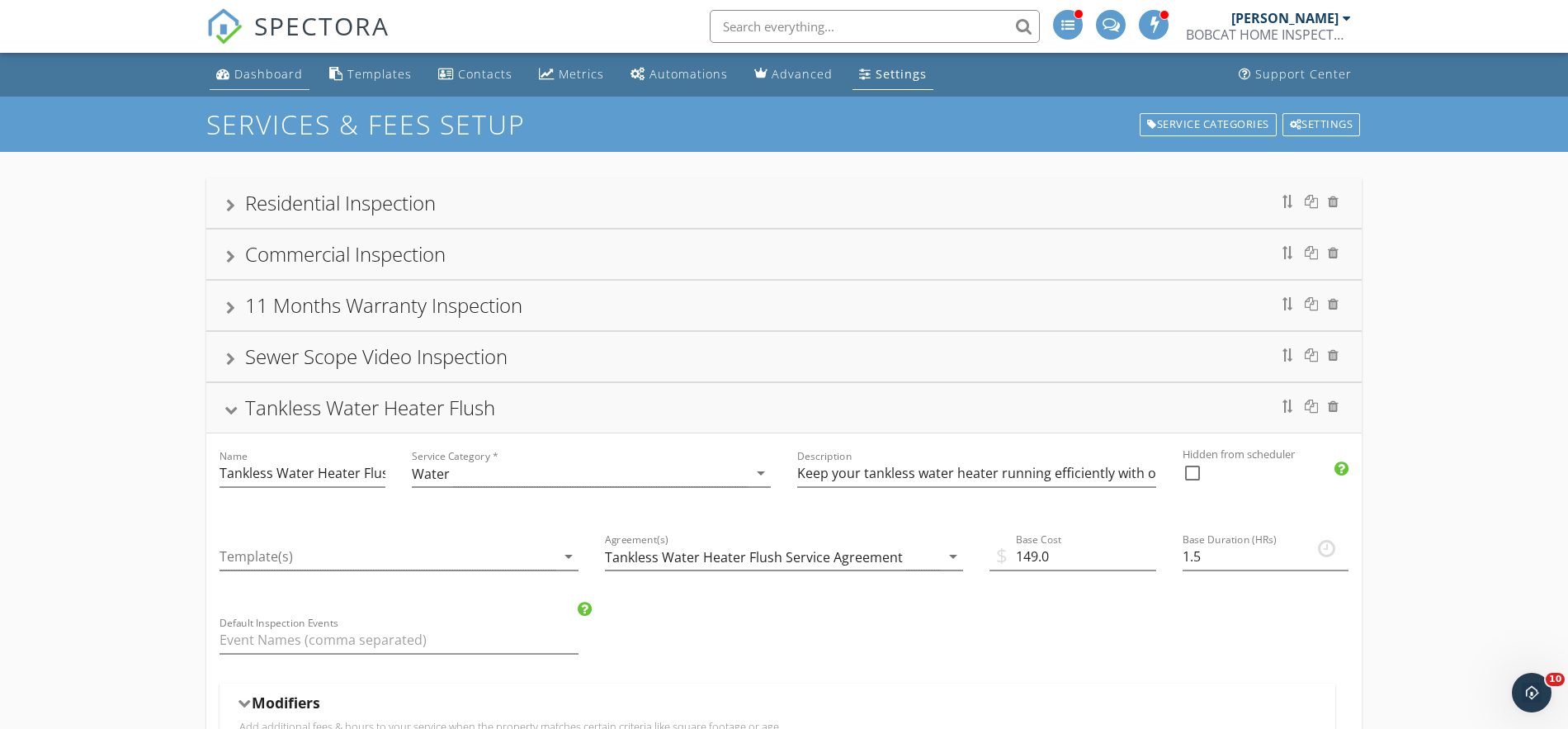
click at [280, 75] on div "Dashboard" at bounding box center [269, 74] width 69 height 16
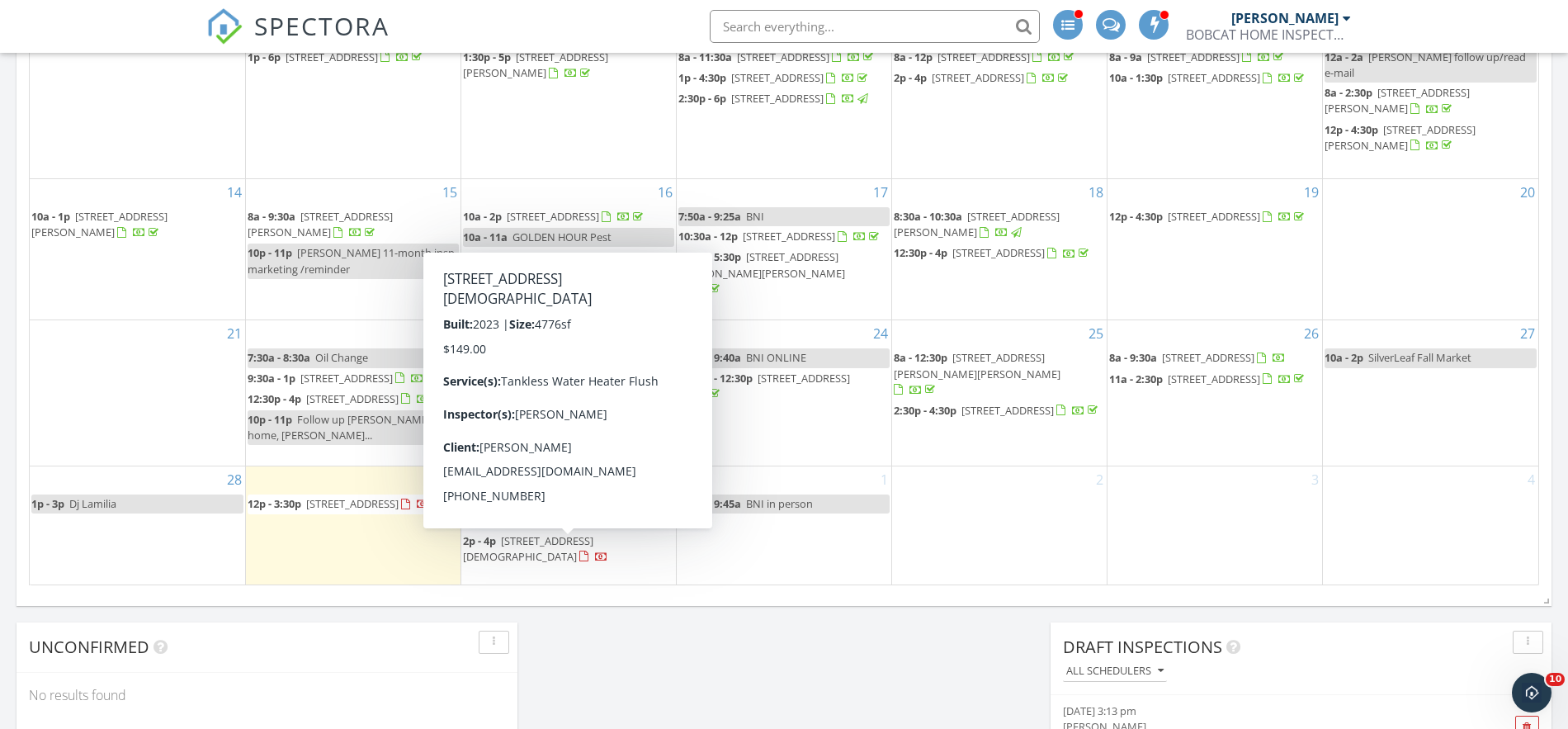
scroll to position [1086, 0]
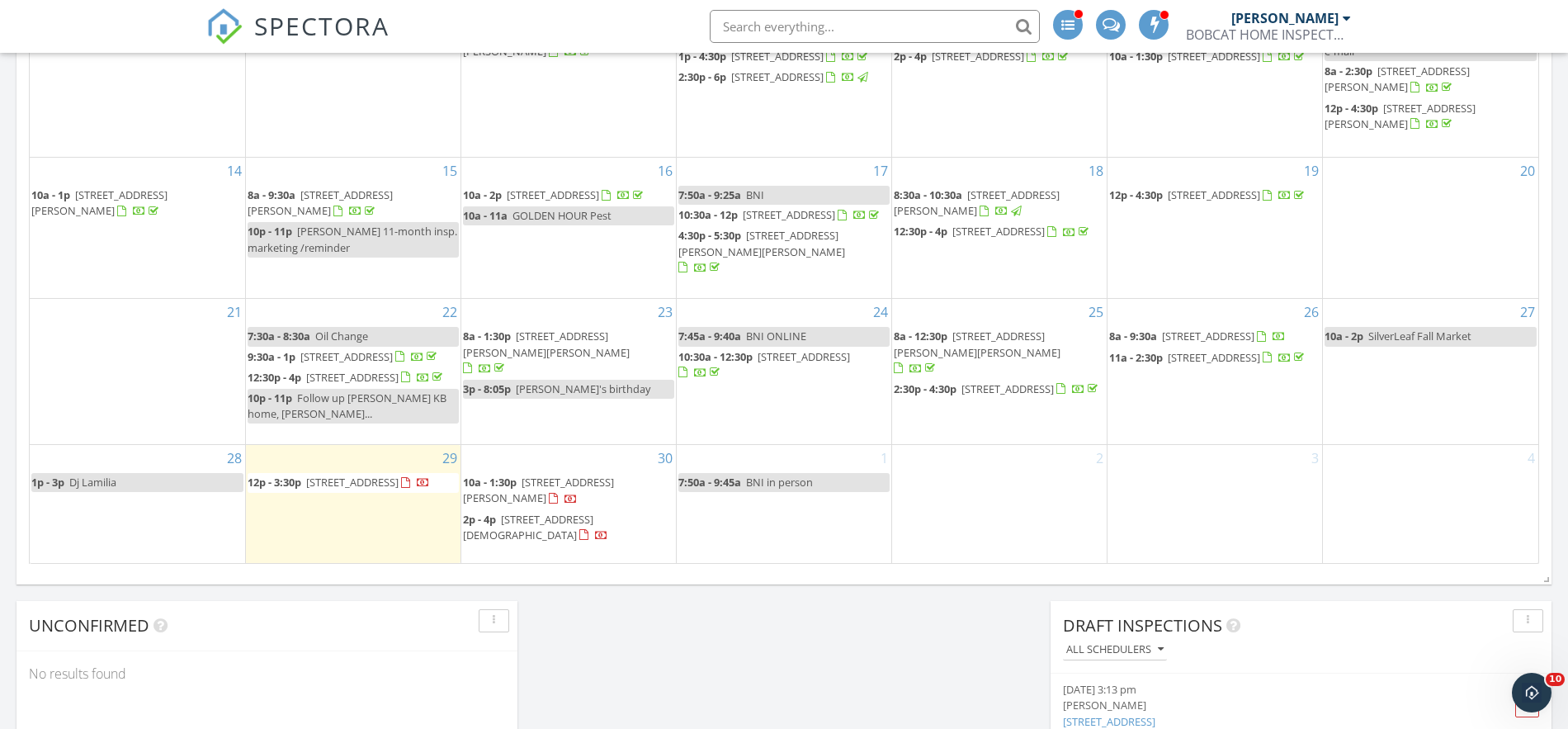
click at [354, 491] on span "12p - 3:30p [STREET_ADDRESS]" at bounding box center [338, 483] width 182 height 17
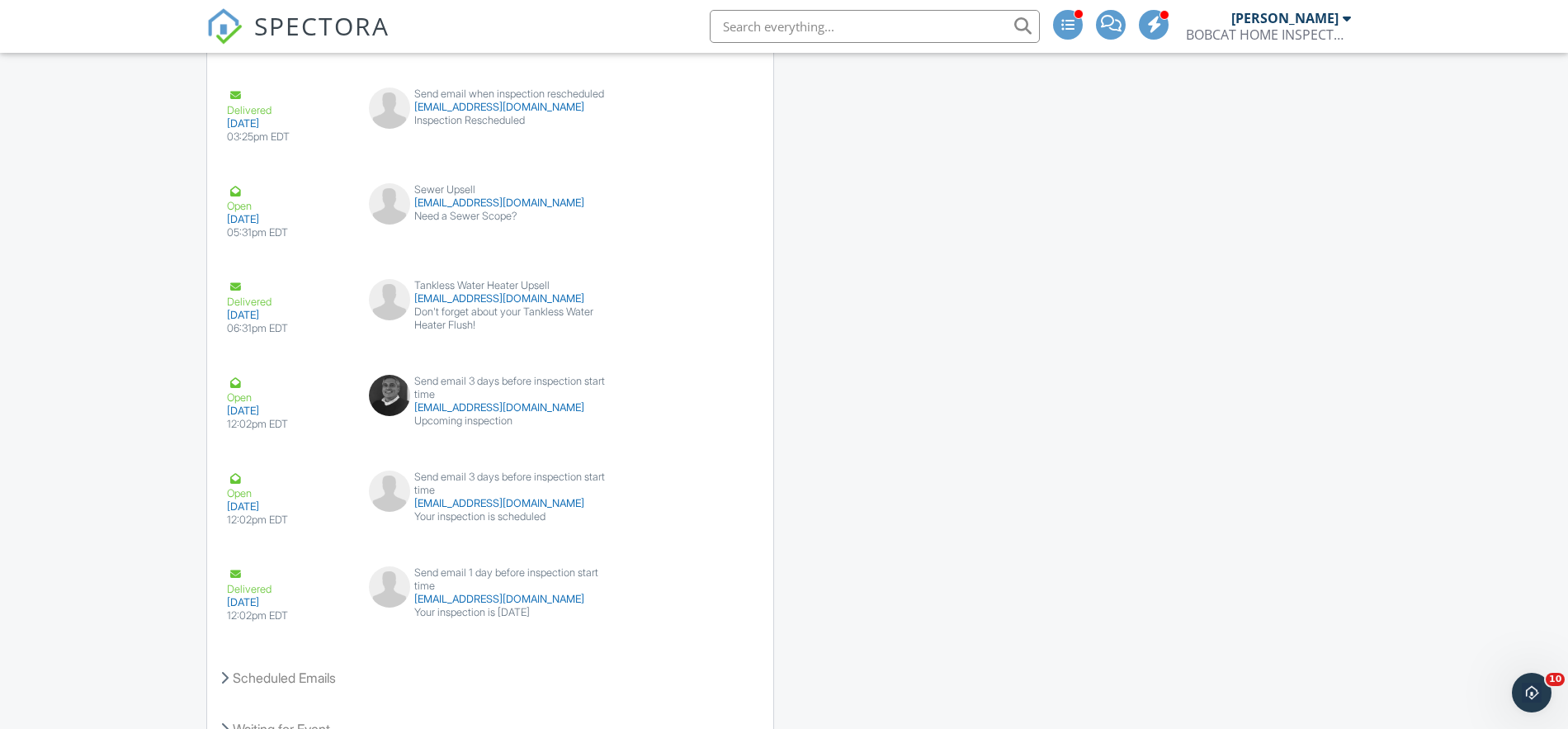
scroll to position [2955, 0]
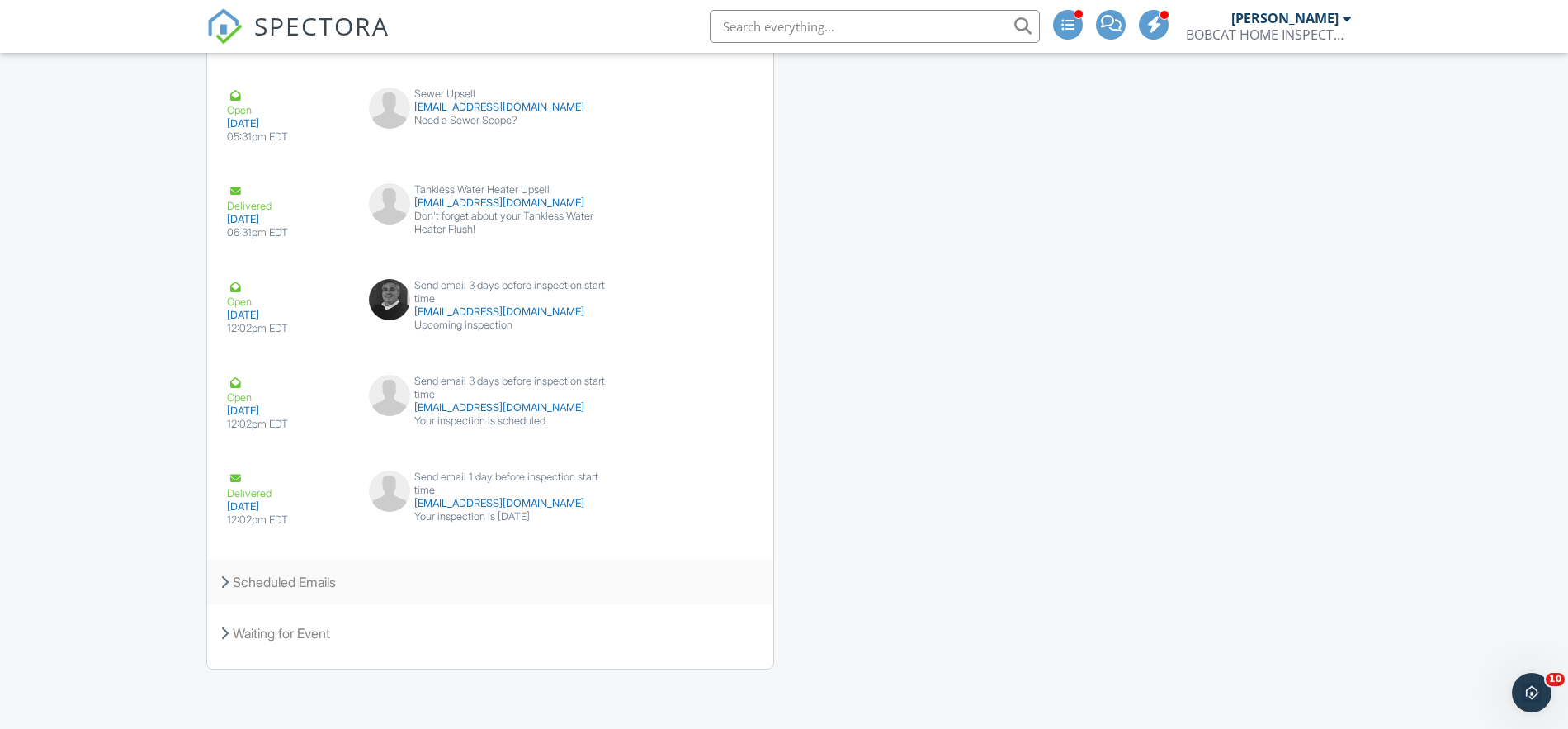
click at [339, 590] on div "Scheduled Emails" at bounding box center [490, 582] width 567 height 45
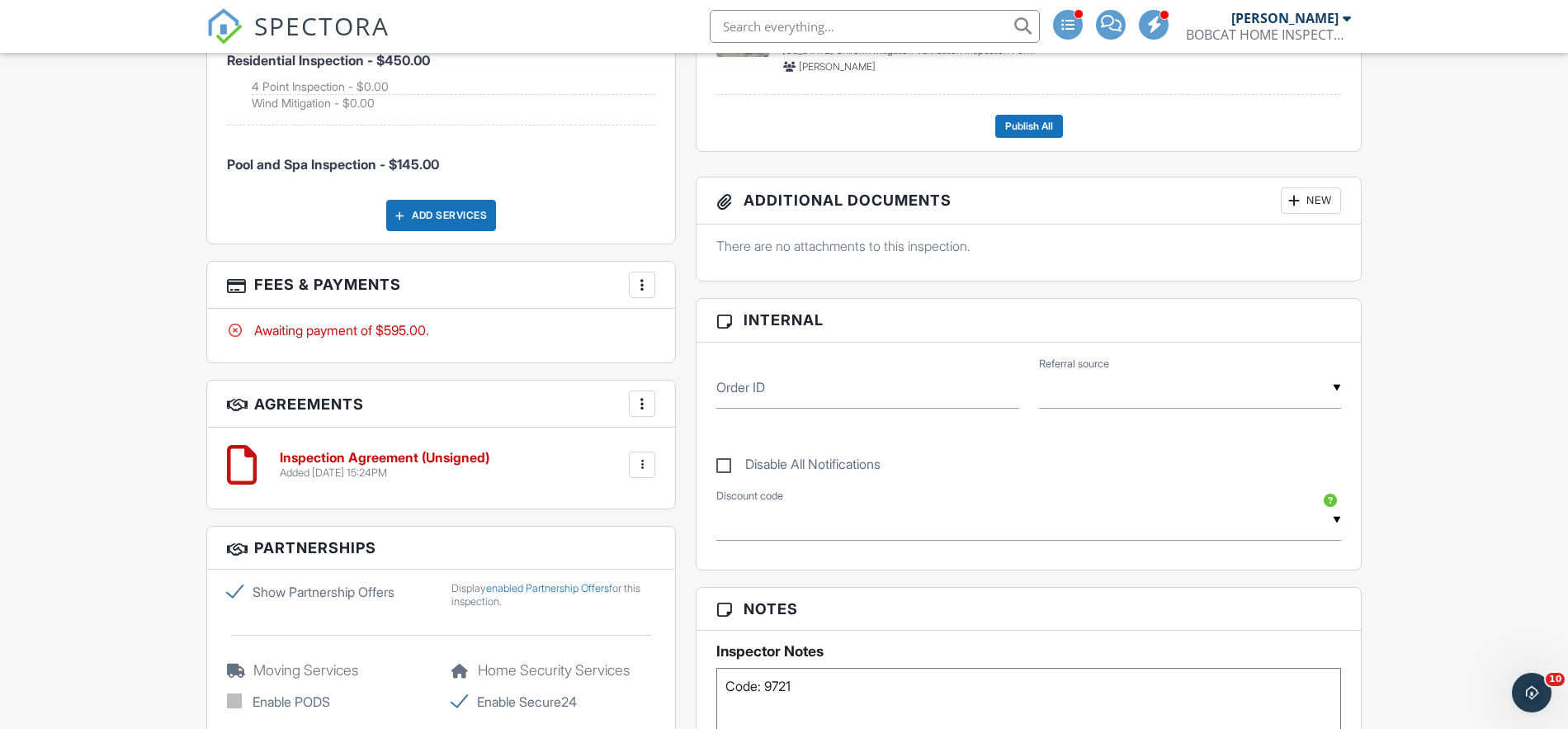
scroll to position [0, 0]
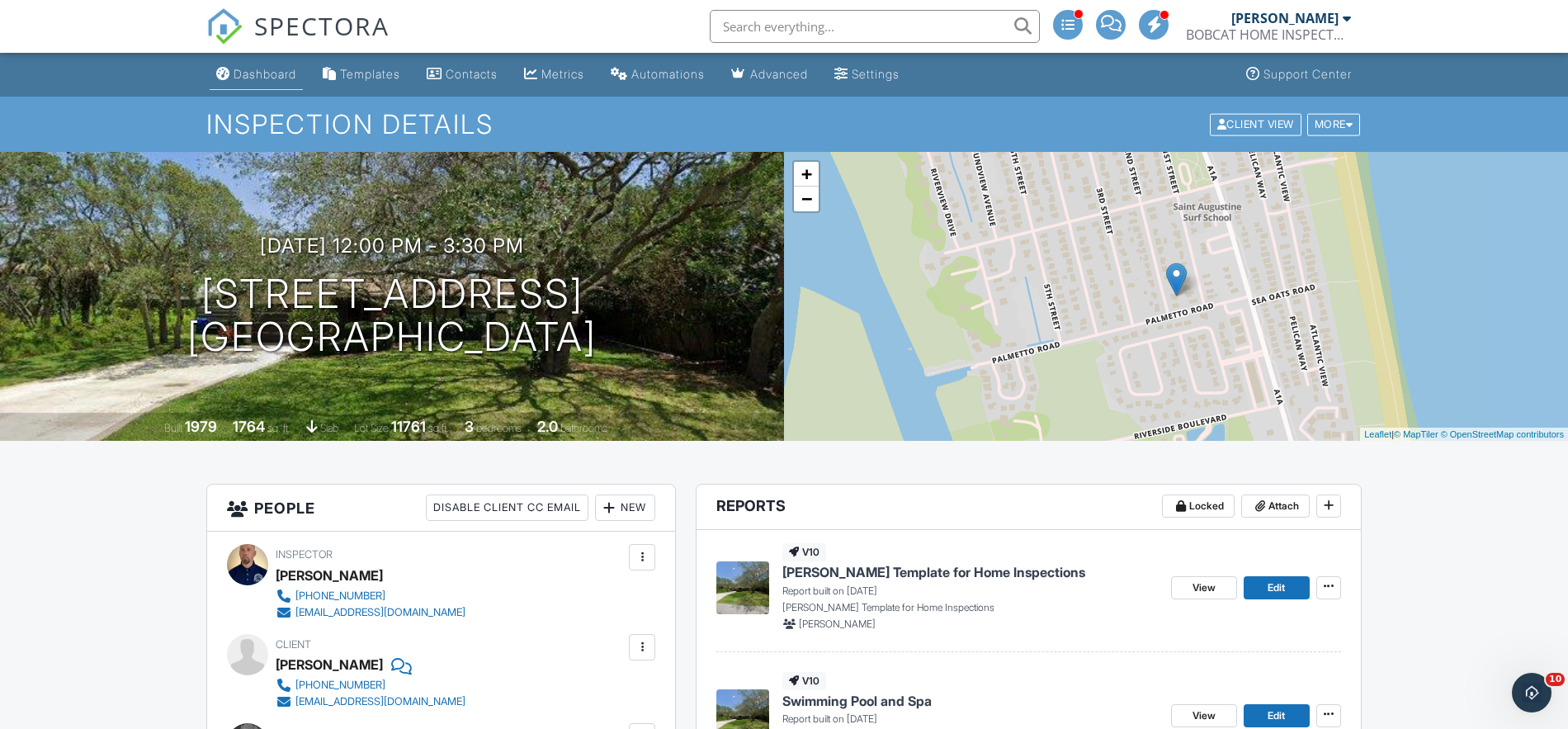
click at [269, 70] on div "Dashboard" at bounding box center [264, 74] width 63 height 14
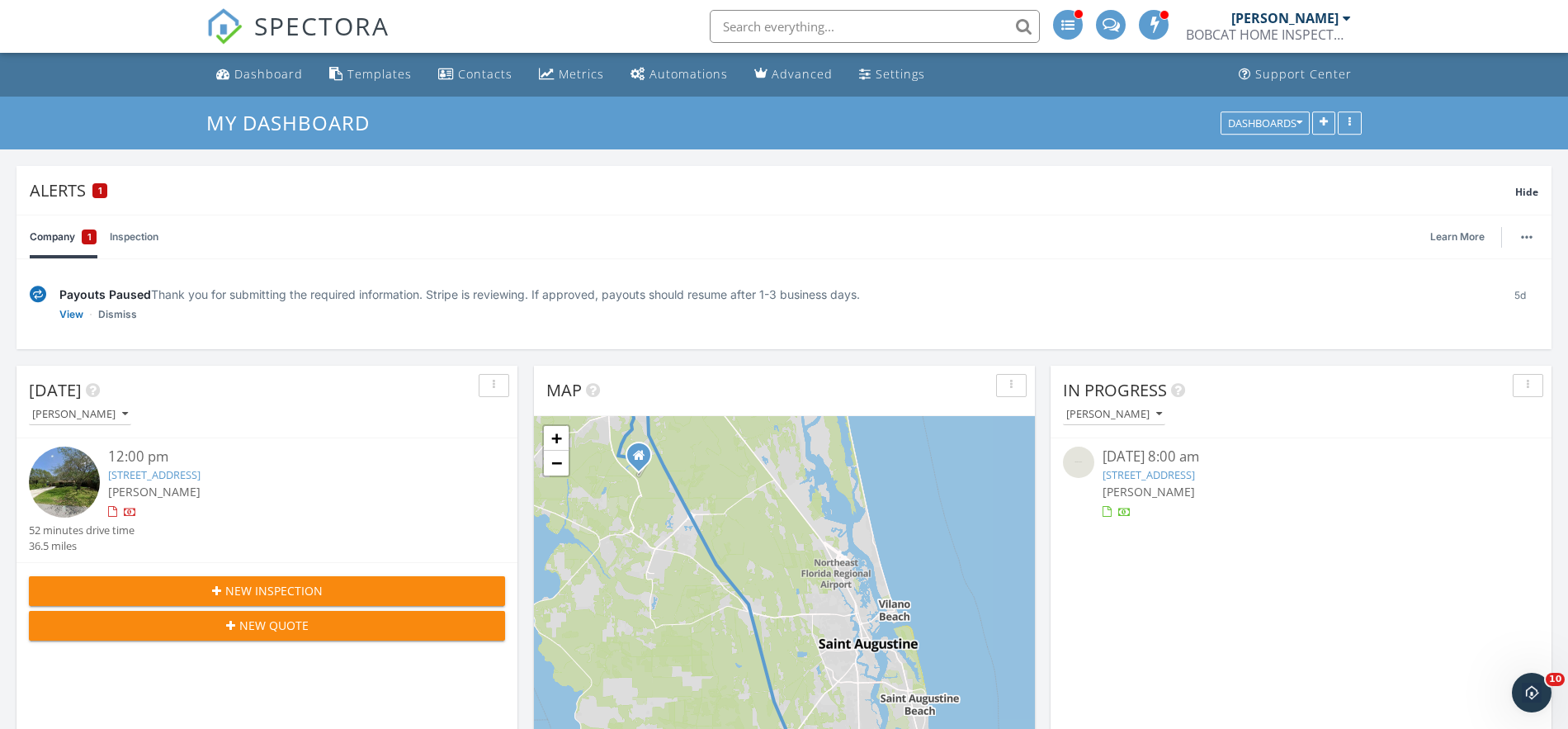
click at [293, 29] on span "SPECTORA" at bounding box center [321, 25] width 135 height 34
click at [294, 30] on span "SPECTORA" at bounding box center [321, 25] width 135 height 34
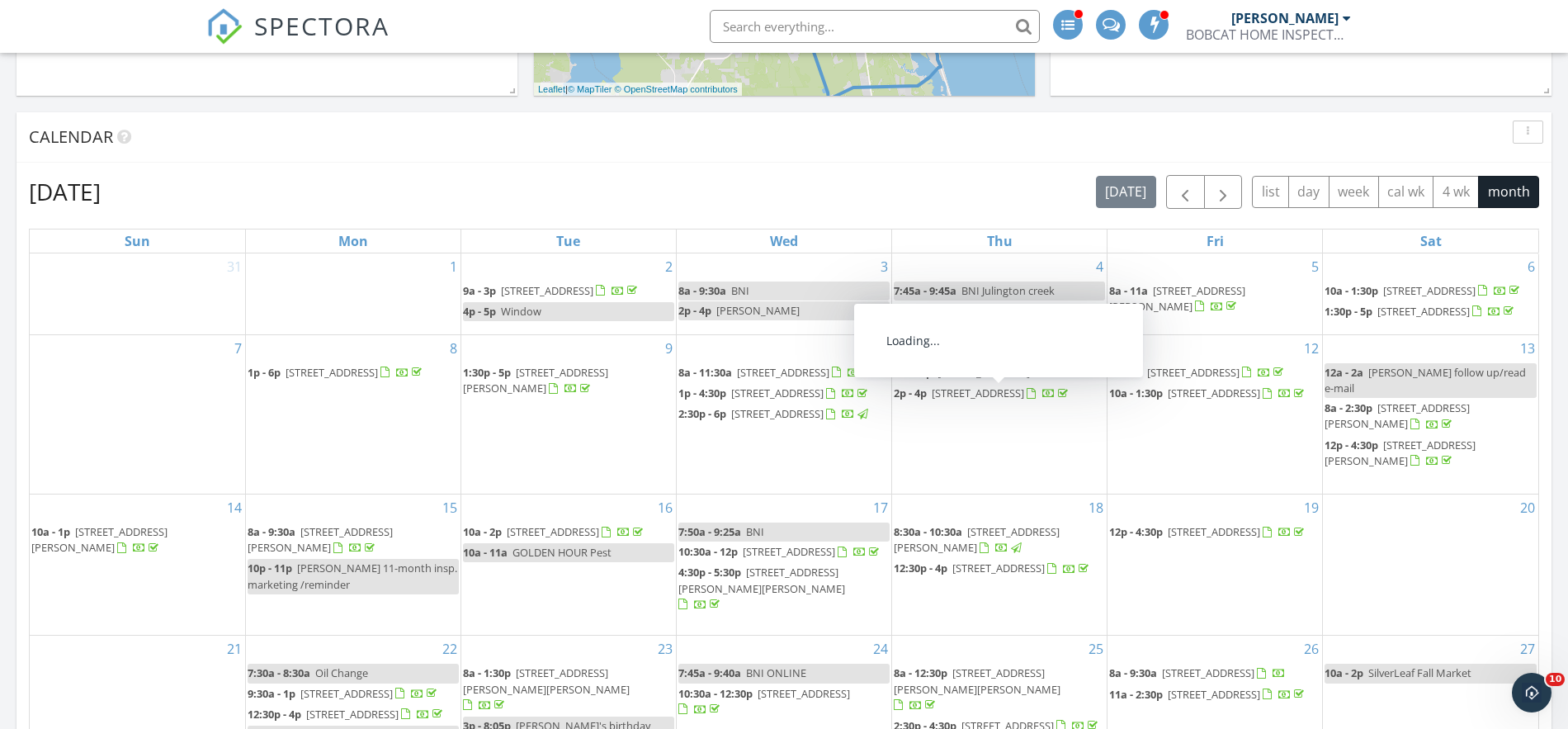
scroll to position [649, 0]
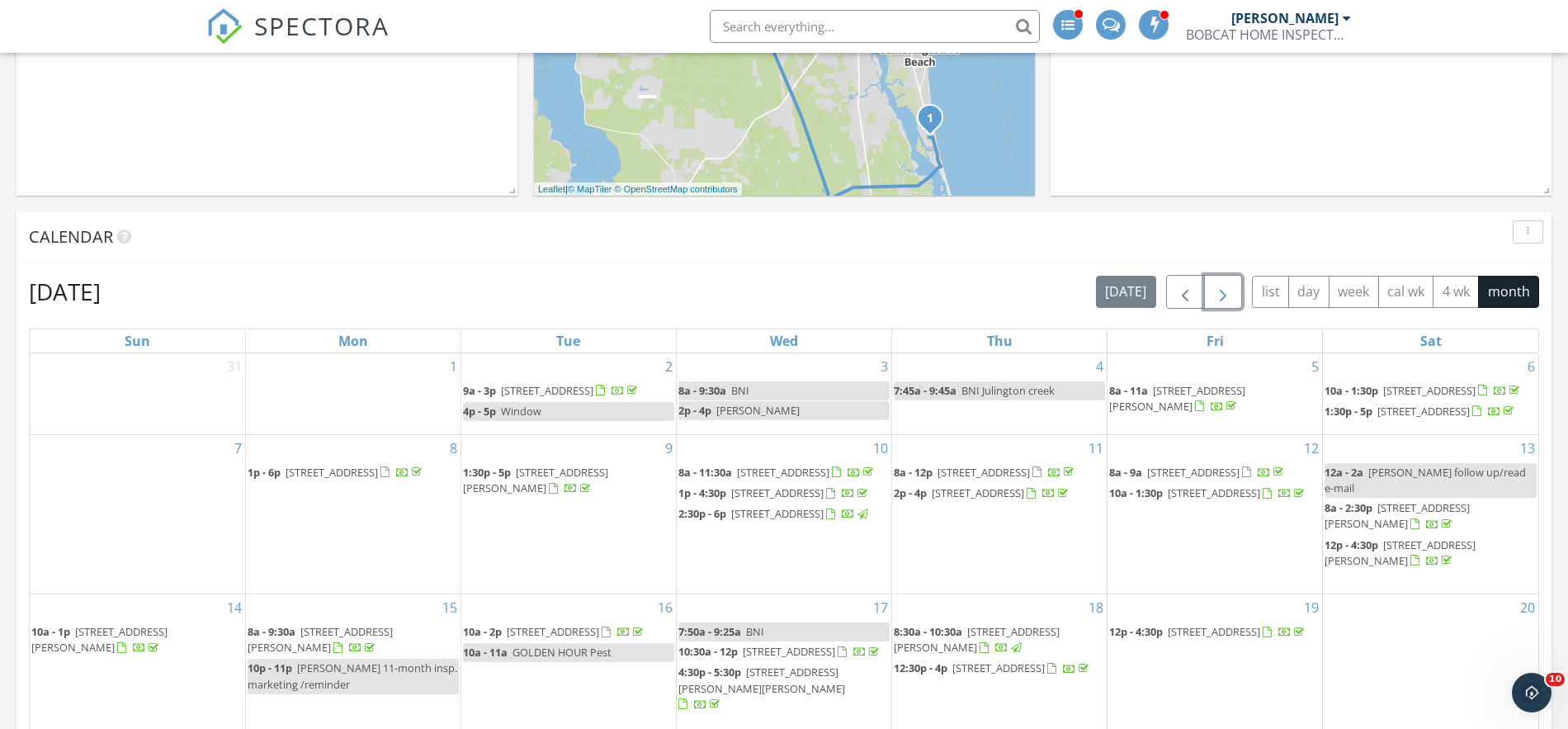
click at [1225, 295] on span "button" at bounding box center [1223, 292] width 20 height 20
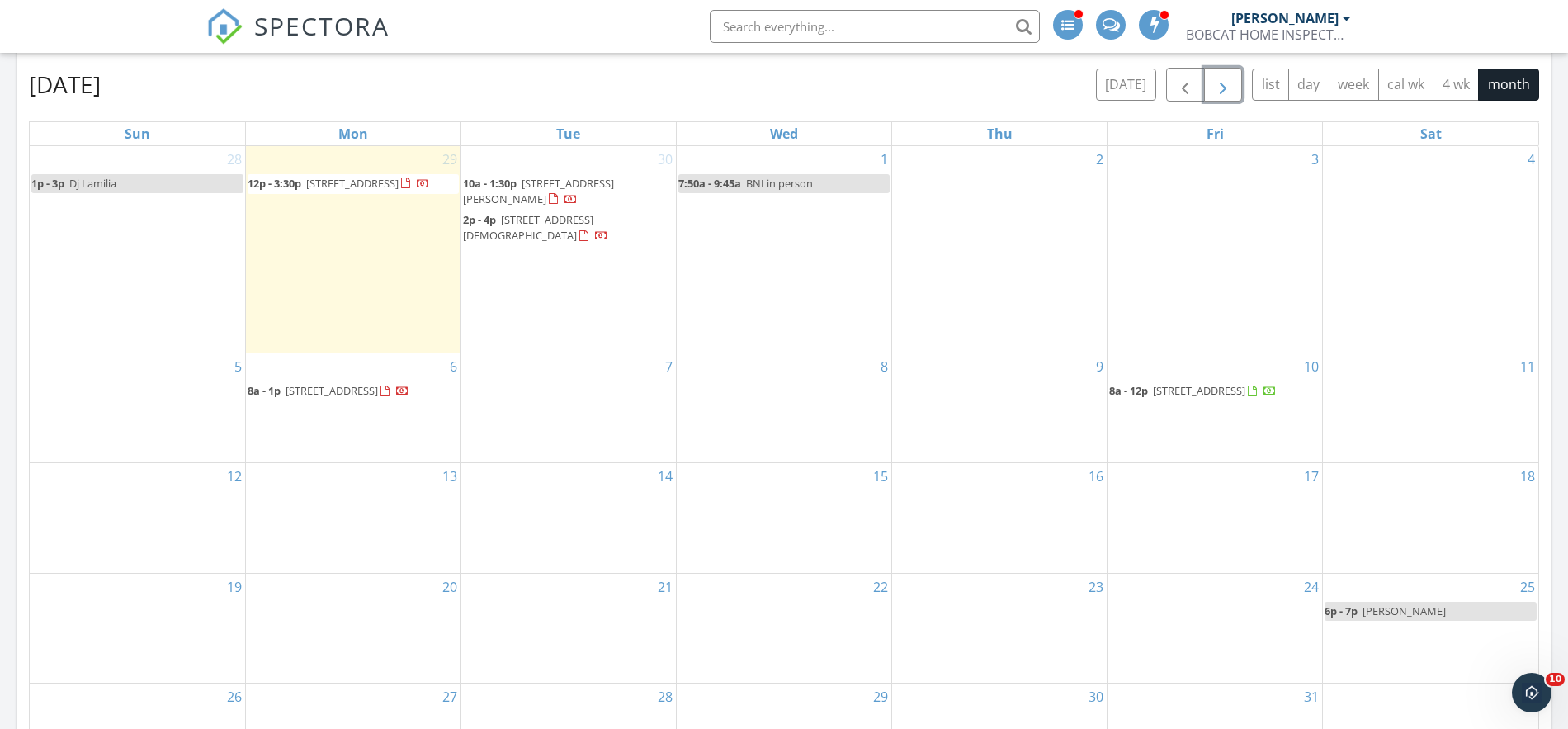
scroll to position [833, 0]
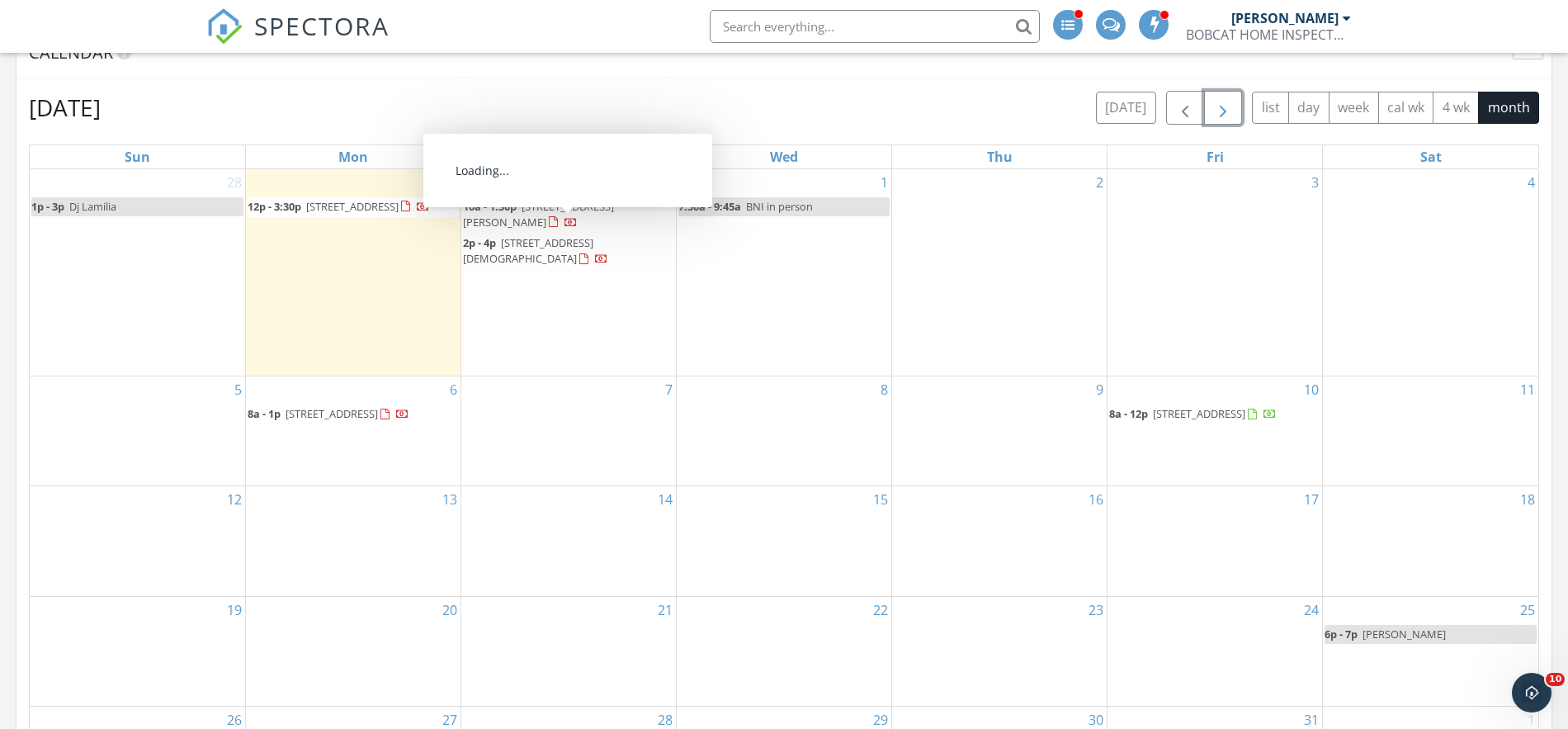
click at [540, 235] on span "85 Maple Crk Ln, St. Augustine 32092" at bounding box center [528, 250] width 130 height 30
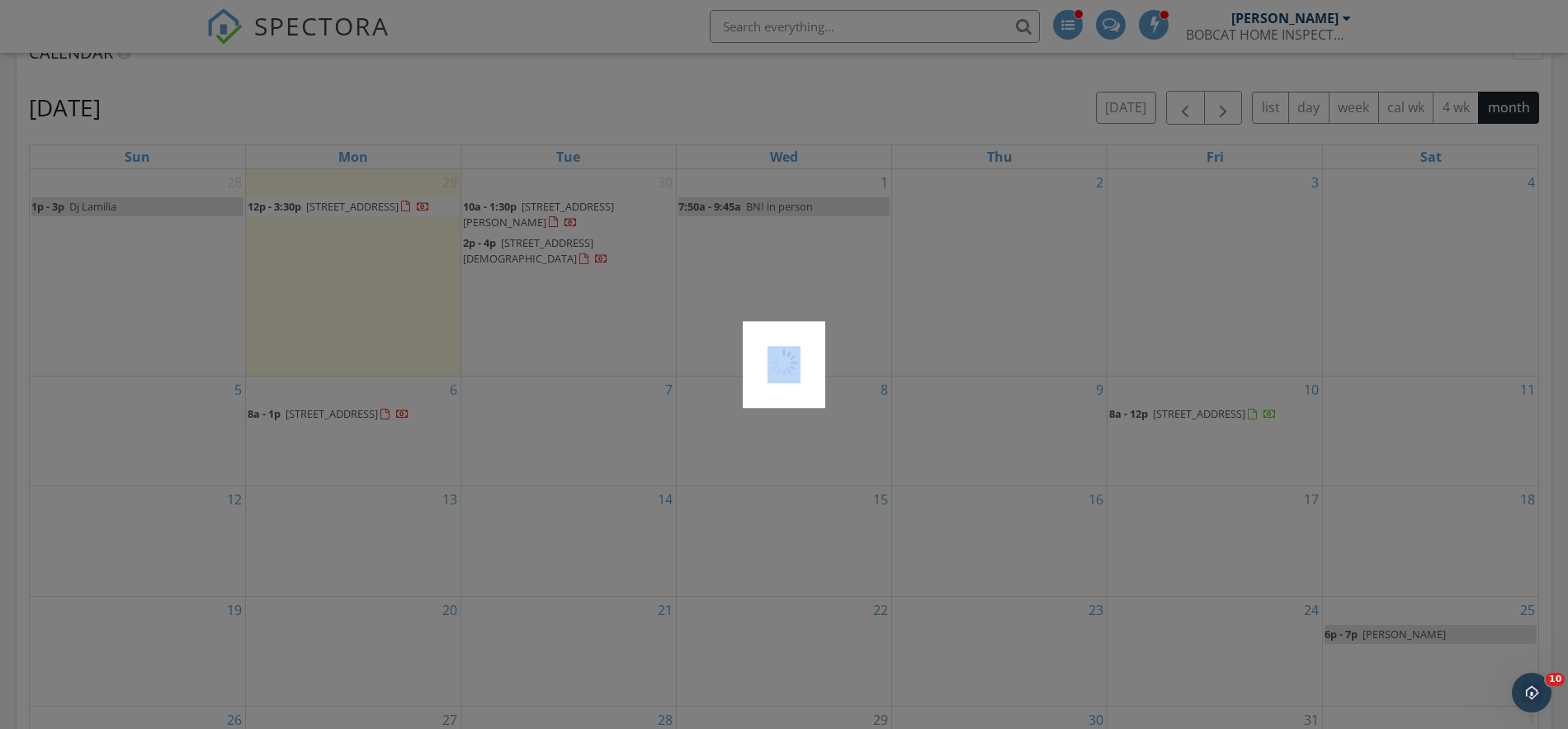
click at [540, 231] on div at bounding box center [784, 364] width 1568 height 729
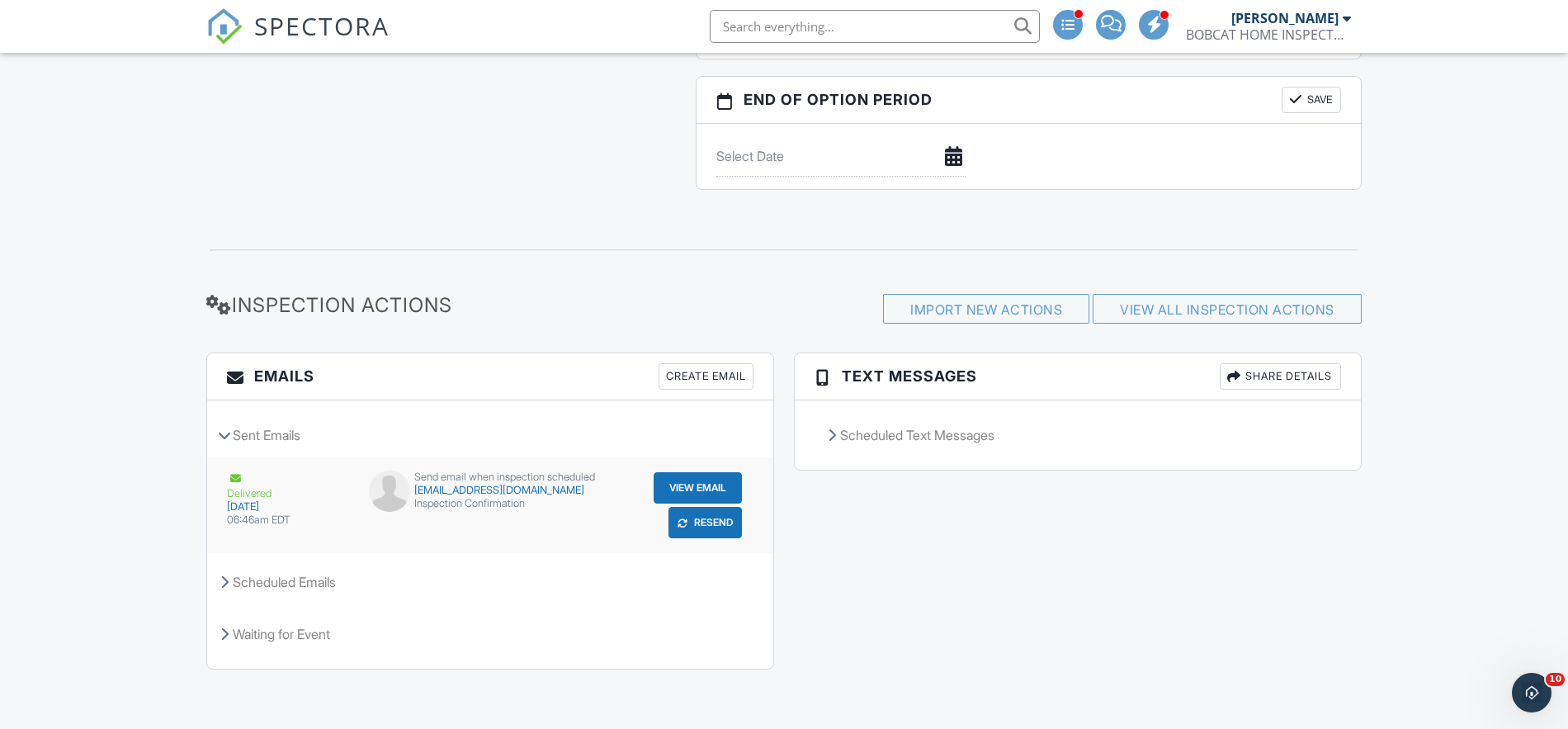
click at [677, 487] on button "View Email" at bounding box center [698, 487] width 88 height 31
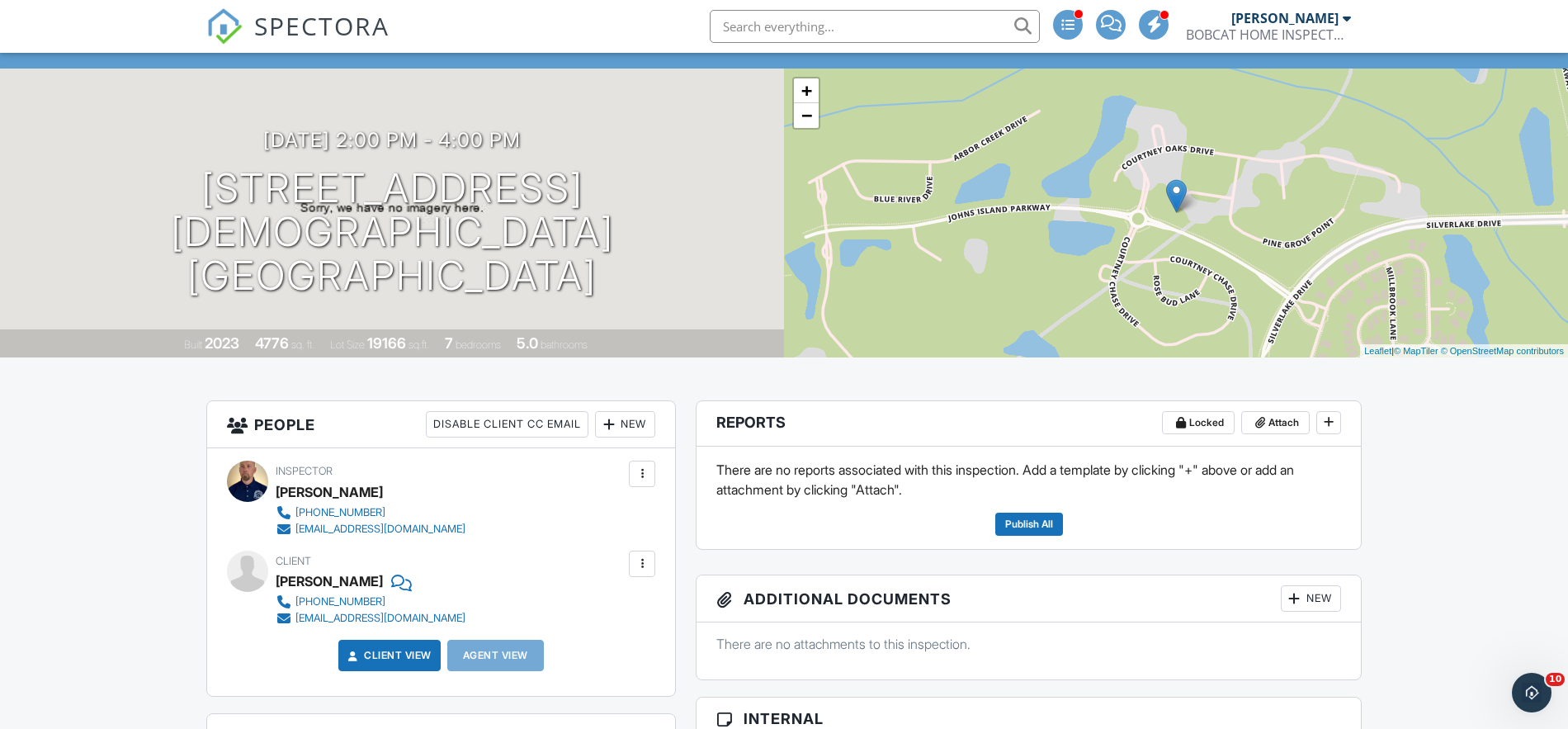
scroll to position [106, 0]
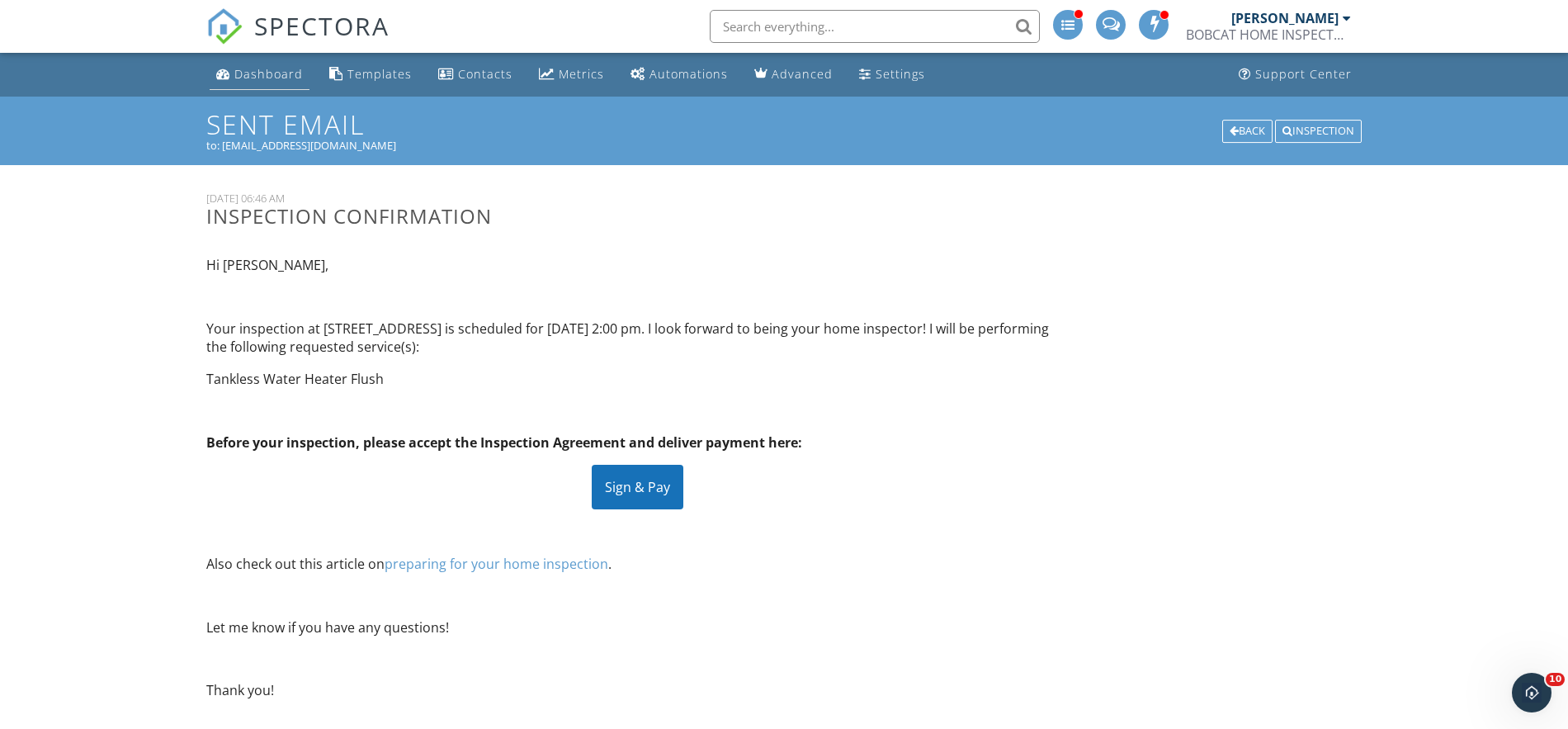
click at [282, 72] on div "Dashboard" at bounding box center [269, 74] width 69 height 16
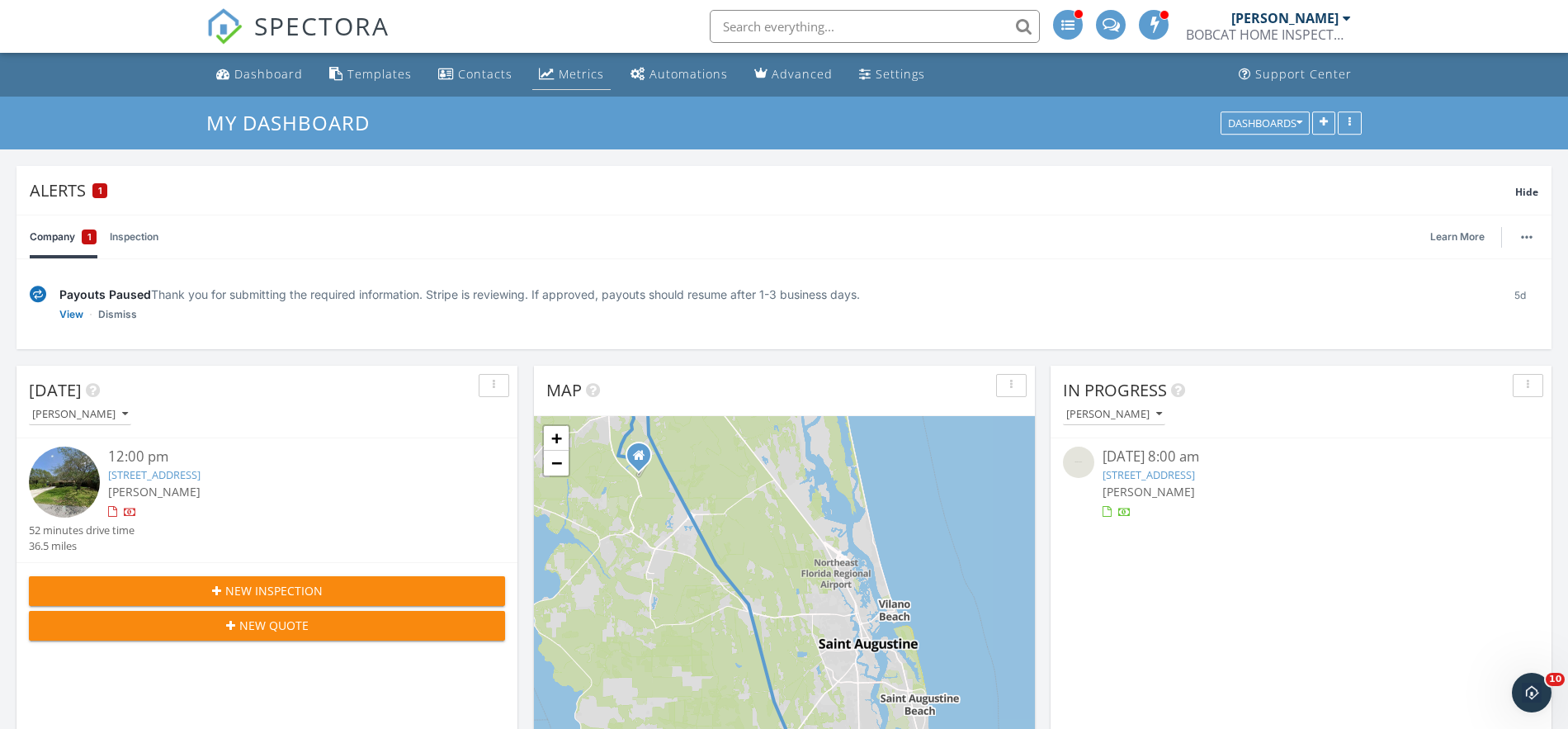
click at [579, 71] on div "Metrics" at bounding box center [582, 74] width 45 height 16
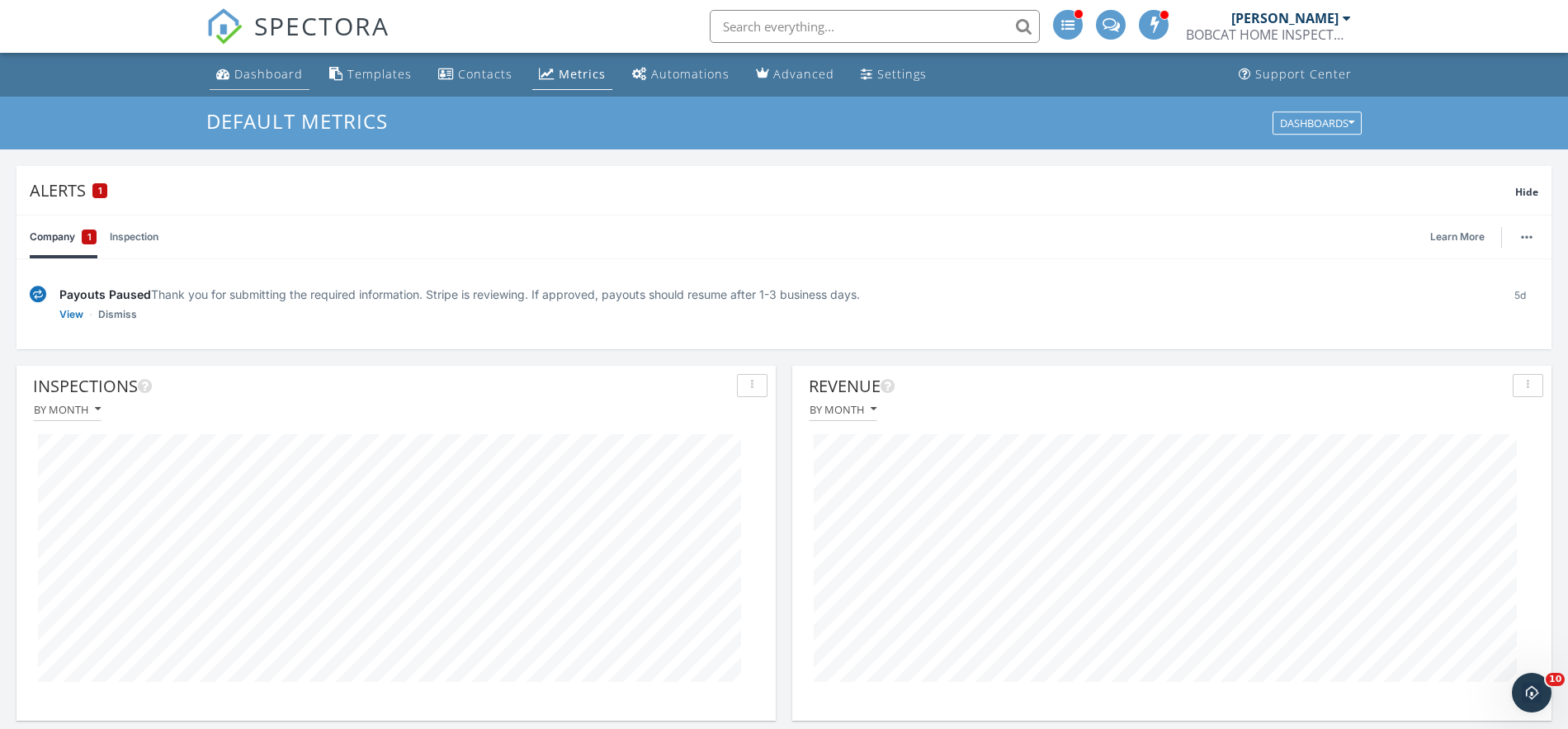
click at [280, 71] on div "Dashboard" at bounding box center [269, 74] width 69 height 16
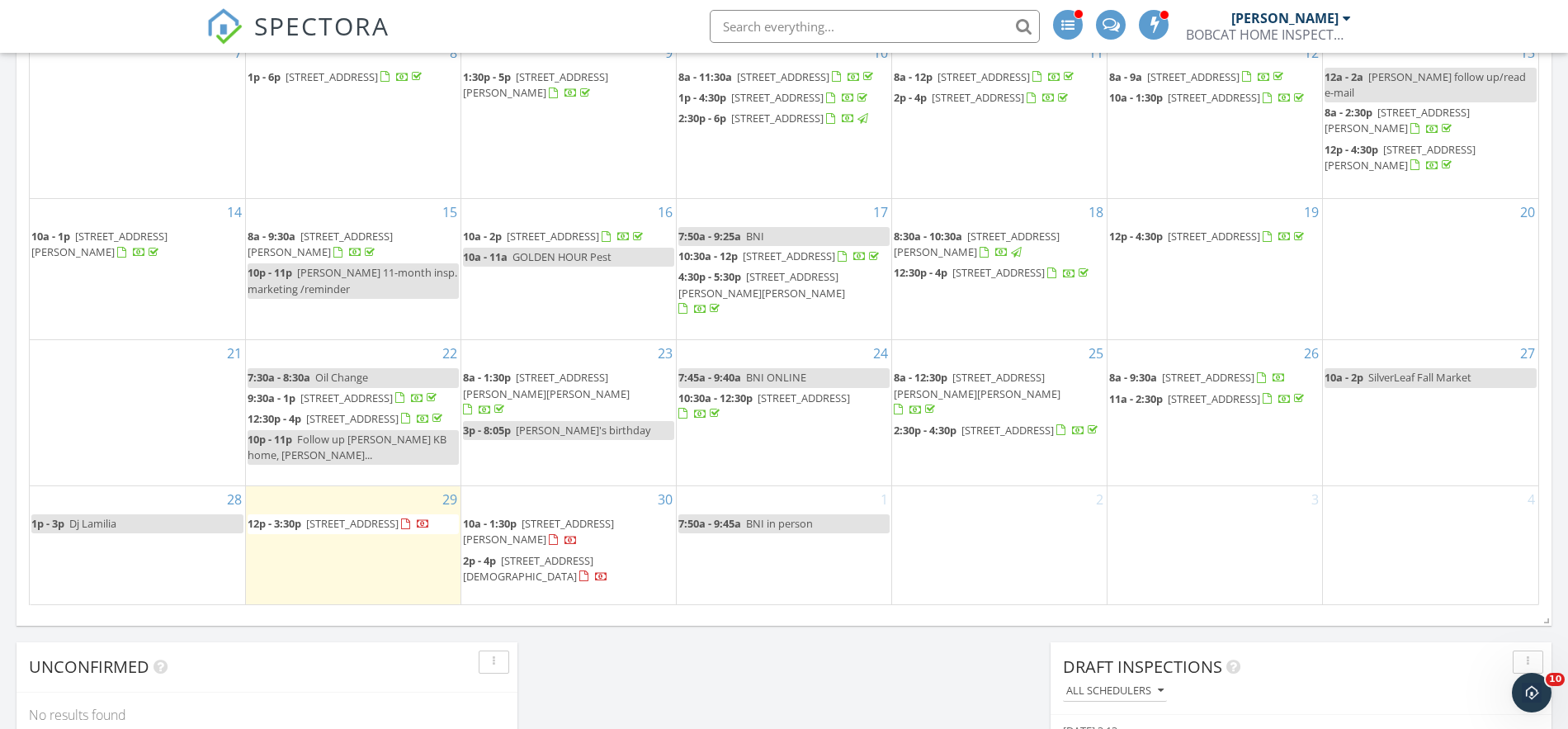
scroll to position [1041, 0]
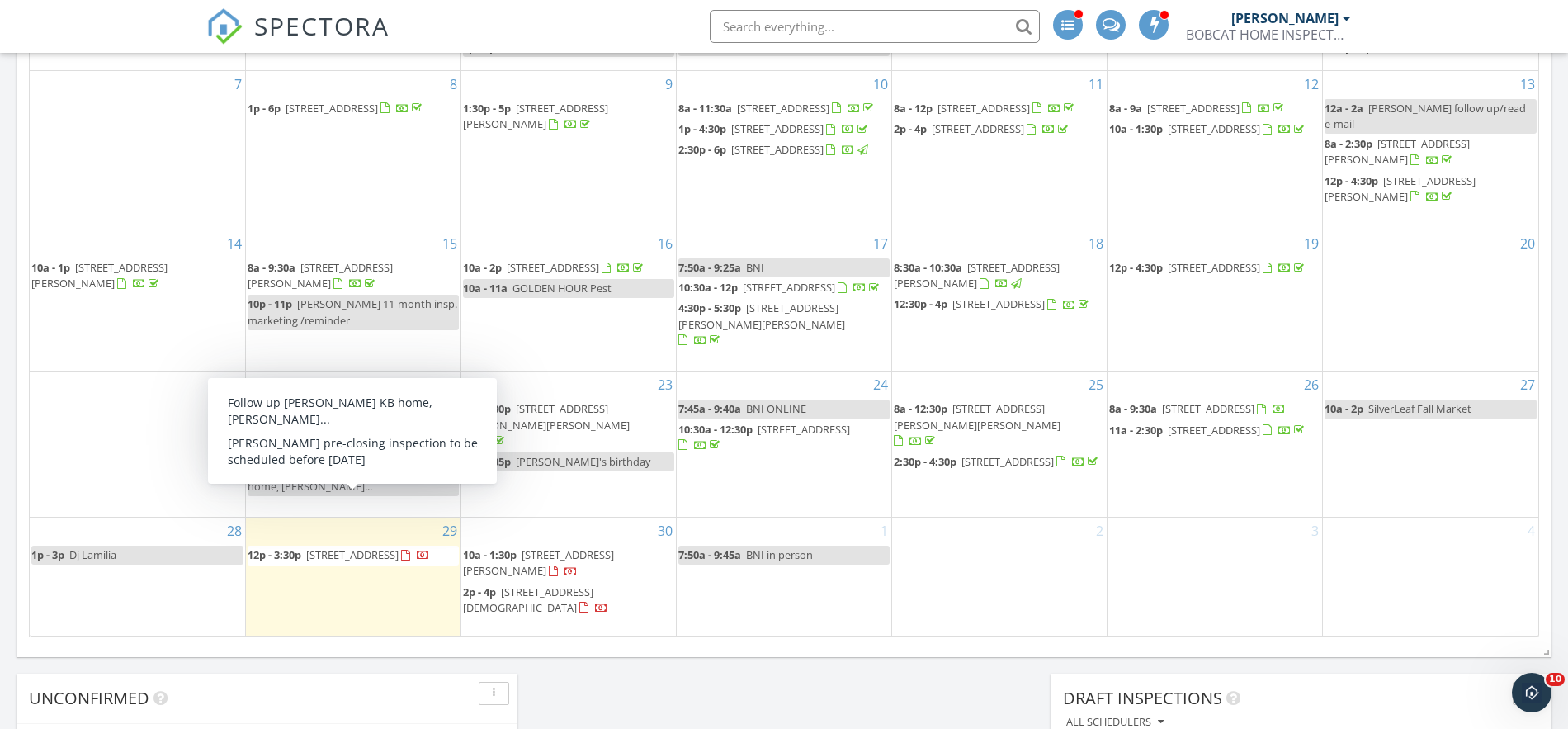
scroll to position [956, 0]
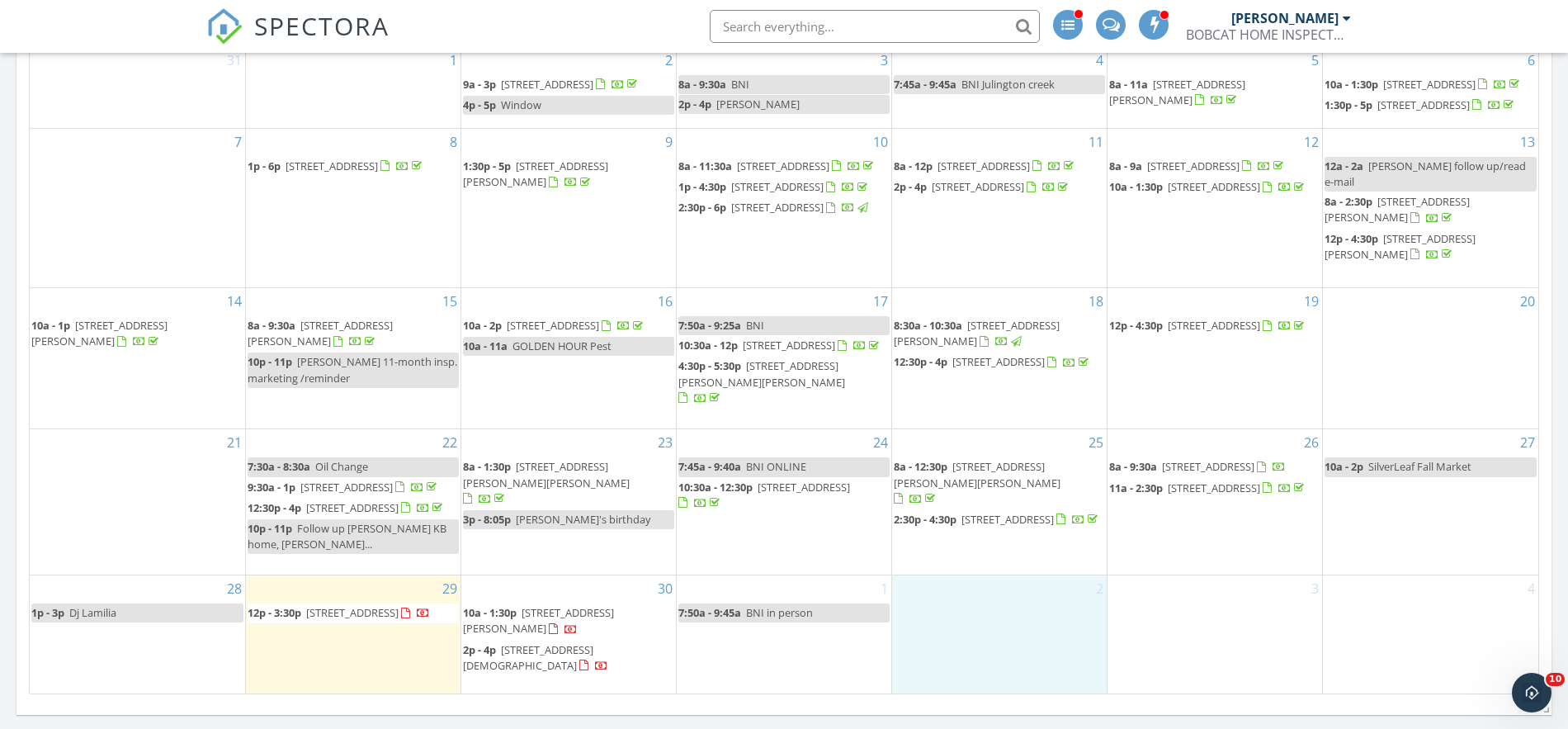
click at [996, 658] on div "2" at bounding box center [1000, 634] width 215 height 118
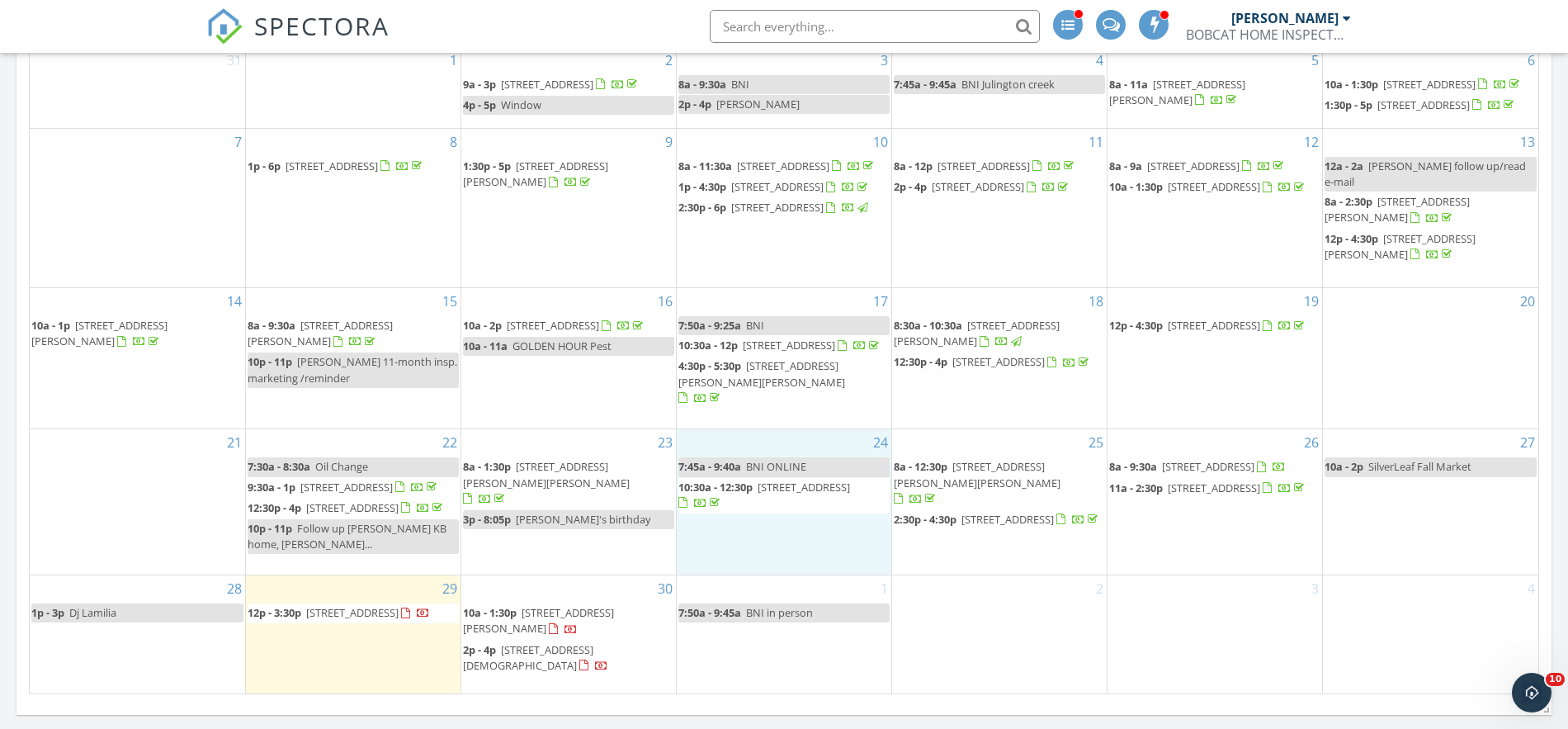
click at [830, 574] on div "24 7:45a - 9:40a BNI ONLINE 10:30a - 12:30p 4300 S Beach Pkwy 3318, Jacksonvill…" at bounding box center [784, 501] width 215 height 145
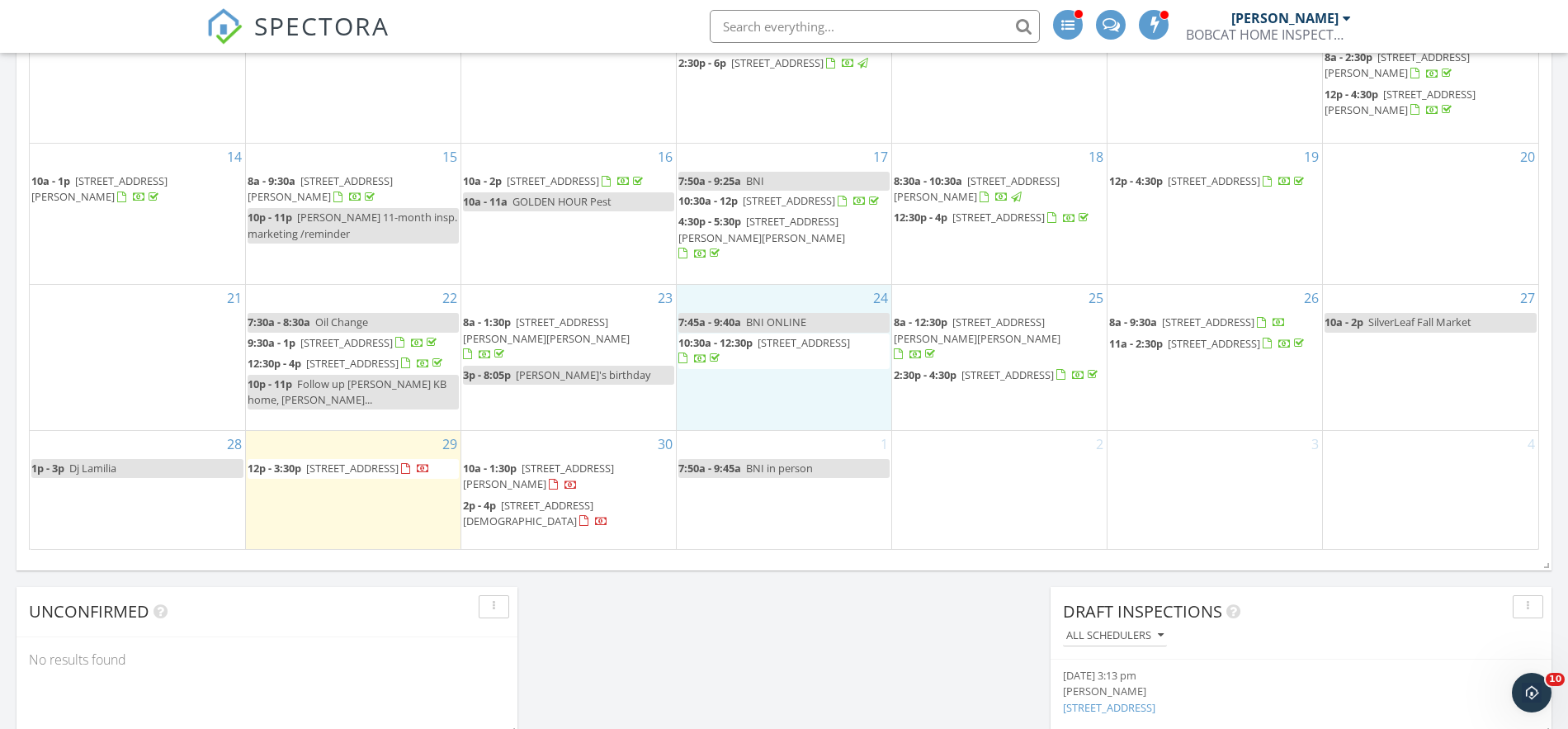
scroll to position [1504, 1569]
click at [394, 479] on div "29 12p - 3:30p 5494 2nd St, St. Augustine 32080" at bounding box center [353, 490] width 215 height 118
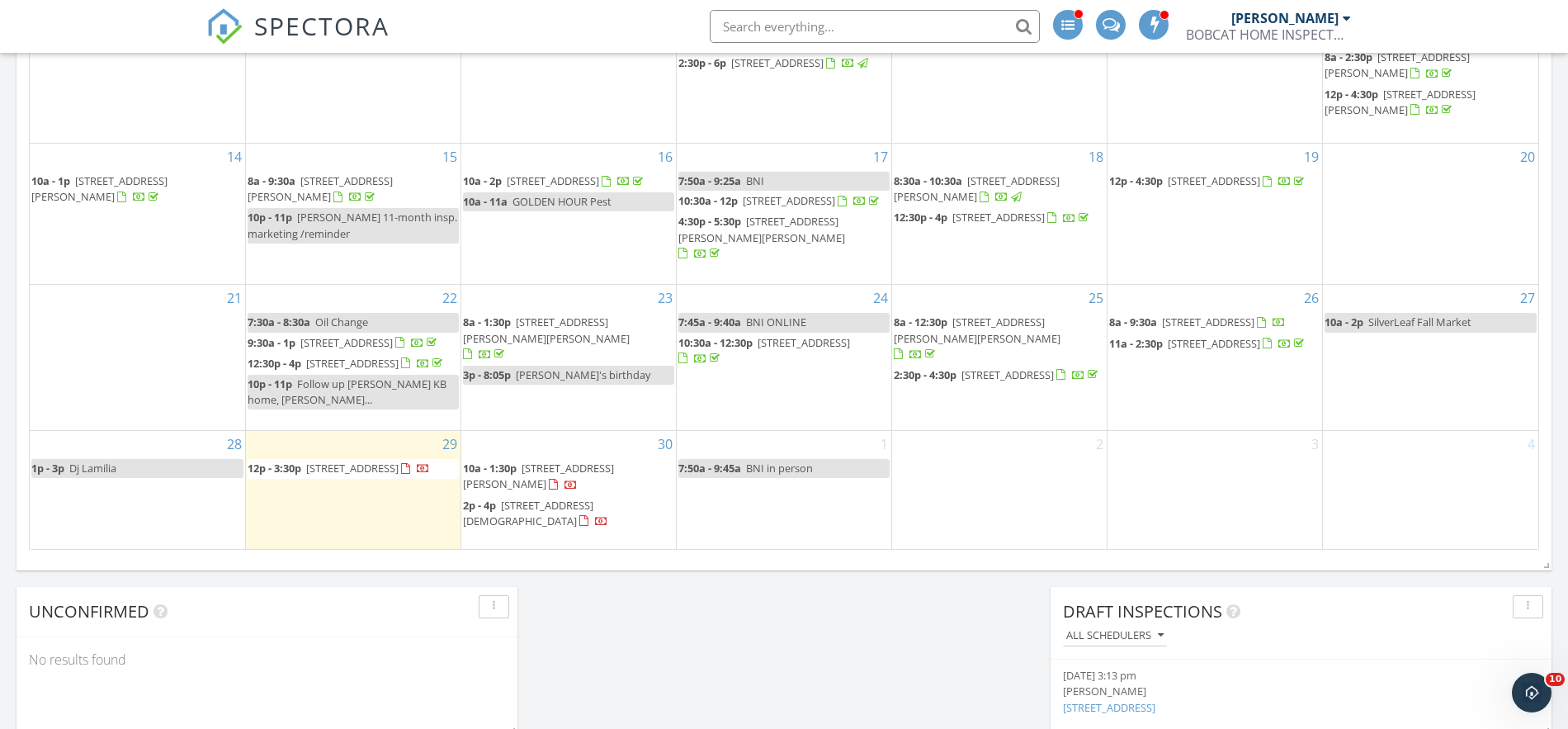
click at [399, 475] on span "[STREET_ADDRESS]" at bounding box center [353, 469] width 92 height 15
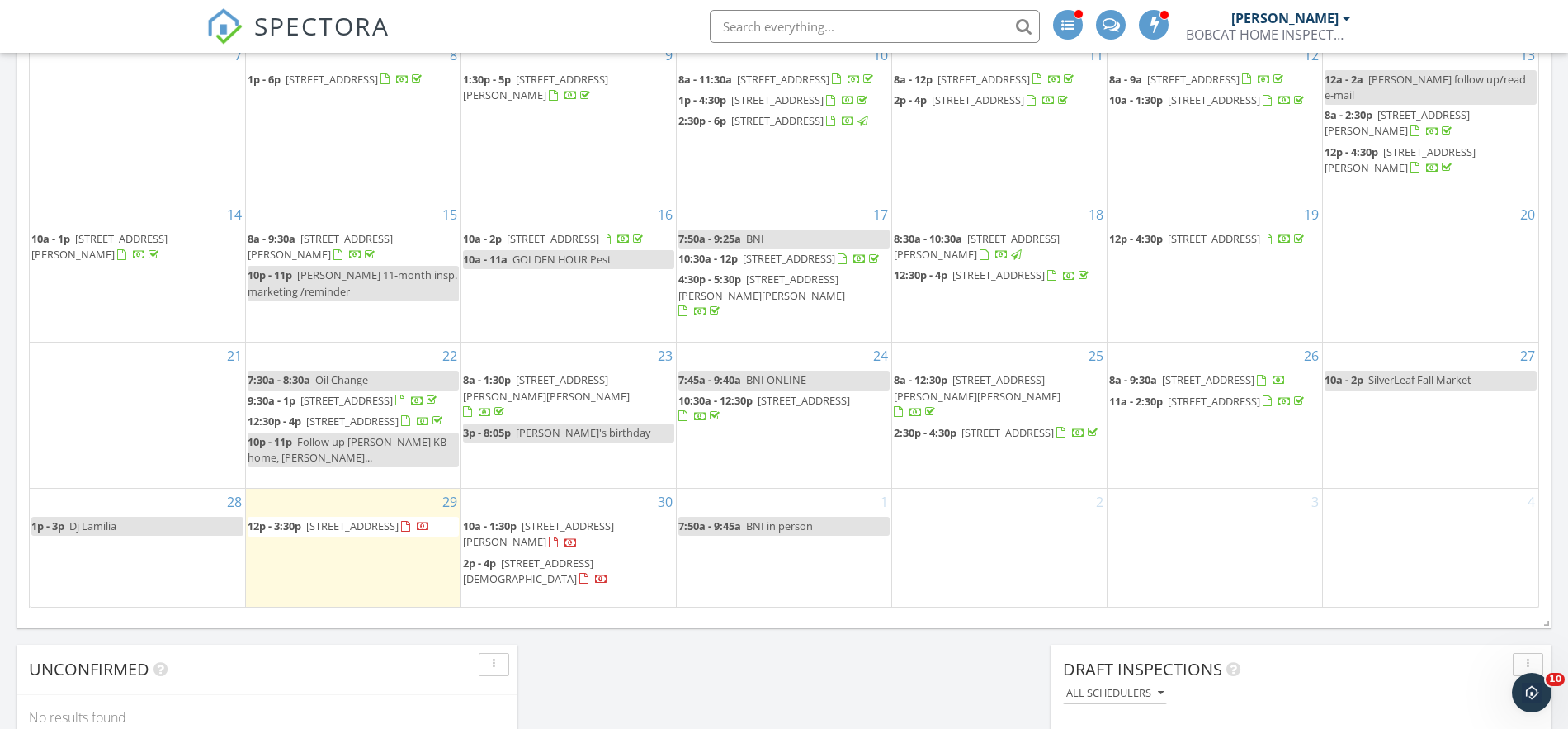
scroll to position [1504, 1569]
